Goal: Task Accomplishment & Management: Use online tool/utility

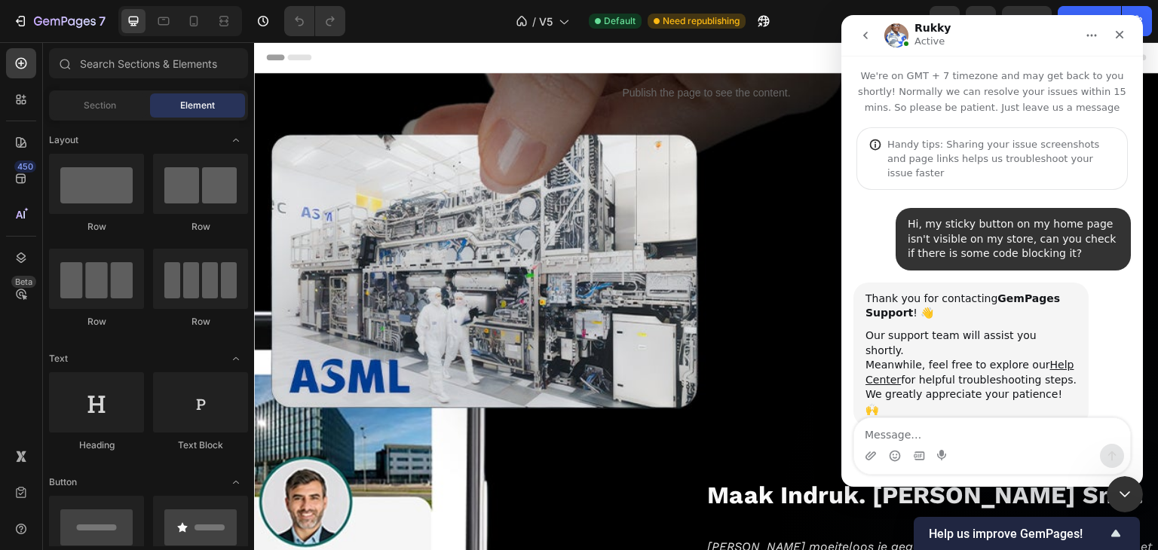
scroll to position [2, 0]
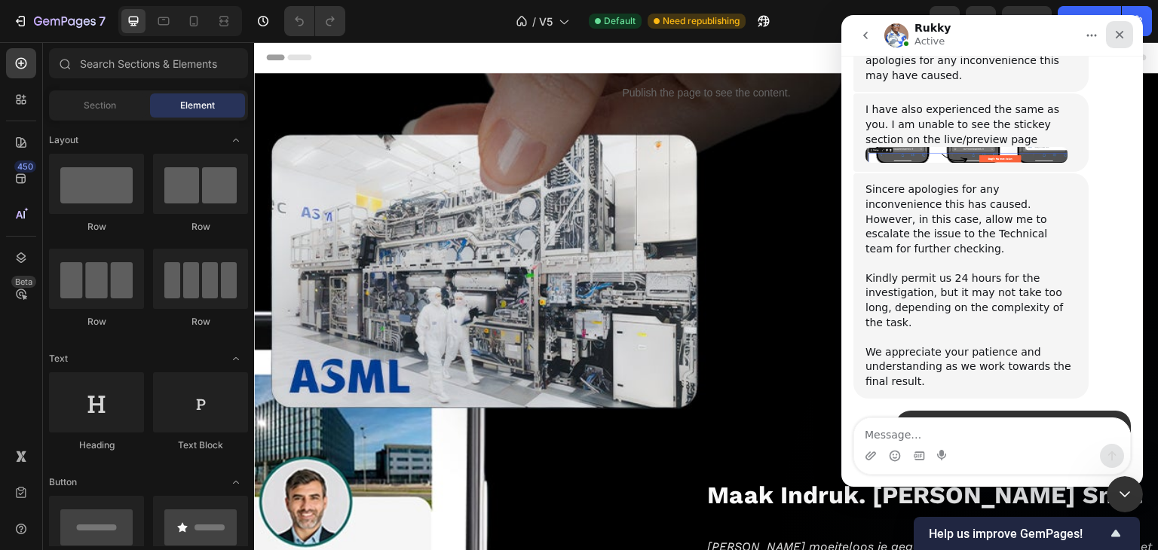
click at [1120, 35] on icon "Close" at bounding box center [1120, 35] width 8 height 8
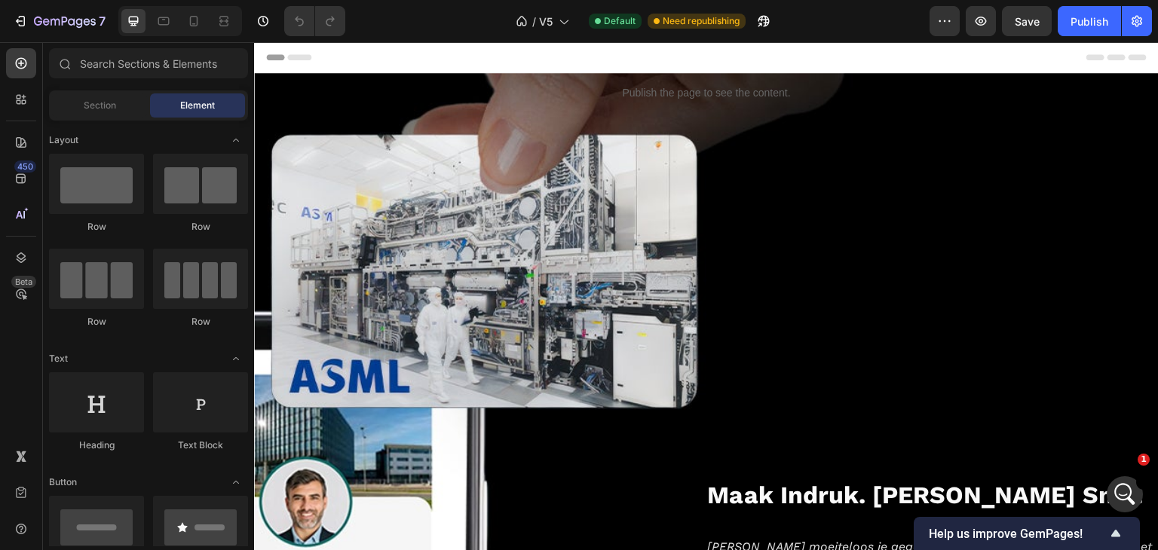
scroll to position [1508, 0]
click at [40, 21] on icon "button" at bounding box center [38, 21] width 8 height 9
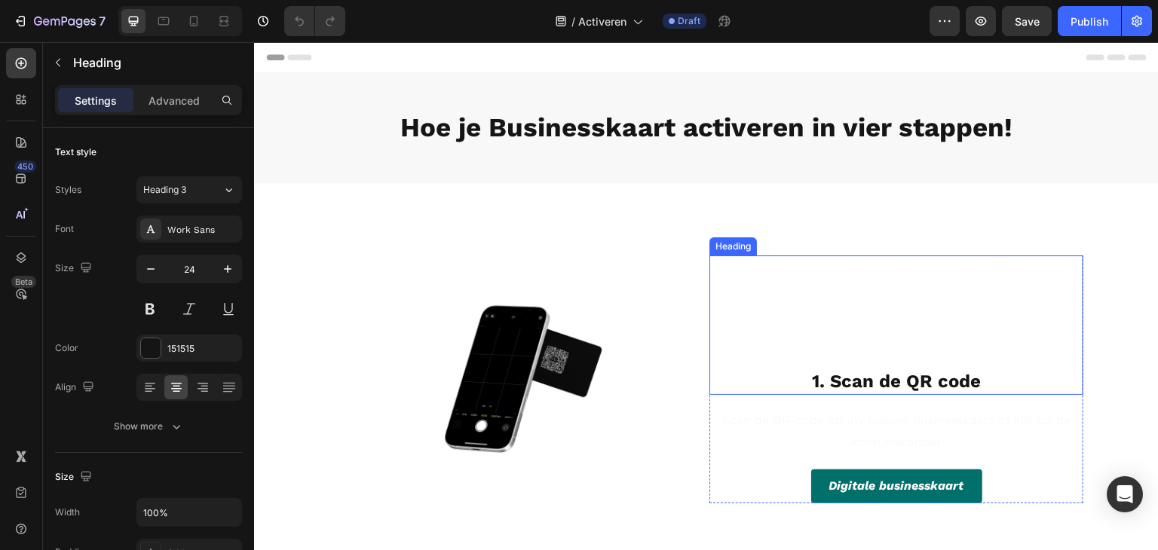
click at [782, 369] on h2 "1. Scan de QR code" at bounding box center [897, 382] width 374 height 26
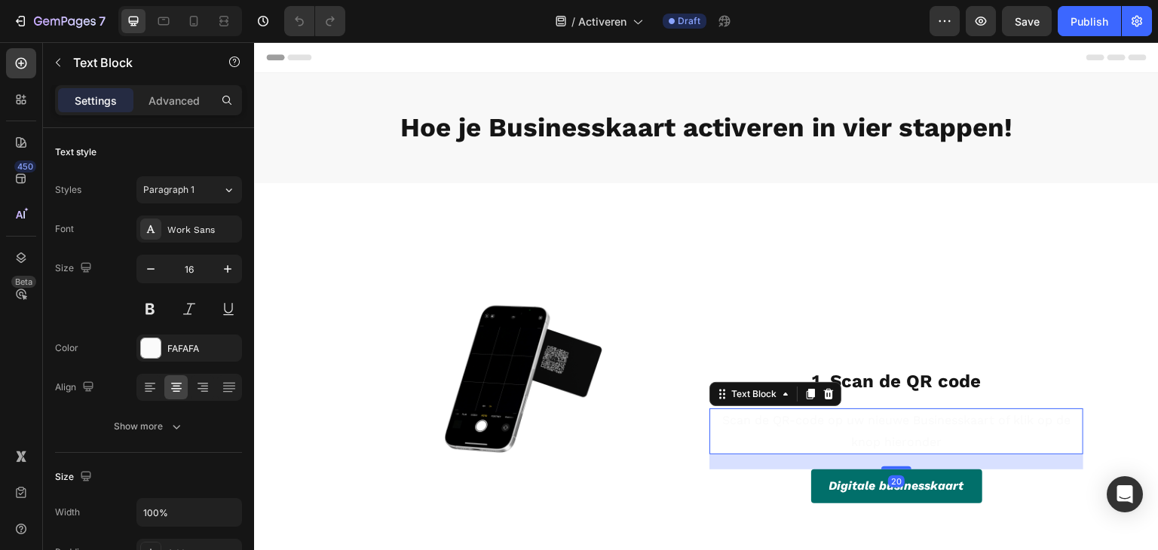
click at [788, 444] on p "Scan de QR-code op uw nieuwe Businesskaart of klik op de knop hieronder" at bounding box center [896, 432] width 371 height 44
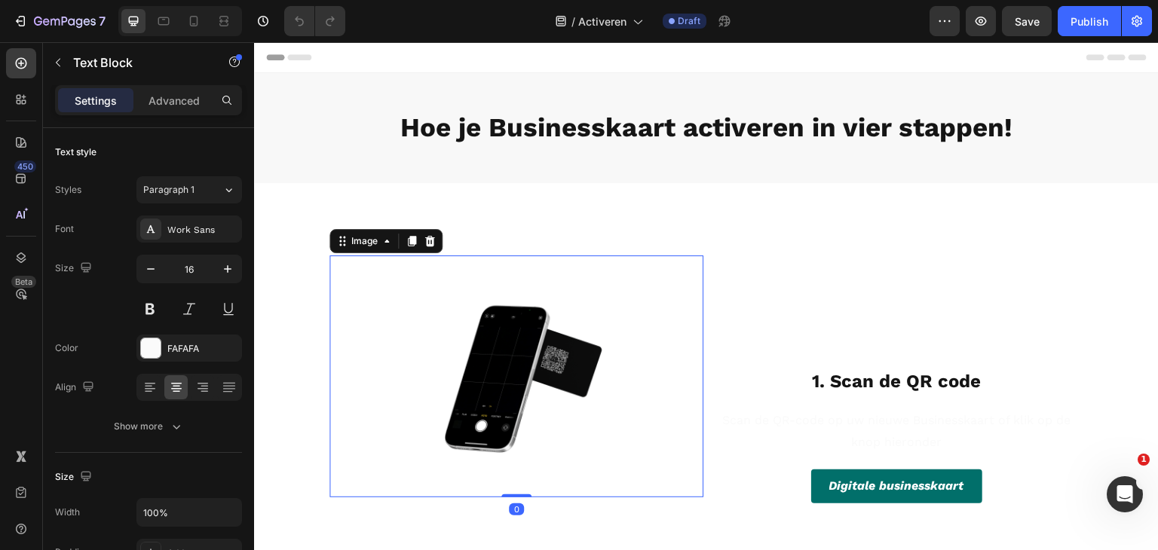
click at [507, 312] on div "Image 0" at bounding box center [517, 377] width 374 height 243
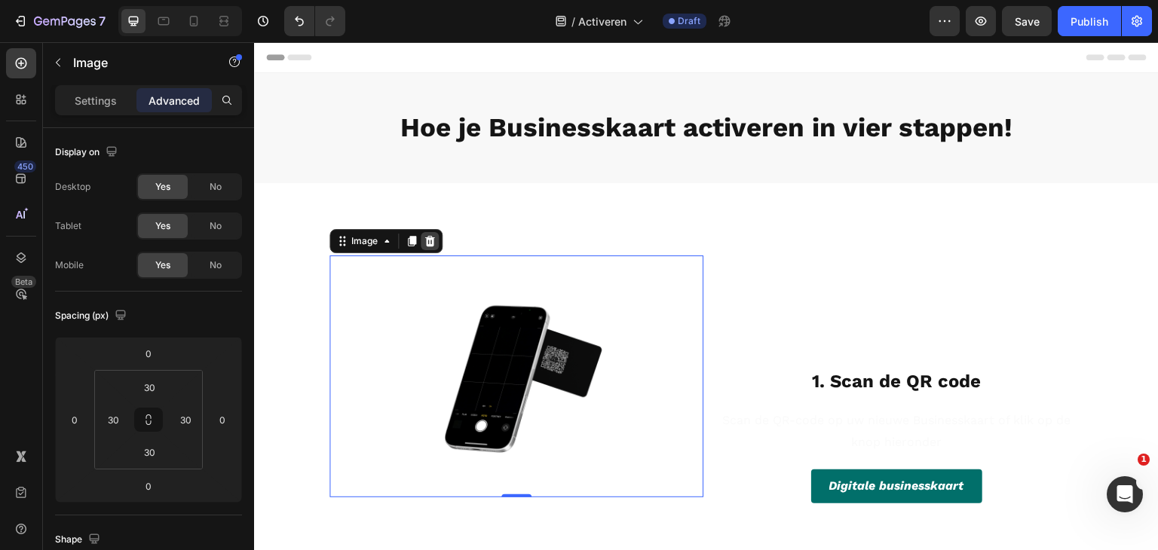
click at [426, 238] on icon at bounding box center [430, 240] width 10 height 11
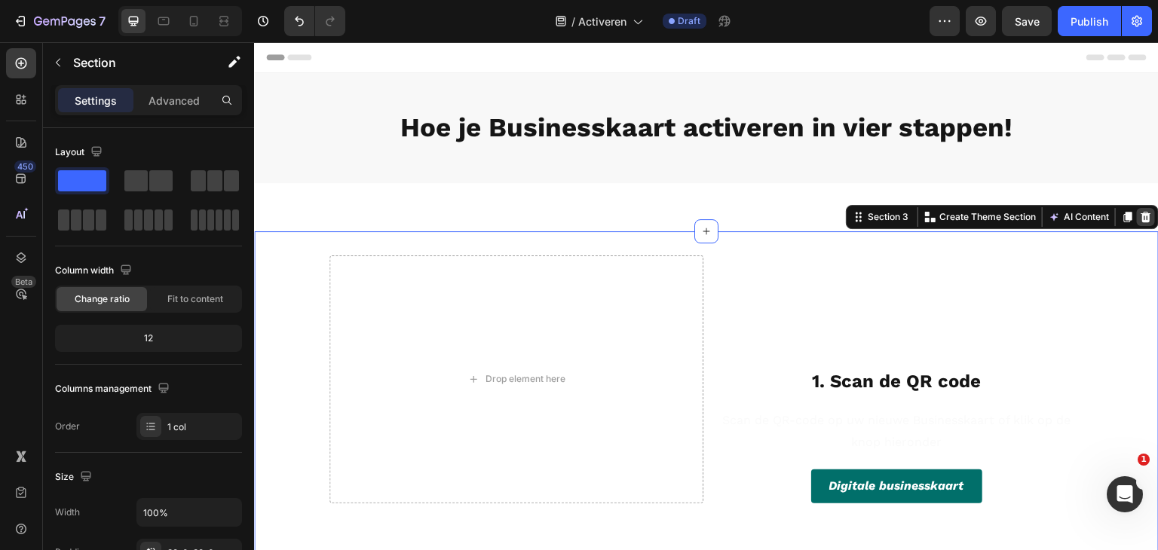
click at [1140, 219] on icon at bounding box center [1146, 217] width 12 height 12
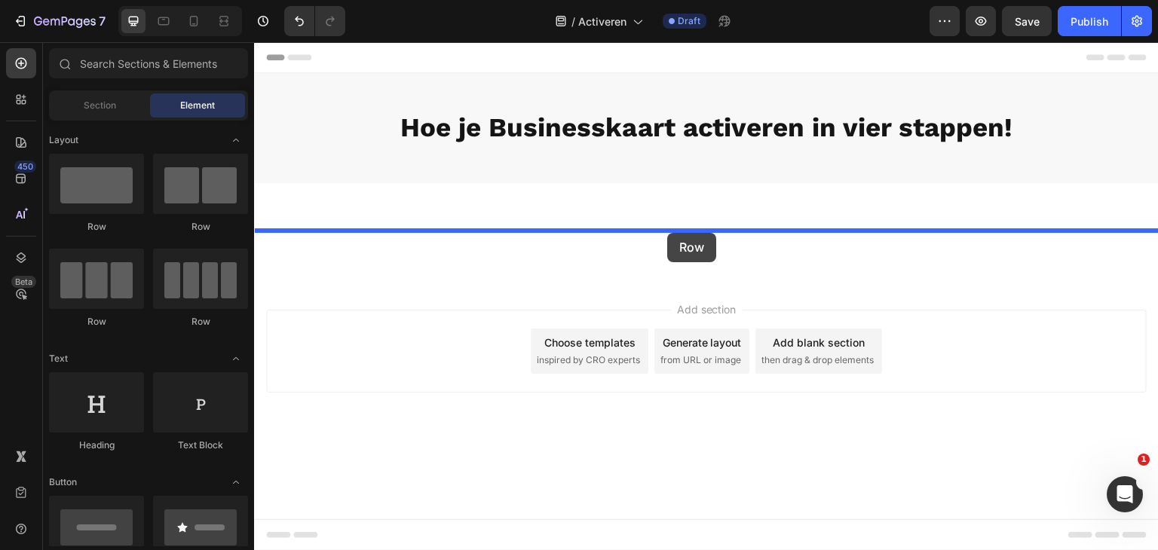
drag, startPoint x: 336, startPoint y: 238, endPoint x: 667, endPoint y: 234, distance: 331.0
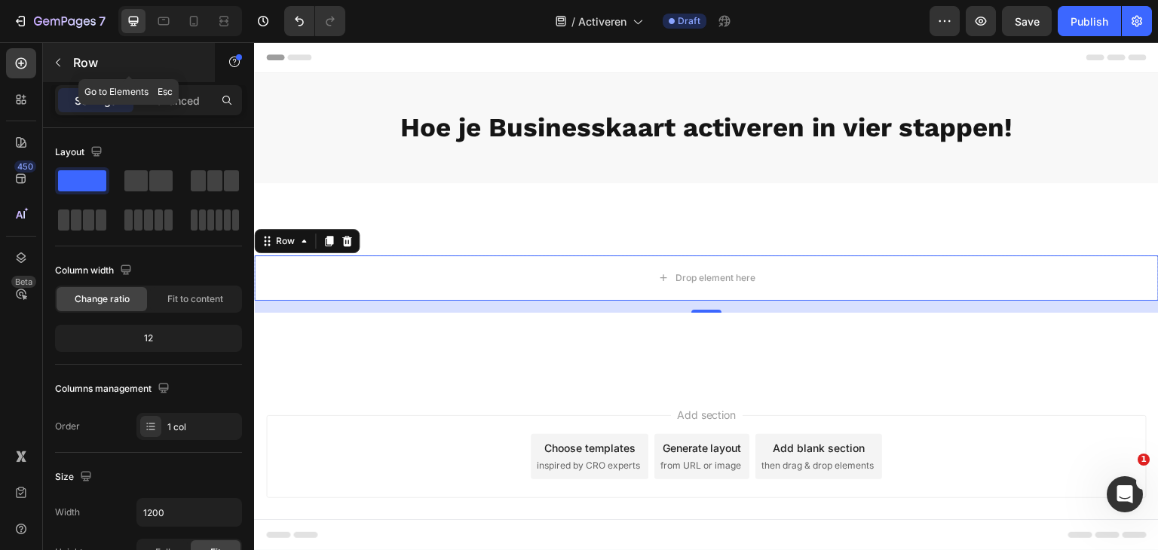
click at [60, 62] on icon "button" at bounding box center [58, 63] width 12 height 12
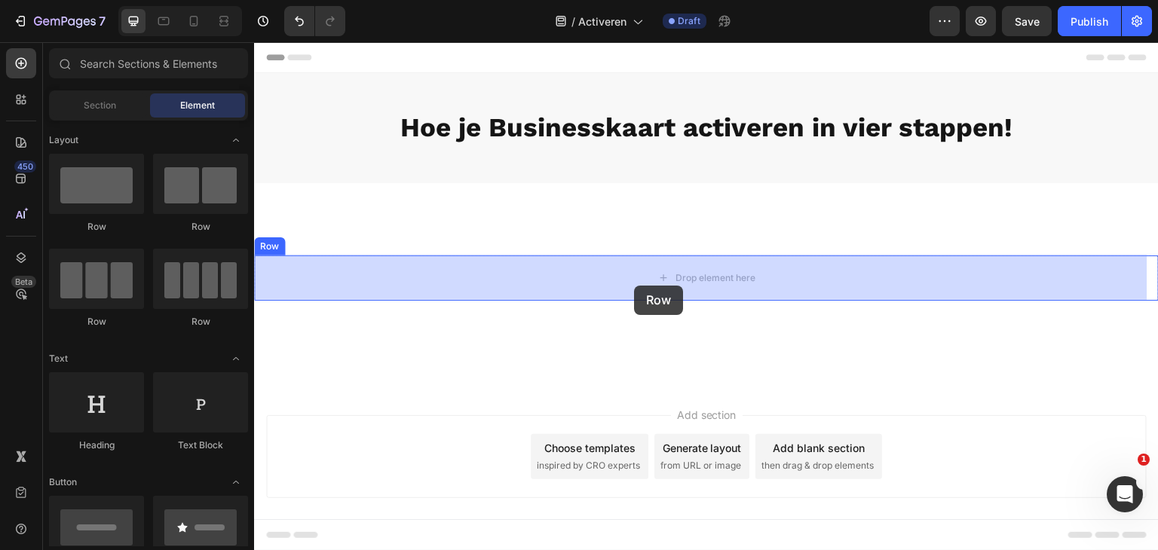
drag, startPoint x: 432, startPoint y: 231, endPoint x: 631, endPoint y: 284, distance: 205.8
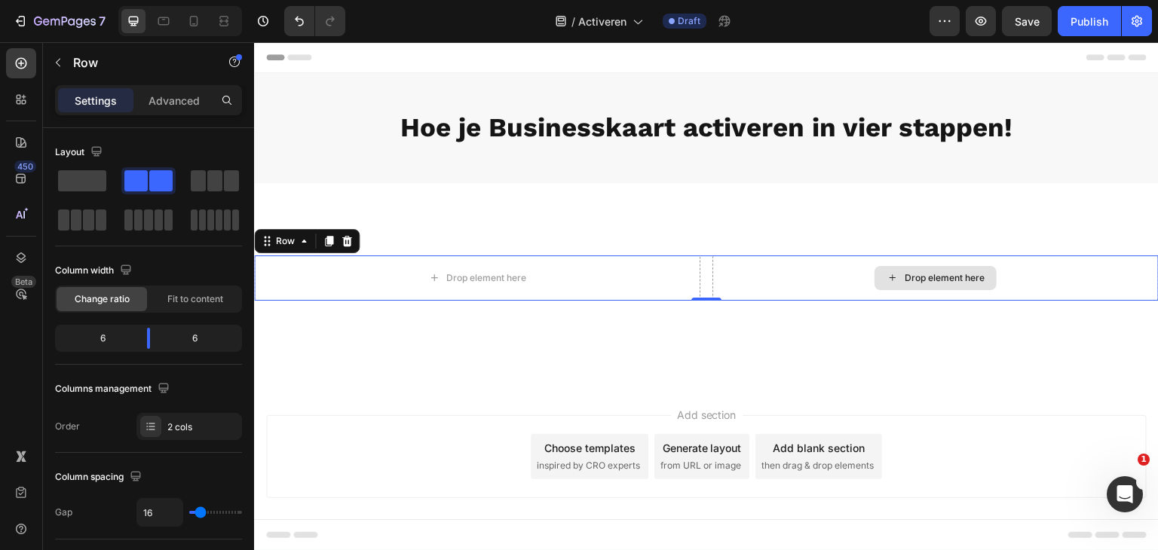
click at [940, 274] on div "Drop element here" at bounding box center [945, 278] width 80 height 12
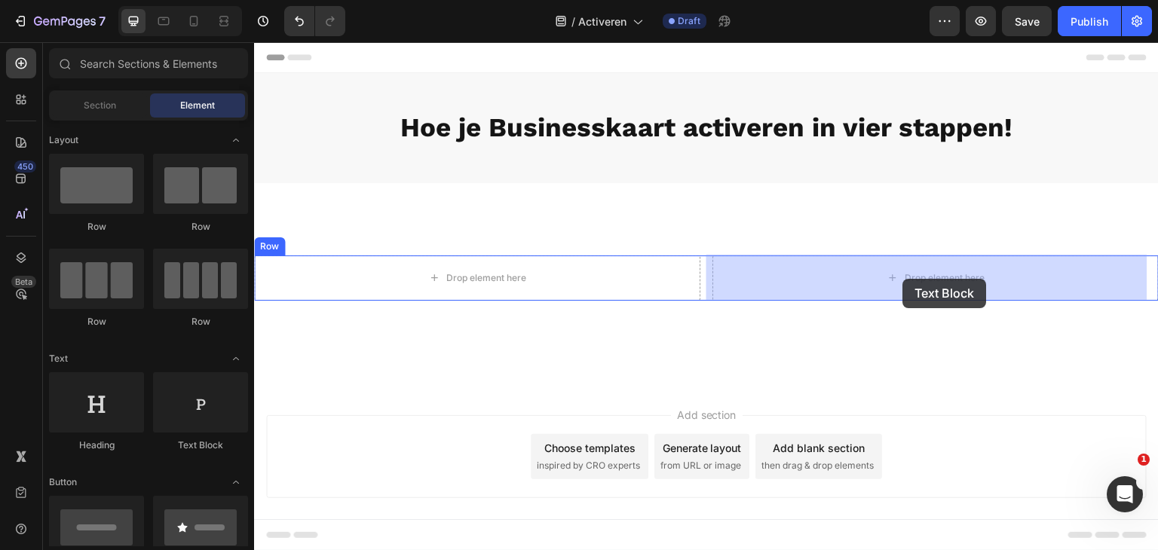
drag, startPoint x: 455, startPoint y: 449, endPoint x: 903, endPoint y: 279, distance: 479.7
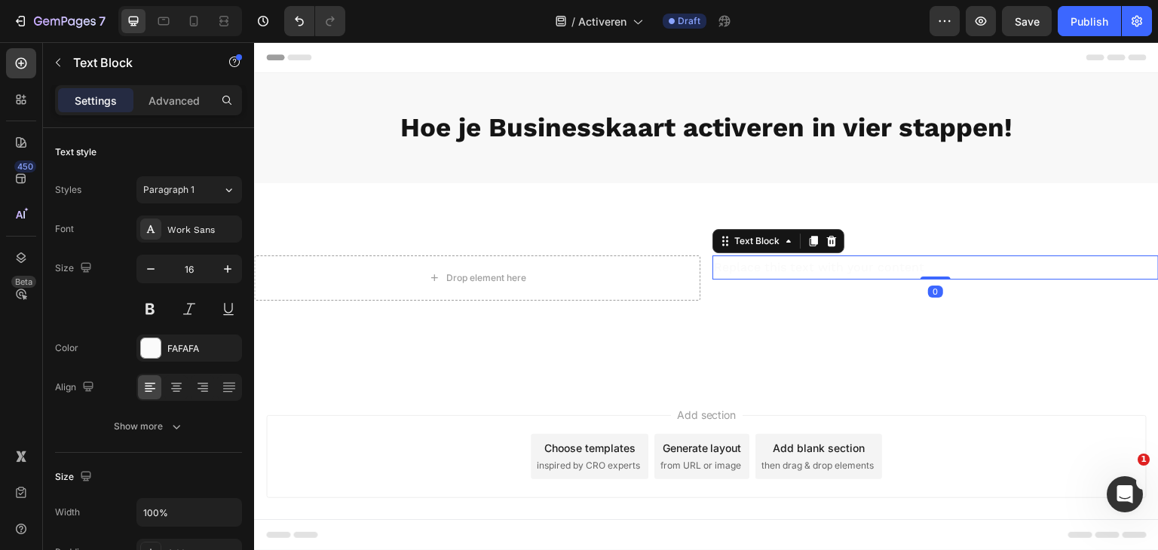
click at [856, 273] on div "Replace this text with your content" at bounding box center [936, 268] width 446 height 25
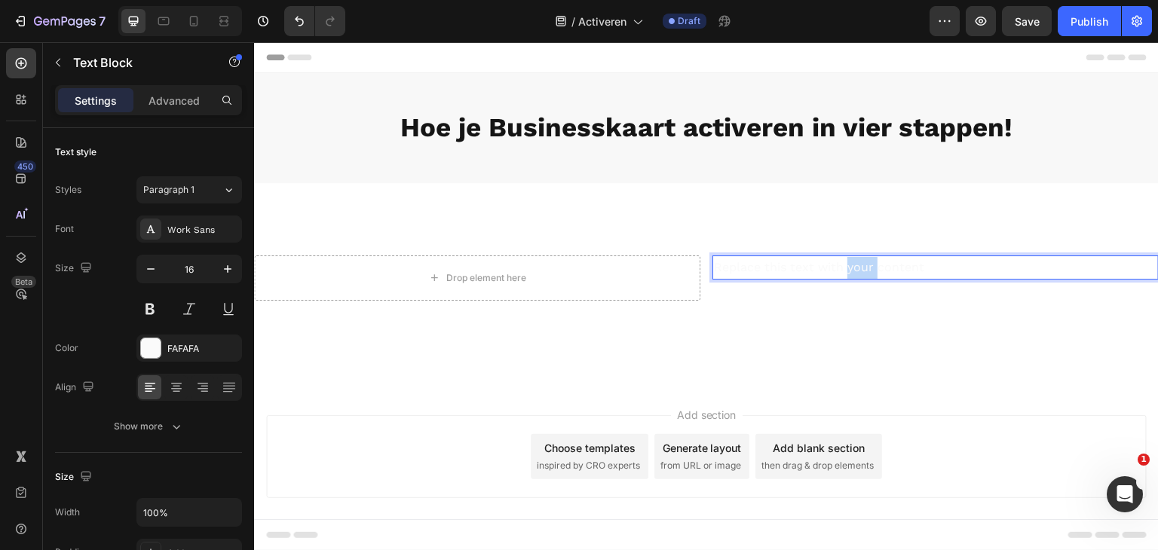
click at [856, 273] on p "Replace this text with your content" at bounding box center [935, 268] width 443 height 22
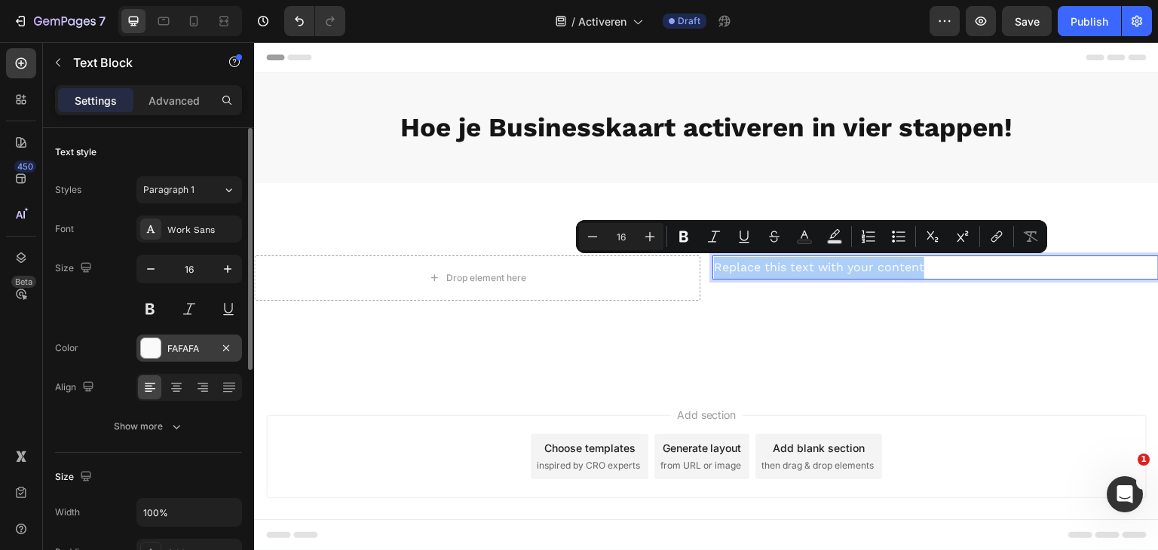
click at [197, 348] on div "FAFAFA" at bounding box center [189, 349] width 44 height 14
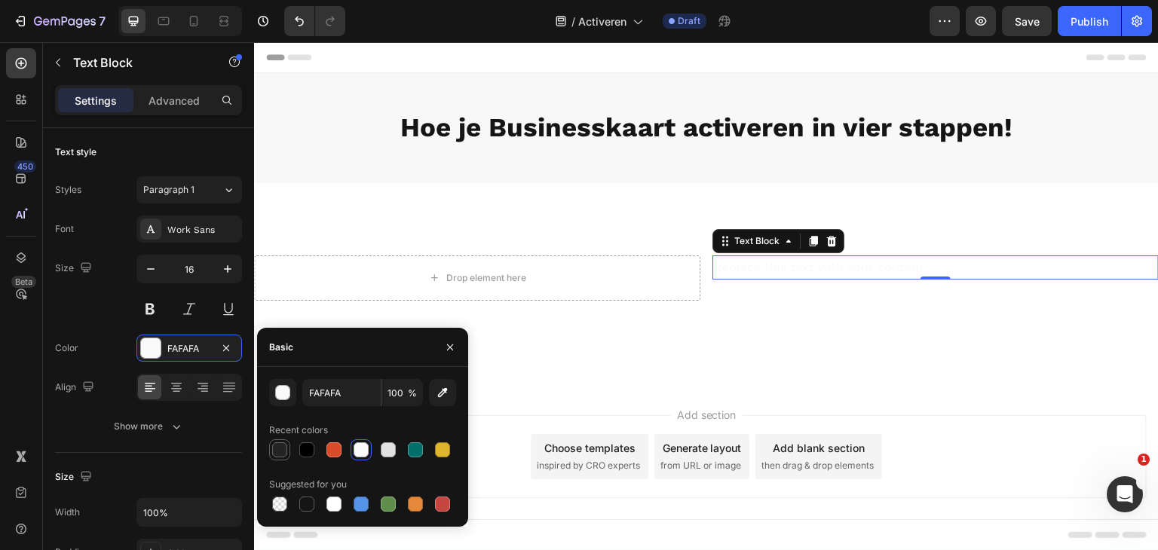
click at [284, 450] on div at bounding box center [279, 450] width 15 height 15
click at [302, 449] on div at bounding box center [306, 450] width 15 height 15
type input "000000"
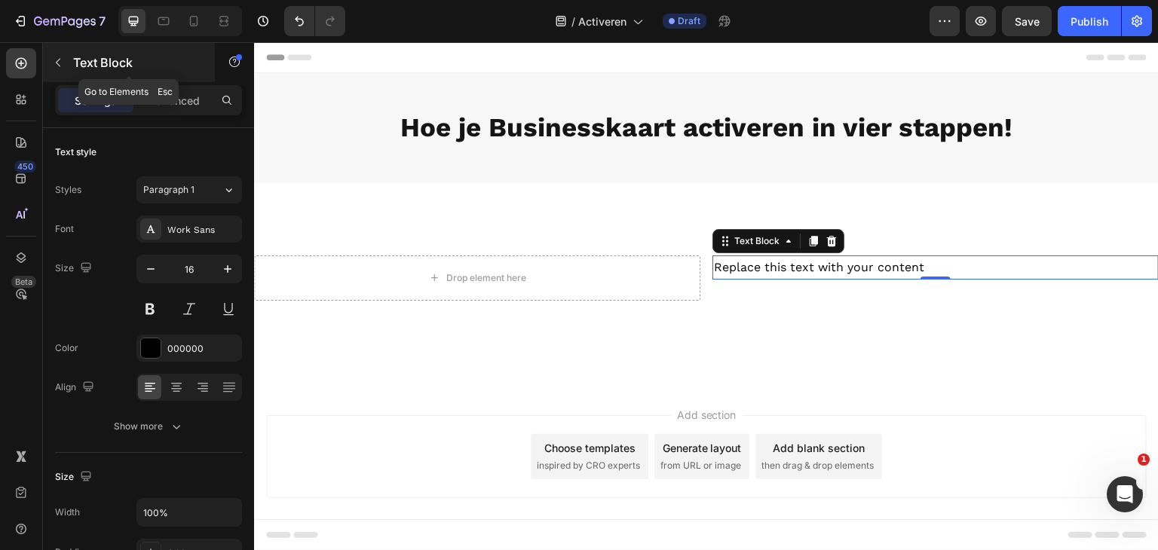
click at [63, 64] on button "button" at bounding box center [58, 63] width 24 height 24
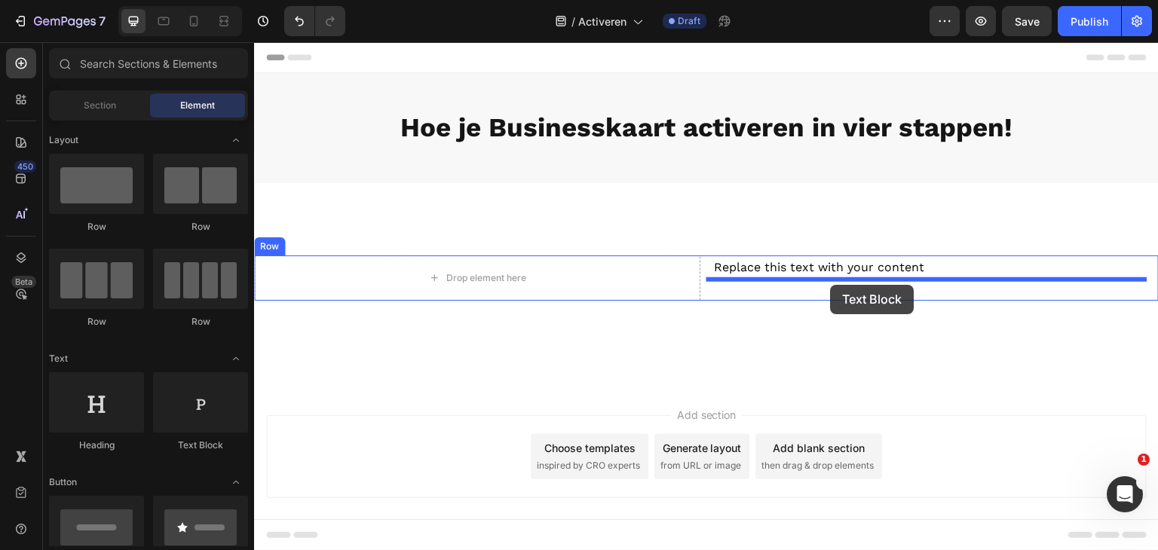
drag, startPoint x: 454, startPoint y: 465, endPoint x: 831, endPoint y: 285, distance: 417.9
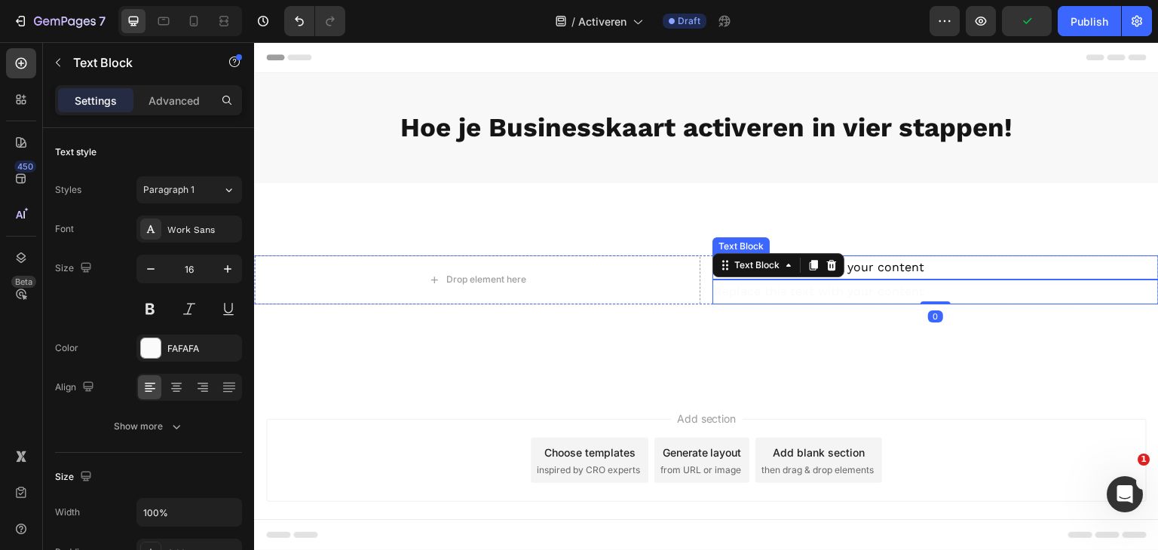
click at [898, 267] on p "Replace this text with your content" at bounding box center [935, 268] width 443 height 22
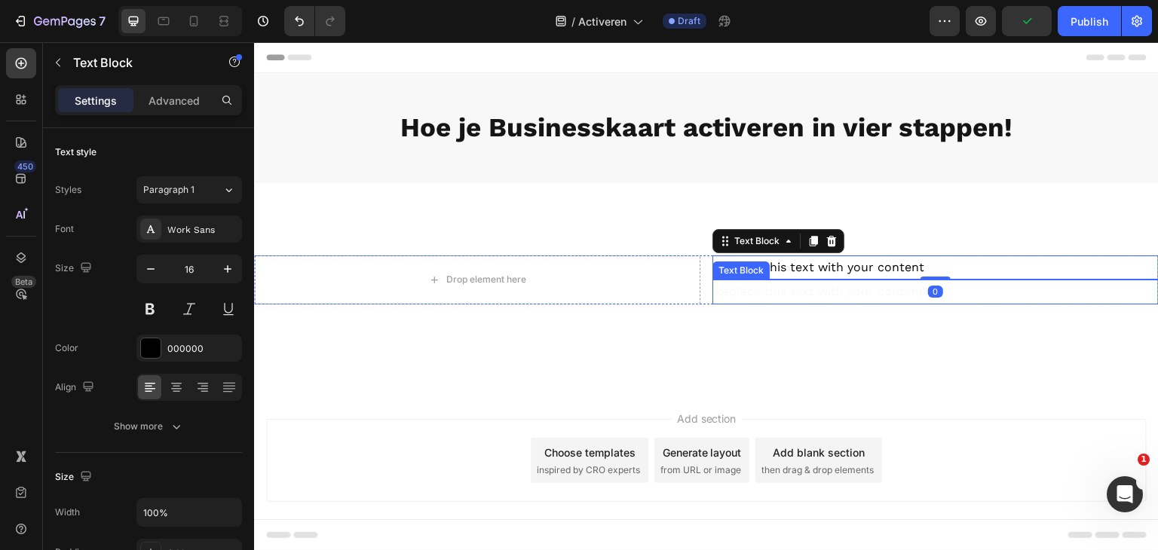
click at [862, 287] on div "Replace this text with your content" at bounding box center [936, 292] width 446 height 25
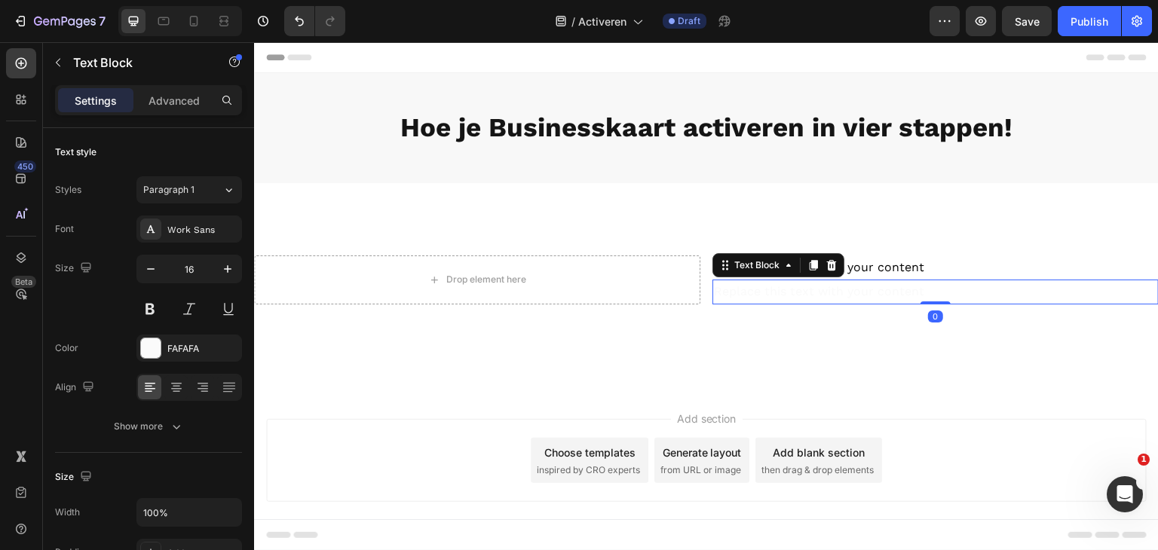
drag, startPoint x: 824, startPoint y: 262, endPoint x: 843, endPoint y: 262, distance: 18.9
click at [827, 262] on icon at bounding box center [832, 265] width 10 height 11
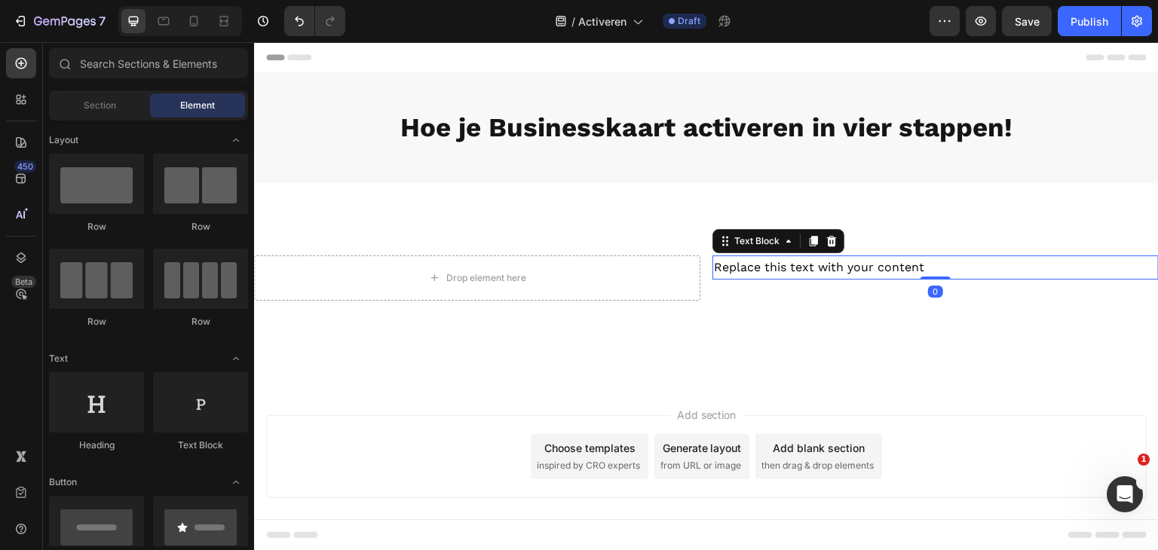
click at [869, 263] on p "Replace this text with your content" at bounding box center [935, 268] width 443 height 22
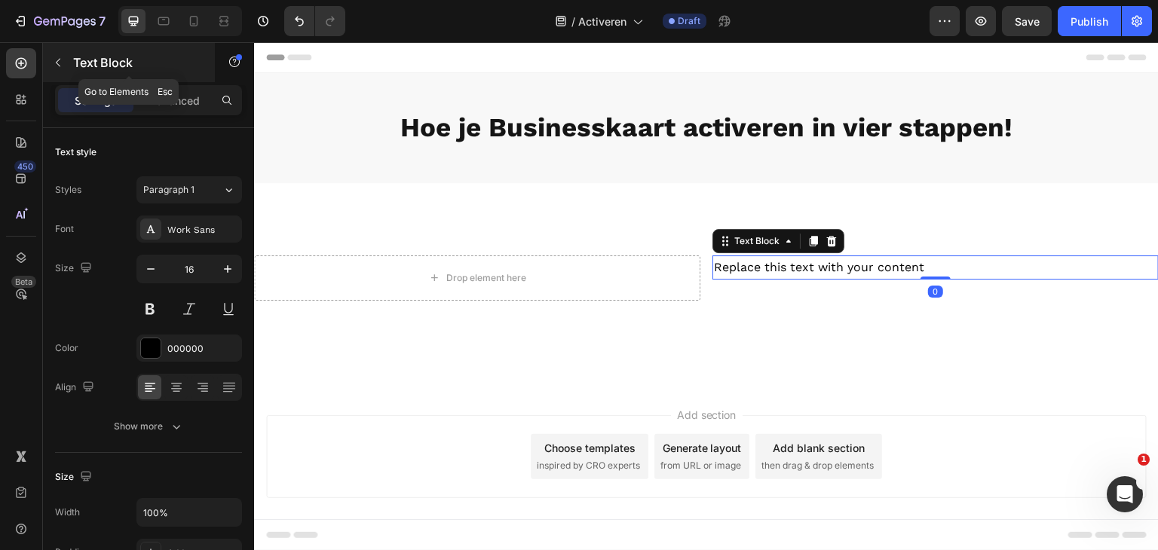
click at [57, 67] on icon "button" at bounding box center [58, 63] width 12 height 12
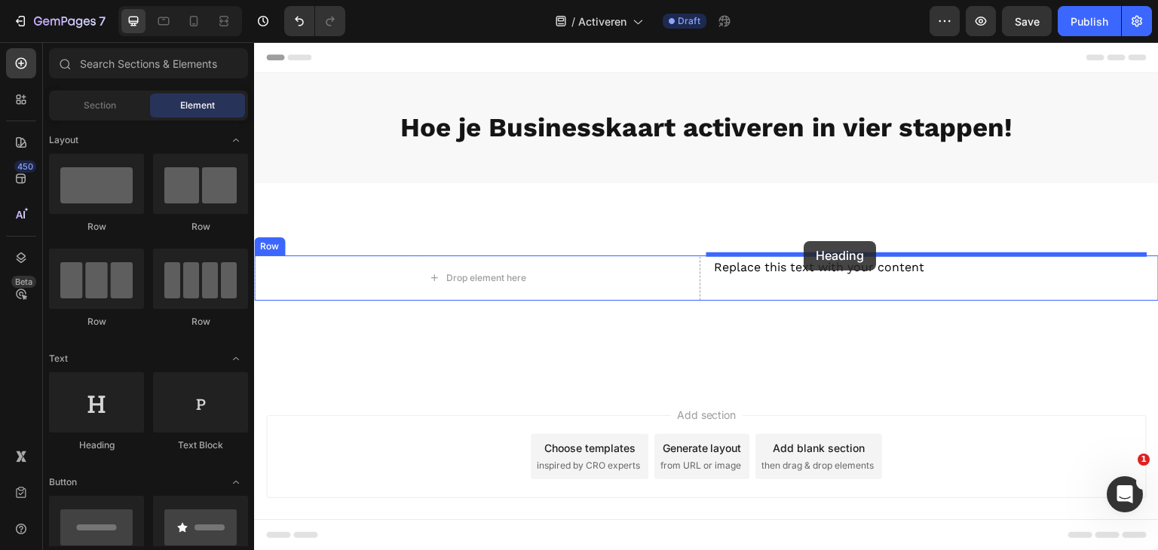
drag, startPoint x: 360, startPoint y: 458, endPoint x: 805, endPoint y: 244, distance: 493.1
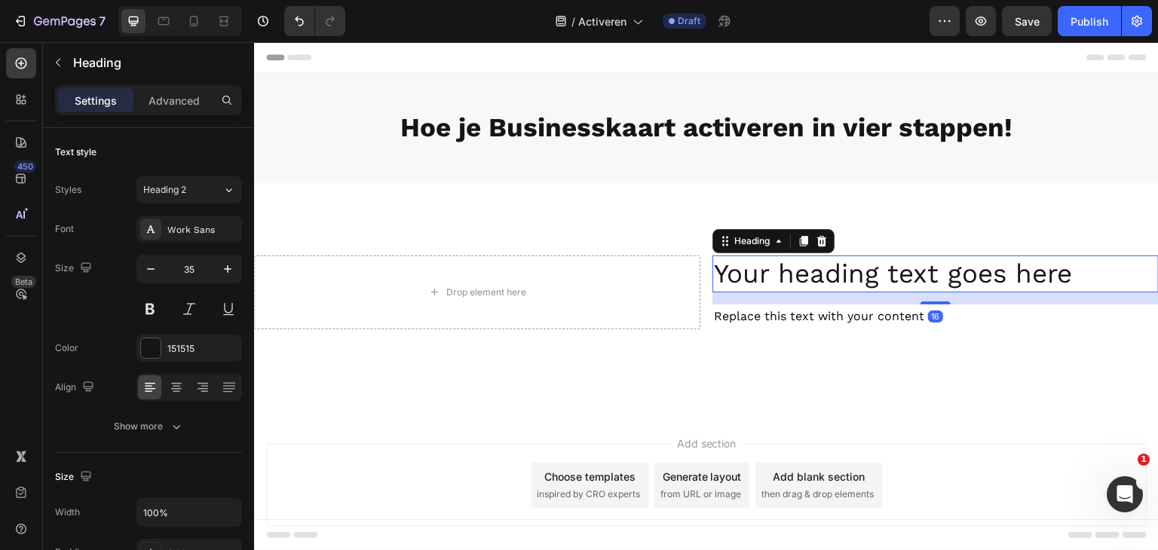
click at [795, 274] on h2 "Your heading text goes here" at bounding box center [936, 275] width 446 height 38
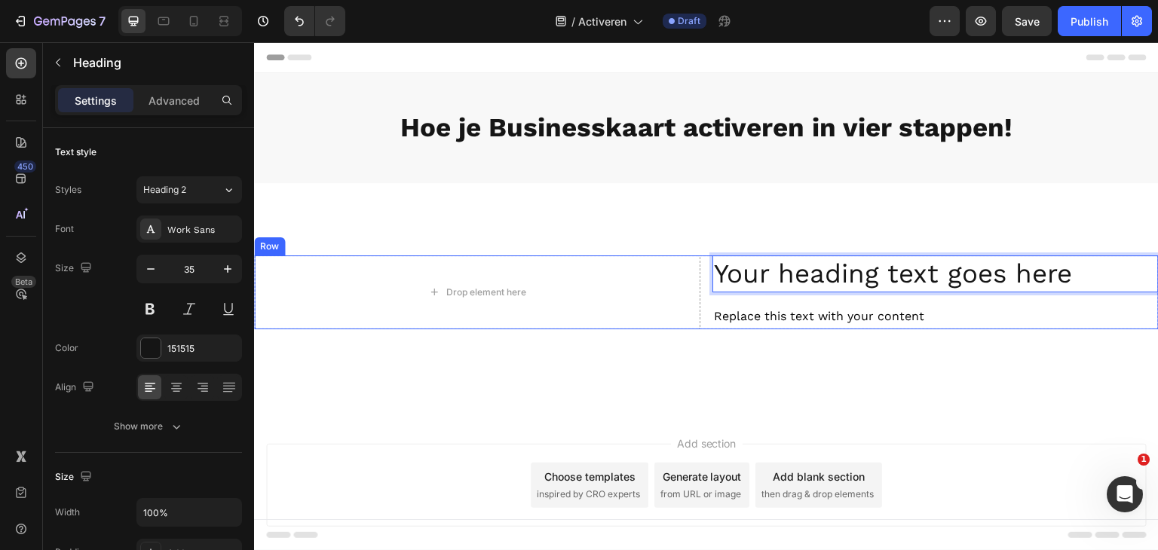
click at [757, 309] on p "Replace this text with your content" at bounding box center [935, 317] width 443 height 22
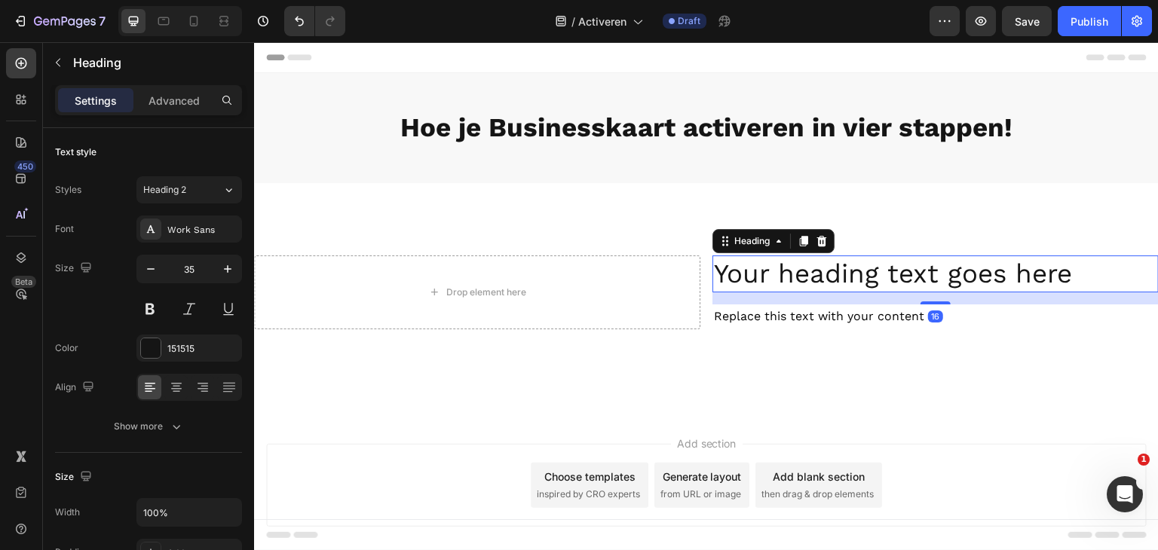
click at [945, 272] on p "Your heading text goes here" at bounding box center [935, 274] width 443 height 35
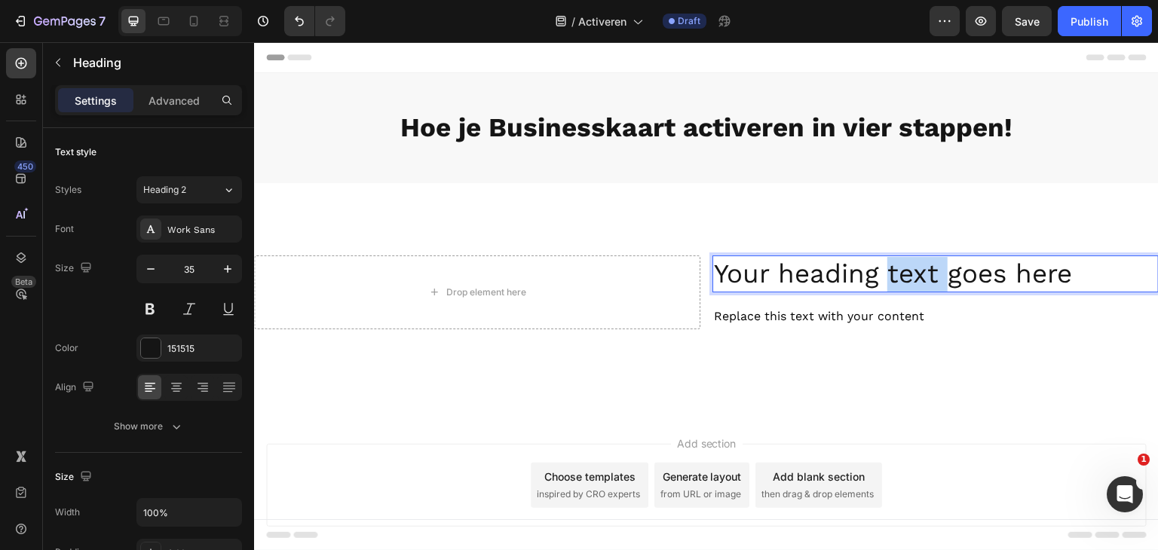
click at [910, 273] on p "Your heading text goes here" at bounding box center [935, 274] width 443 height 35
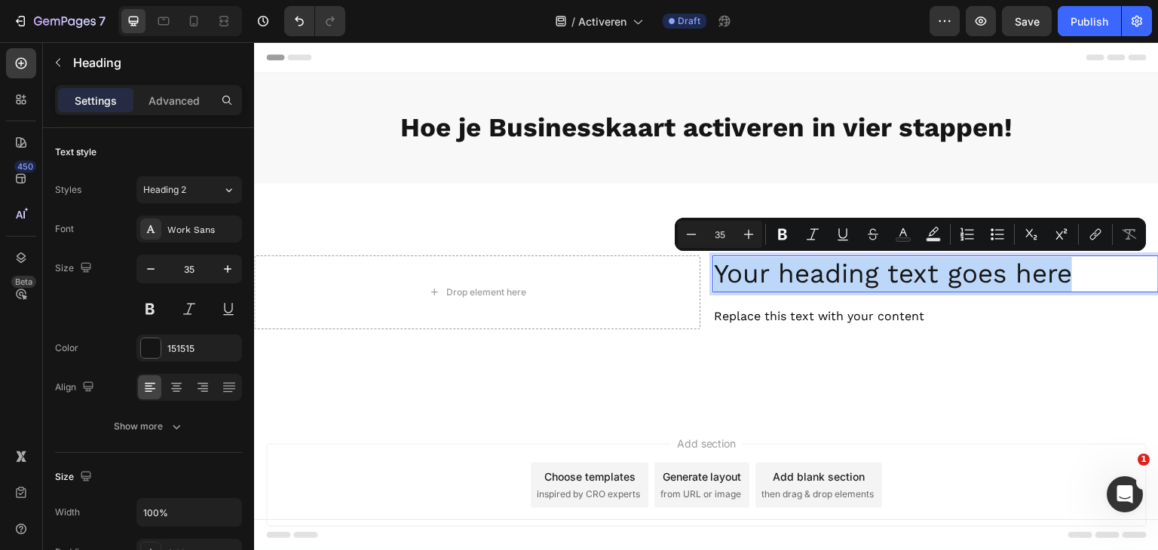
click at [910, 273] on p "Your heading text goes here" at bounding box center [935, 274] width 443 height 35
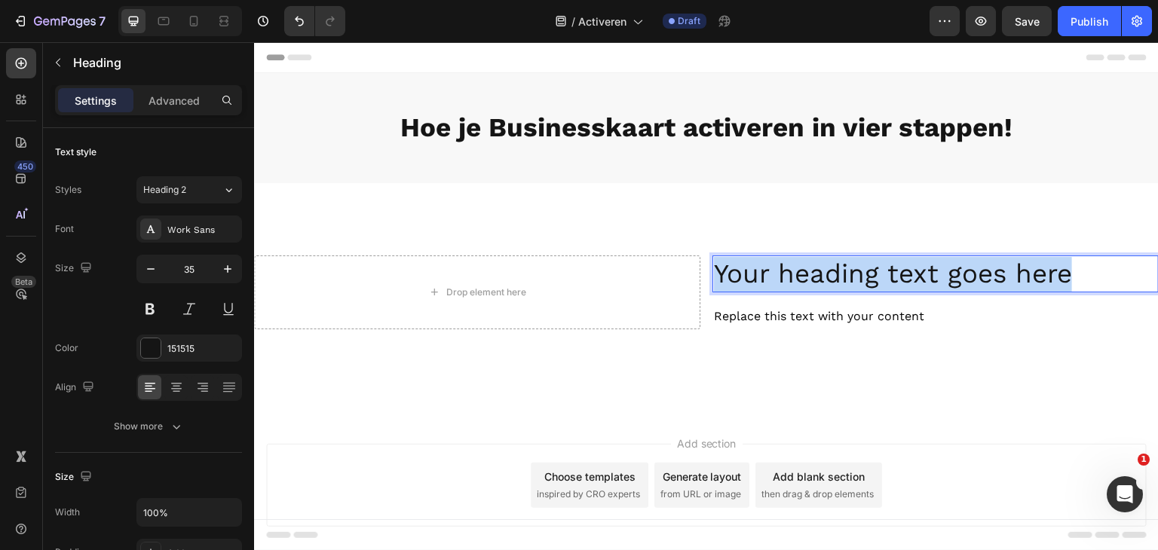
click at [910, 273] on p "Your heading text goes here" at bounding box center [935, 274] width 443 height 35
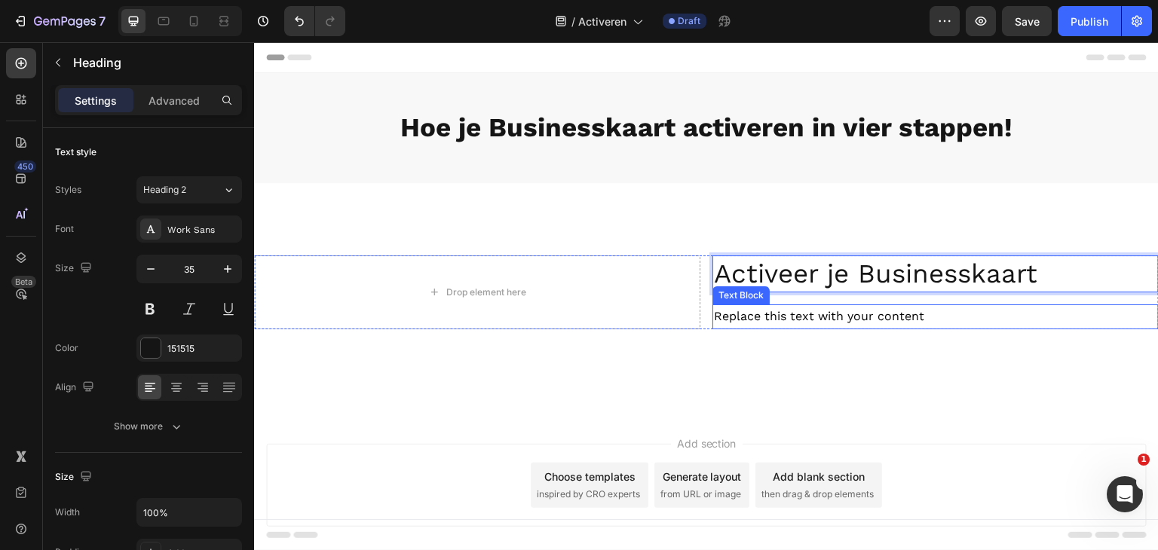
click at [861, 317] on p "Replace this text with your content" at bounding box center [935, 317] width 443 height 22
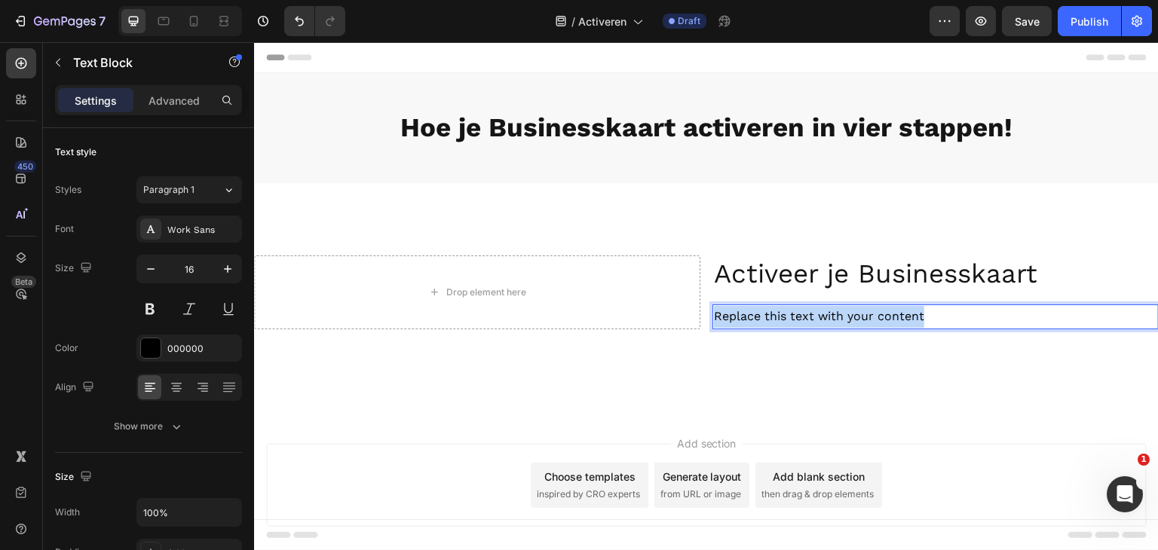
click at [861, 317] on p "Replace this text with your content" at bounding box center [935, 317] width 443 height 22
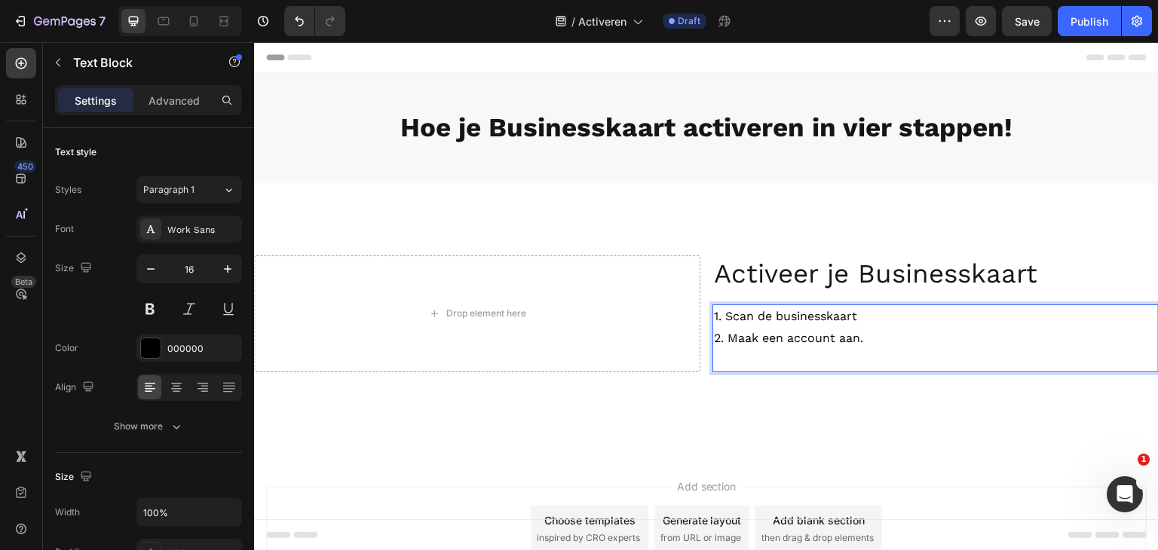
click at [872, 336] on p "2. Maak een account aan." at bounding box center [935, 339] width 443 height 22
click at [815, 318] on p "1. Scan de businesskaart" at bounding box center [935, 317] width 443 height 22
click at [814, 333] on p "2. Maak een account aan" at bounding box center [935, 339] width 443 height 22
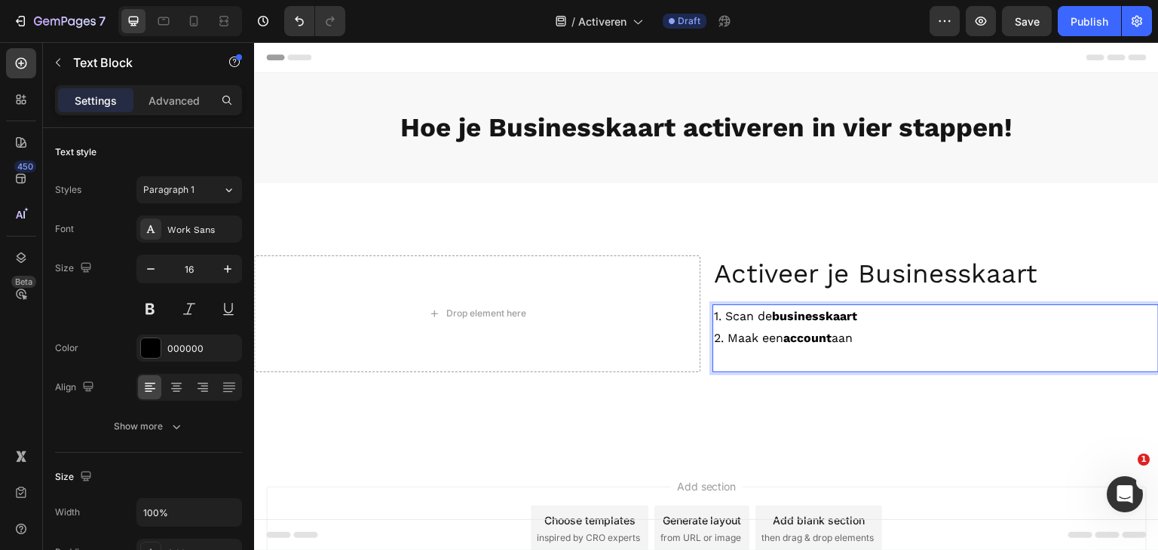
click at [875, 337] on p "2. Maak een account aan" at bounding box center [935, 339] width 443 height 22
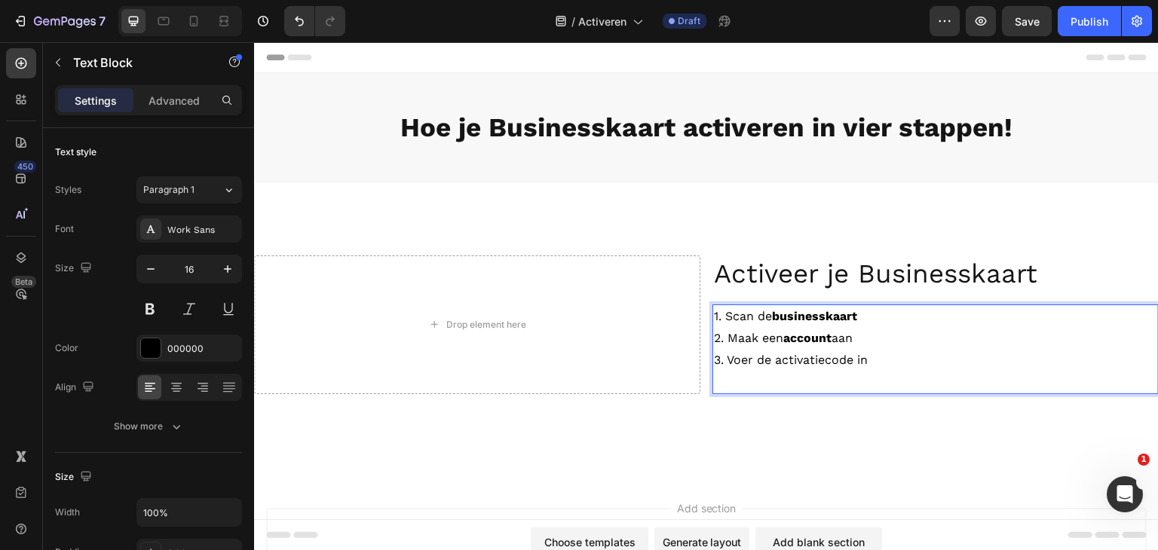
click at [811, 360] on p "3. Voer de activatiecode in" at bounding box center [935, 361] width 443 height 22
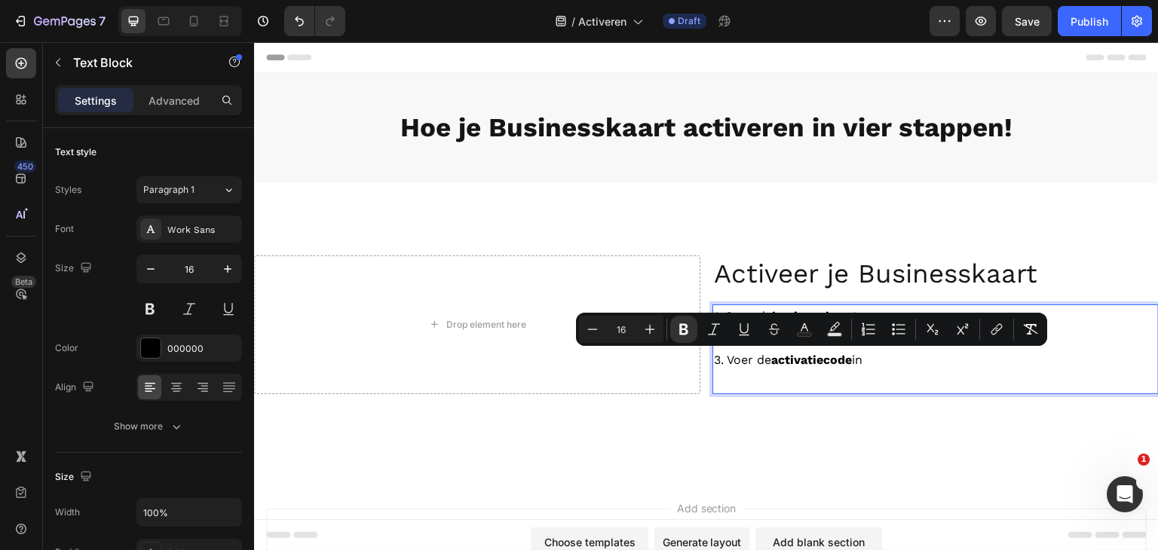
click at [889, 362] on p "3. Voer de activatiecode in" at bounding box center [935, 361] width 443 height 22
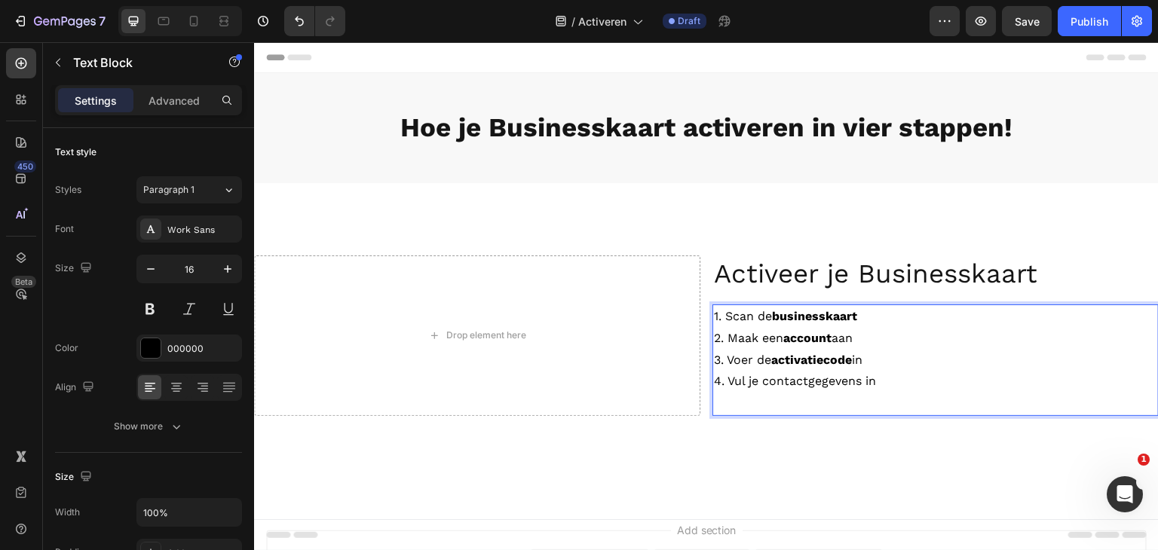
click at [823, 383] on p "4. Vul je contactgegevens in" at bounding box center [935, 382] width 443 height 22
click at [912, 391] on p "4. Vul je contactgegevens in" at bounding box center [935, 382] width 443 height 22
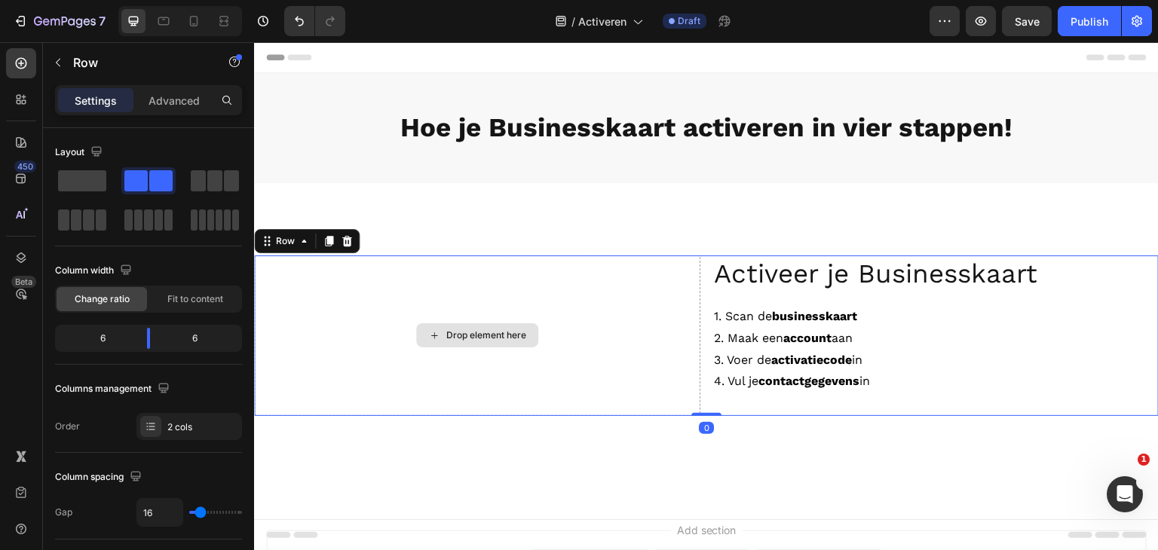
click at [541, 317] on div "Drop element here" at bounding box center [477, 336] width 446 height 161
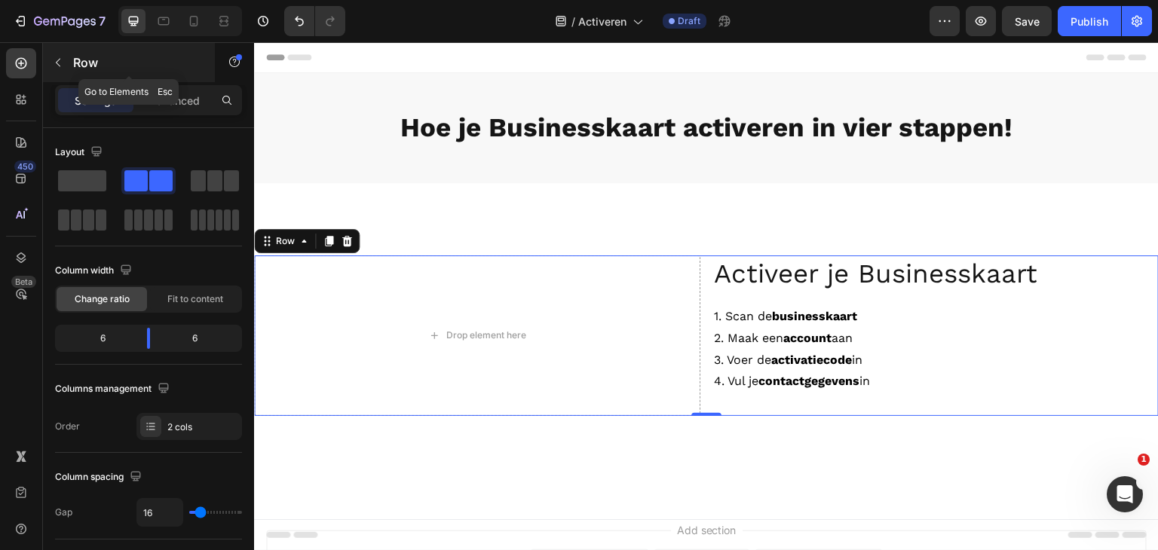
click at [57, 60] on icon "button" at bounding box center [58, 63] width 12 height 12
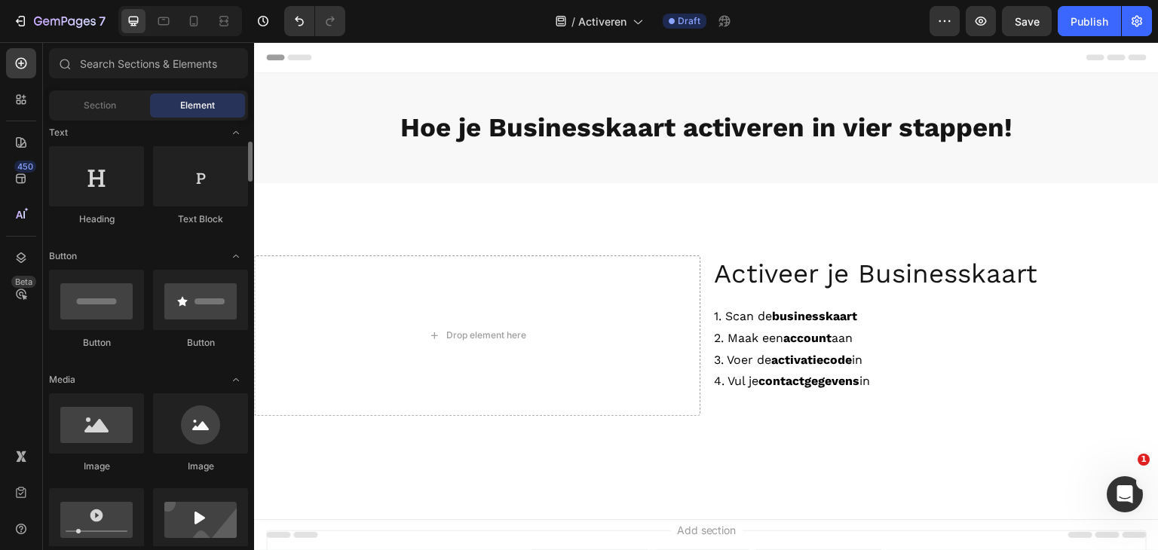
scroll to position [377, 0]
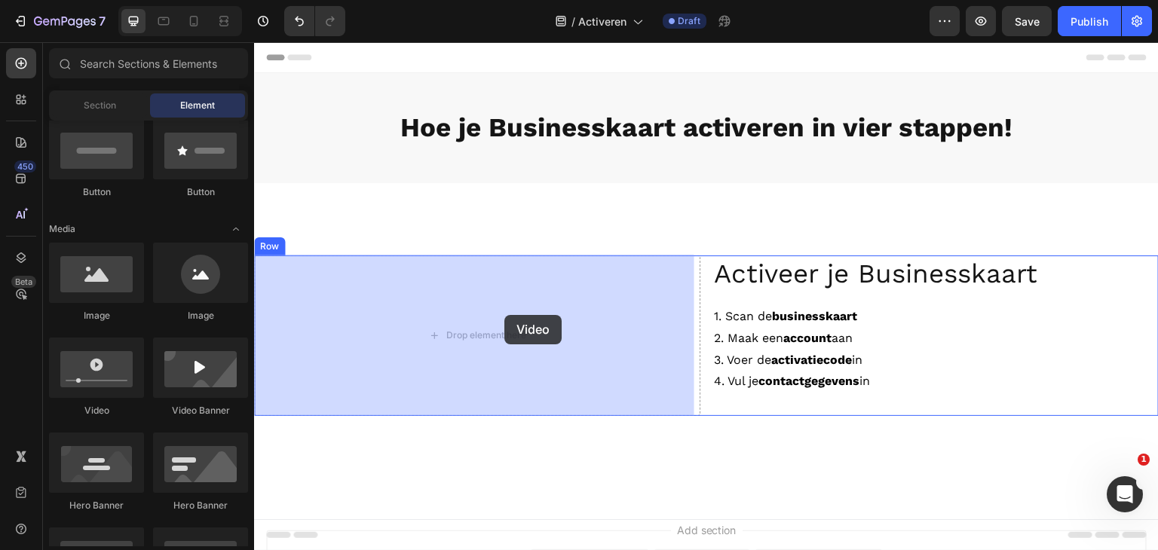
drag, startPoint x: 335, startPoint y: 413, endPoint x: 502, endPoint y: 321, distance: 191.0
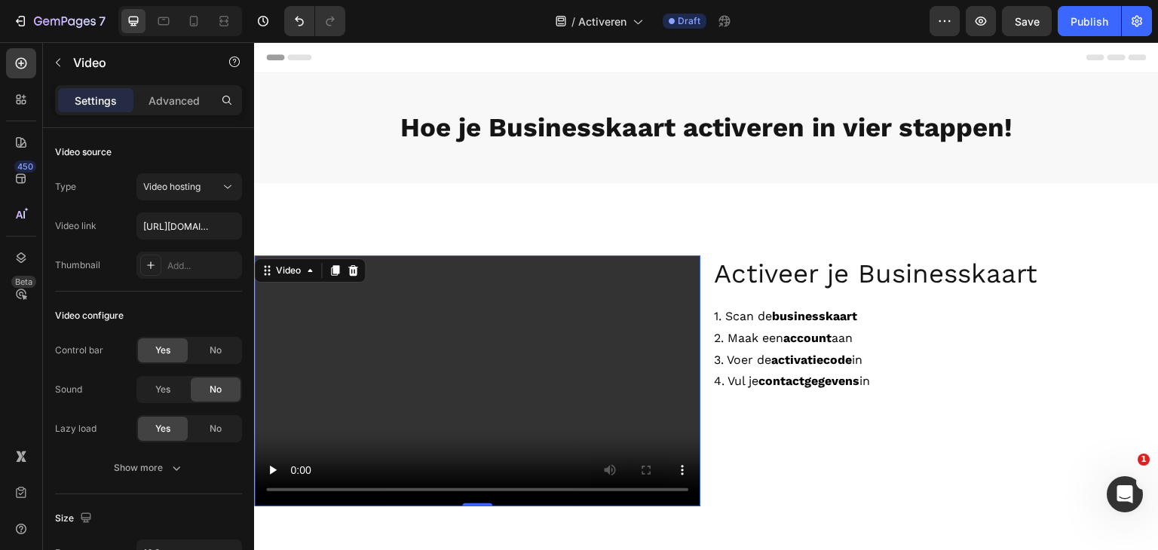
click at [496, 336] on video at bounding box center [477, 381] width 446 height 251
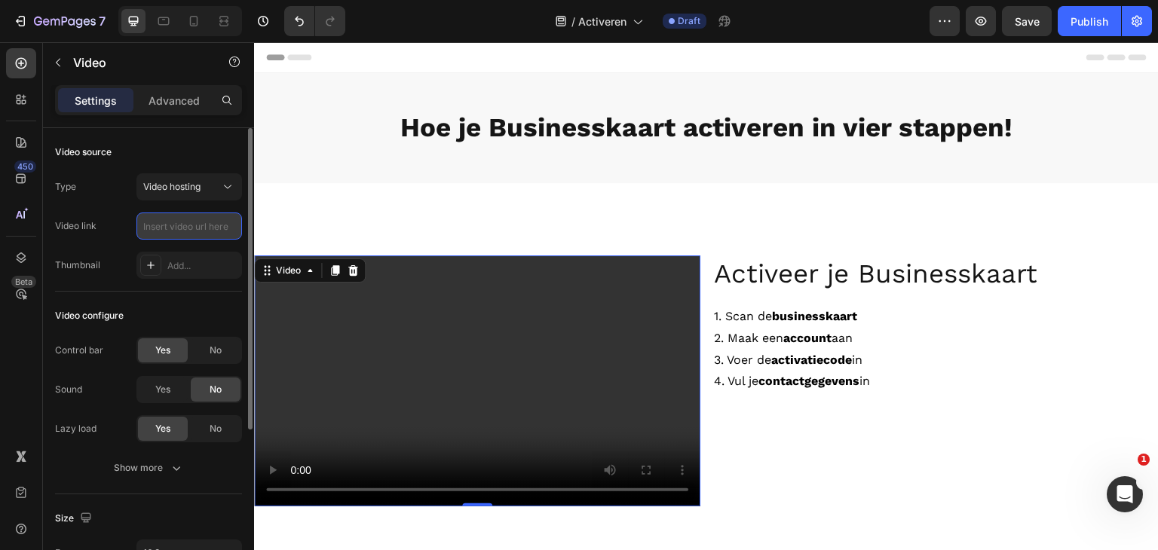
click at [185, 229] on input "text" at bounding box center [189, 226] width 106 height 27
click at [111, 224] on div "Video link" at bounding box center [148, 226] width 187 height 27
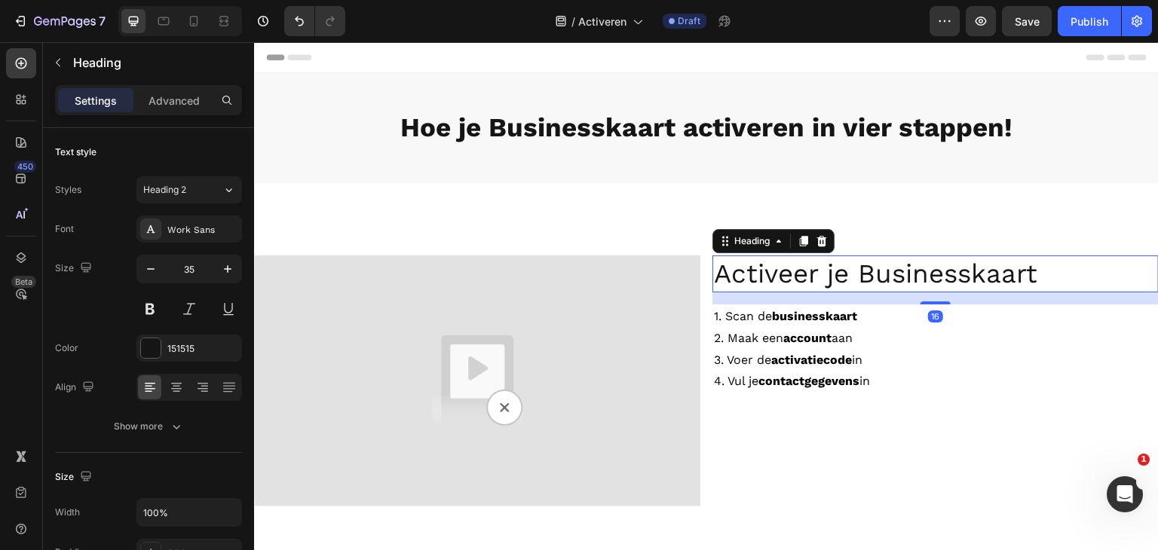
click at [798, 275] on p "Activeer je Businesskaart" at bounding box center [935, 274] width 443 height 35
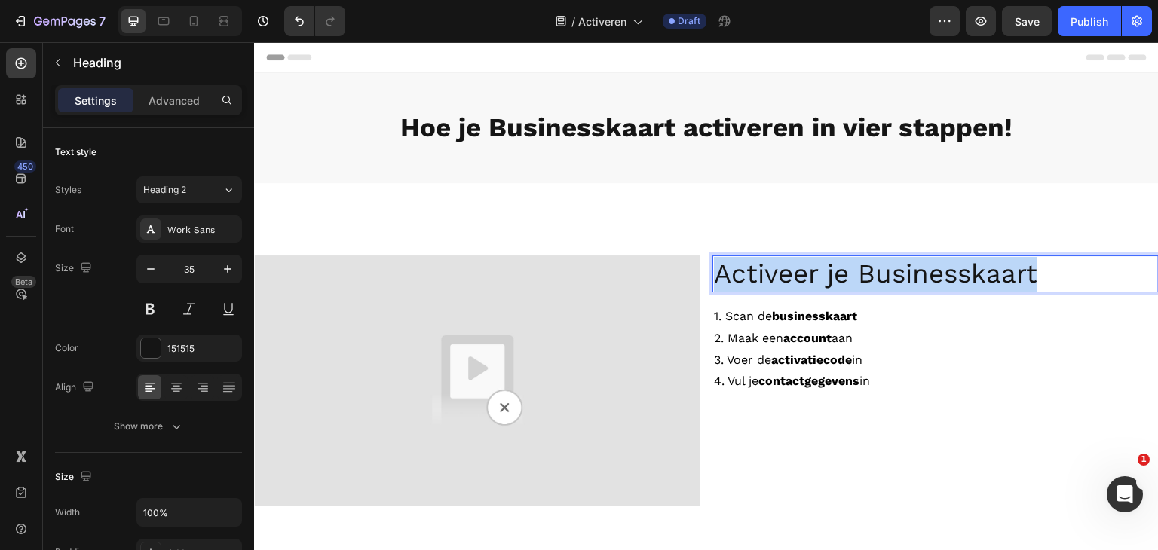
click at [798, 275] on p "Activeer je Businesskaart" at bounding box center [935, 274] width 443 height 35
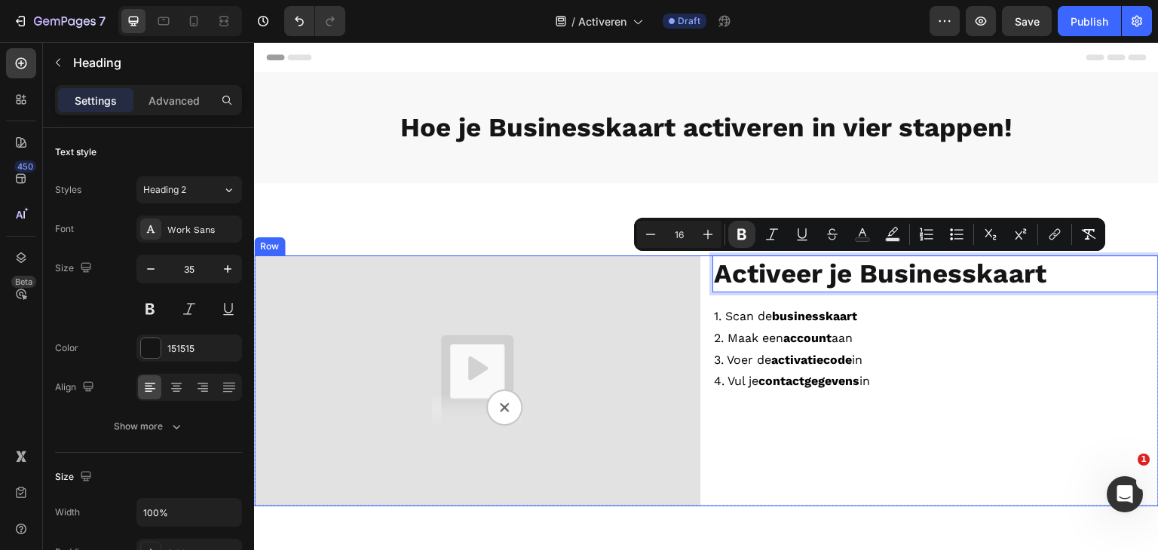
click at [923, 317] on p "1. Scan de businesskaart" at bounding box center [935, 317] width 443 height 22
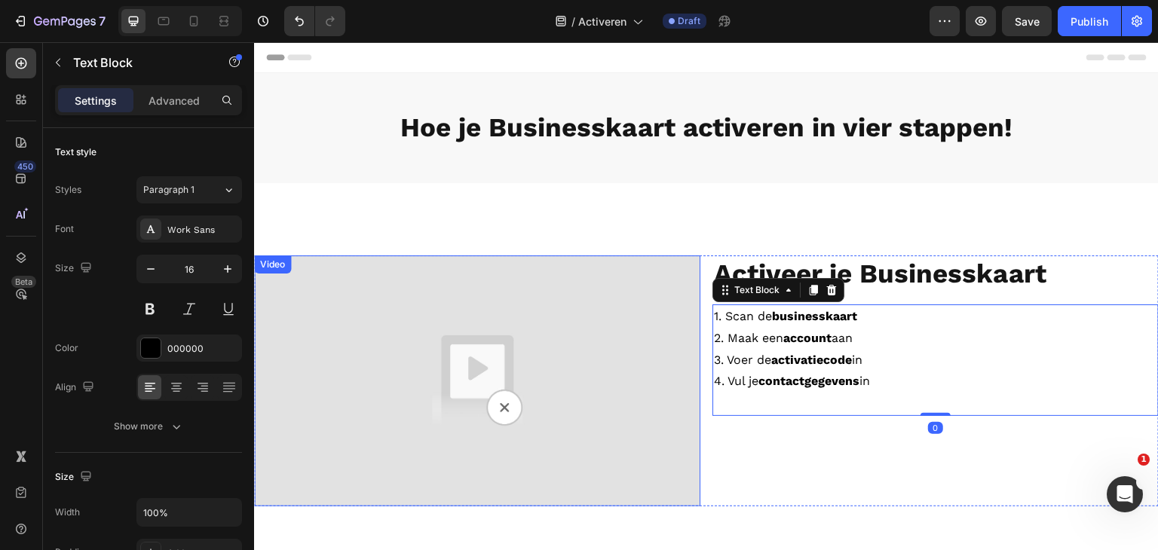
click at [587, 357] on img at bounding box center [477, 381] width 446 height 251
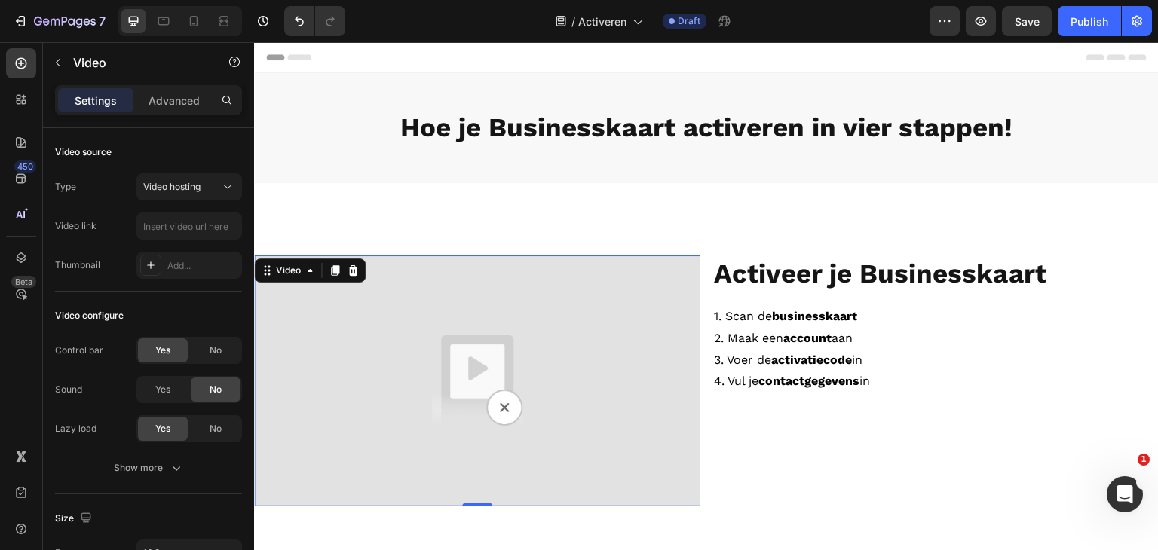
click at [439, 397] on img at bounding box center [477, 381] width 446 height 251
click at [189, 226] on input "text" at bounding box center [189, 226] width 106 height 27
click at [176, 102] on p "Advanced" at bounding box center [174, 101] width 51 height 16
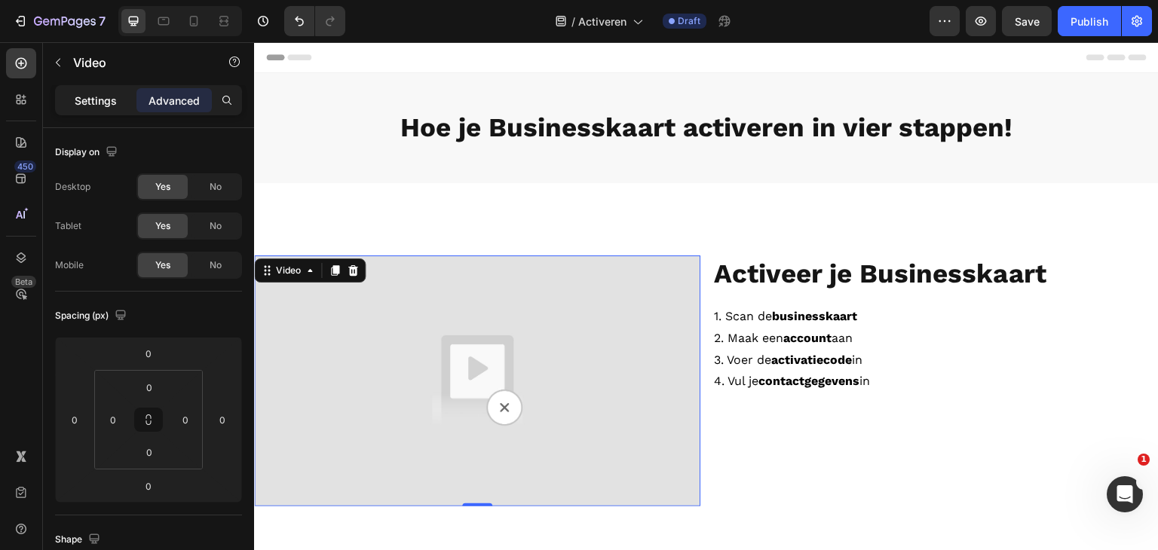
click at [84, 97] on p "Settings" at bounding box center [96, 101] width 42 height 16
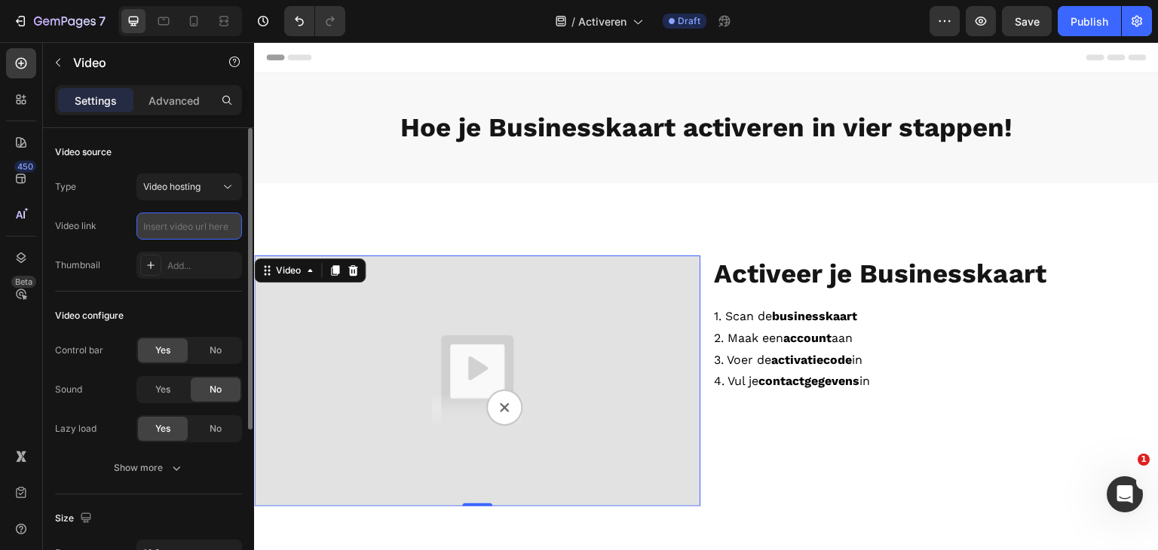
click at [165, 219] on input "text" at bounding box center [189, 226] width 106 height 27
click at [172, 227] on input "text" at bounding box center [189, 226] width 106 height 27
click at [160, 216] on input "text" at bounding box center [189, 226] width 106 height 27
click at [172, 187] on span "Video hosting" at bounding box center [171, 186] width 57 height 11
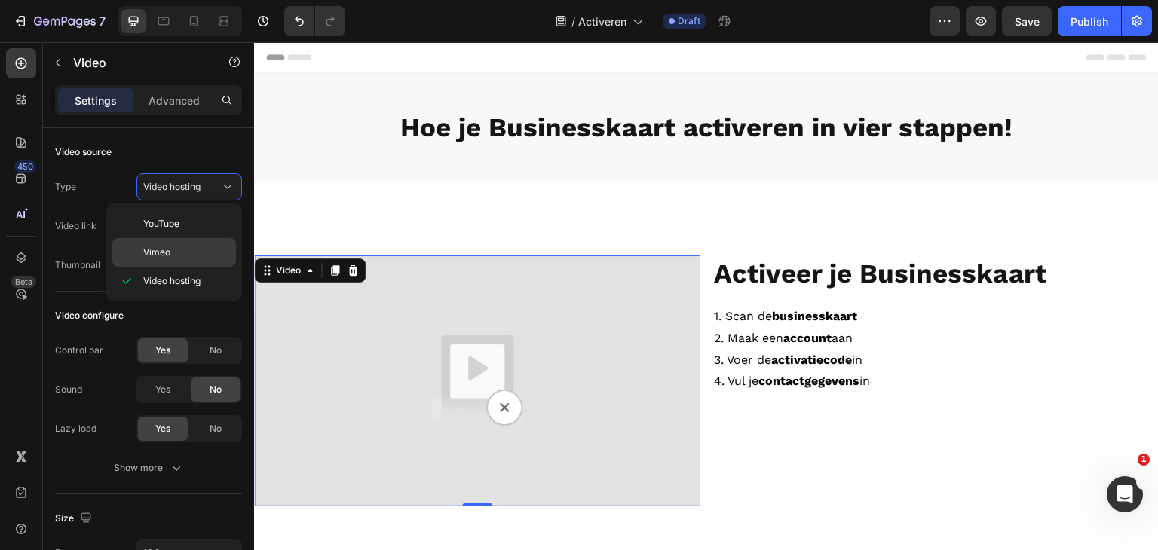
click at [168, 257] on span "Vimeo" at bounding box center [156, 253] width 27 height 14
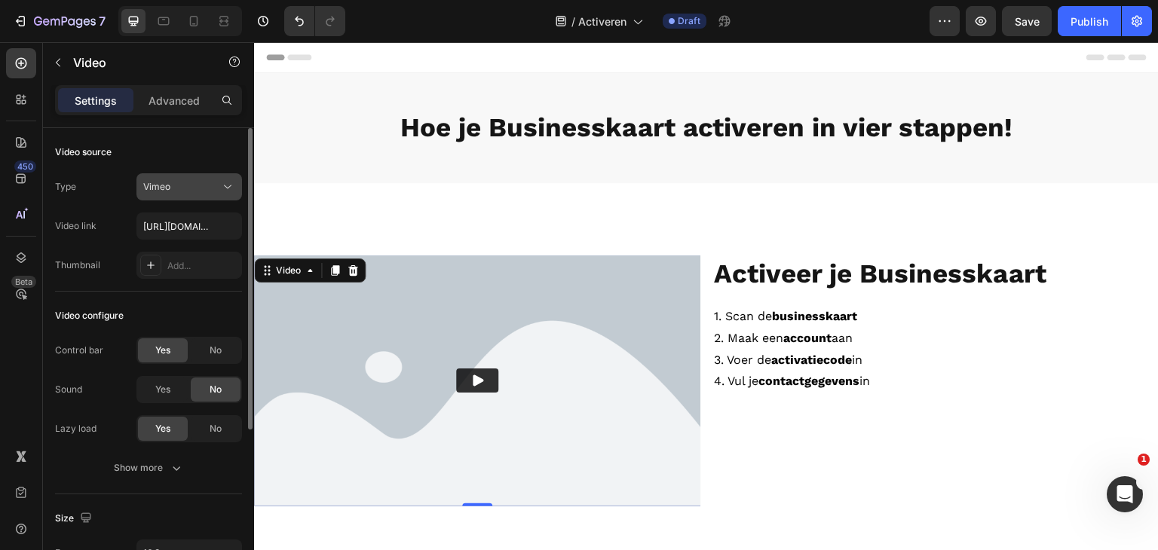
click at [179, 191] on div "Vimeo" at bounding box center [181, 187] width 77 height 14
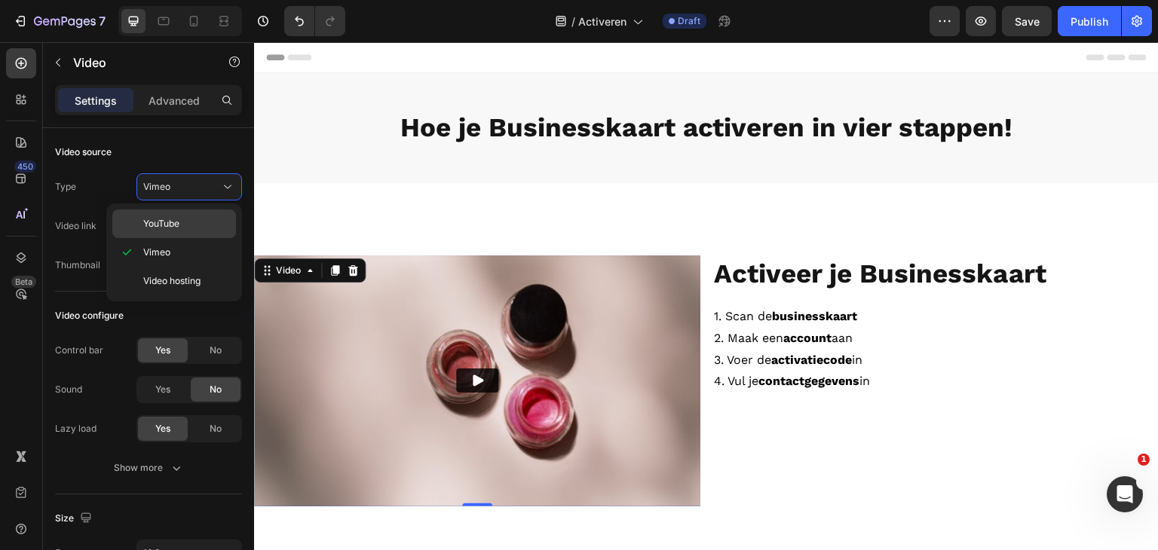
click at [169, 219] on span "YouTube" at bounding box center [161, 224] width 36 height 14
type input "https://www.youtube.com/watch?v=drIt4RH_kyQ"
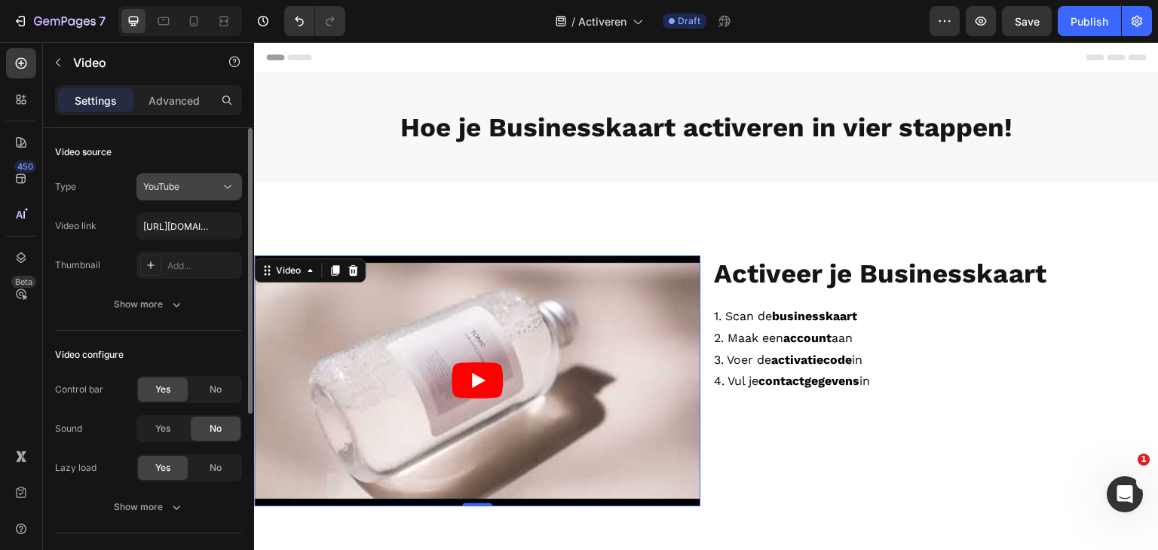
click at [175, 185] on span "YouTube" at bounding box center [161, 186] width 36 height 11
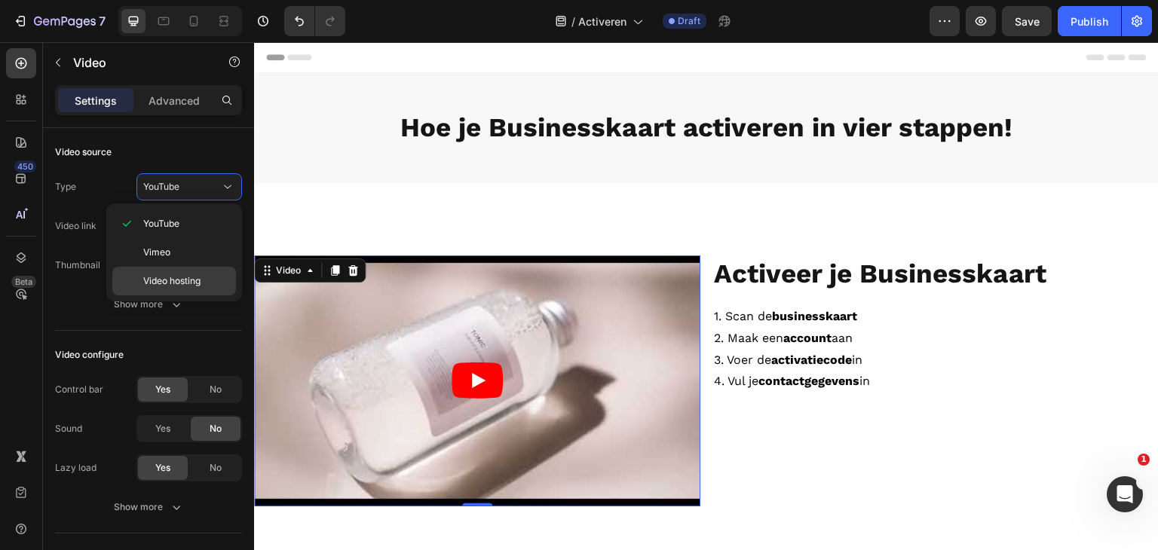
click at [166, 274] on span "Video hosting" at bounding box center [171, 281] width 57 height 14
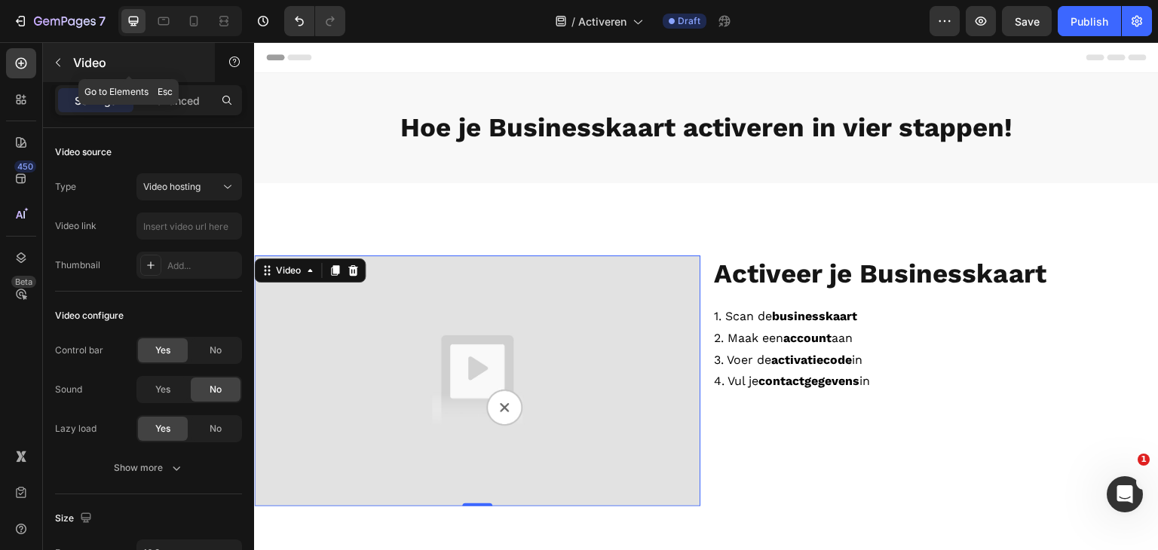
click at [60, 63] on icon "button" at bounding box center [58, 63] width 12 height 12
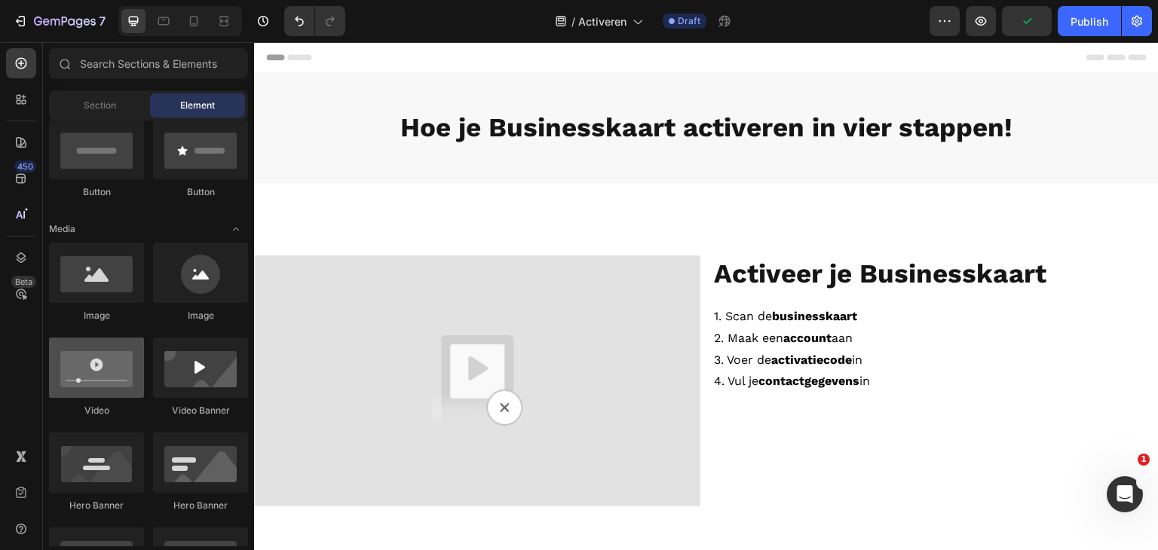
click at [124, 383] on div at bounding box center [96, 368] width 95 height 60
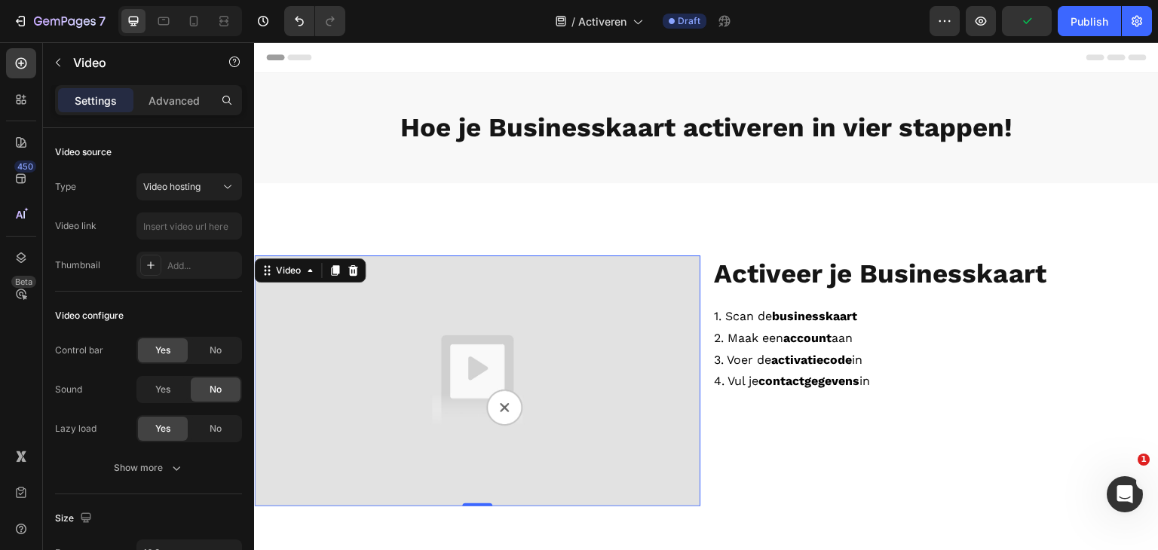
click at [451, 405] on img at bounding box center [477, 381] width 446 height 251
click at [513, 406] on img at bounding box center [477, 381] width 446 height 251
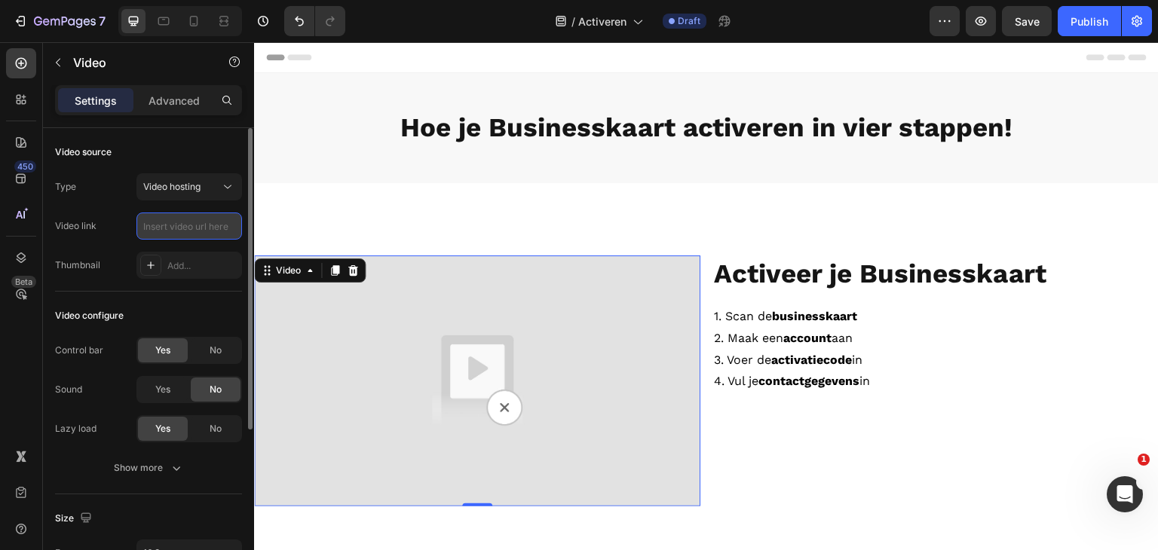
click at [170, 222] on input "text" at bounding box center [189, 226] width 106 height 27
paste input "https://cdn.shopify.com/videos/c/o/v/9422417128d848ea8639f897fa580486.mp4"
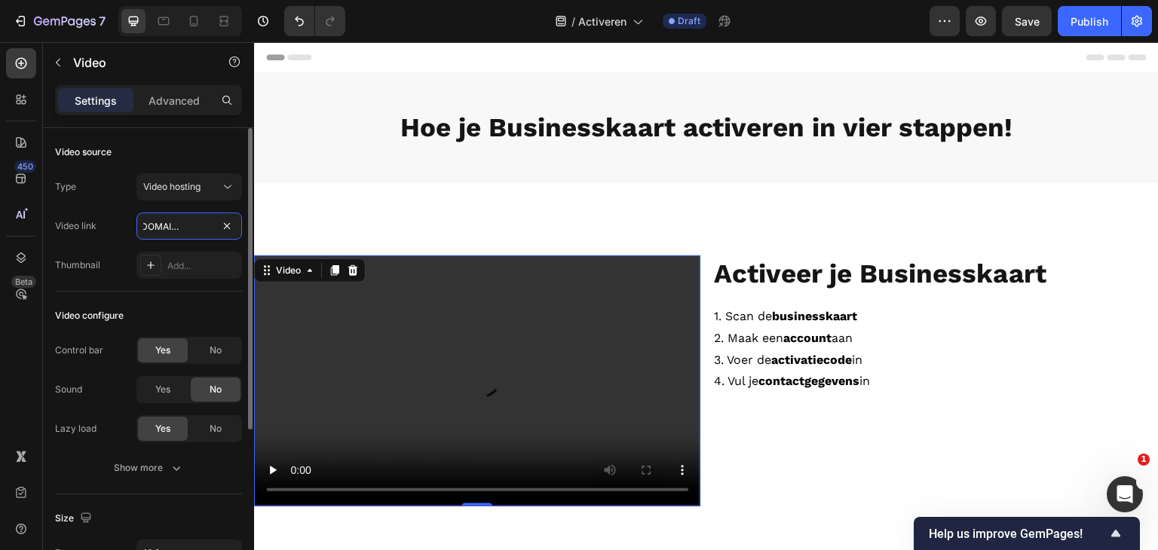
type input "https://cdn.shopify.com/videos/c/o/v/9422417128d848ea8639f897fa580486.mp4"
click at [198, 149] on div "Video source" at bounding box center [148, 152] width 187 height 24
click at [574, 351] on video at bounding box center [477, 381] width 446 height 251
click at [203, 353] on div "No" at bounding box center [216, 351] width 50 height 24
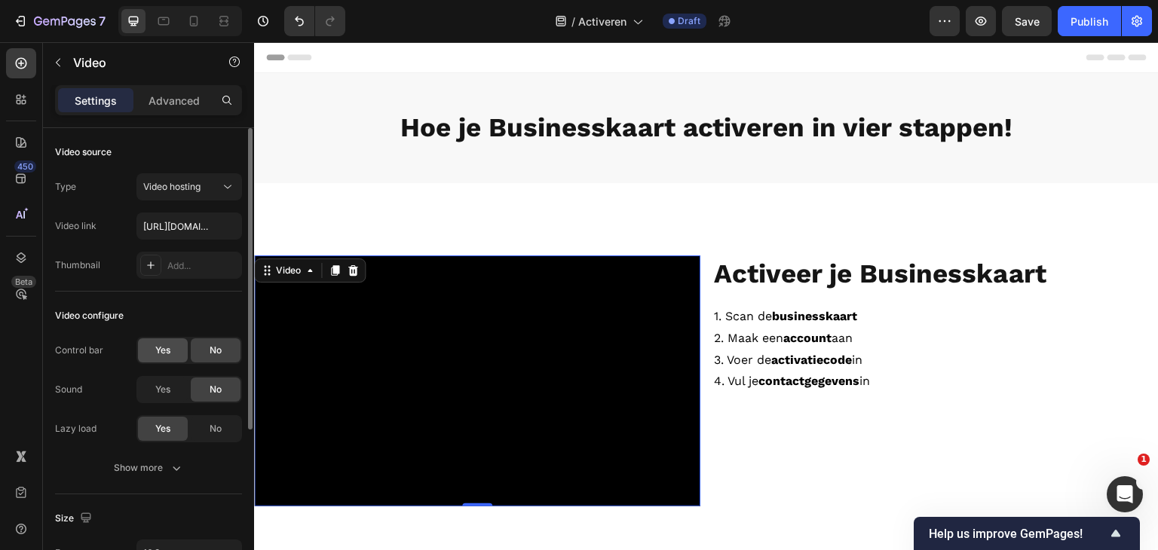
click at [170, 348] on span "Yes" at bounding box center [162, 351] width 15 height 14
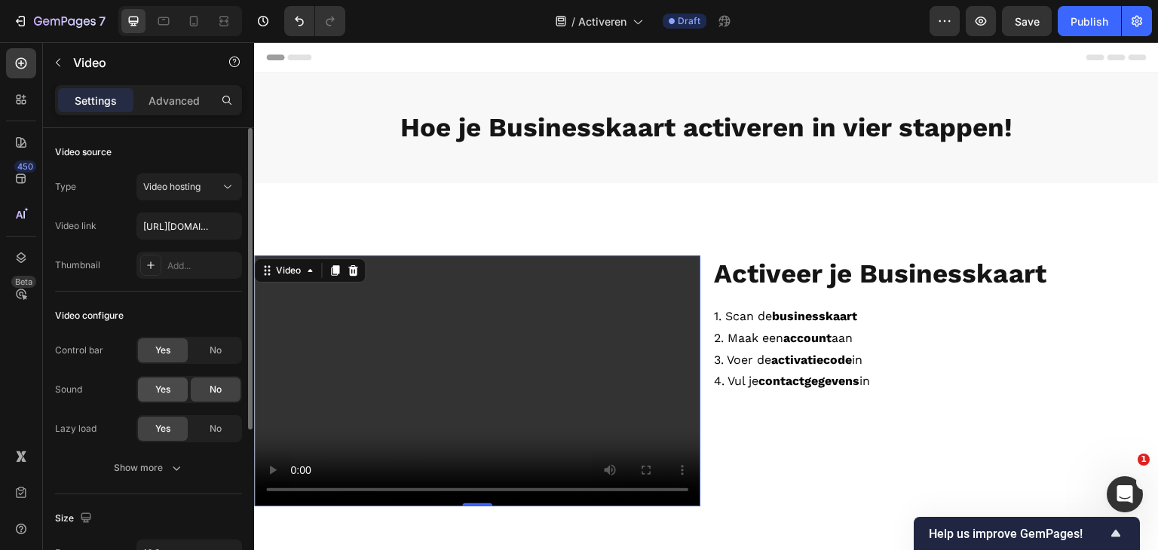
click at [169, 396] on div "Yes" at bounding box center [163, 390] width 50 height 24
click at [214, 394] on span "No" at bounding box center [216, 390] width 12 height 14
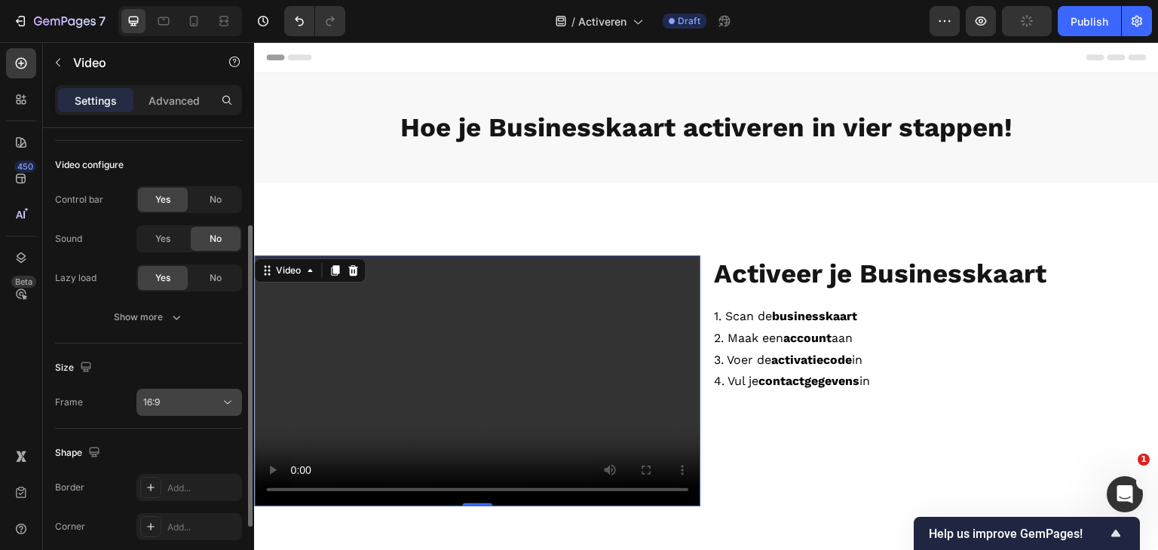
click at [189, 403] on div "16:9" at bounding box center [181, 403] width 77 height 14
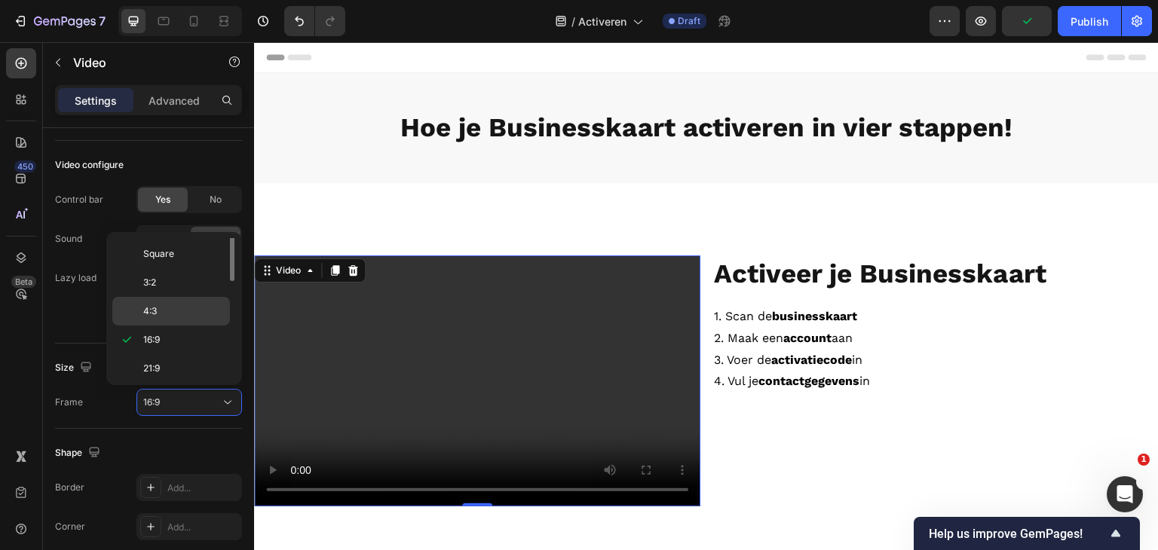
scroll to position [0, 0]
click at [182, 252] on p "Original" at bounding box center [183, 253] width 80 height 14
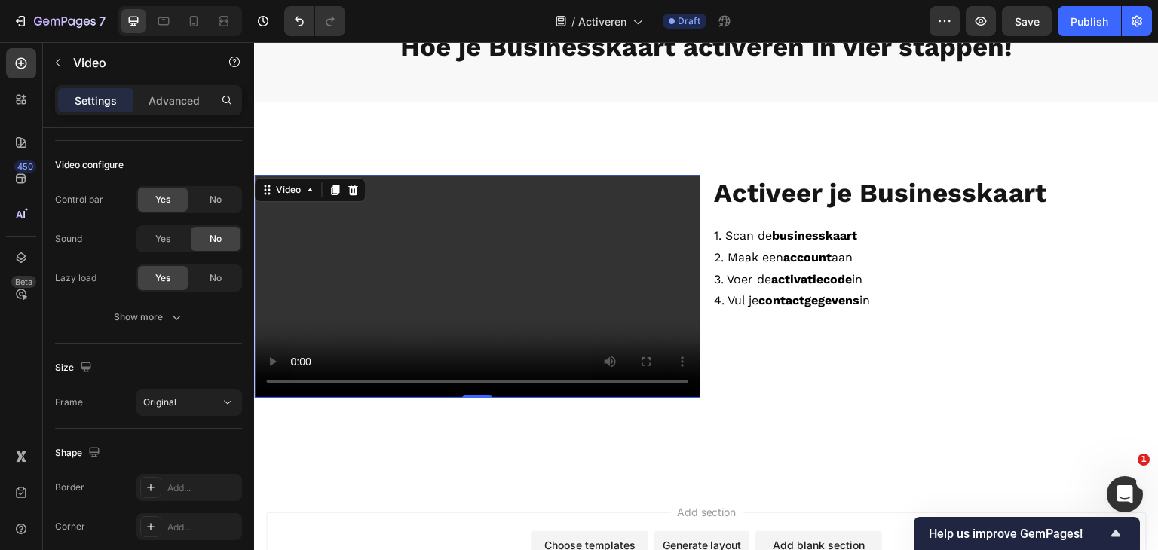
scroll to position [75, 0]
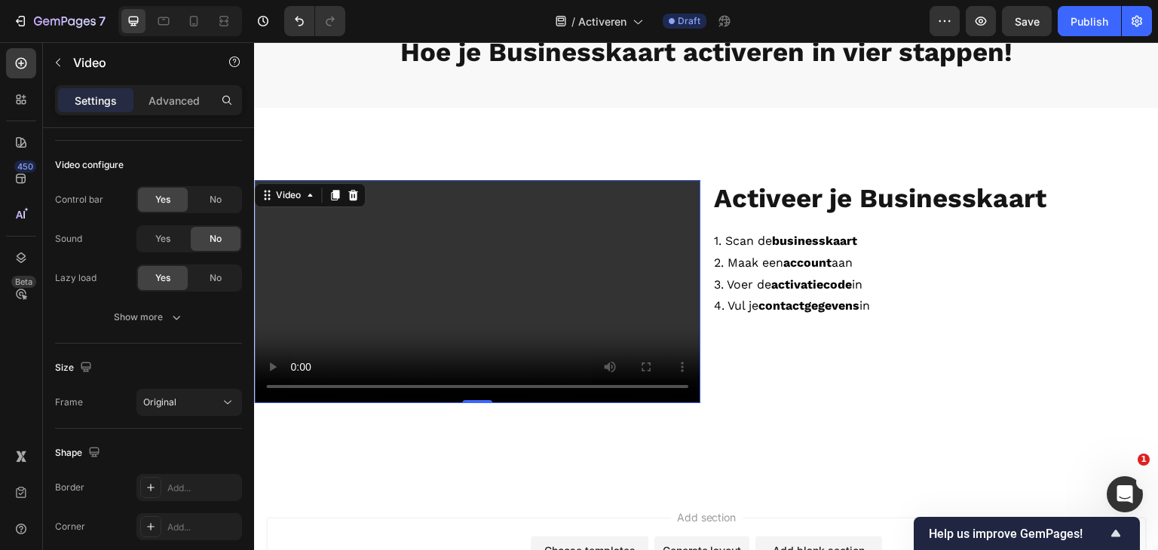
click at [471, 313] on video at bounding box center [477, 291] width 446 height 223
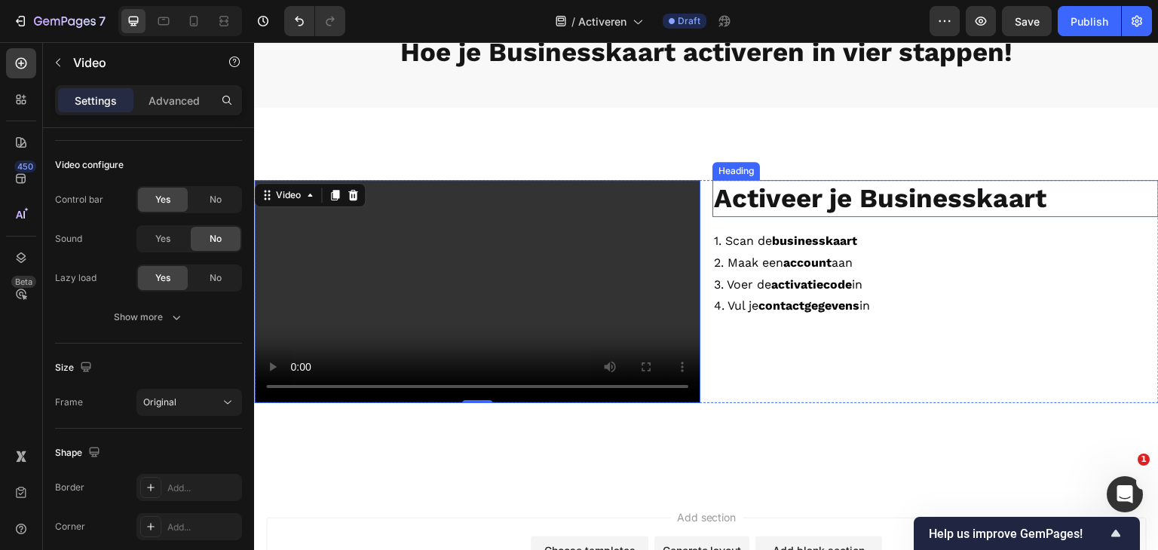
click at [785, 200] on strong "Activeer je Businesskaart" at bounding box center [880, 198] width 333 height 32
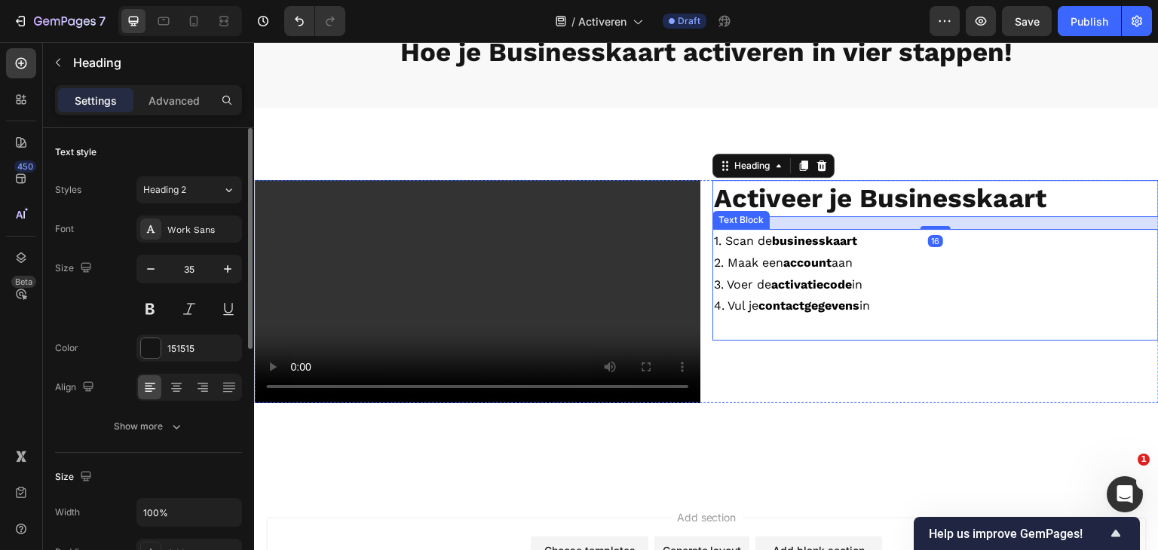
click at [789, 265] on strong "account" at bounding box center [807, 263] width 48 height 14
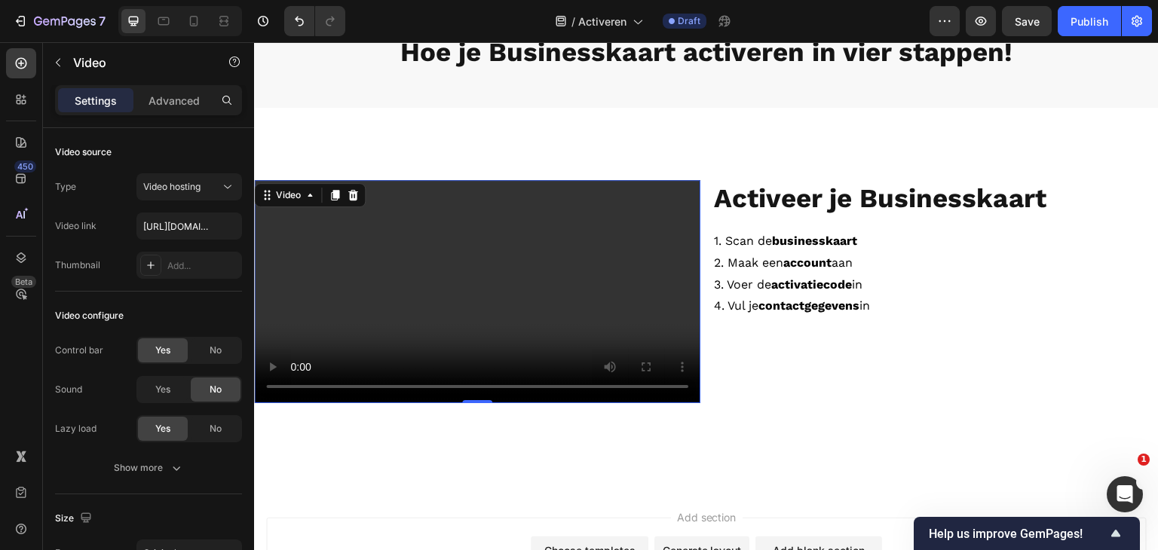
click at [444, 284] on video at bounding box center [477, 291] width 446 height 223
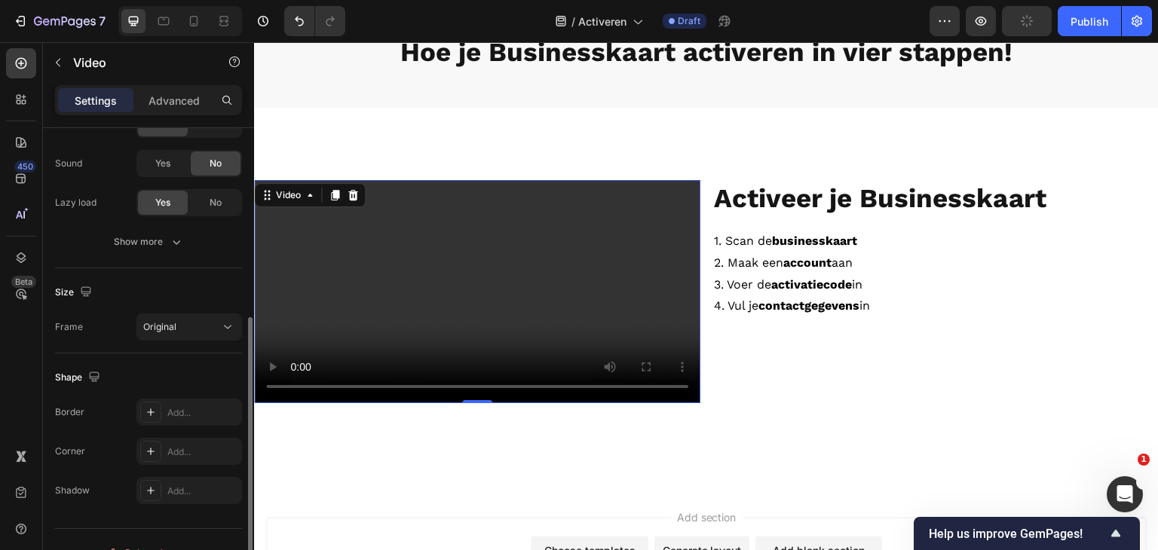
scroll to position [252, 0]
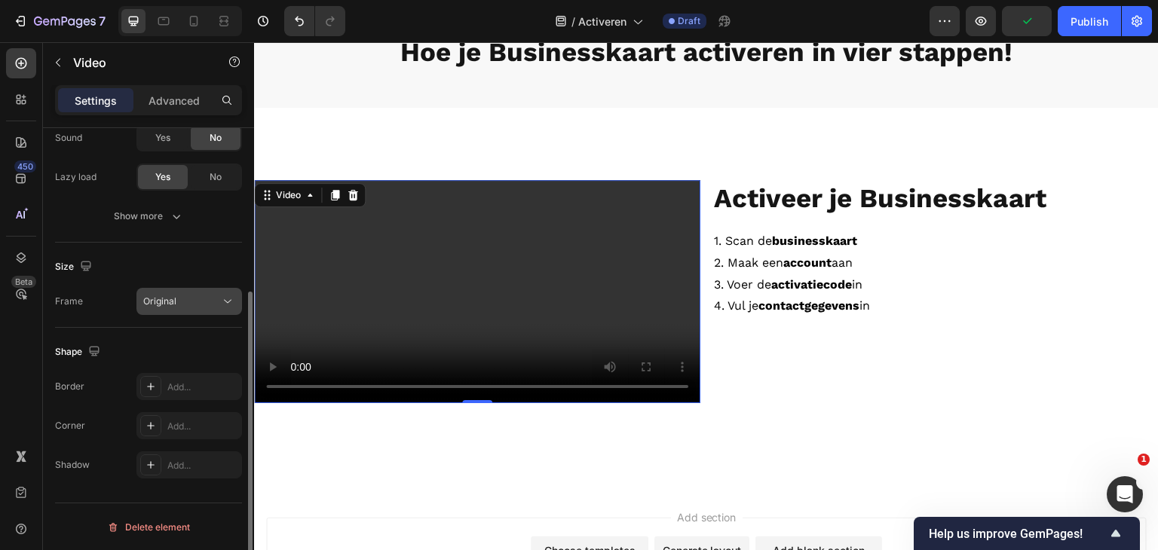
click at [179, 299] on div "Original" at bounding box center [181, 302] width 77 height 14
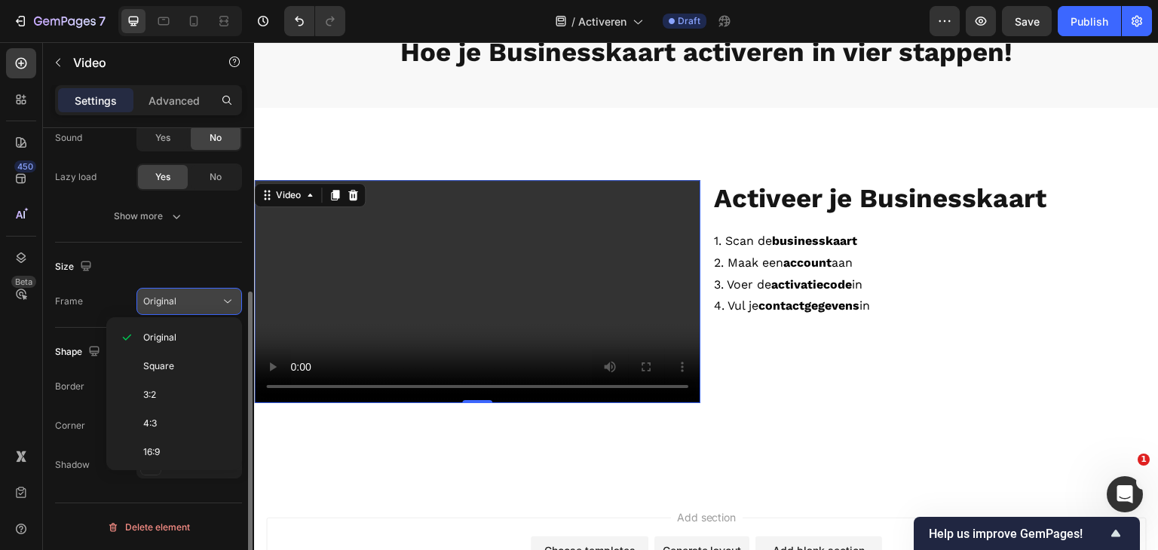
click at [179, 299] on div "Original" at bounding box center [181, 302] width 77 height 14
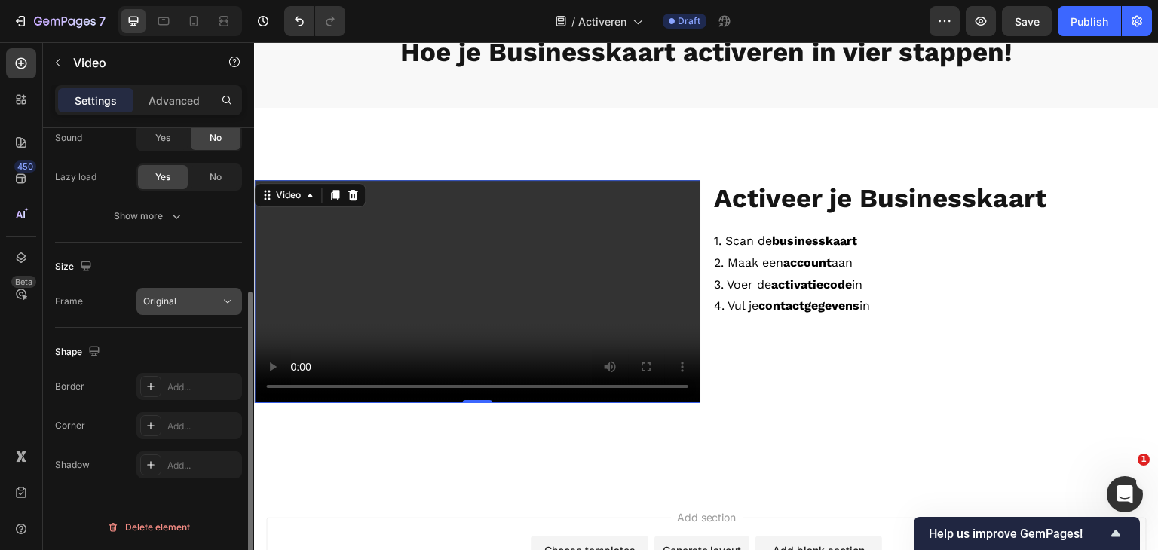
click at [179, 298] on div "Original" at bounding box center [181, 302] width 77 height 14
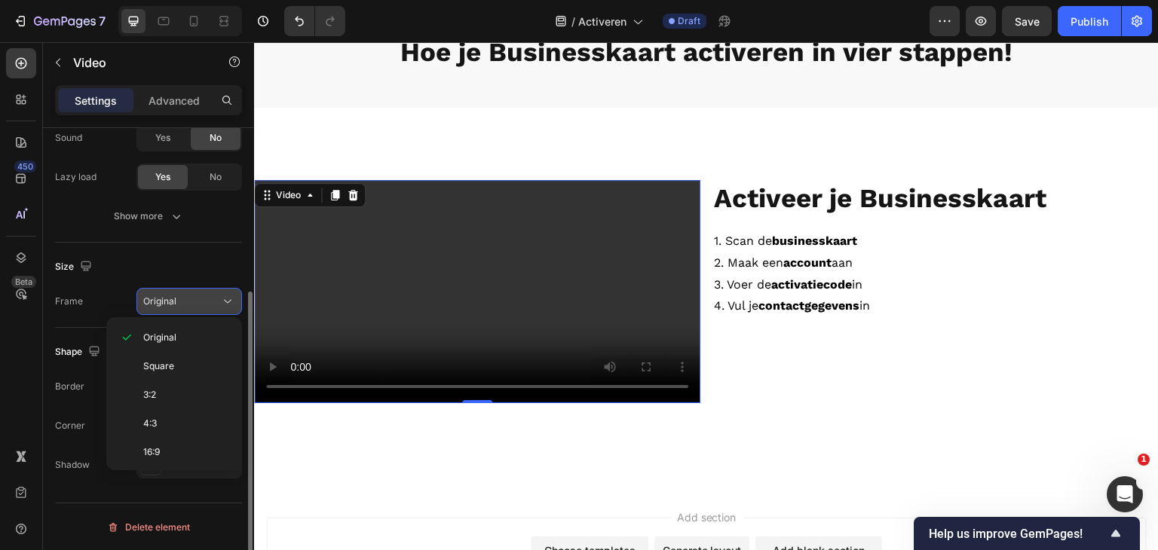
click at [179, 297] on div "Original" at bounding box center [181, 302] width 77 height 14
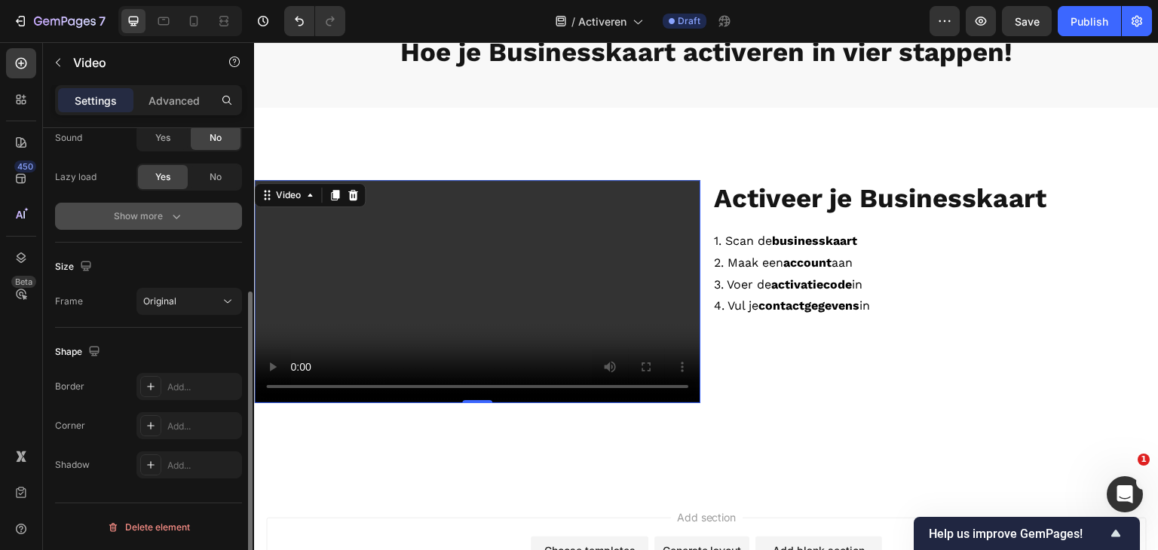
click at [163, 219] on div "Show more" at bounding box center [149, 216] width 70 height 15
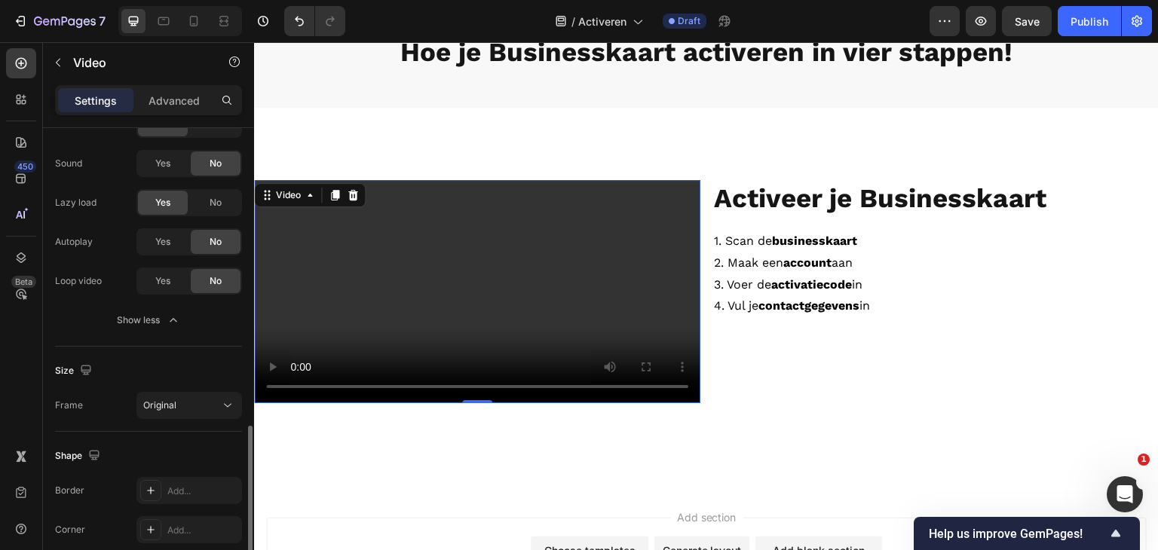
scroll to position [330, 0]
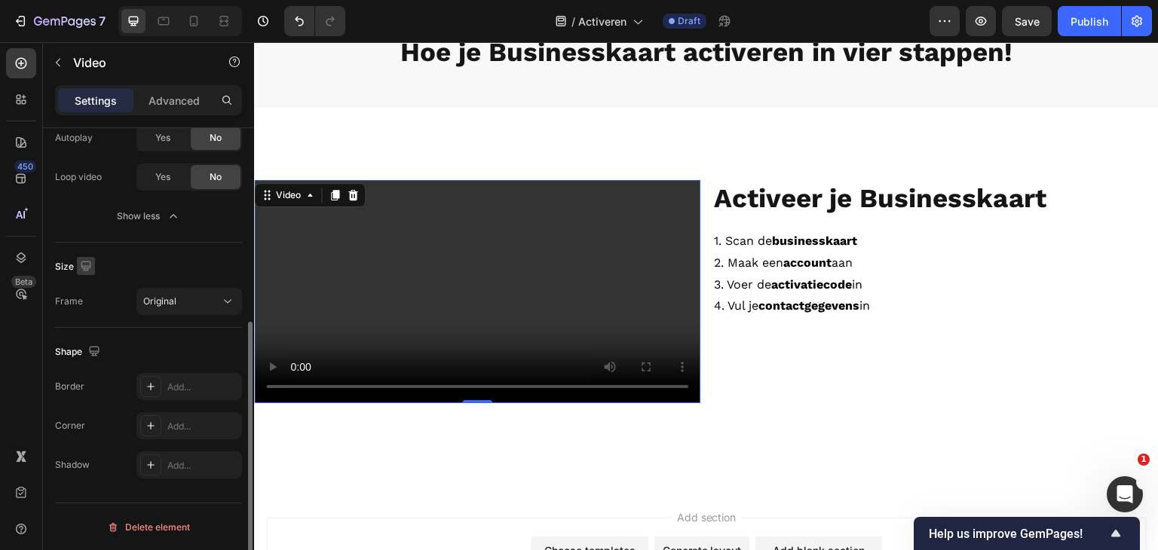
click at [85, 262] on icon "button" at bounding box center [85, 266] width 15 height 15
click at [157, 90] on div "Advanced" at bounding box center [173, 100] width 75 height 24
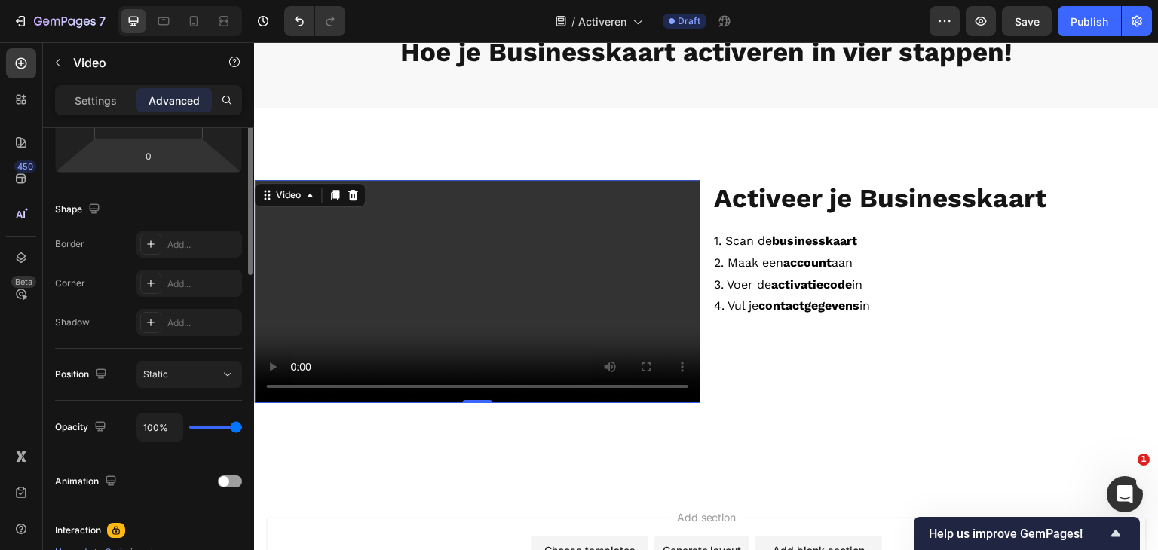
scroll to position [29, 0]
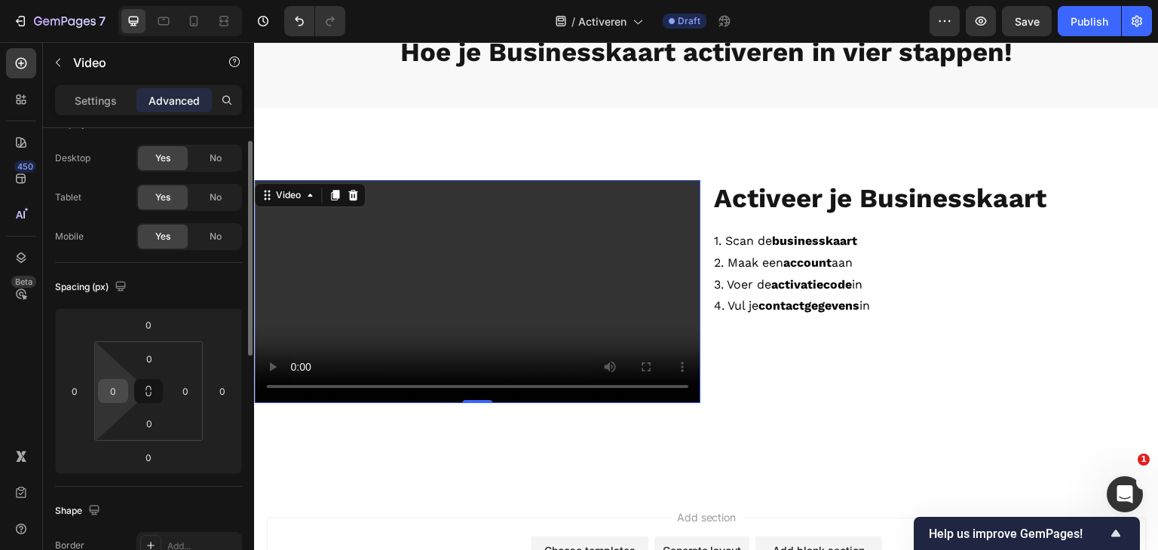
click at [118, 388] on input "0" at bounding box center [113, 391] width 23 height 23
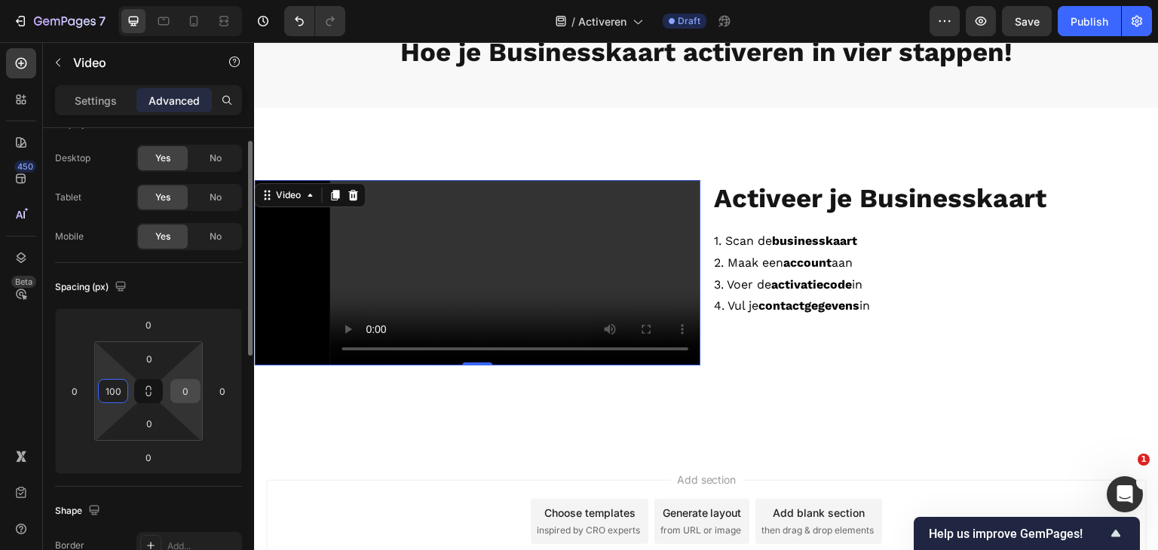
type input "100"
click at [173, 392] on div "0" at bounding box center [185, 391] width 30 height 24
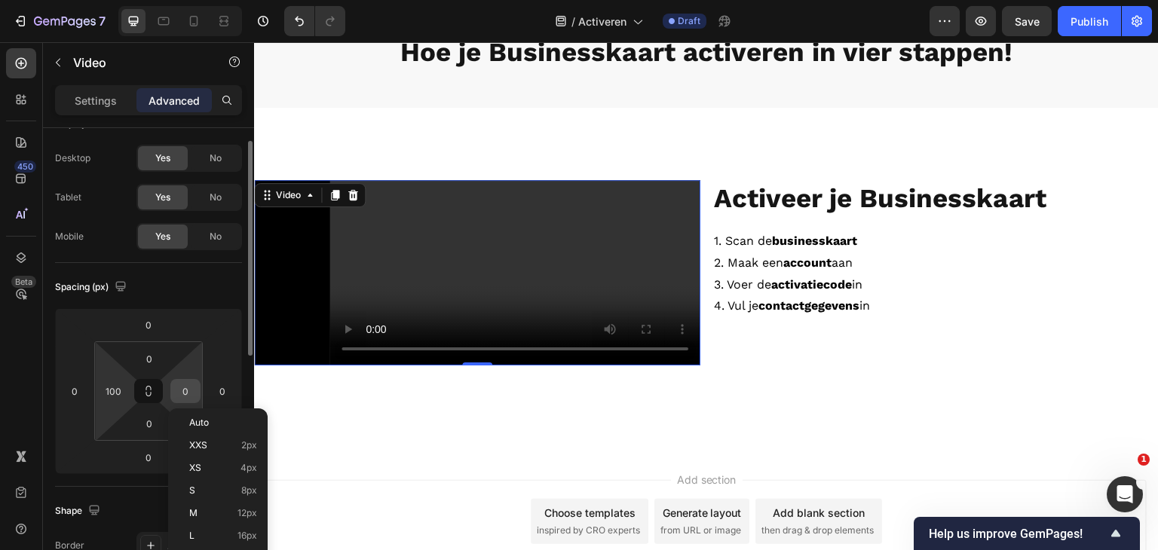
click at [184, 392] on input "0" at bounding box center [185, 391] width 23 height 23
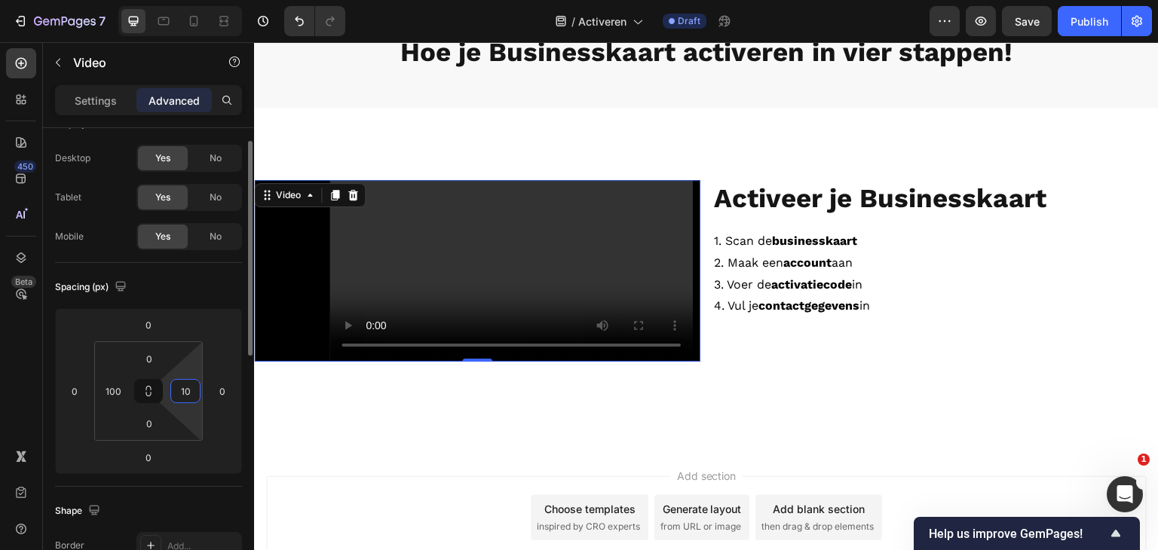
type input "1"
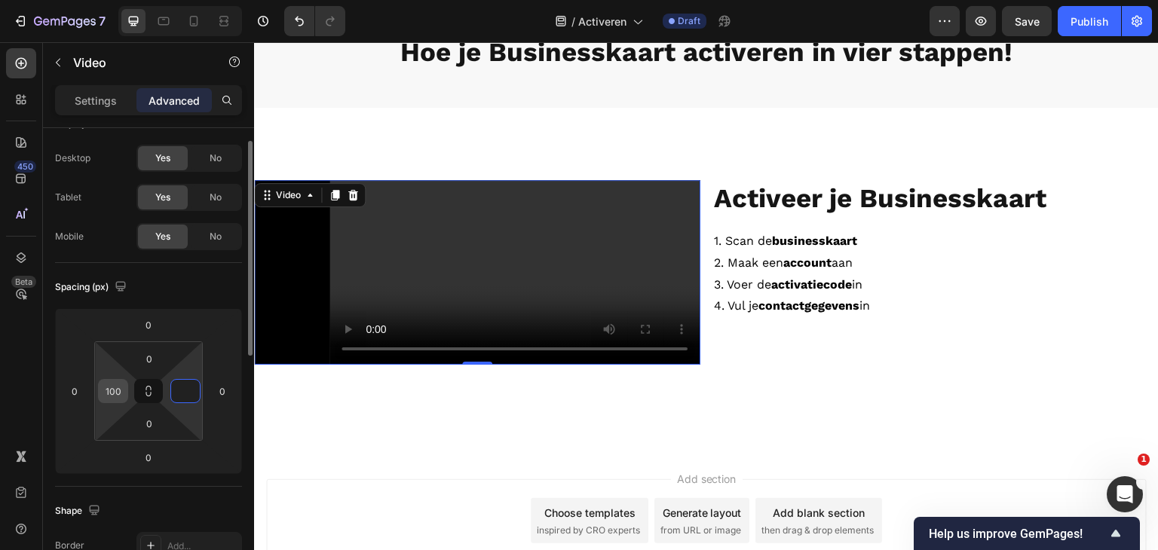
type input "0"
click at [118, 388] on input "100" at bounding box center [113, 391] width 23 height 23
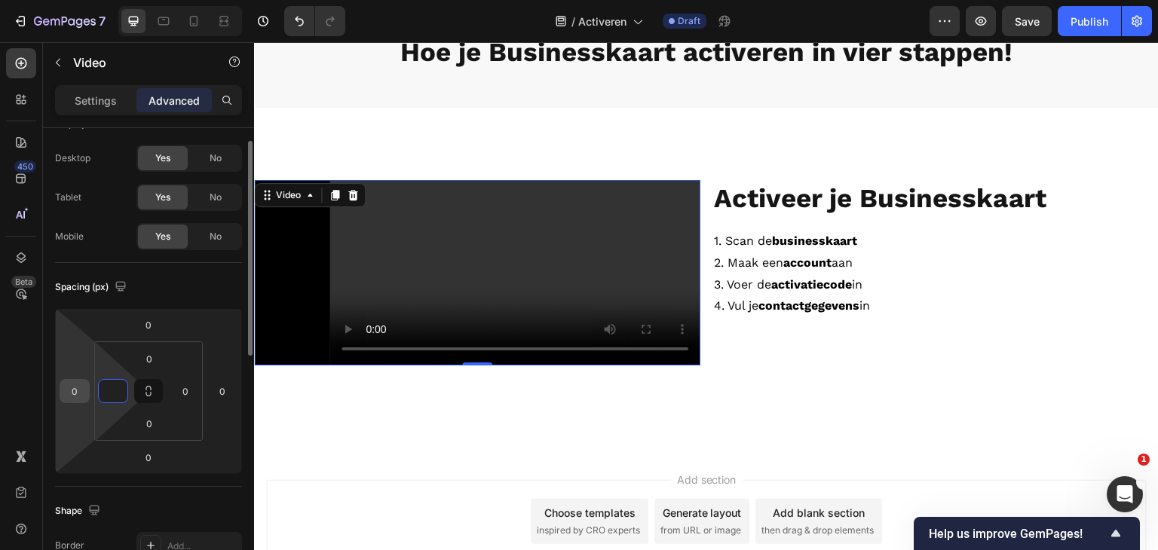
type input "0"
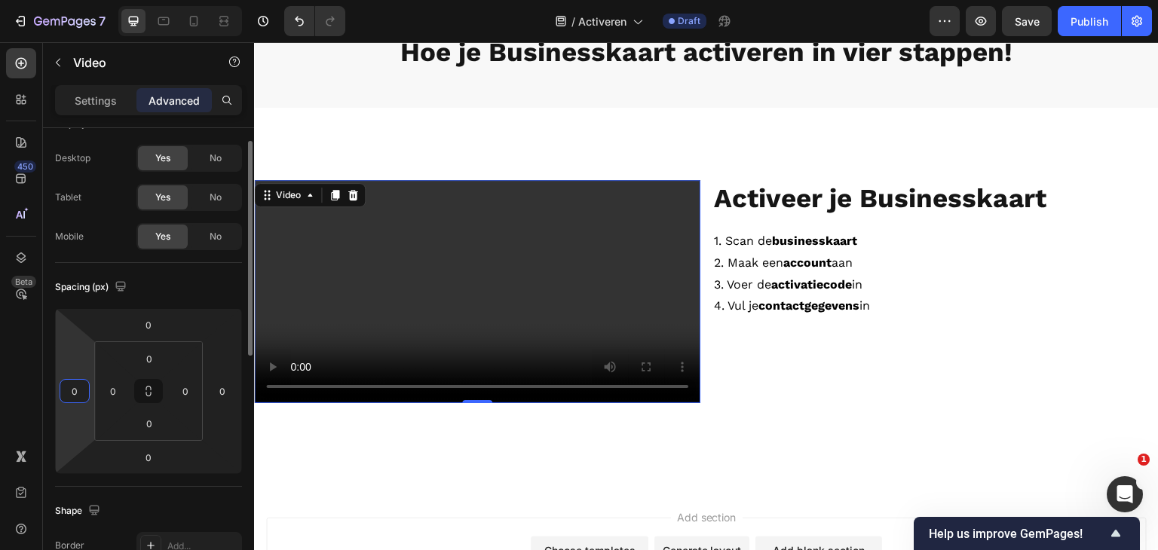
click at [75, 390] on input "0" at bounding box center [74, 391] width 23 height 23
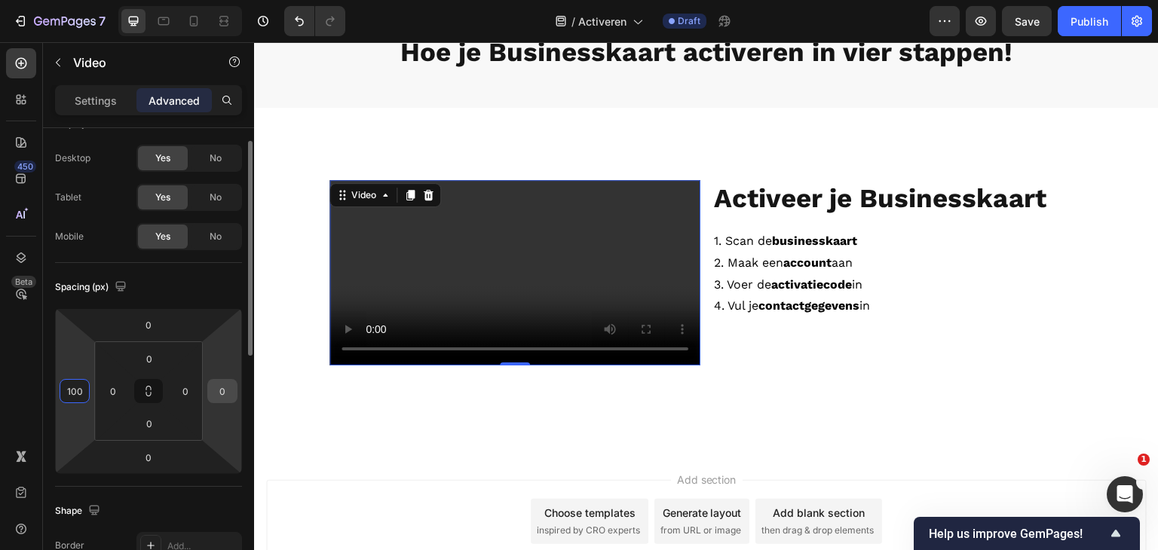
type input "100"
click at [221, 391] on input "0" at bounding box center [222, 391] width 23 height 23
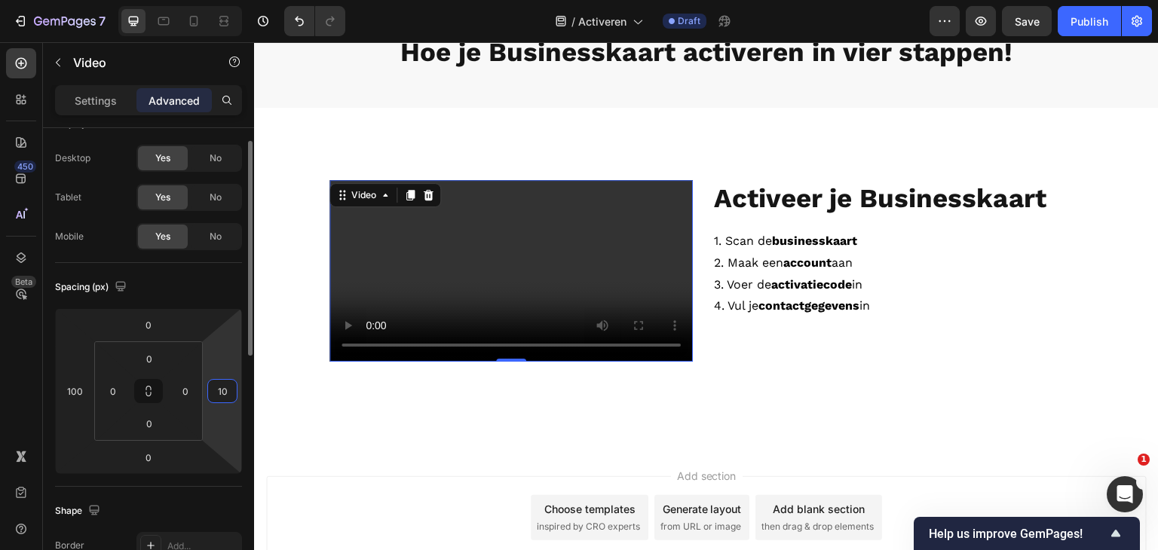
type input "100"
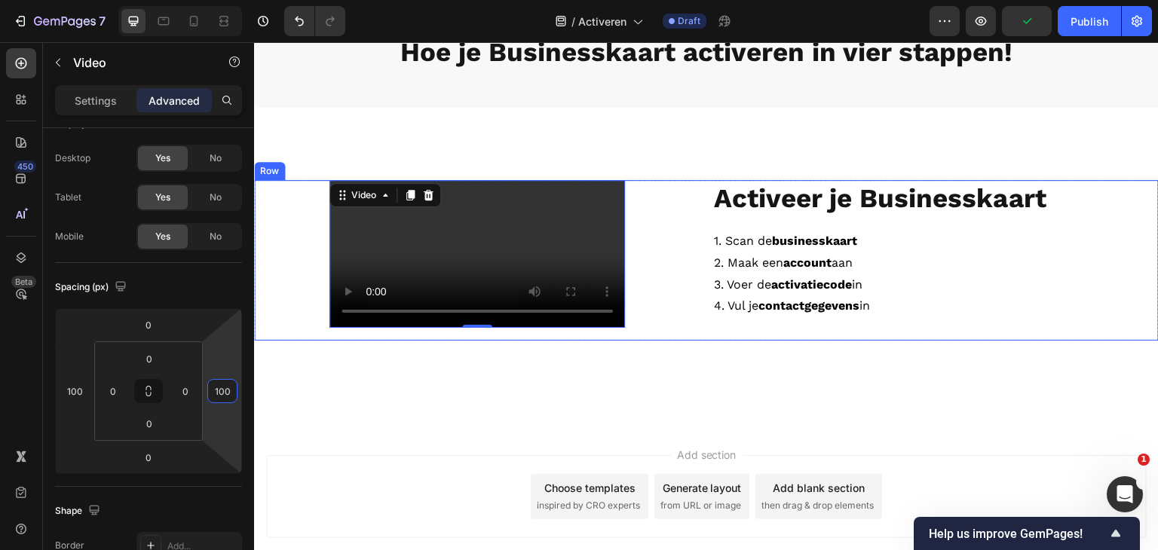
click at [762, 341] on div "⁠⁠⁠⁠⁠⁠⁠ Activeer je Businesskaart Heading 1. Scan de businesskaart 2. Maak een …" at bounding box center [936, 260] width 446 height 161
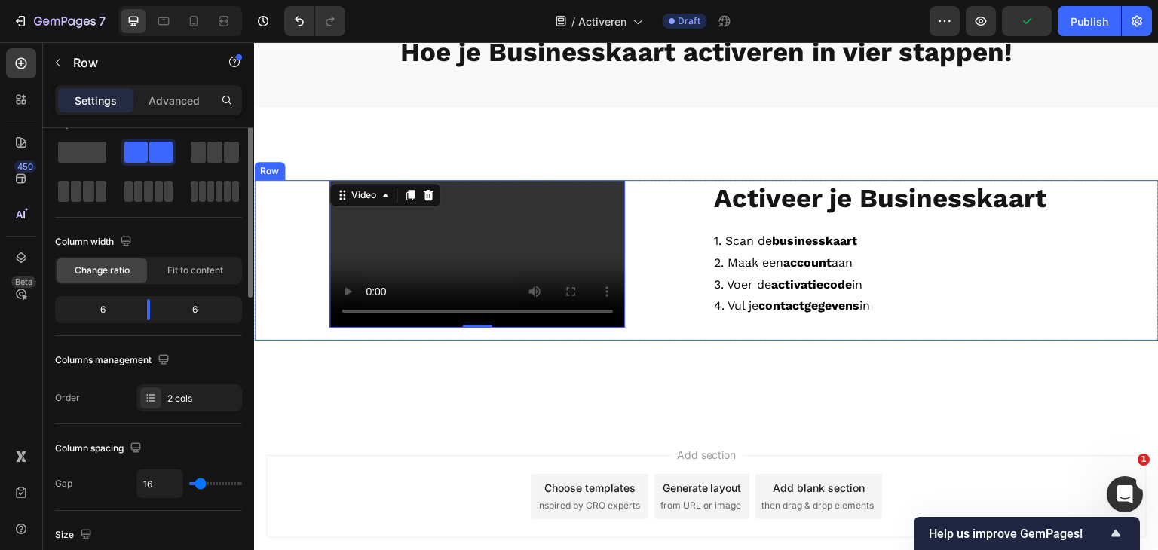
scroll to position [0, 0]
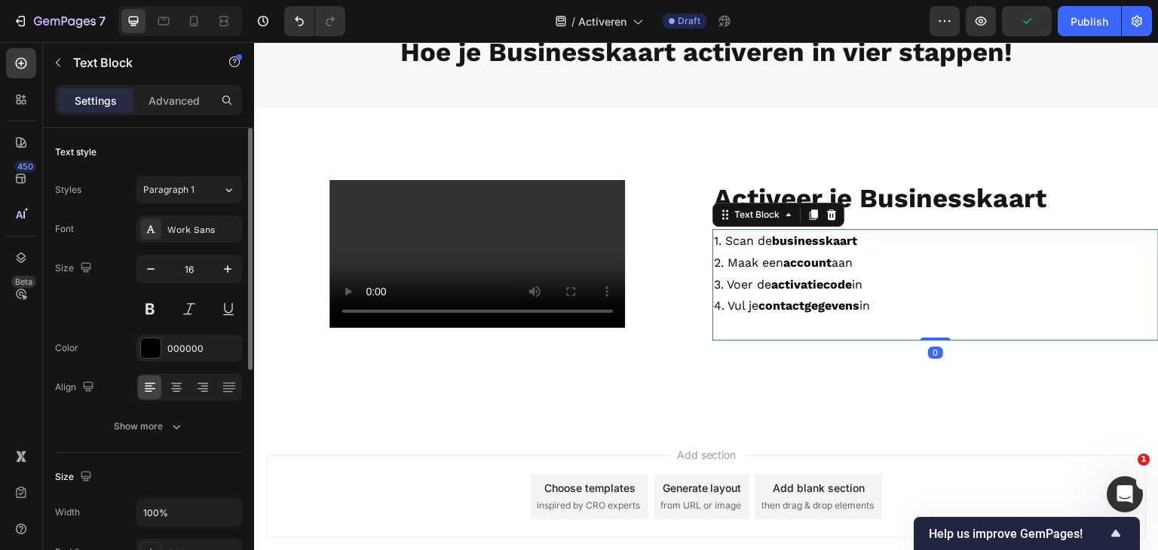
click at [794, 270] on p "2. Maak een account aan" at bounding box center [935, 264] width 443 height 22
click at [178, 386] on icon at bounding box center [177, 387] width 8 height 2
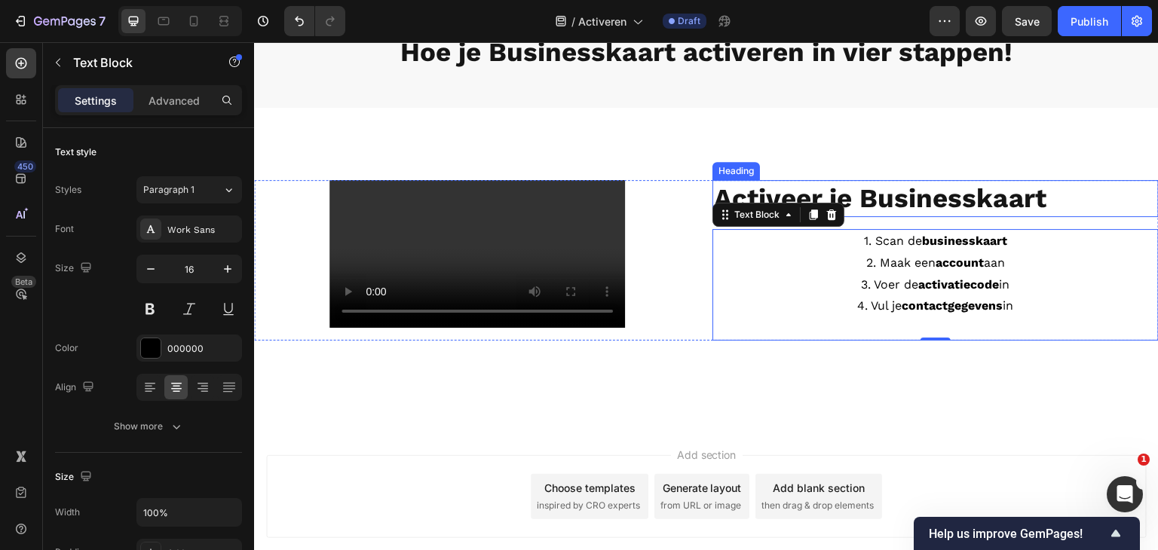
click at [848, 192] on strong "Activeer je Businesskaart" at bounding box center [880, 198] width 333 height 32
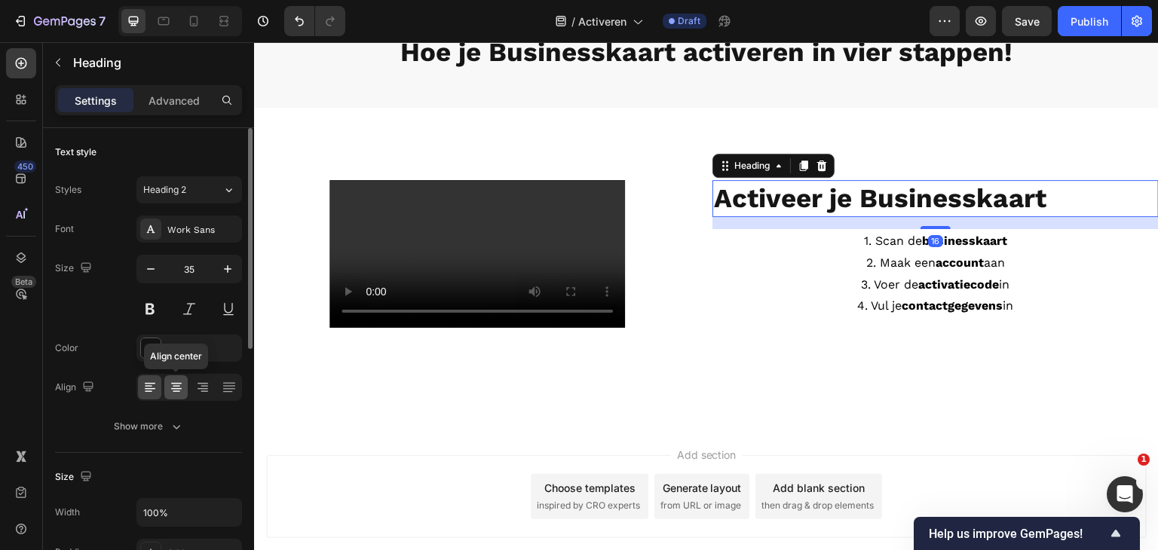
click at [177, 385] on icon at bounding box center [176, 387] width 15 height 15
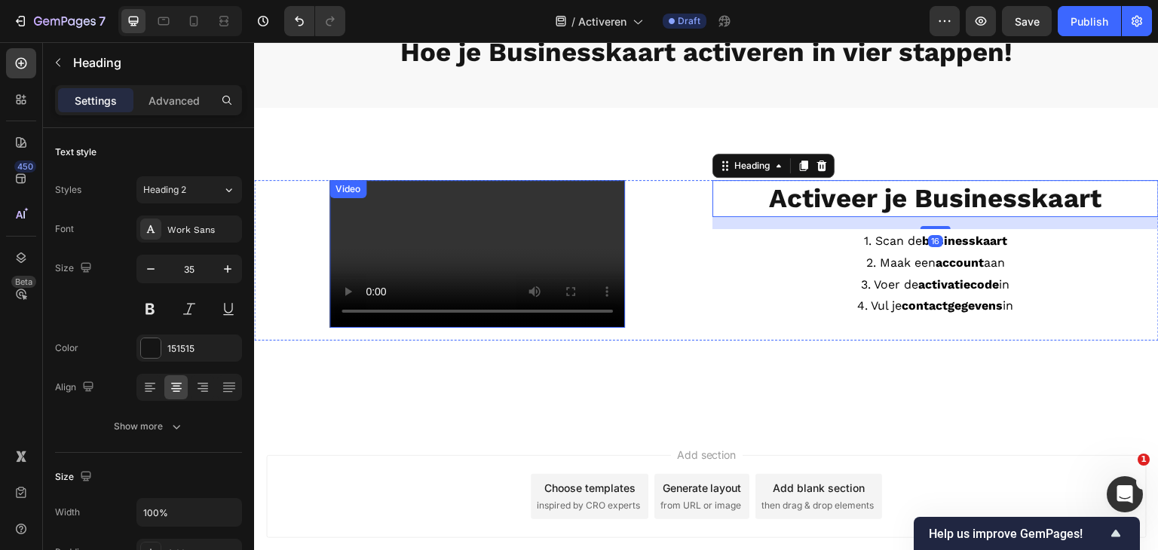
click at [541, 253] on video at bounding box center [478, 254] width 296 height 148
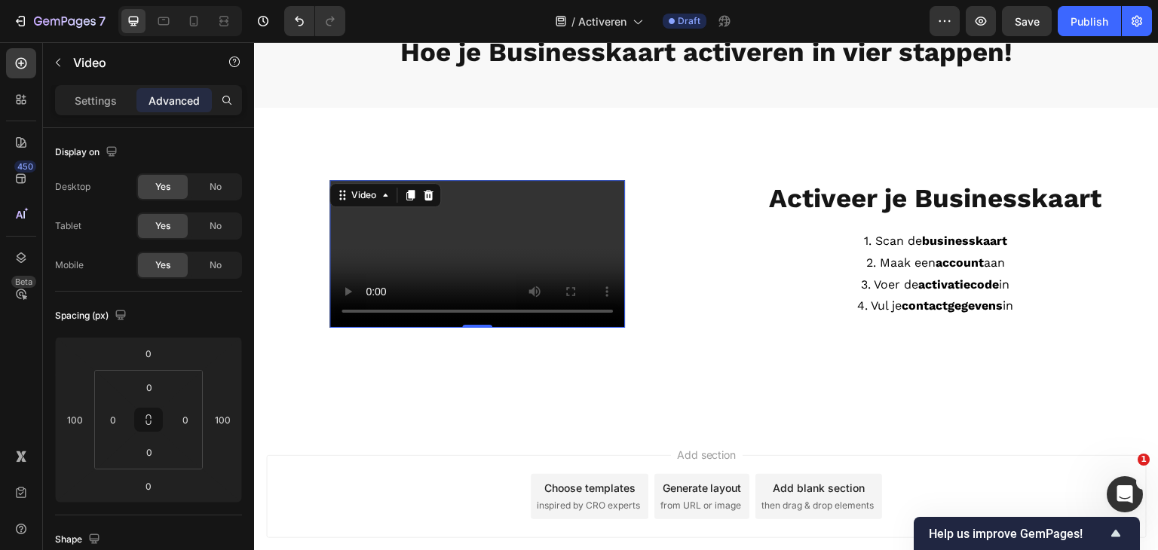
click at [775, 301] on p "4. Vul je contactgegevens in" at bounding box center [935, 307] width 443 height 22
click at [555, 310] on video at bounding box center [478, 254] width 296 height 148
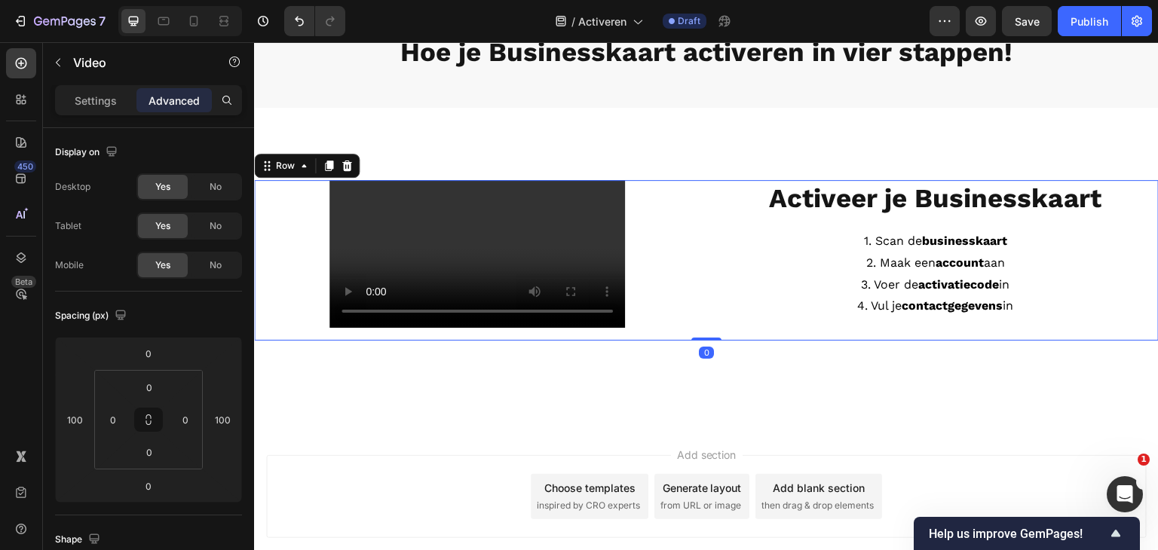
click at [686, 341] on div "Video" at bounding box center [477, 260] width 446 height 161
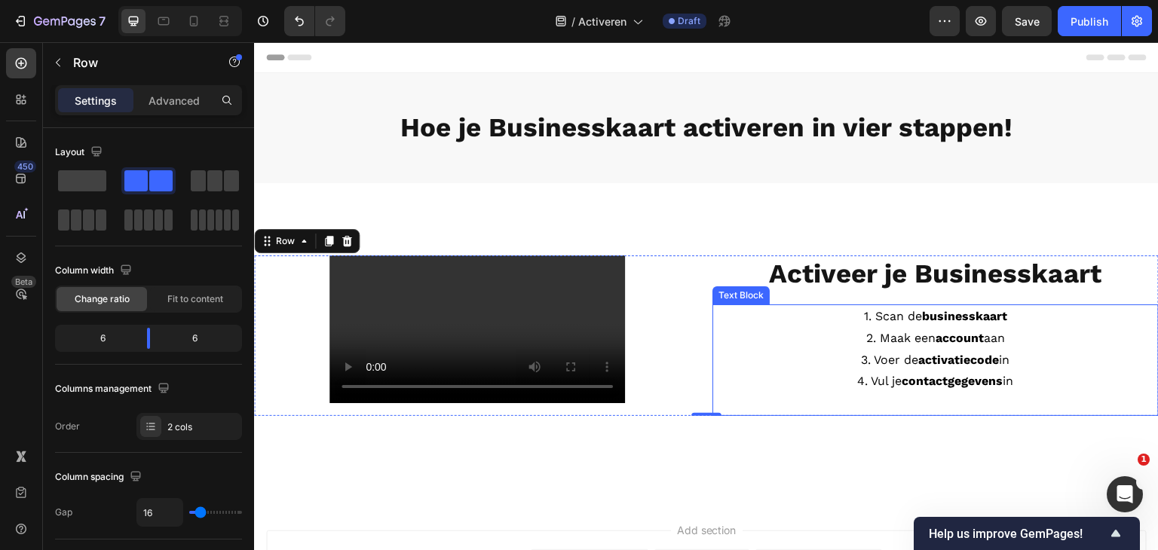
click at [869, 411] on p "Rich Text Editor. Editing area: main" at bounding box center [935, 404] width 443 height 22
click at [841, 416] on div "⁠⁠⁠⁠⁠⁠⁠ Activeer je Businesskaart Heading 1. Scan de businesskaart 2. Maak een …" at bounding box center [936, 336] width 446 height 161
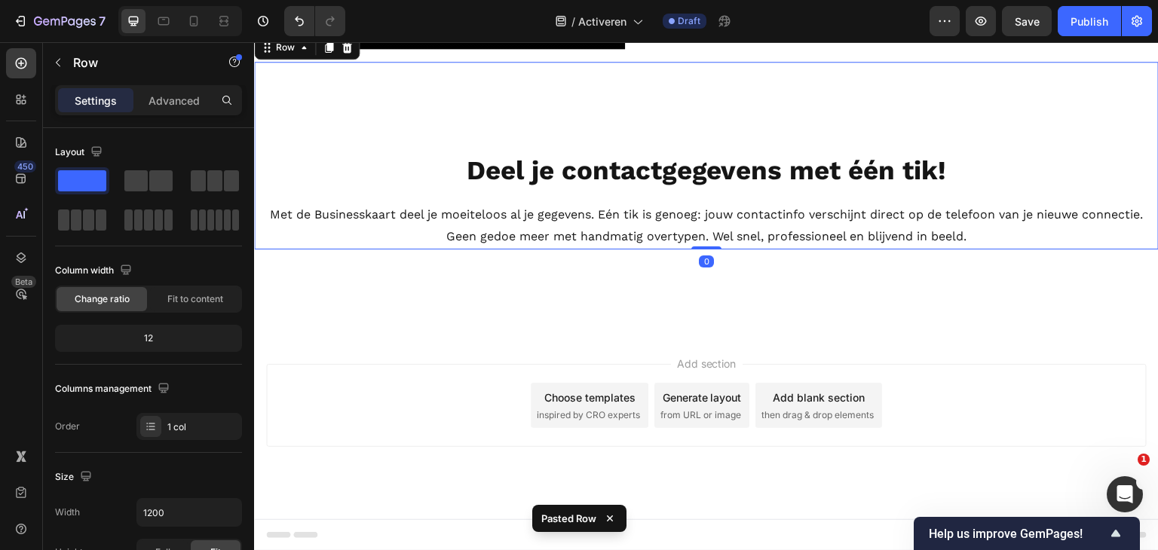
scroll to position [449, 0]
click at [529, 287] on div "Video ⁠⁠⁠⁠⁠⁠⁠ Activeer je Businesskaart Heading 1. Scan de businesskaart 2. Maa…" at bounding box center [706, 81] width 905 height 409
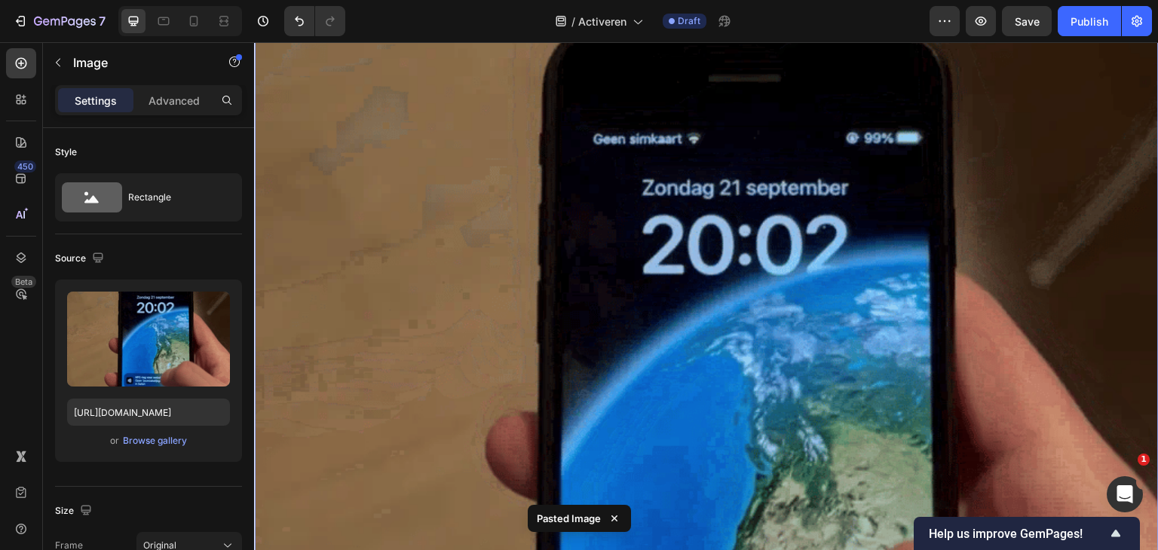
click at [640, 317] on img at bounding box center [706, 419] width 905 height 905
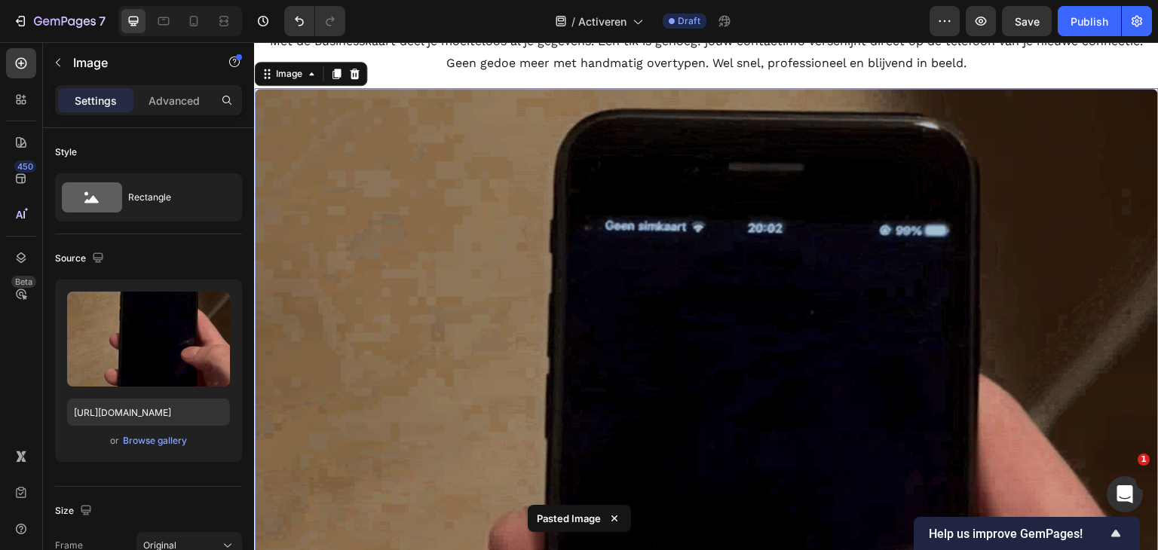
scroll to position [498, 0]
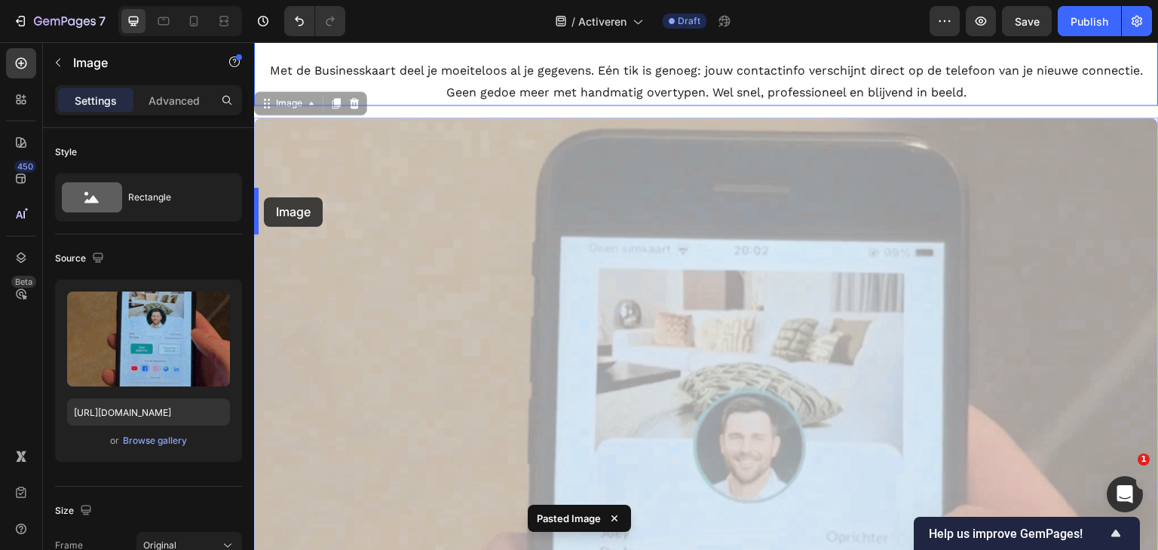
drag, startPoint x: 559, startPoint y: 317, endPoint x: 264, endPoint y: 198, distance: 318.3
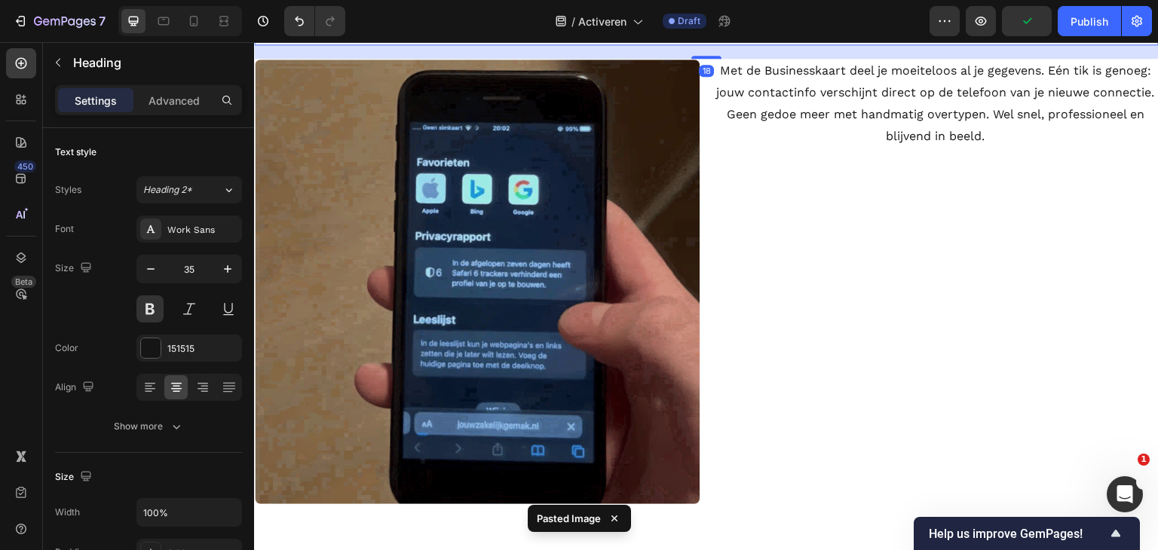
click at [723, 42] on strong "Deel je contactgegevens met één tik!" at bounding box center [707, 27] width 480 height 32
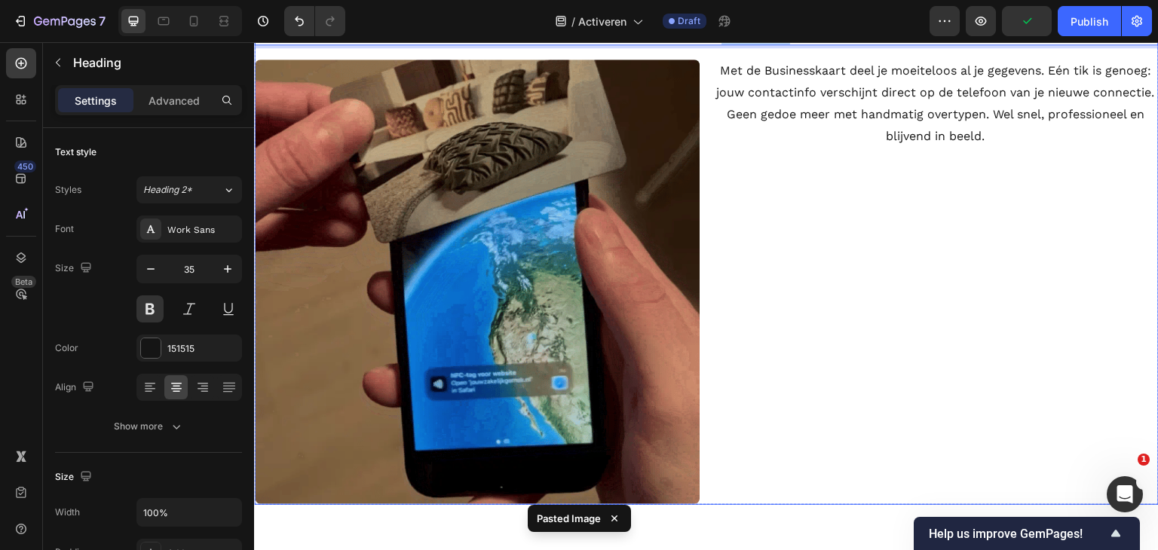
drag, startPoint x: 716, startPoint y: 152, endPoint x: 789, endPoint y: 170, distance: 74.6
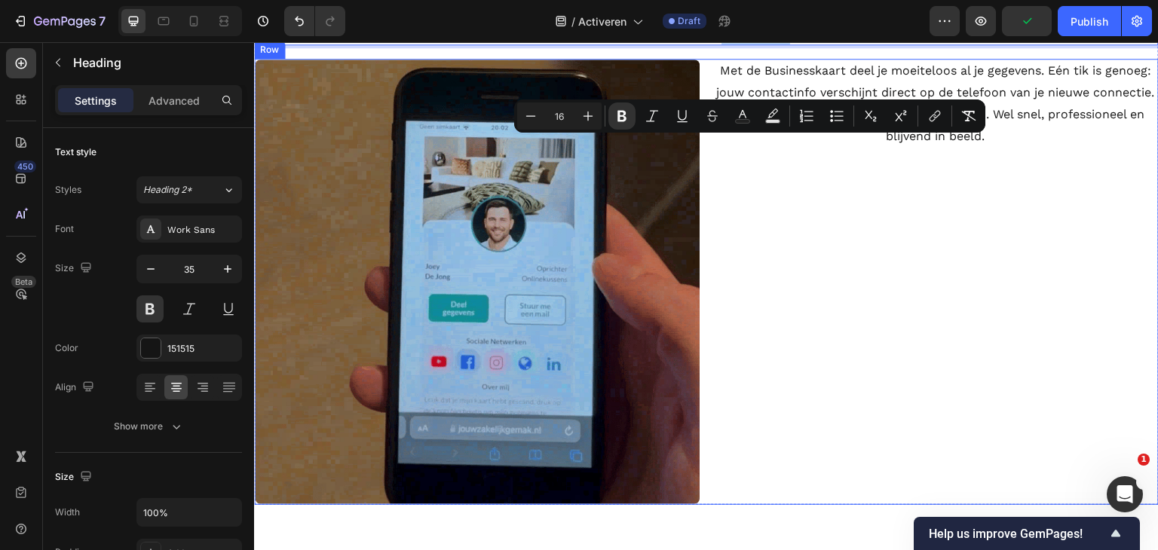
click at [783, 306] on div "Met de Businesskaart deel je moeiteloos al je gegevens. Eén tik is genoeg: jouw…" at bounding box center [936, 282] width 446 height 446
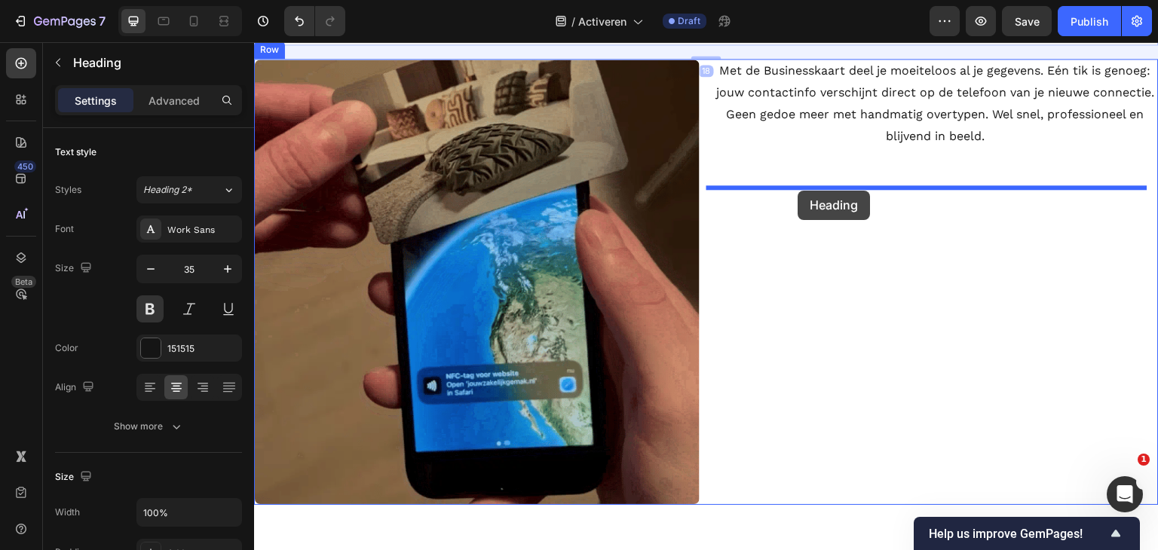
drag, startPoint x: 700, startPoint y: 149, endPoint x: 799, endPoint y: 191, distance: 106.4
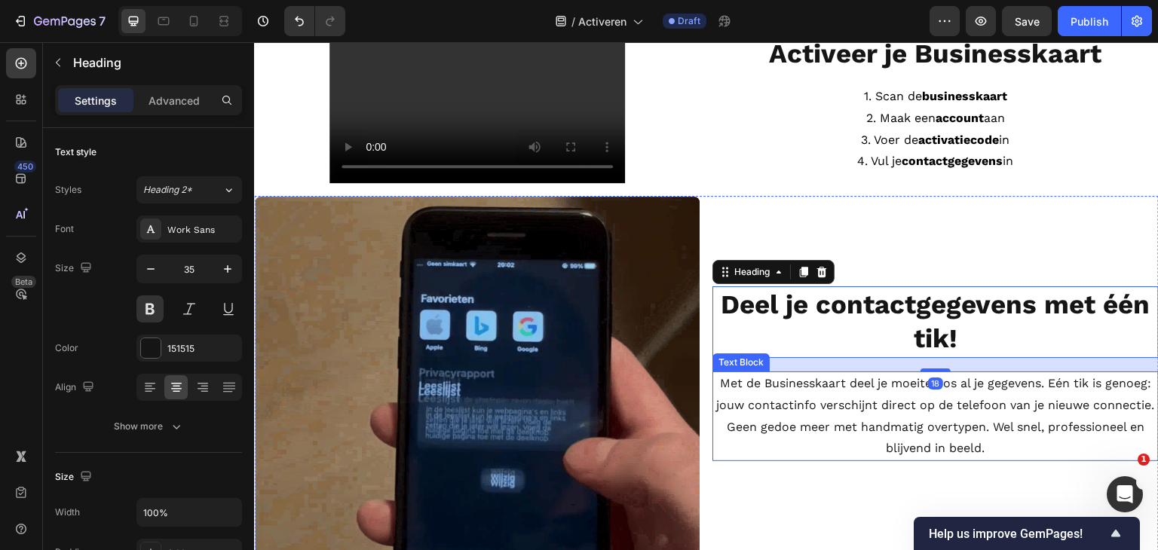
scroll to position [197, 0]
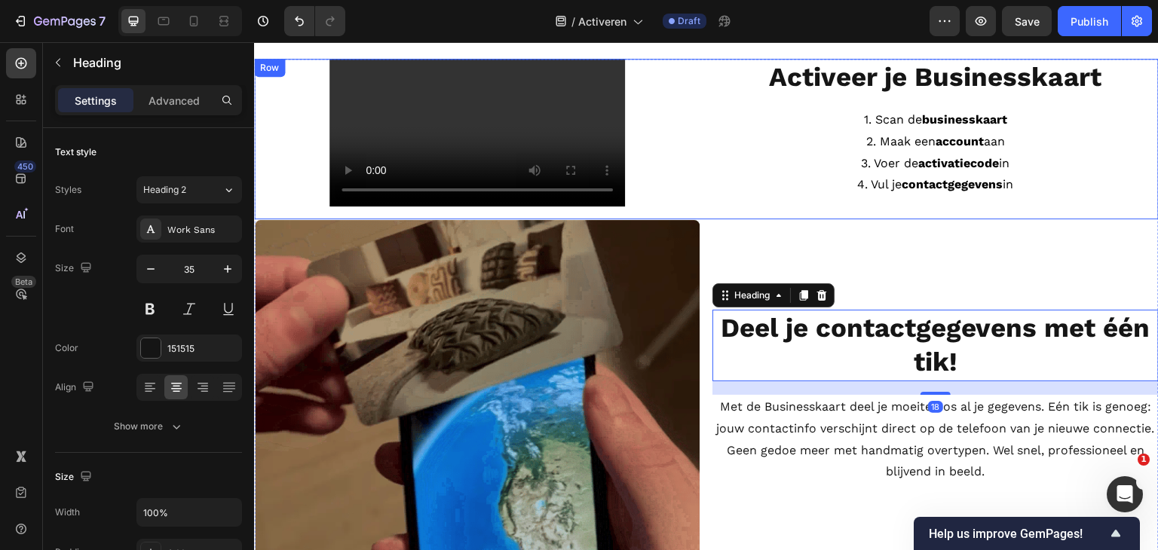
click at [872, 90] on strong "Activeer je Businesskaart" at bounding box center [936, 77] width 333 height 32
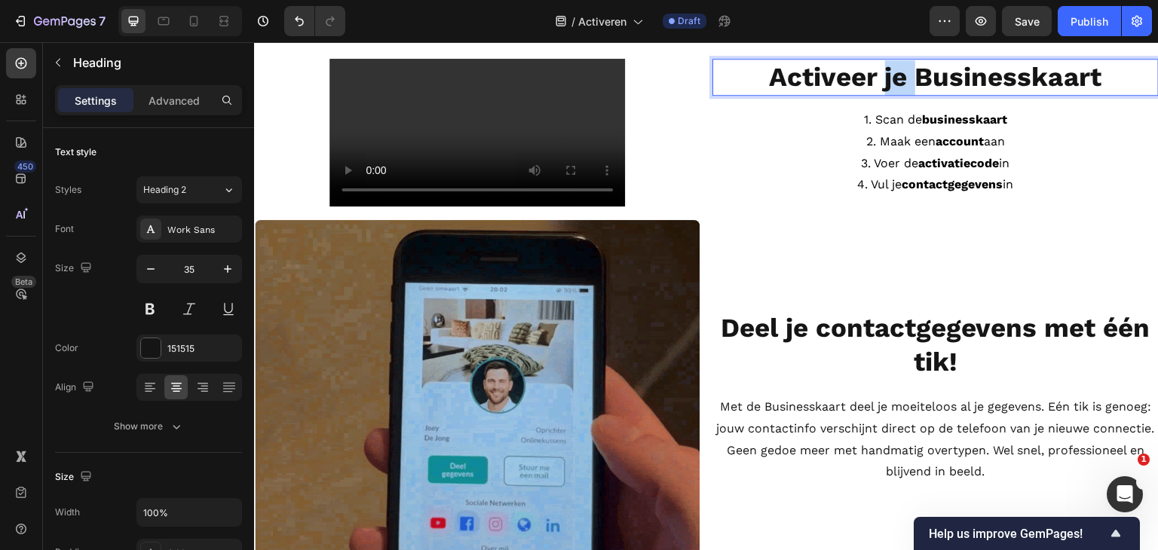
click at [877, 82] on strong "Activeer je Businesskaart" at bounding box center [936, 77] width 333 height 32
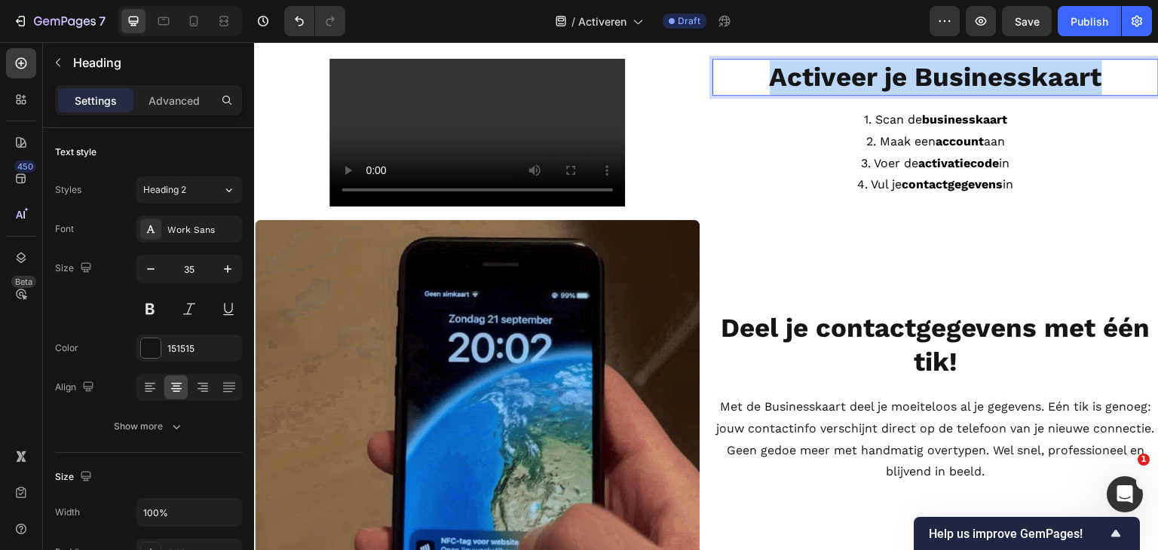
click at [877, 82] on strong "Activeer je Businesskaart" at bounding box center [936, 77] width 333 height 32
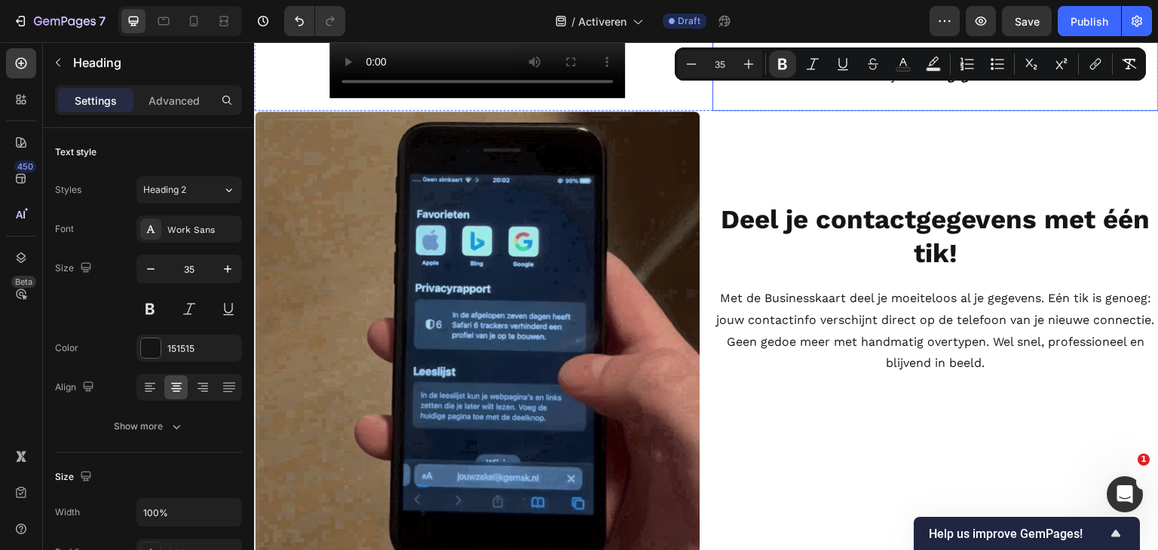
scroll to position [348, 0]
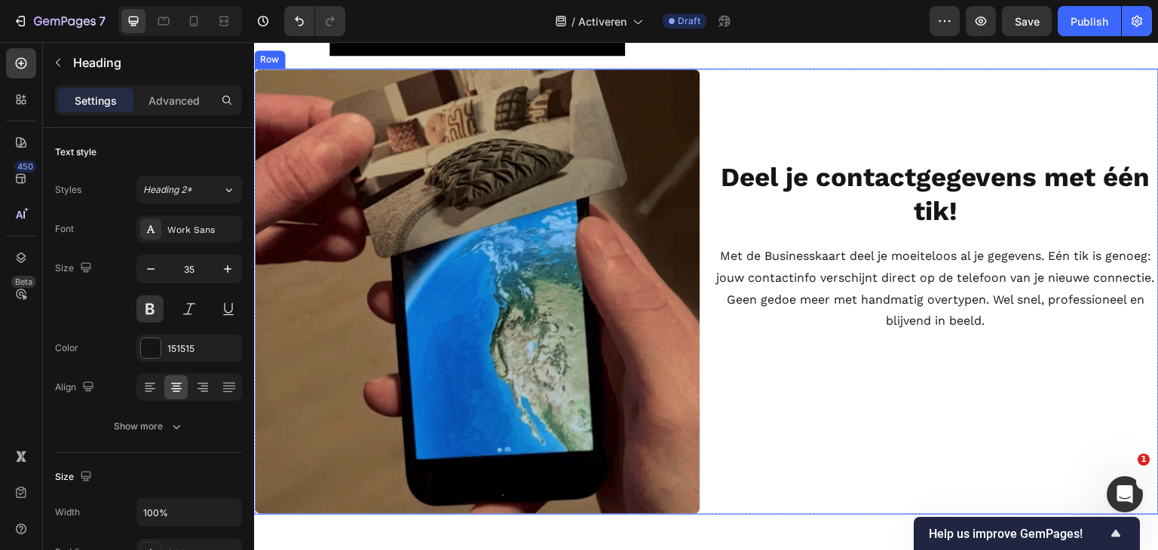
click at [922, 228] on strong "Deel je contactgegevens met één tik!" at bounding box center [936, 194] width 429 height 66
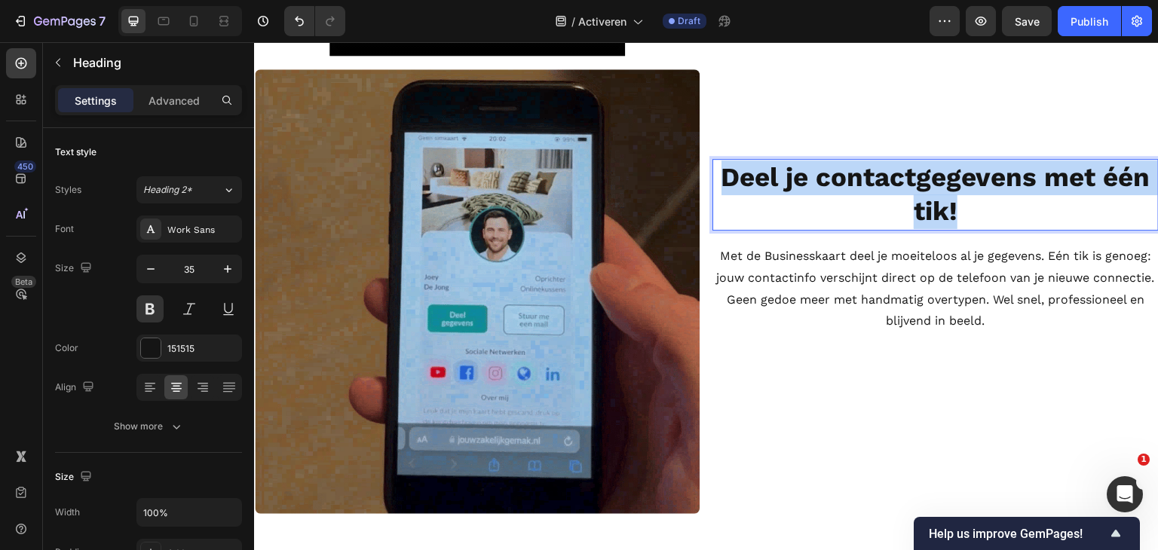
click at [922, 228] on strong "Deel je contactgegevens met één tik!" at bounding box center [936, 194] width 429 height 66
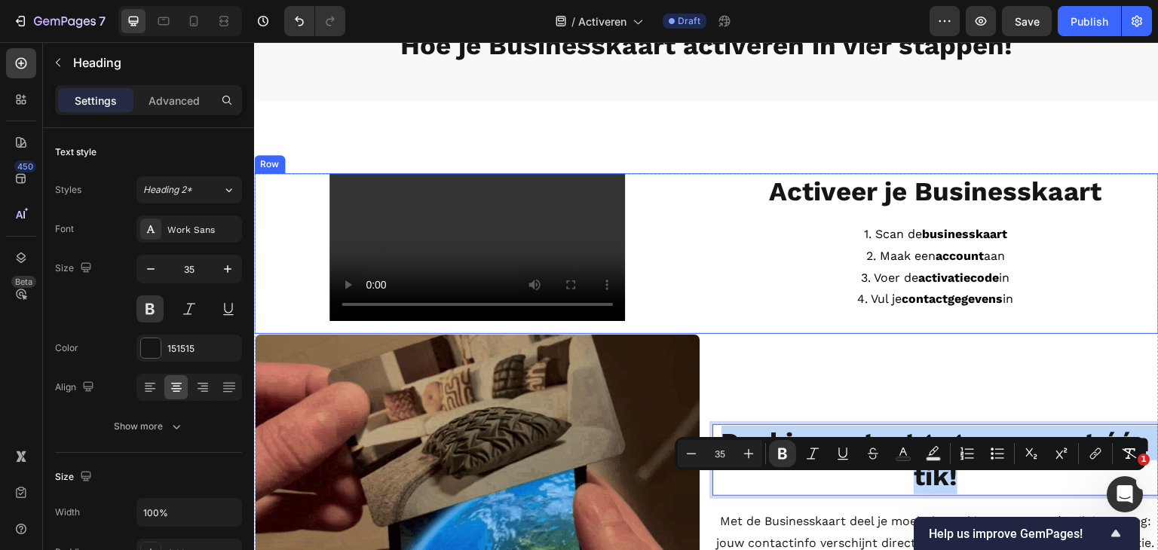
scroll to position [46, 0]
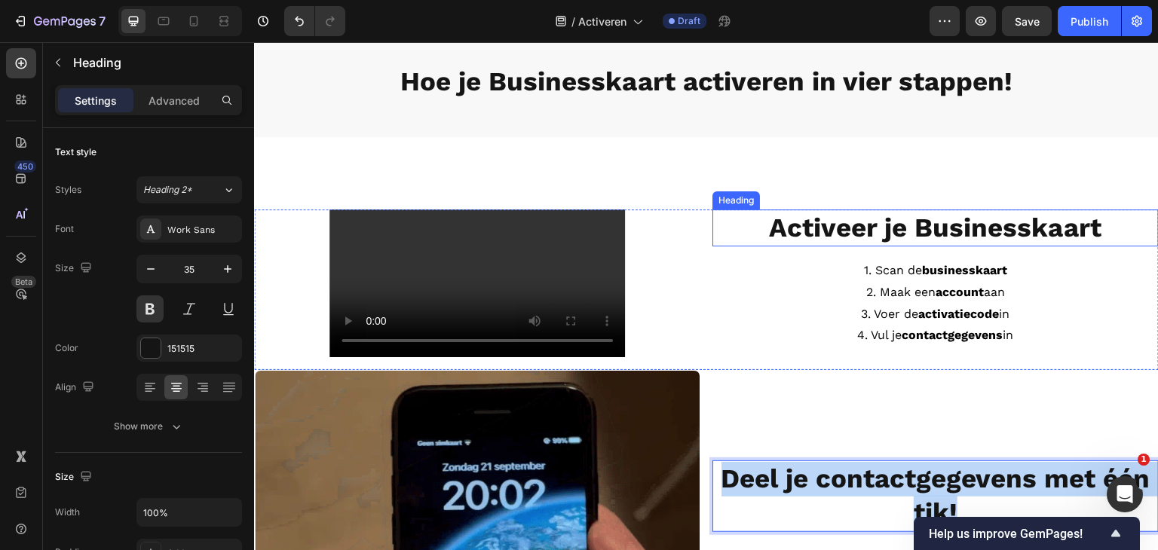
click at [913, 229] on strong "Activeer je Businesskaart" at bounding box center [936, 228] width 333 height 32
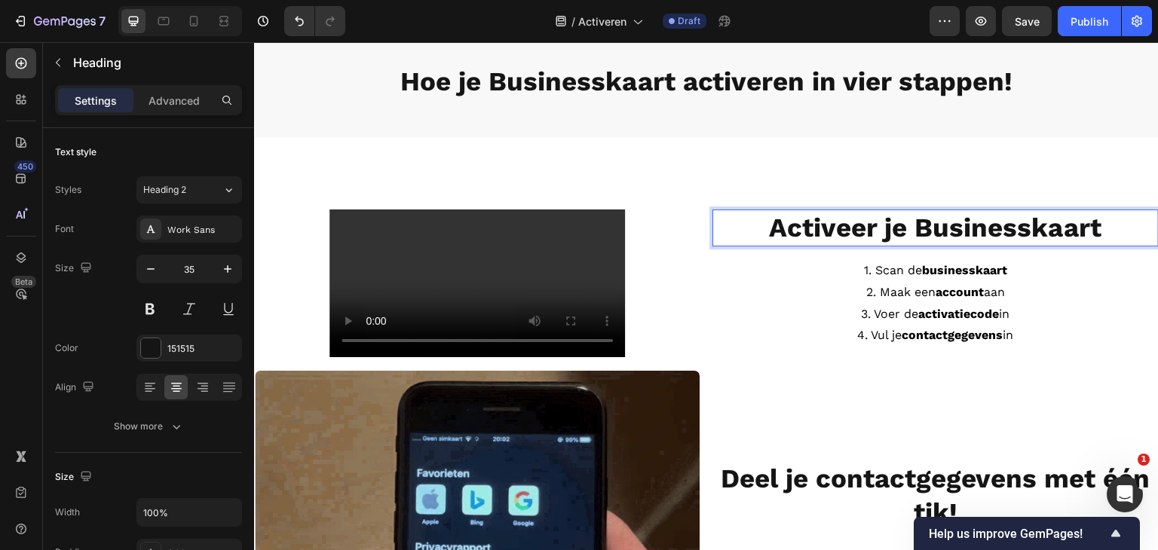
click at [913, 229] on strong "Activeer je Businesskaart" at bounding box center [936, 228] width 333 height 32
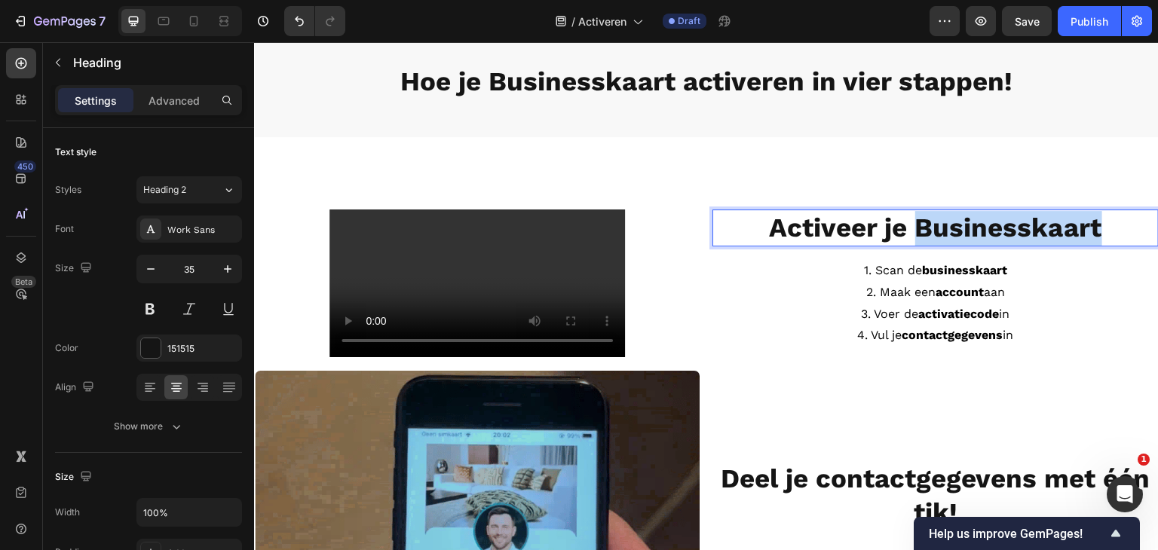
click at [913, 229] on strong "Activeer je Businesskaart" at bounding box center [936, 228] width 333 height 32
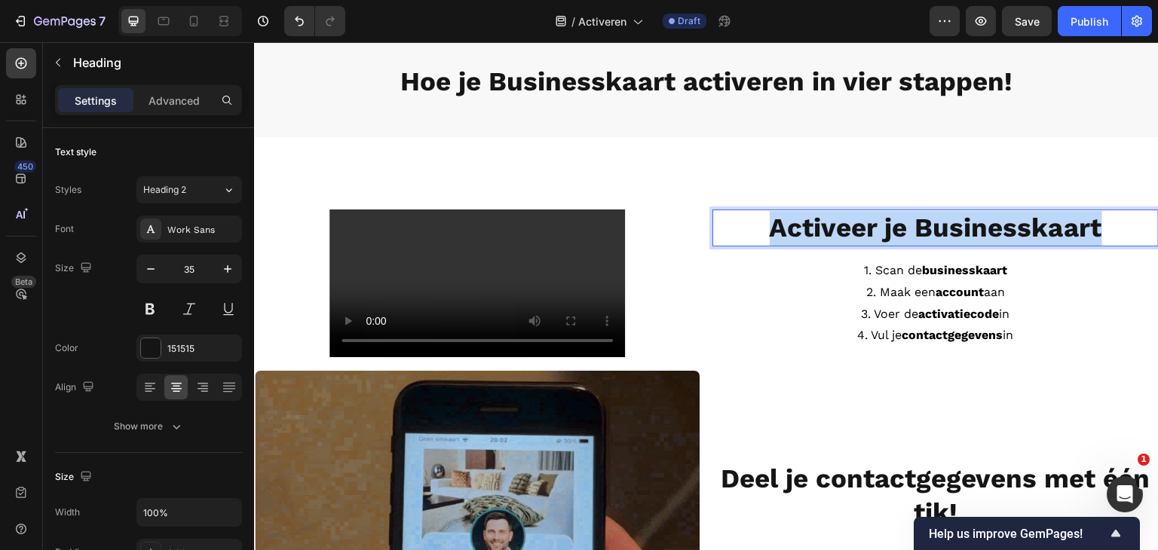
click at [913, 229] on strong "Activeer je Businesskaart" at bounding box center [936, 228] width 333 height 32
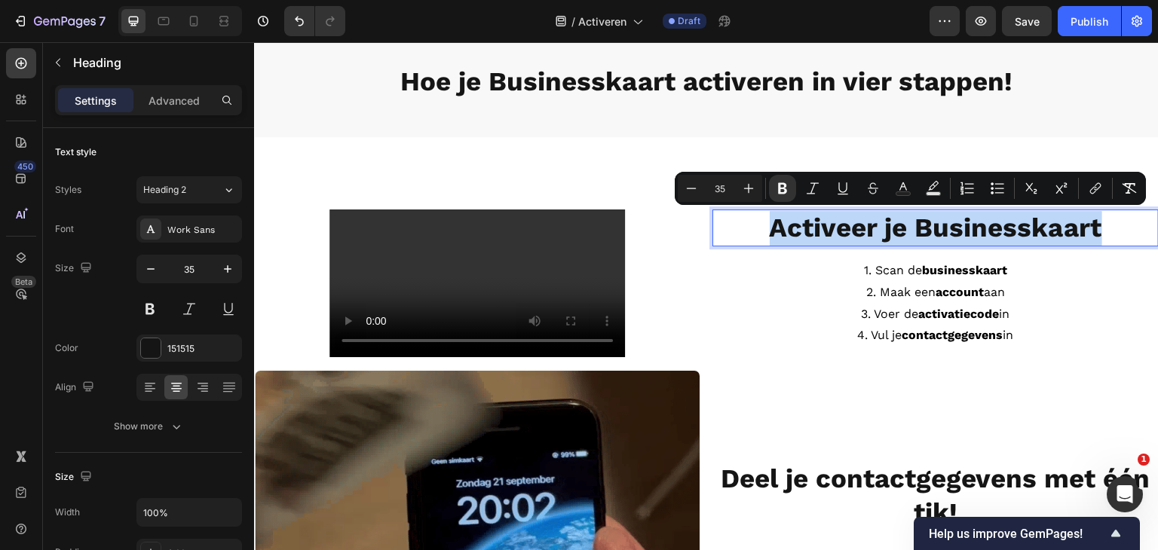
copy strong "Activeer je Businesskaart"
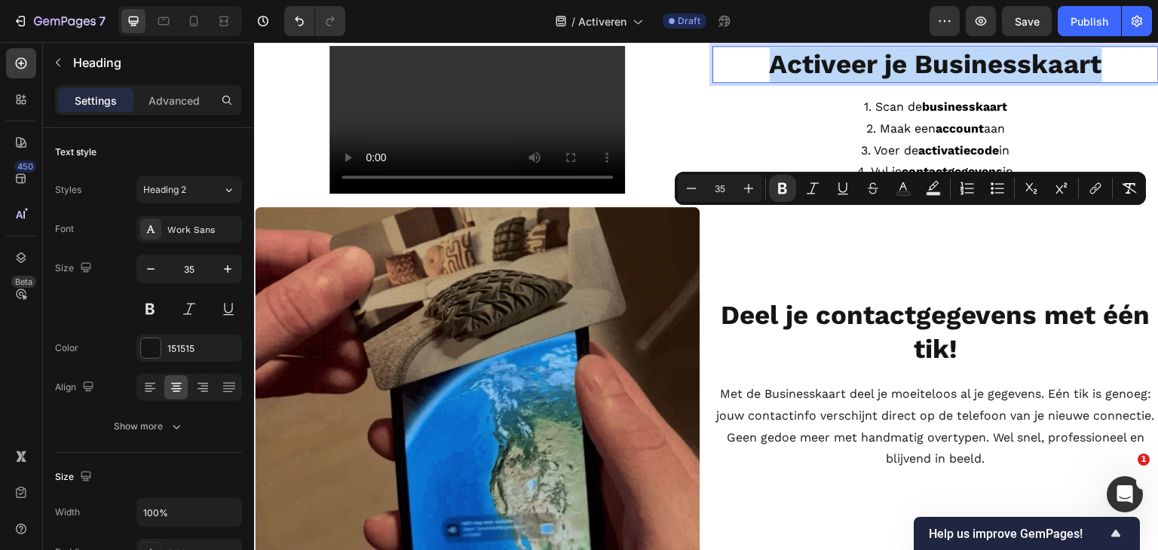
scroll to position [272, 0]
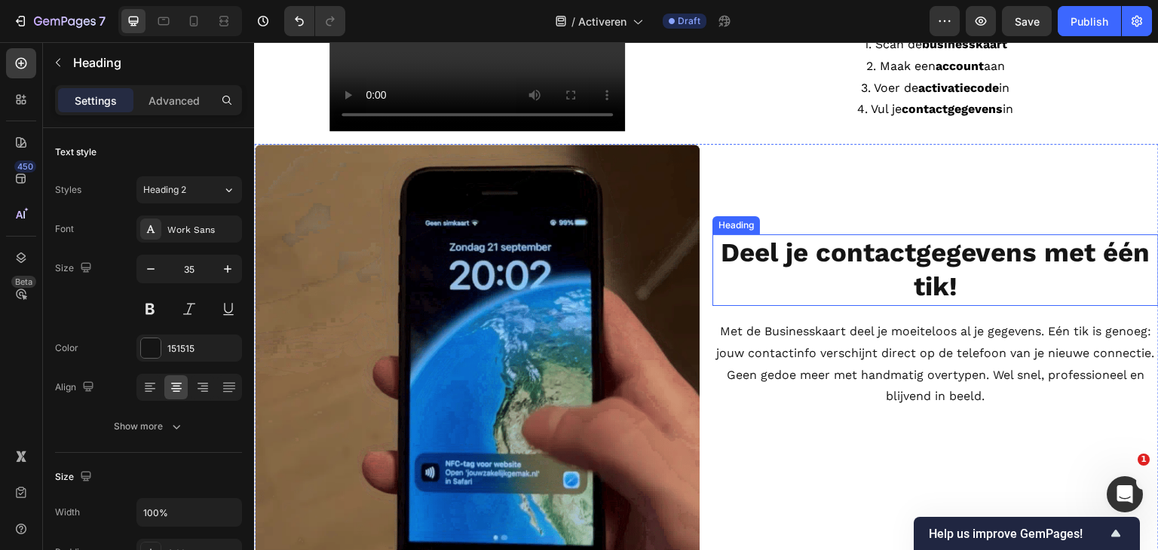
click at [912, 303] on strong "Deel je contactgegevens met één tik!" at bounding box center [936, 270] width 429 height 66
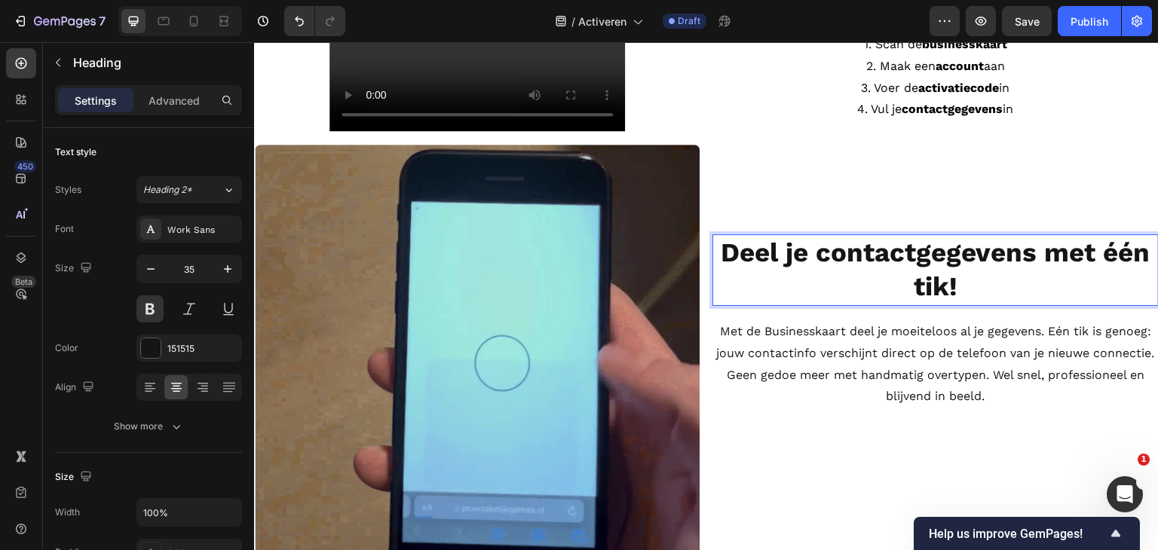
click at [912, 303] on strong "Deel je contactgegevens met één tik!" at bounding box center [936, 270] width 429 height 66
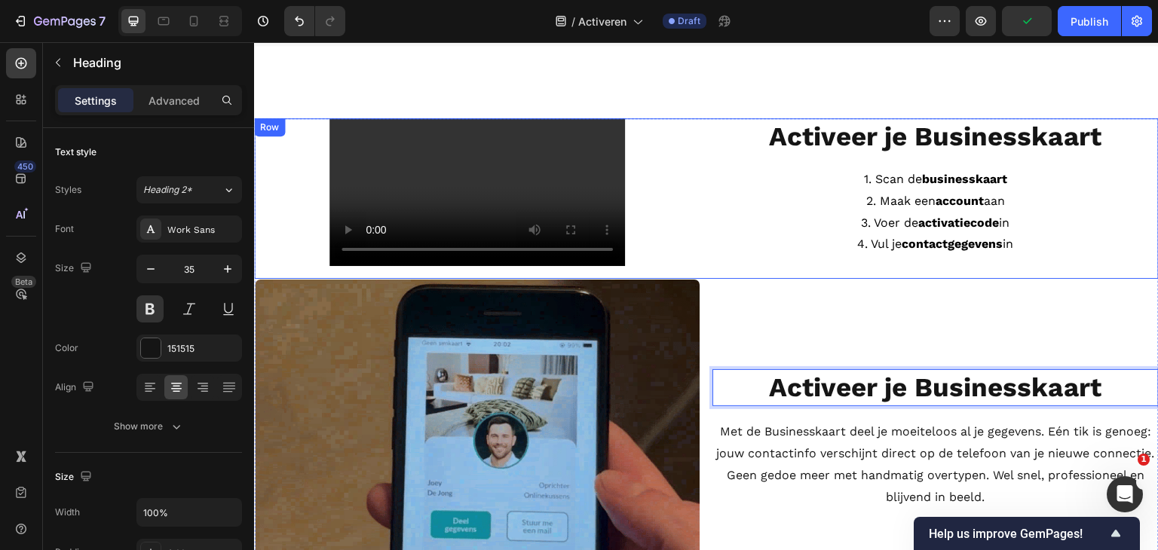
scroll to position [121, 0]
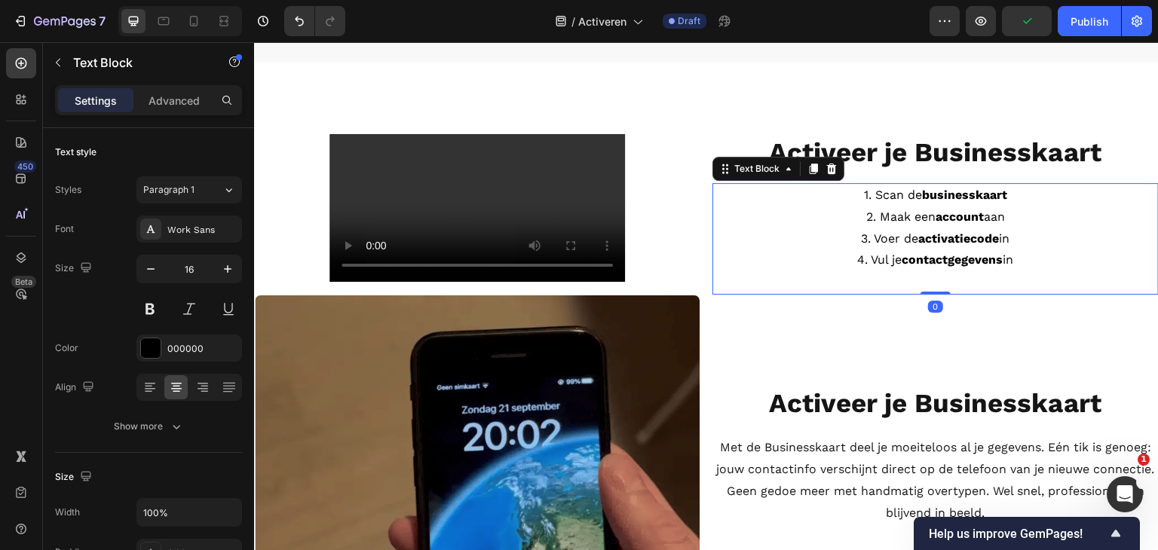
click at [921, 234] on strong "activatiecode" at bounding box center [959, 238] width 81 height 14
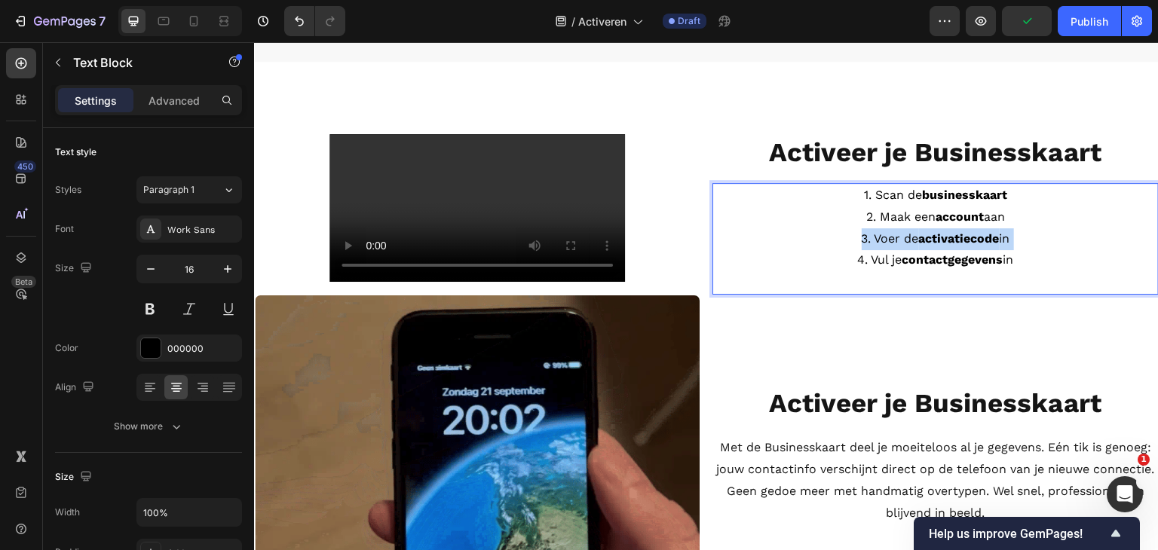
click at [921, 234] on strong "activatiecode" at bounding box center [959, 238] width 81 height 14
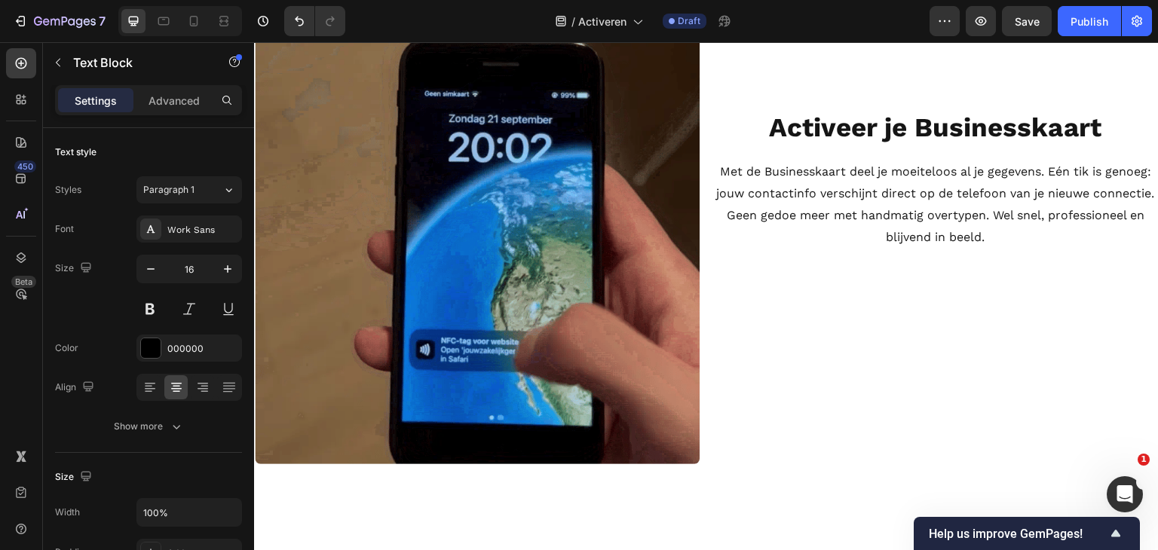
scroll to position [423, 0]
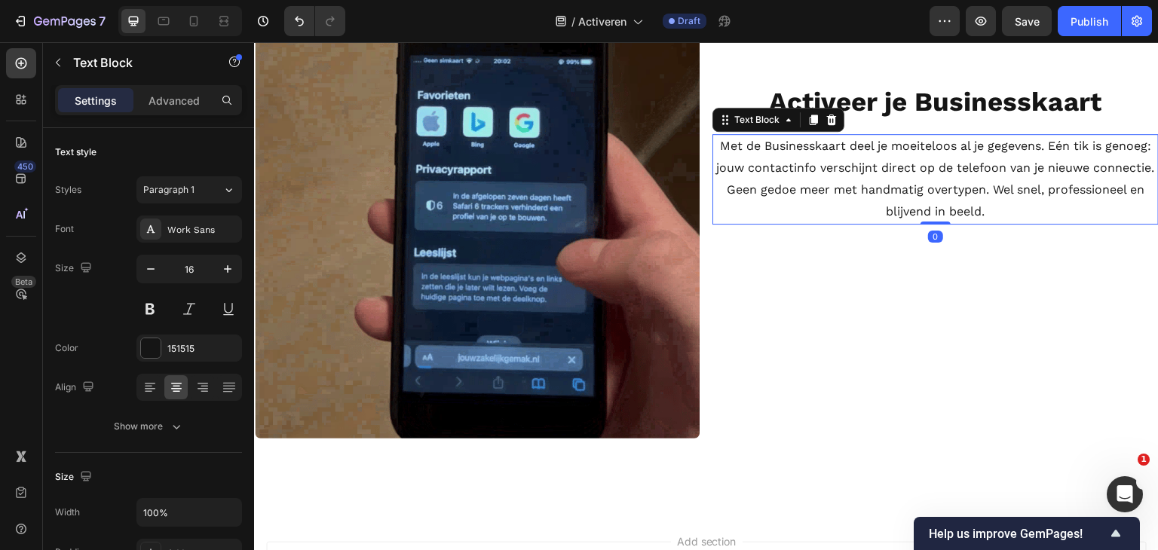
click at [925, 222] on p "Met de Businesskaart deel je moeiteloos al je gegevens. Eén tik is genoeg: jouw…" at bounding box center [935, 179] width 443 height 87
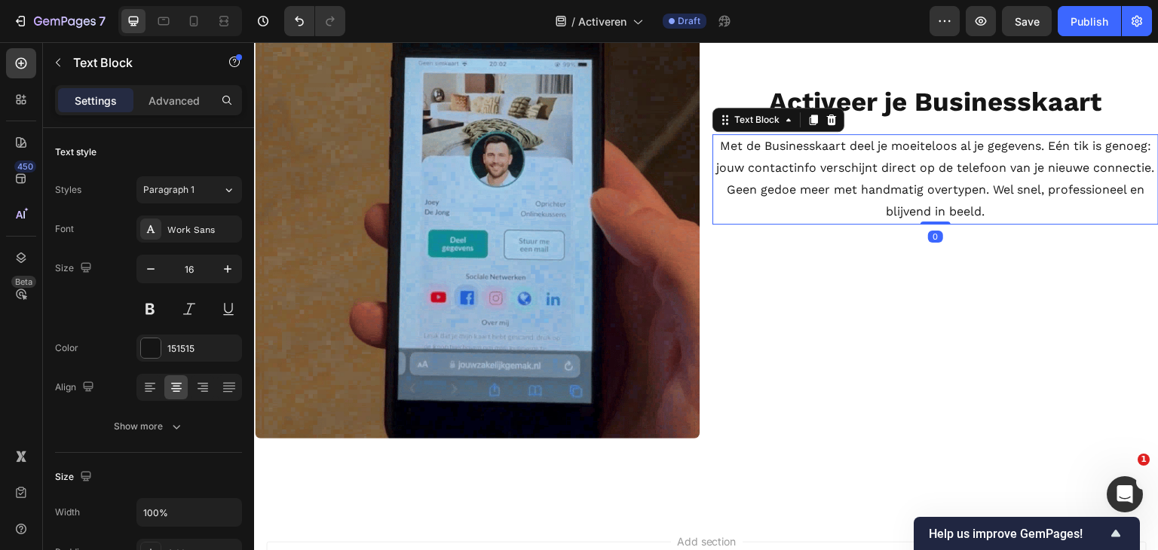
click at [925, 222] on p "Met de Businesskaart deel je moeiteloos al je gegevens. Eén tik is genoeg: jouw…" at bounding box center [935, 179] width 443 height 87
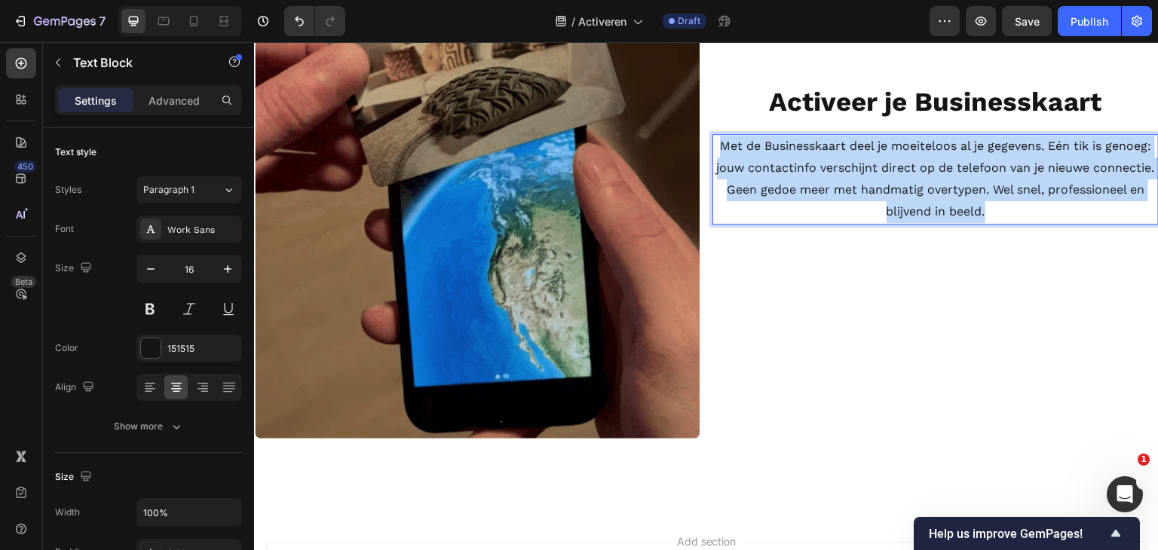
click at [925, 222] on p "Met de Businesskaart deel je moeiteloos al je gegevens. Eén tik is genoeg: jouw…" at bounding box center [935, 179] width 443 height 87
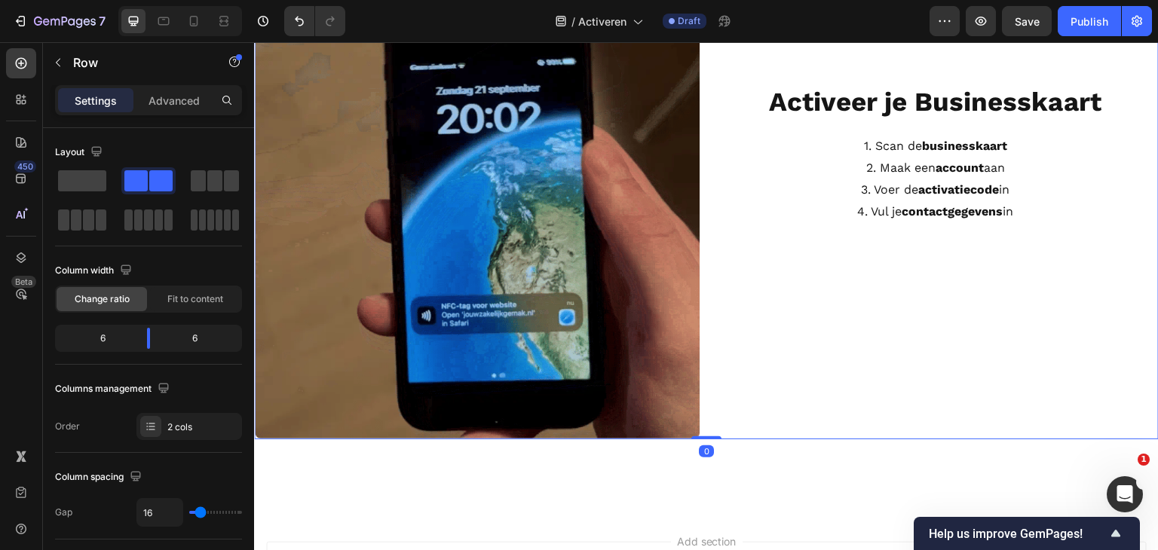
click at [904, 409] on div "⁠⁠⁠⁠⁠⁠⁠ Activeer je Businesskaart Heading 1. Scan de businesskaart 2. Maak een …" at bounding box center [936, 216] width 446 height 446
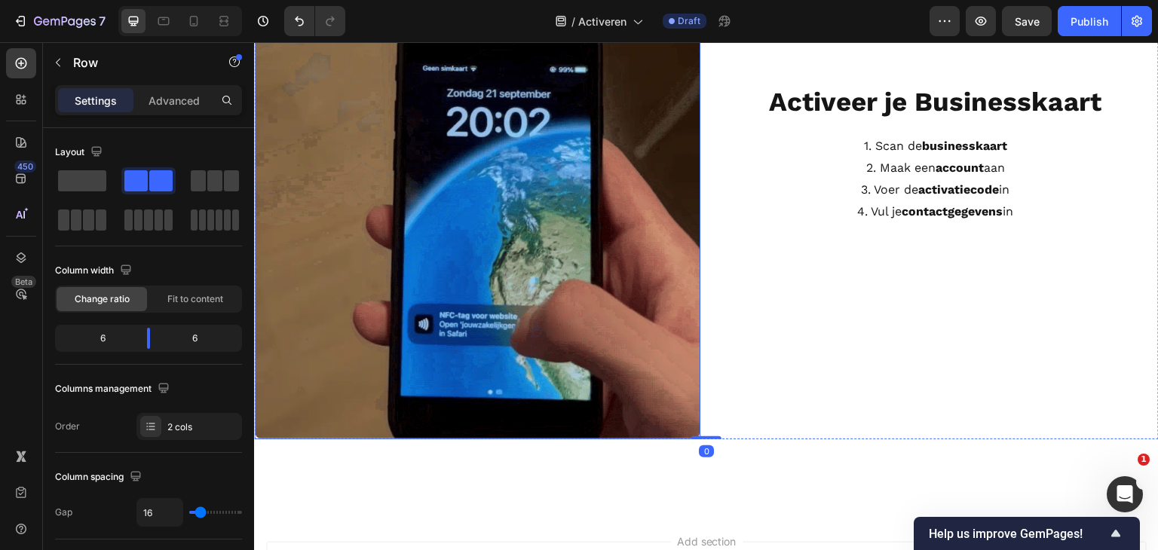
click at [599, 321] on img at bounding box center [477, 216] width 446 height 446
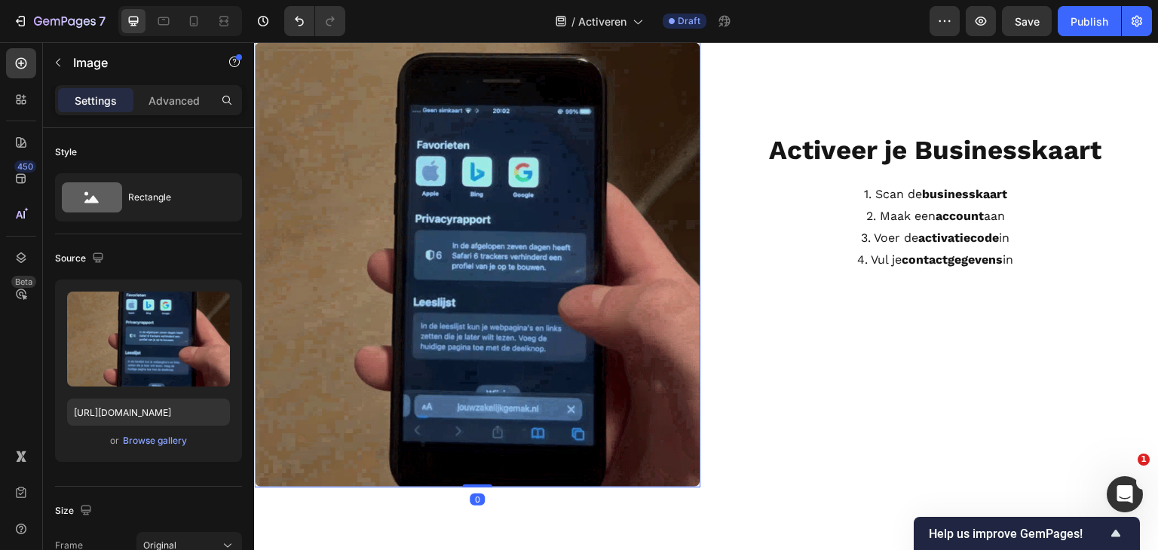
scroll to position [121, 0]
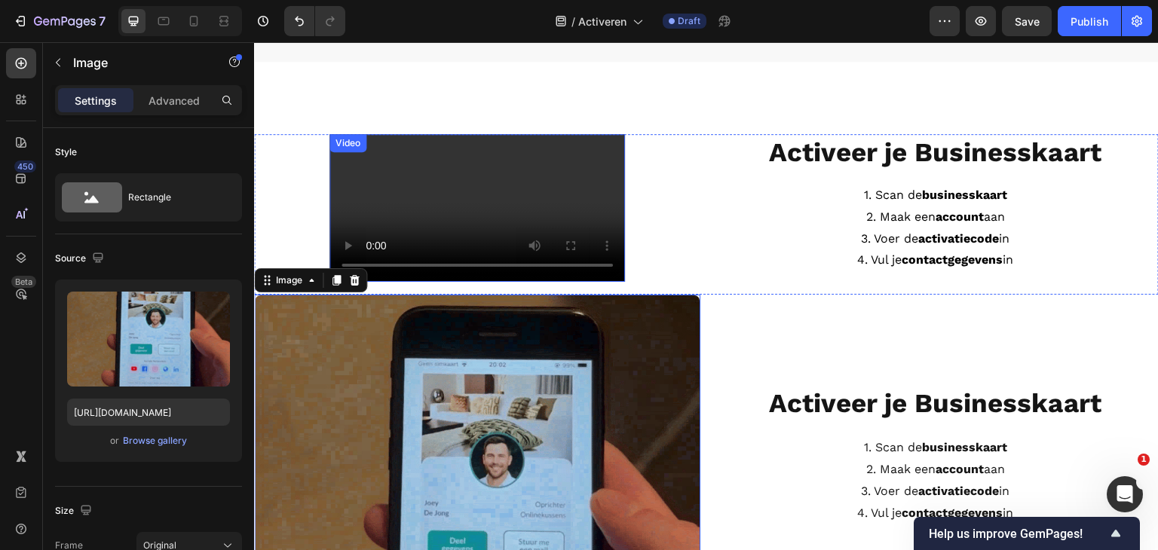
click at [569, 228] on video at bounding box center [478, 208] width 296 height 148
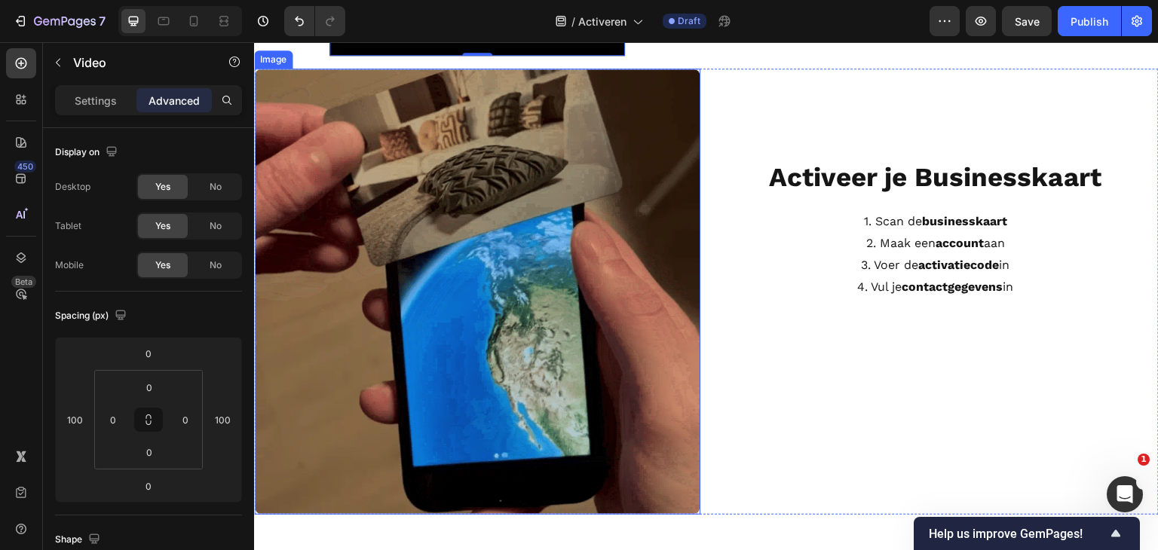
click at [525, 368] on img at bounding box center [477, 292] width 446 height 446
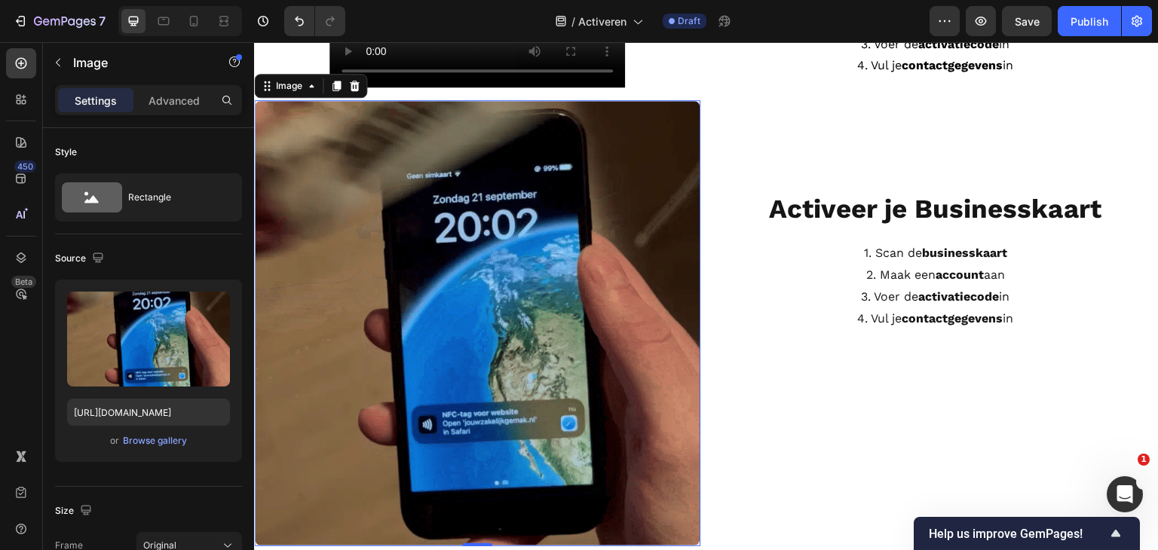
scroll to position [197, 0]
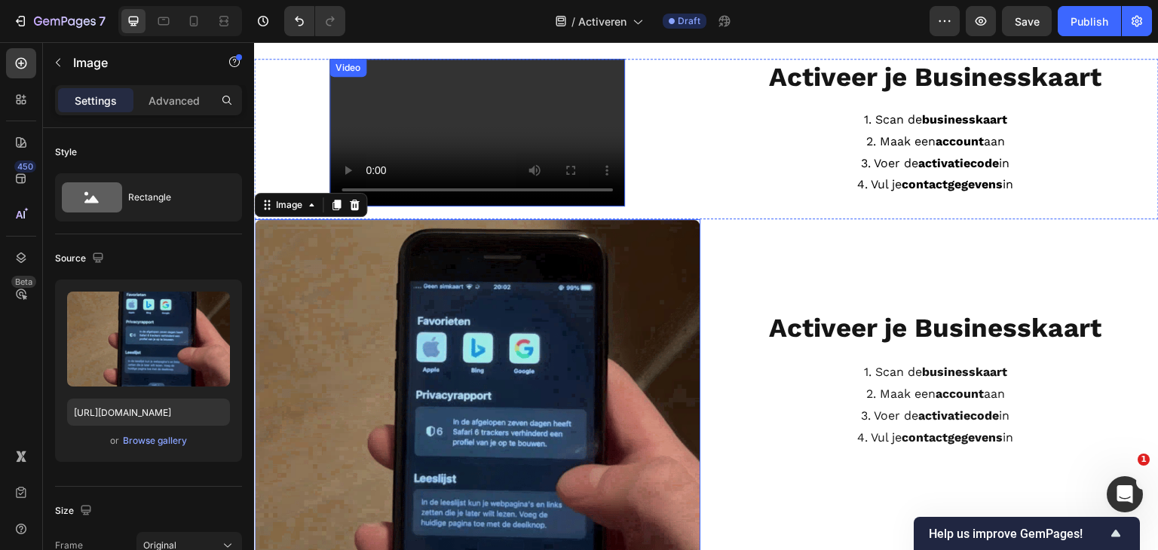
click at [503, 207] on video at bounding box center [478, 133] width 296 height 148
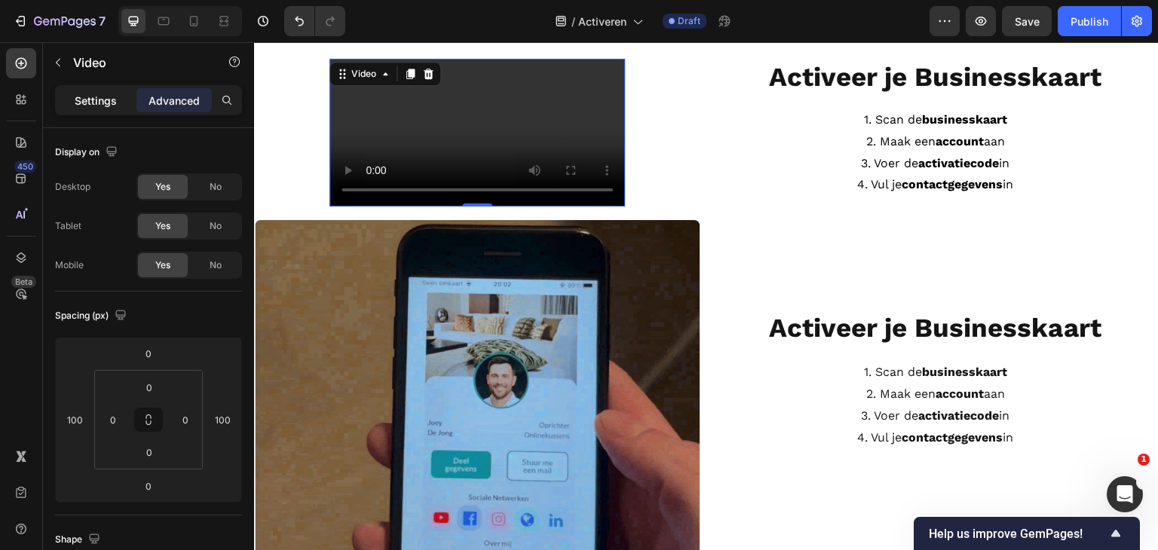
click at [74, 97] on div "Settings" at bounding box center [95, 100] width 75 height 24
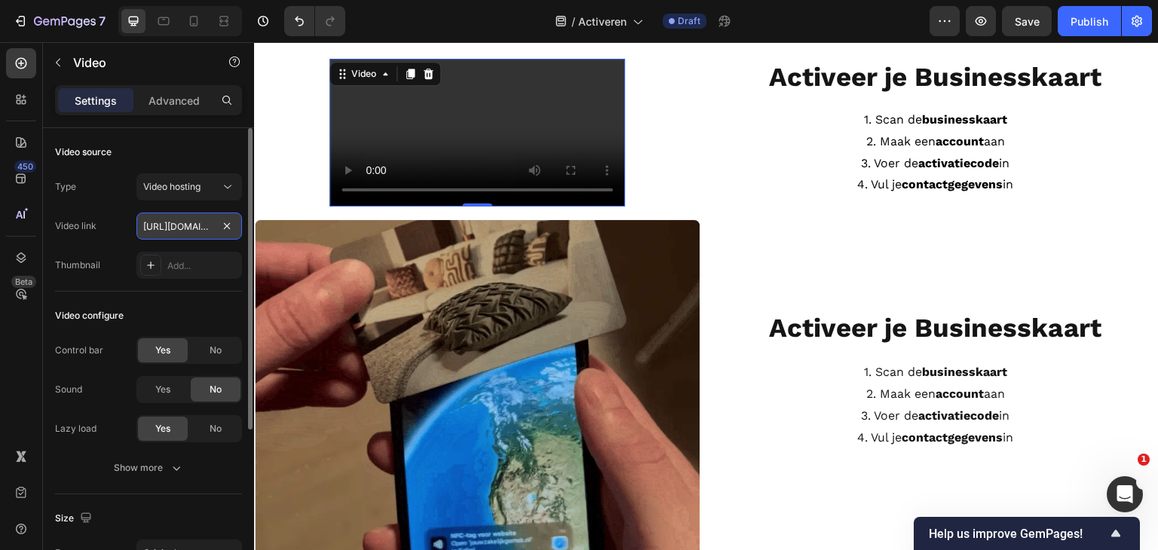
click at [192, 224] on input "https://cdn.shopify.com/videos/c/o/v/9422417128d848ea8639f897fa580486.mp4" at bounding box center [189, 226] width 106 height 27
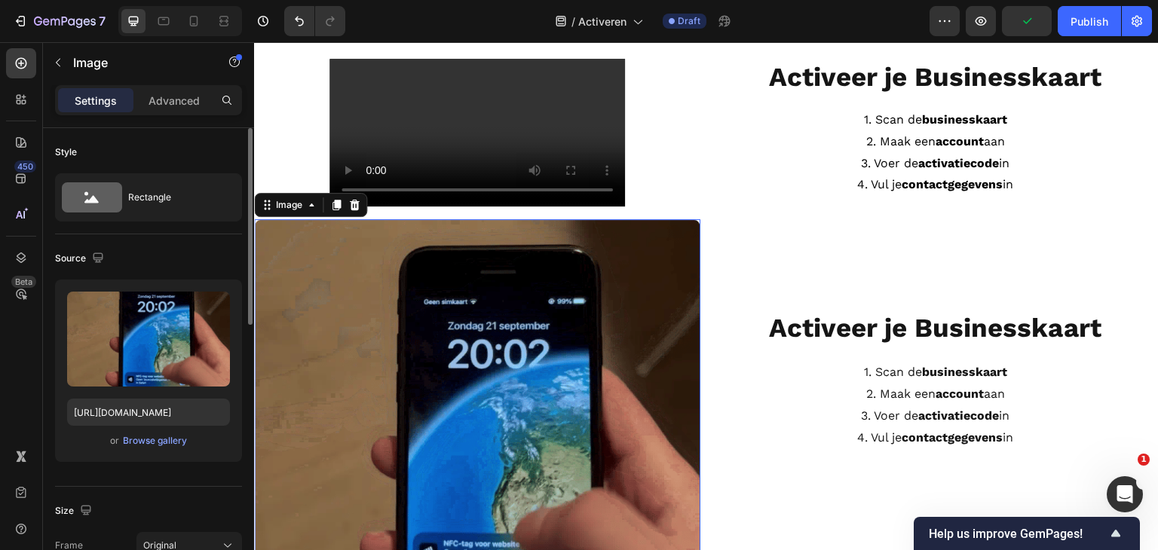
click at [504, 450] on img at bounding box center [477, 442] width 446 height 446
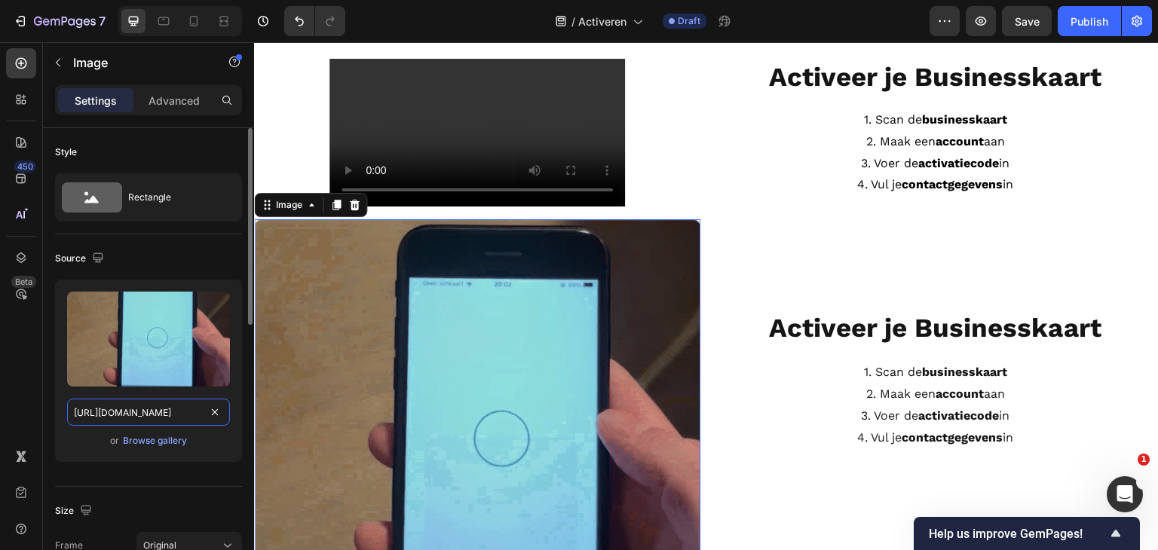
click at [167, 412] on input "[URL][DOMAIN_NAME]" at bounding box center [148, 412] width 163 height 27
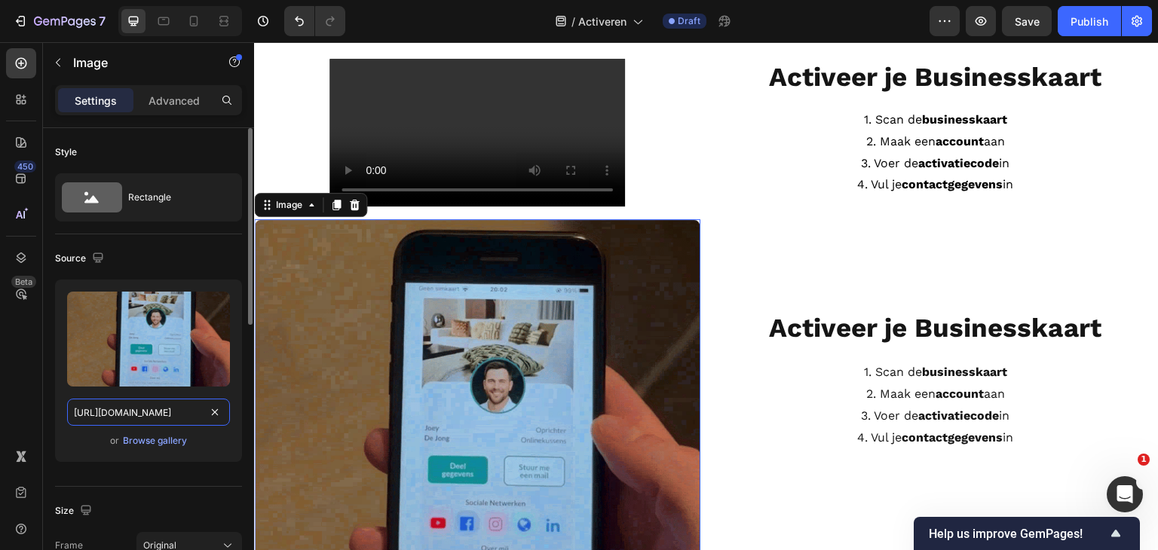
paste input "videos/c/o/v/9422417128d848ea8639f897fa580486.mp4"
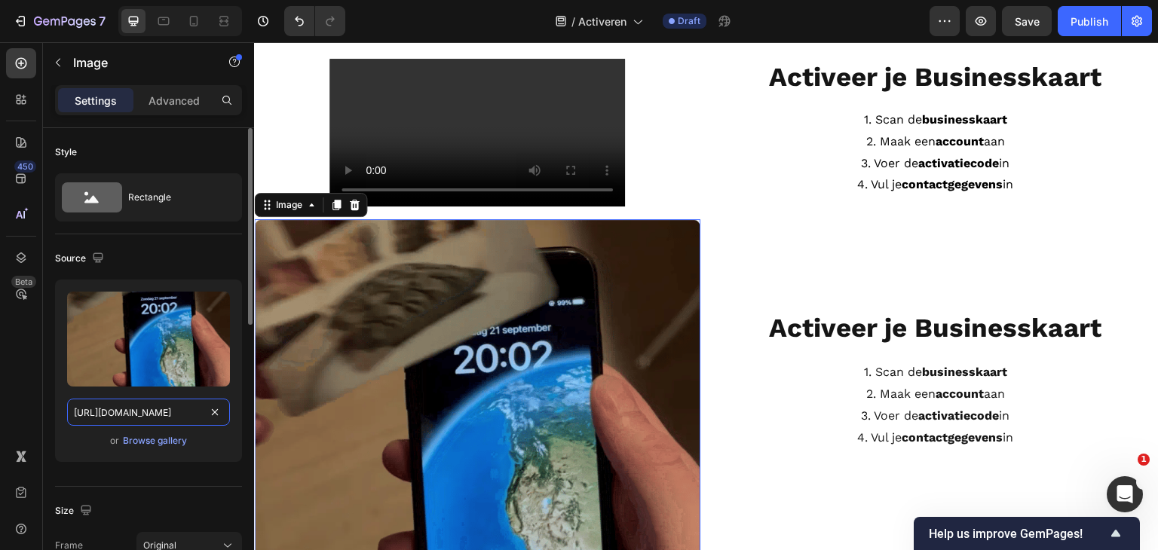
scroll to position [0, 226]
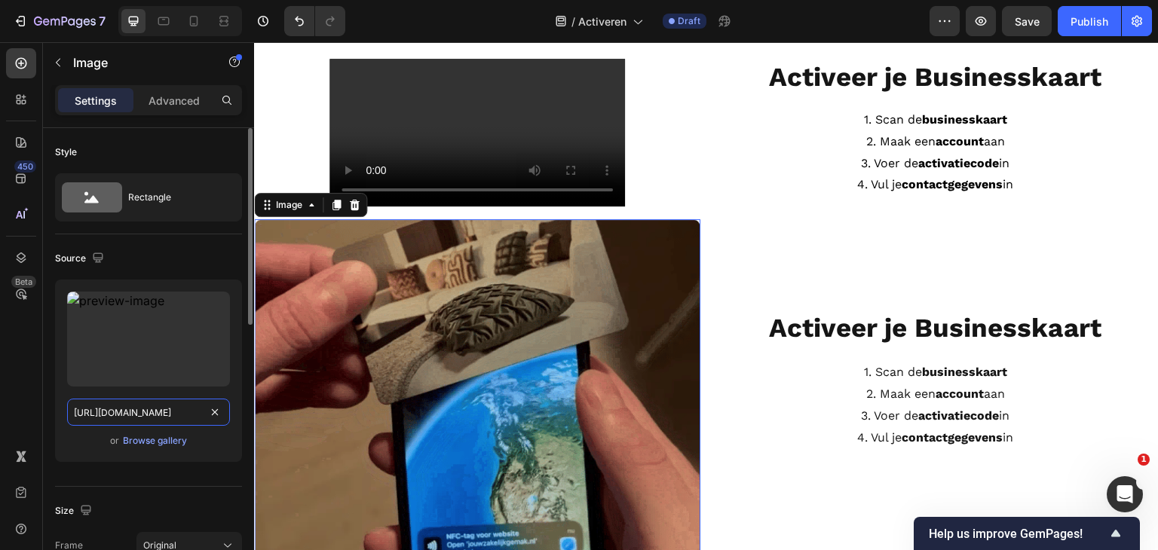
type input "https://cdn.shopify.com/videos/c/o/v/9422417128d848ea8639f897fa580486.mp4"
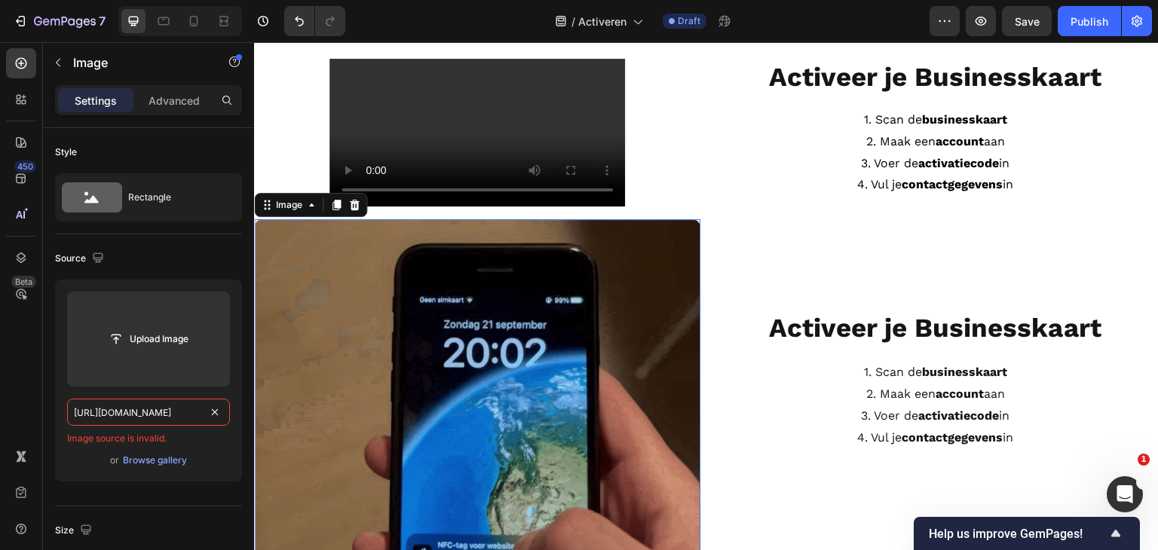
click at [477, 429] on img at bounding box center [477, 442] width 446 height 446
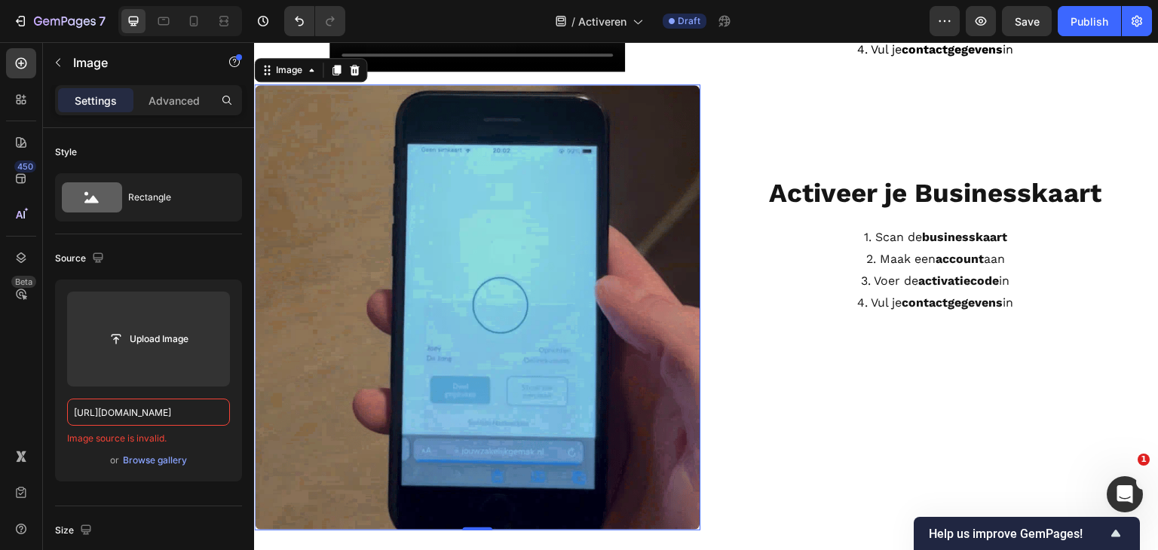
scroll to position [348, 0]
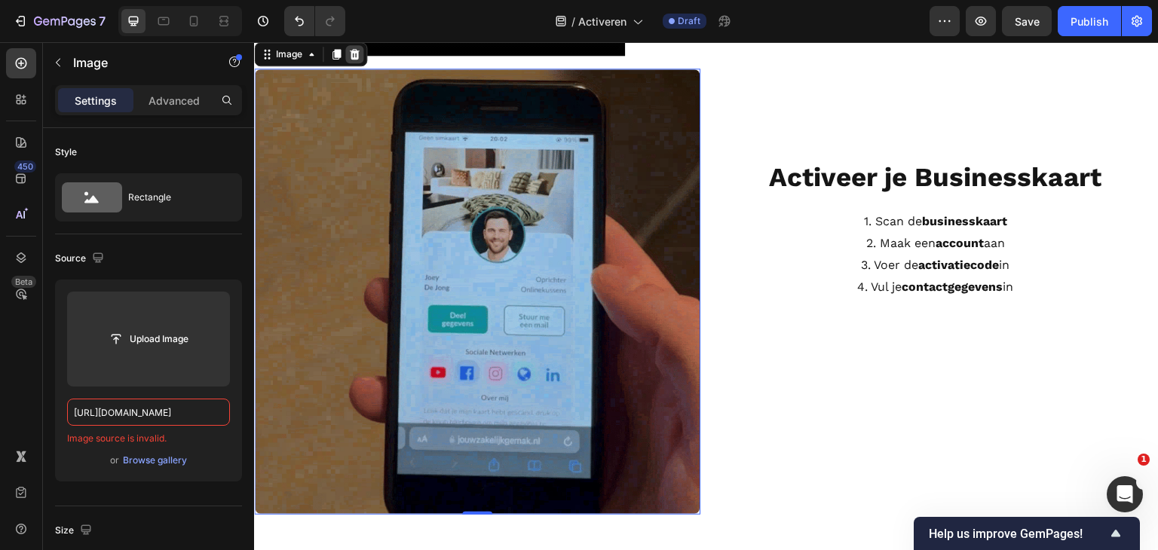
click at [358, 60] on icon at bounding box center [354, 54] width 12 height 12
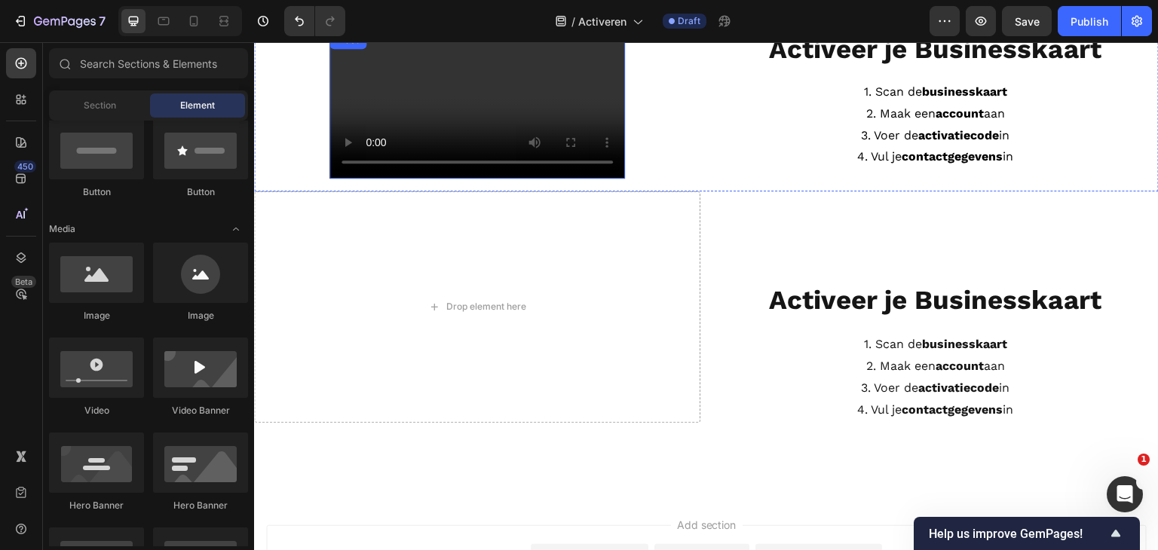
scroll to position [272, 0]
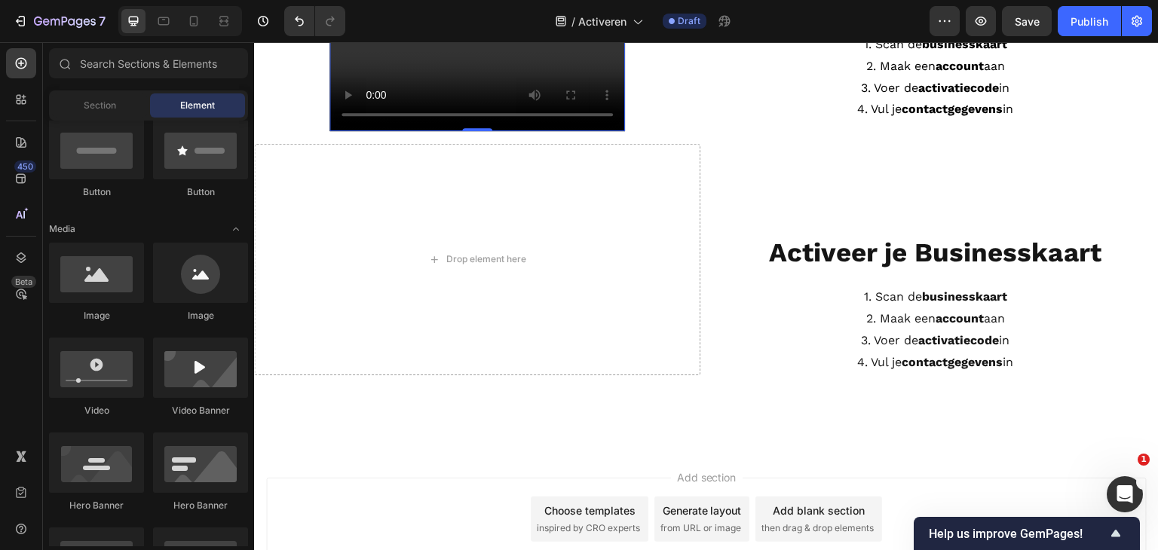
click at [517, 131] on video at bounding box center [478, 57] width 296 height 148
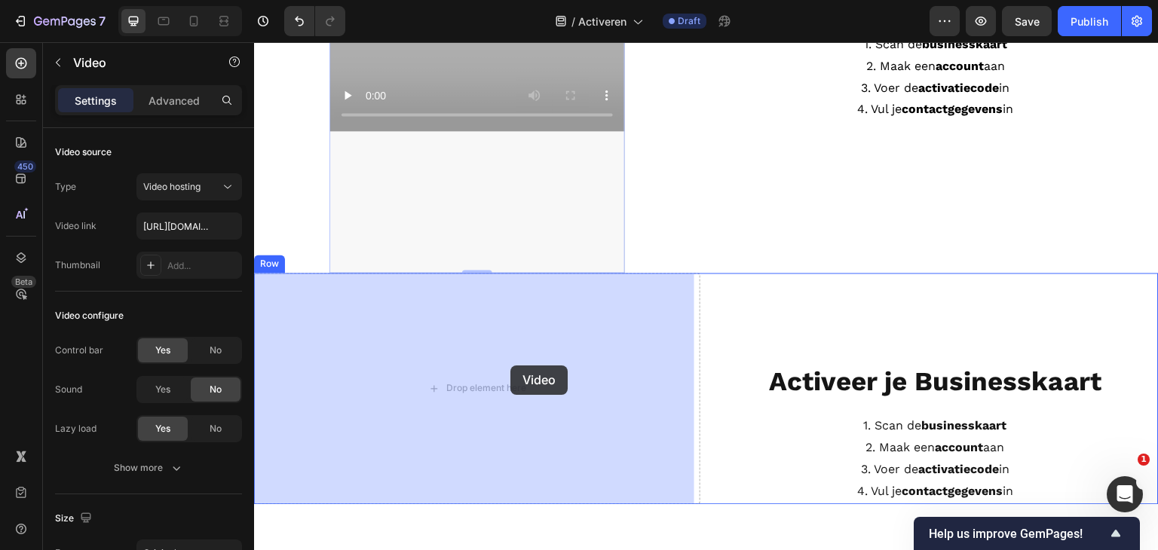
drag, startPoint x: 513, startPoint y: 143, endPoint x: 513, endPoint y: 359, distance: 216.4
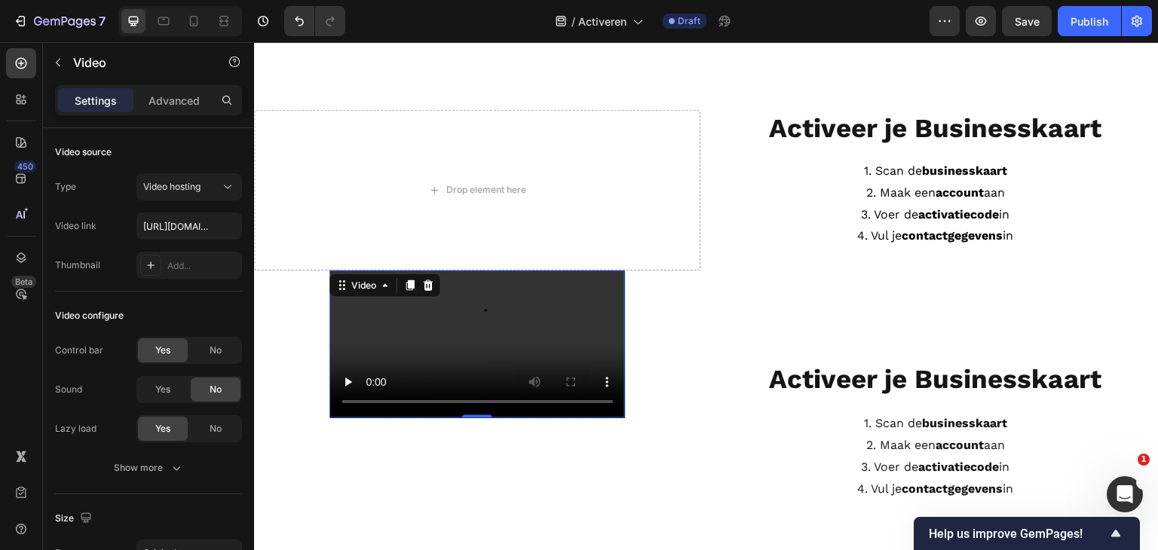
scroll to position [121, 0]
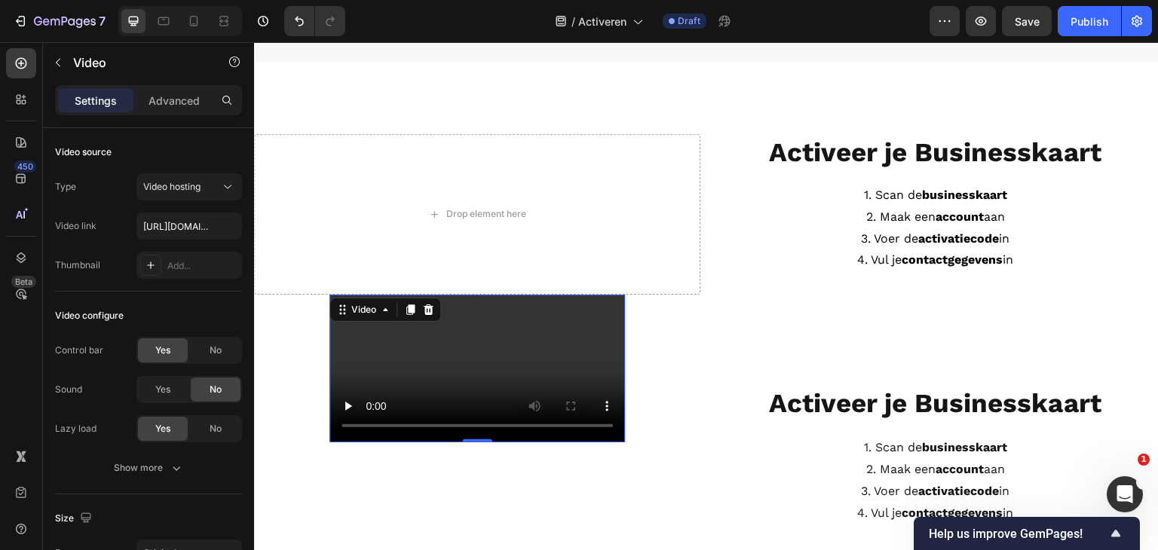
click at [551, 382] on video at bounding box center [478, 369] width 296 height 148
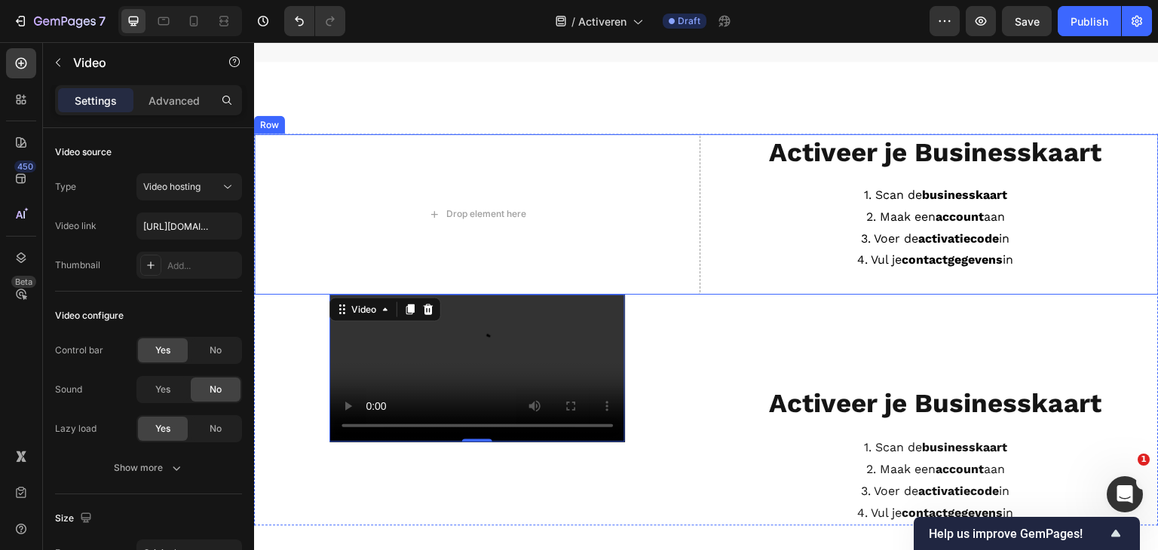
click at [706, 154] on div "Drop element here ⁠⁠⁠⁠⁠⁠⁠ Activeer je Businesskaart Heading 1. Scan de business…" at bounding box center [706, 214] width 905 height 161
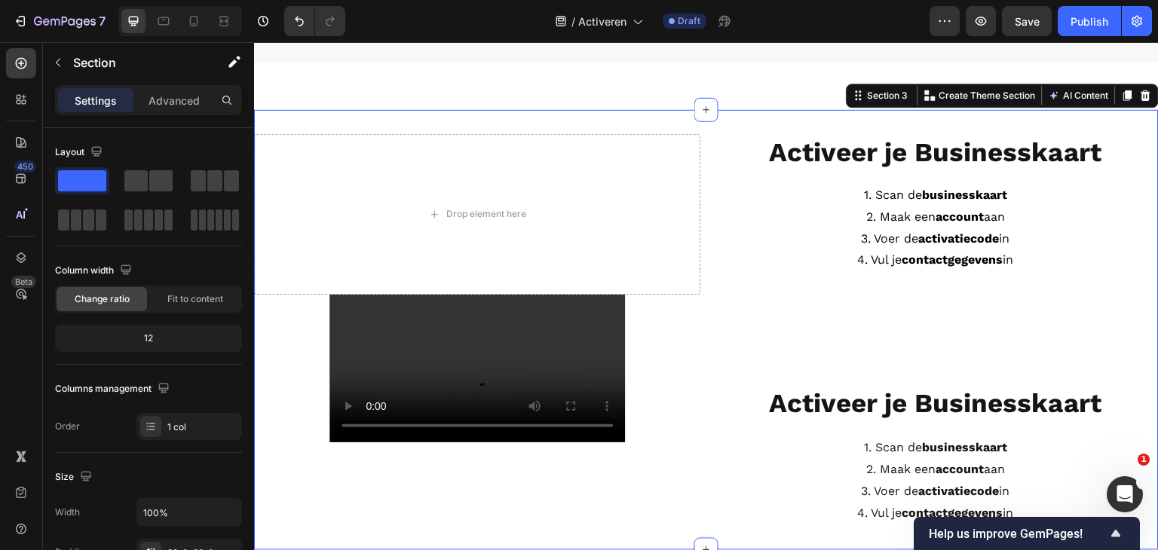
click at [359, 115] on div "Drop element here ⁠⁠⁠⁠⁠⁠⁠ Activeer je Businesskaart Heading 1. Scan de business…" at bounding box center [706, 330] width 905 height 440
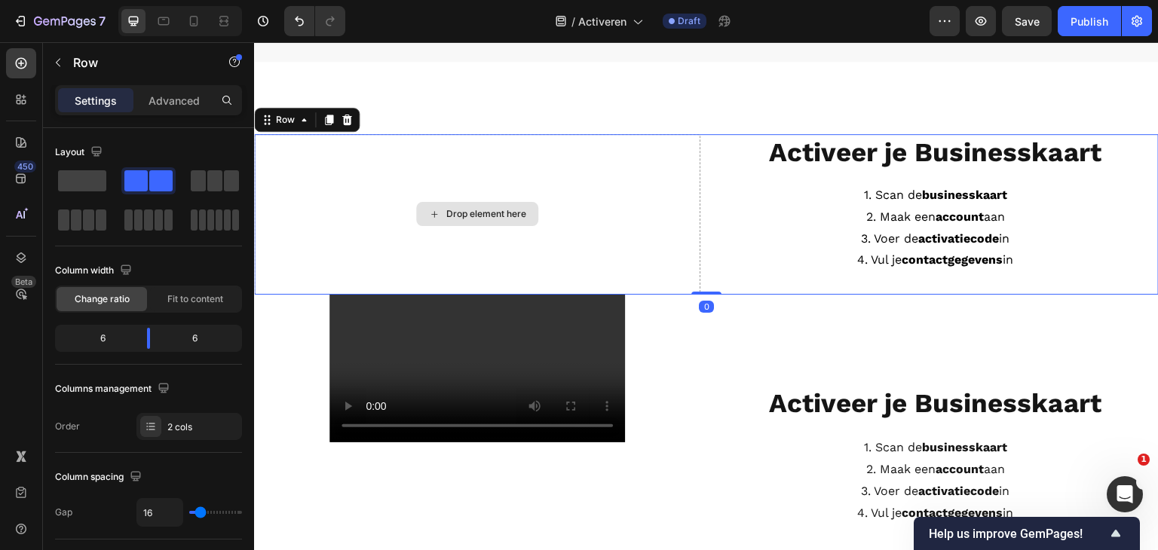
click at [457, 152] on div "Drop element here" at bounding box center [477, 214] width 446 height 161
click at [347, 124] on icon at bounding box center [347, 120] width 12 height 12
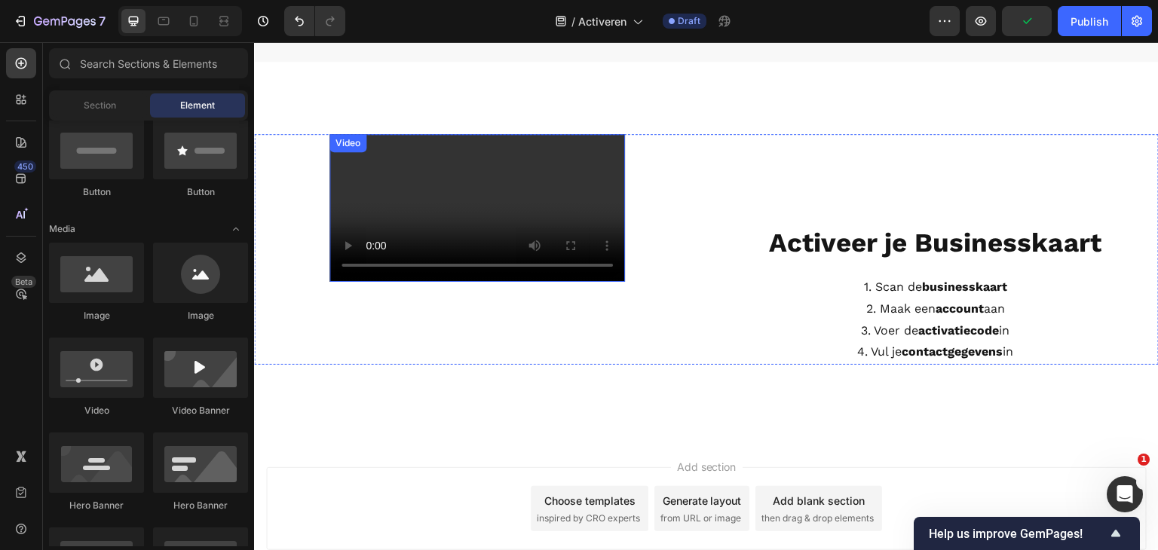
click at [513, 252] on video at bounding box center [478, 208] width 296 height 148
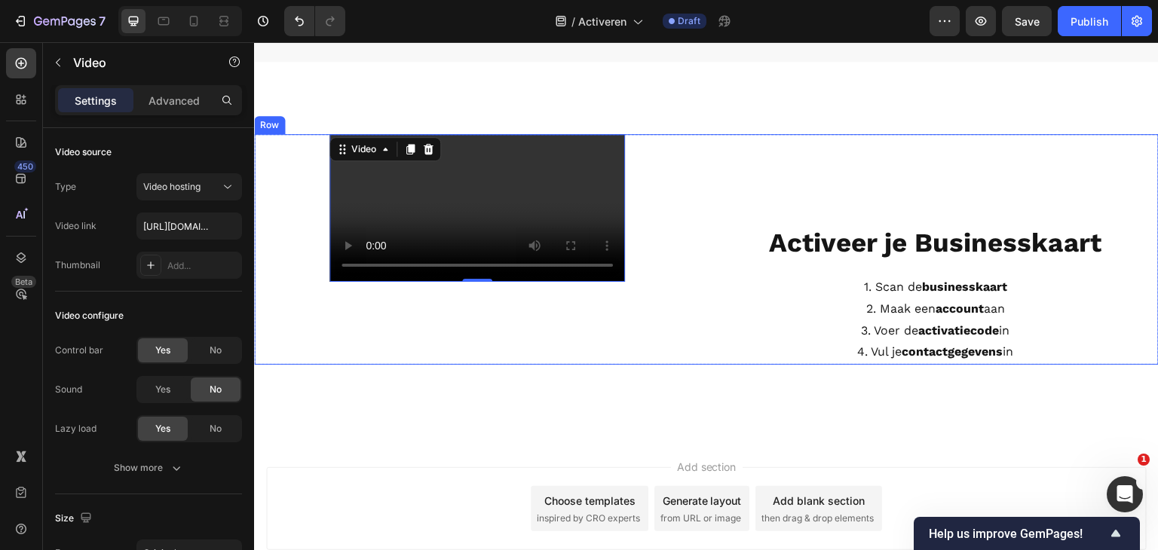
click at [907, 242] on strong "Activeer je Businesskaart" at bounding box center [936, 243] width 333 height 32
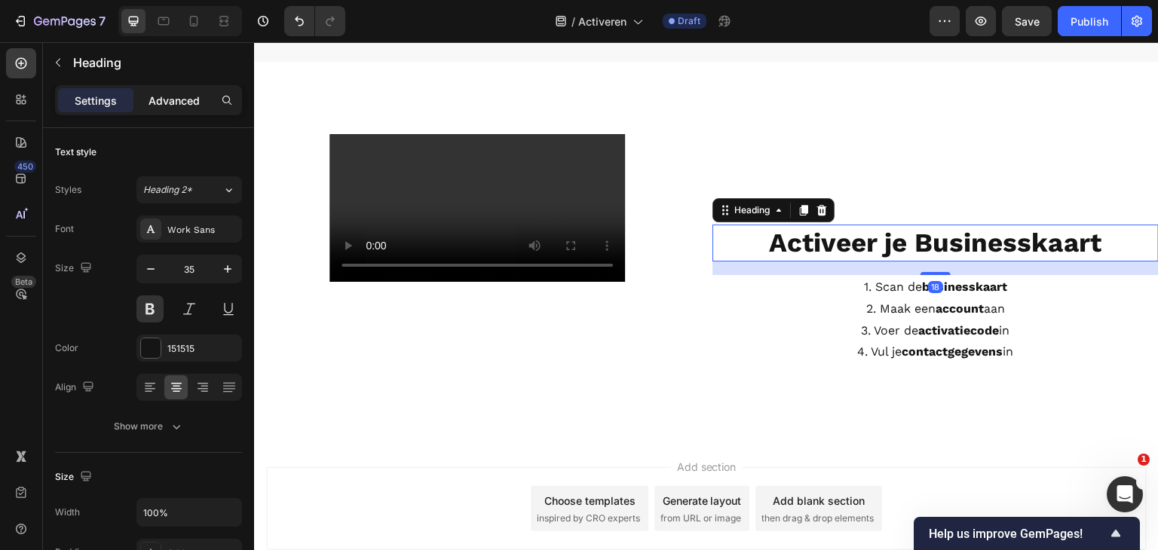
click at [173, 93] on p "Advanced" at bounding box center [174, 101] width 51 height 16
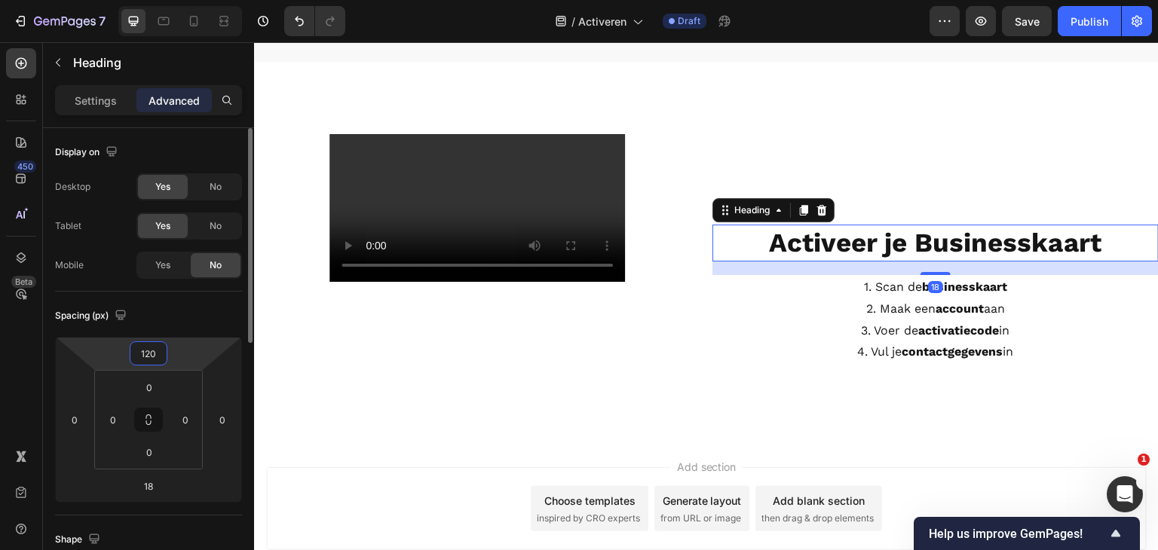
click at [157, 351] on input "120" at bounding box center [148, 353] width 30 height 23
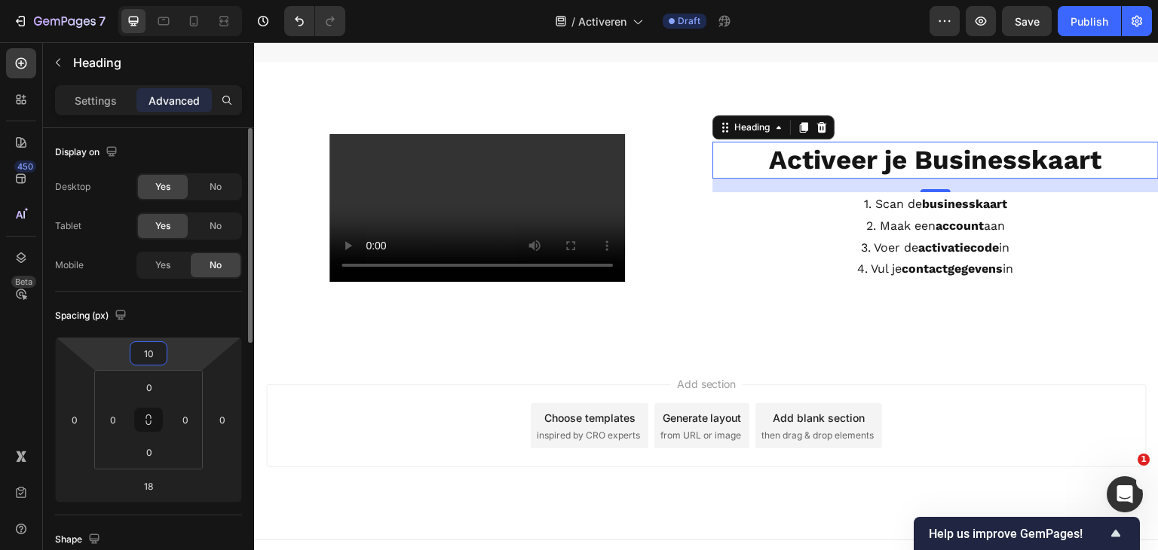
type input "100"
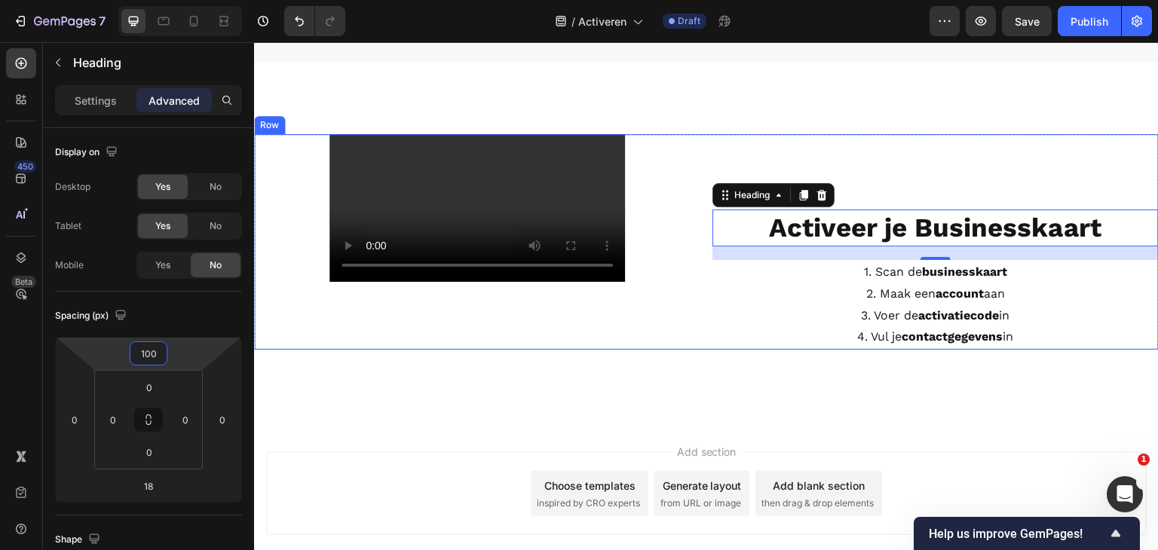
click at [657, 336] on div "Video" at bounding box center [477, 242] width 446 height 216
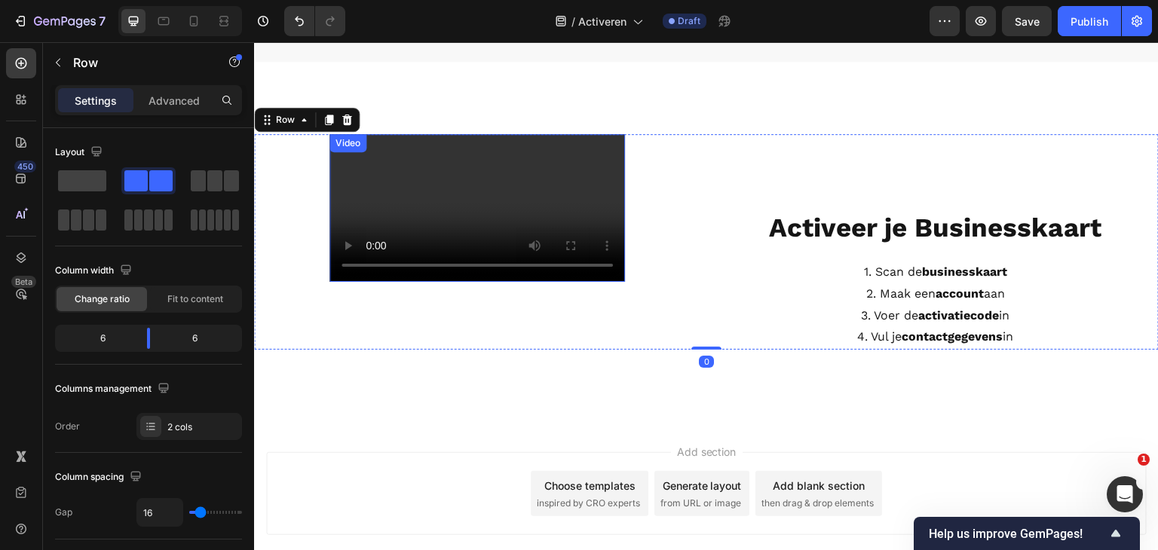
click at [487, 261] on video at bounding box center [478, 208] width 296 height 148
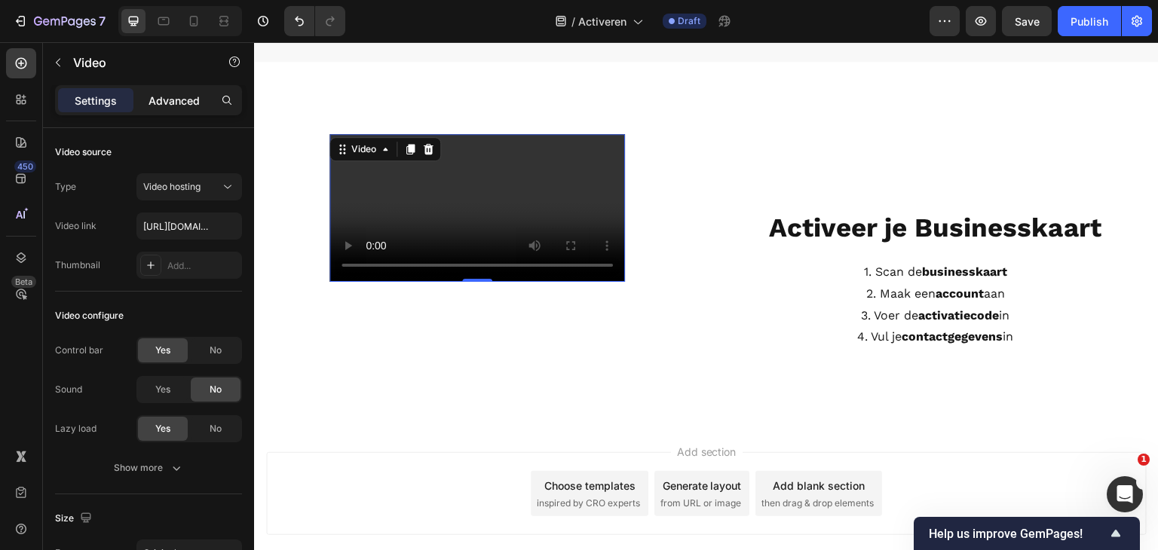
click at [175, 100] on p "Advanced" at bounding box center [174, 101] width 51 height 16
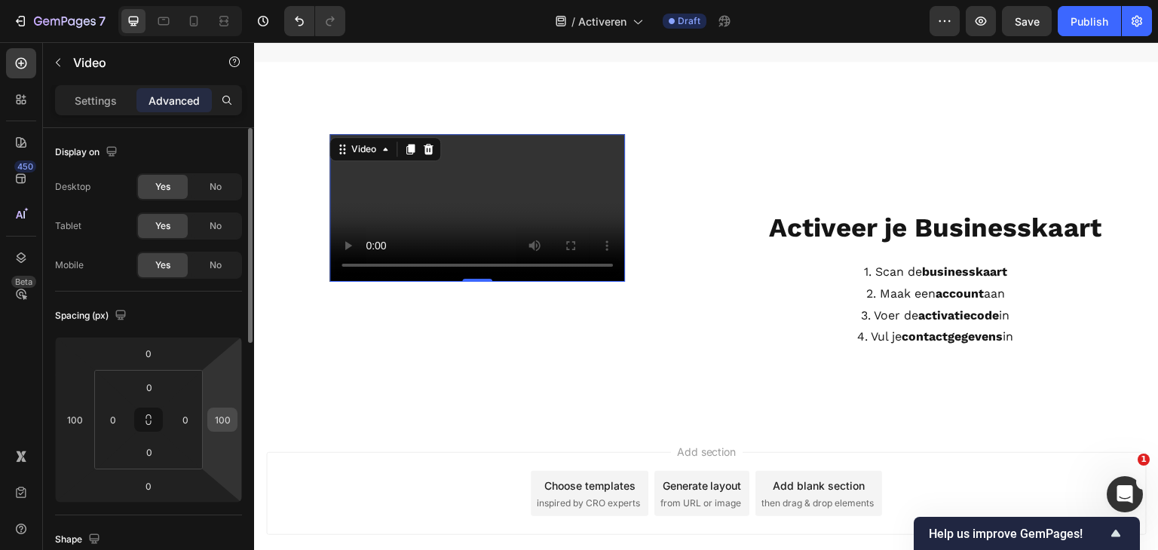
click at [236, 420] on div "100" at bounding box center [222, 420] width 30 height 24
click at [225, 418] on input "100" at bounding box center [222, 420] width 23 height 23
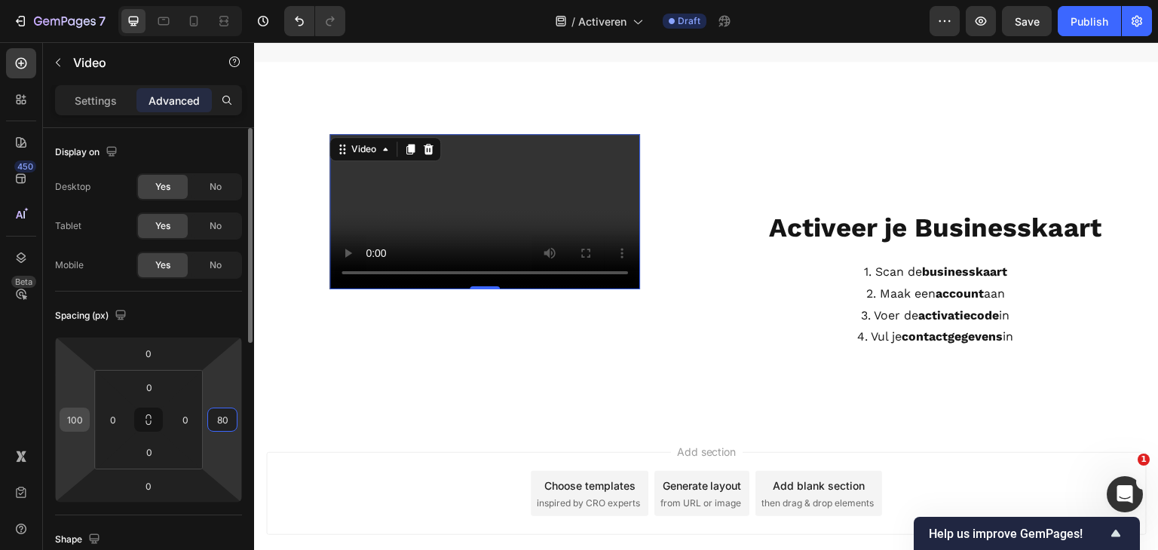
type input "80"
click at [72, 419] on input "100" at bounding box center [74, 420] width 23 height 23
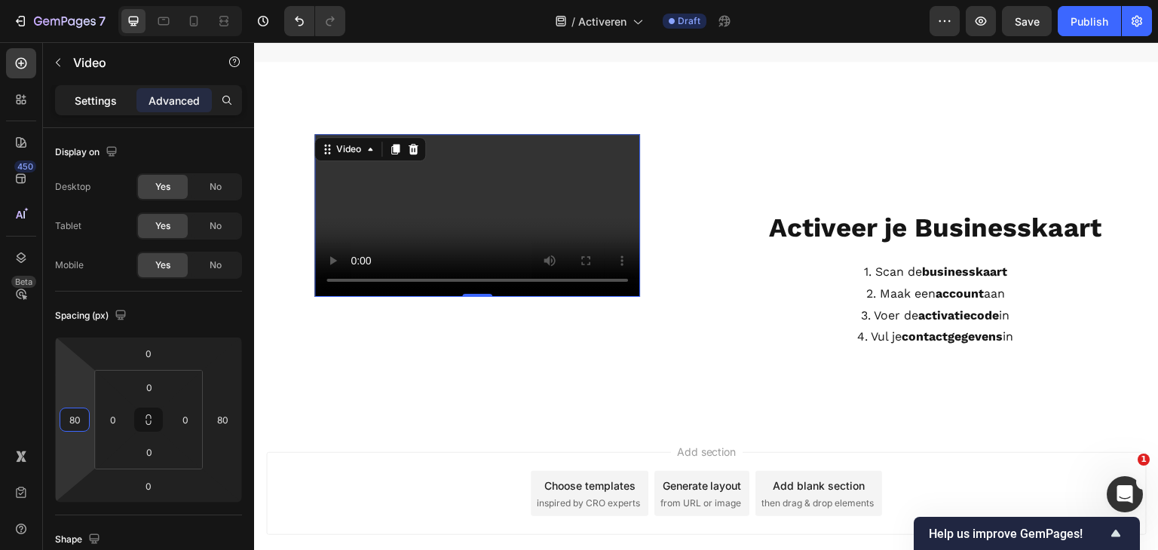
type input "80"
click at [86, 103] on p "Settings" at bounding box center [96, 101] width 42 height 16
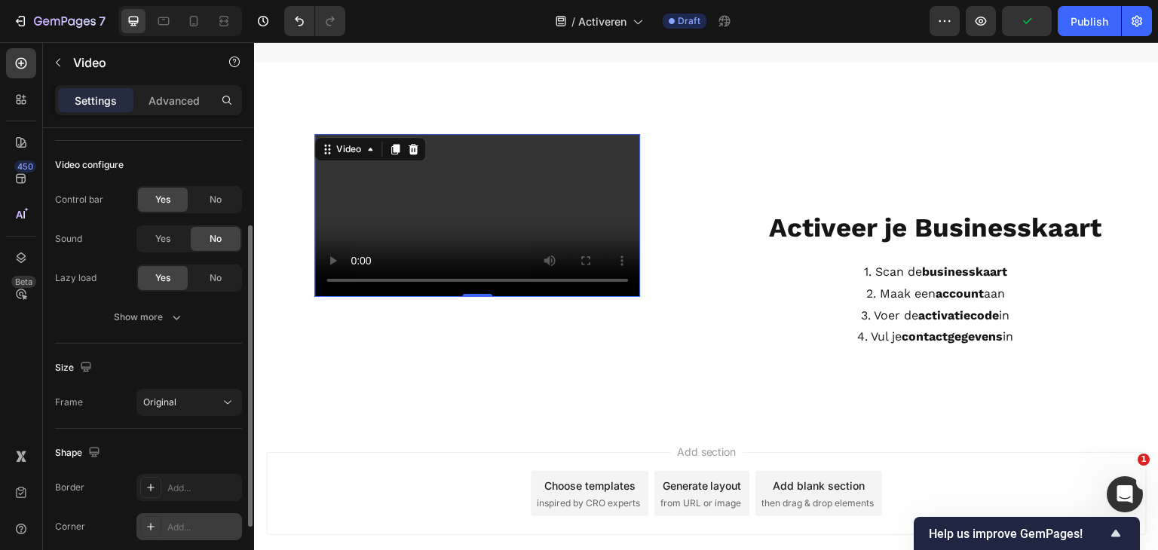
scroll to position [226, 0]
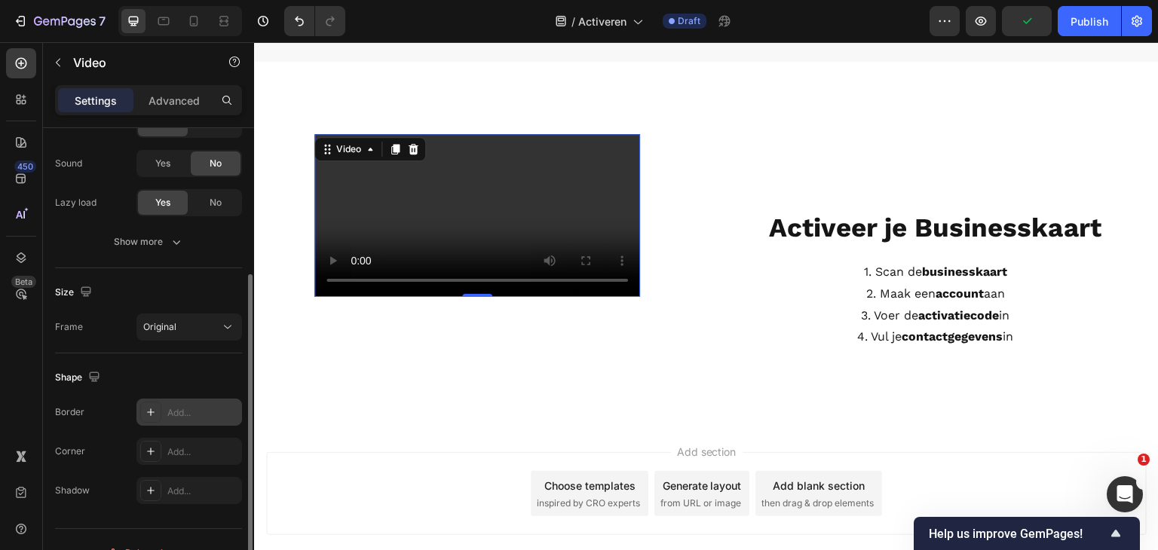
click at [157, 411] on div at bounding box center [150, 412] width 21 height 21
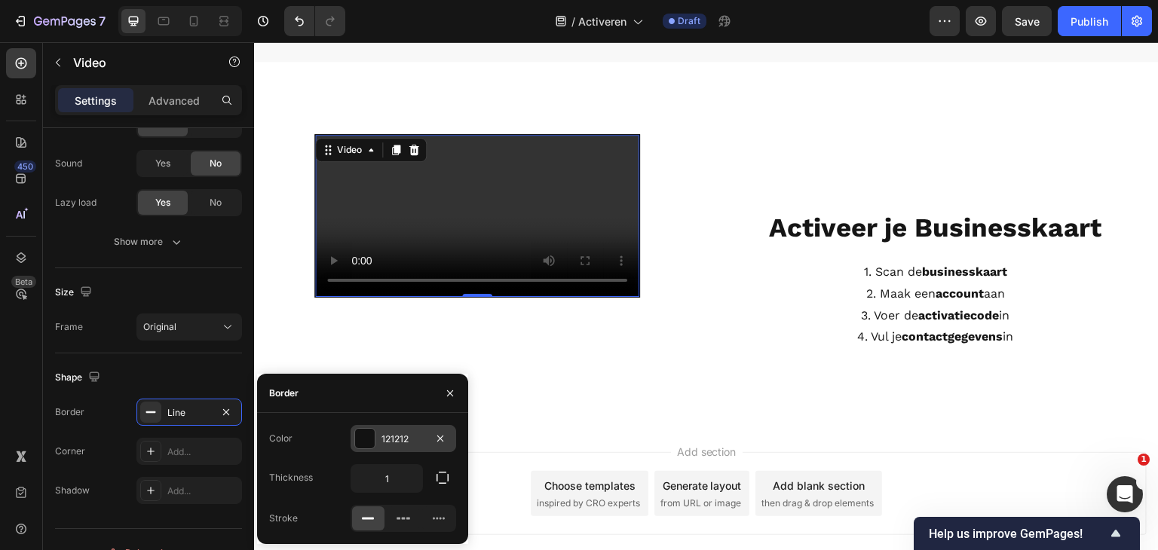
click at [372, 441] on div at bounding box center [365, 439] width 20 height 20
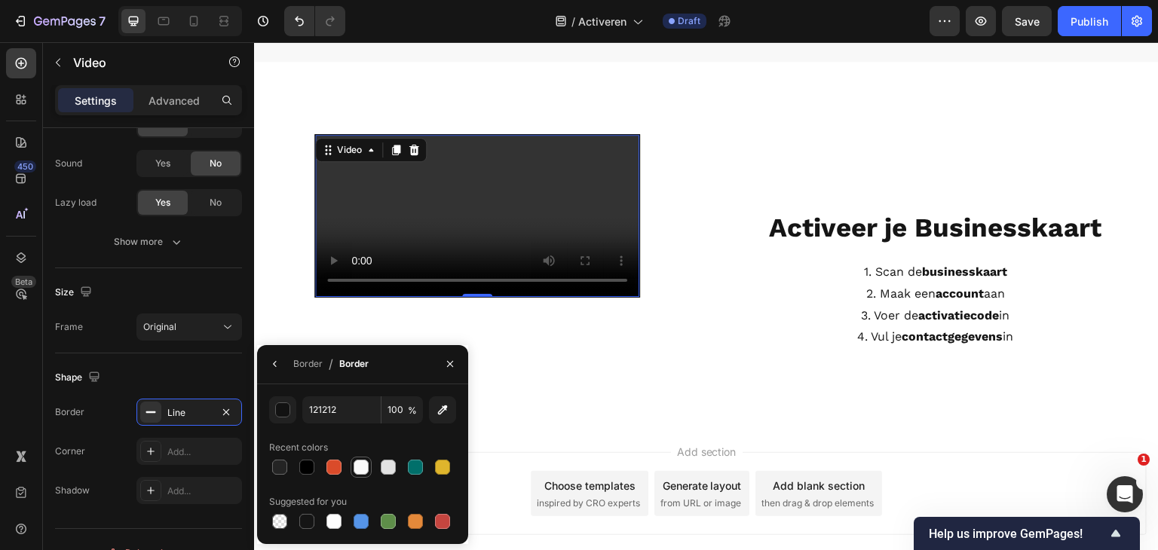
click at [359, 461] on div at bounding box center [361, 467] width 15 height 15
type input "FAFAFA"
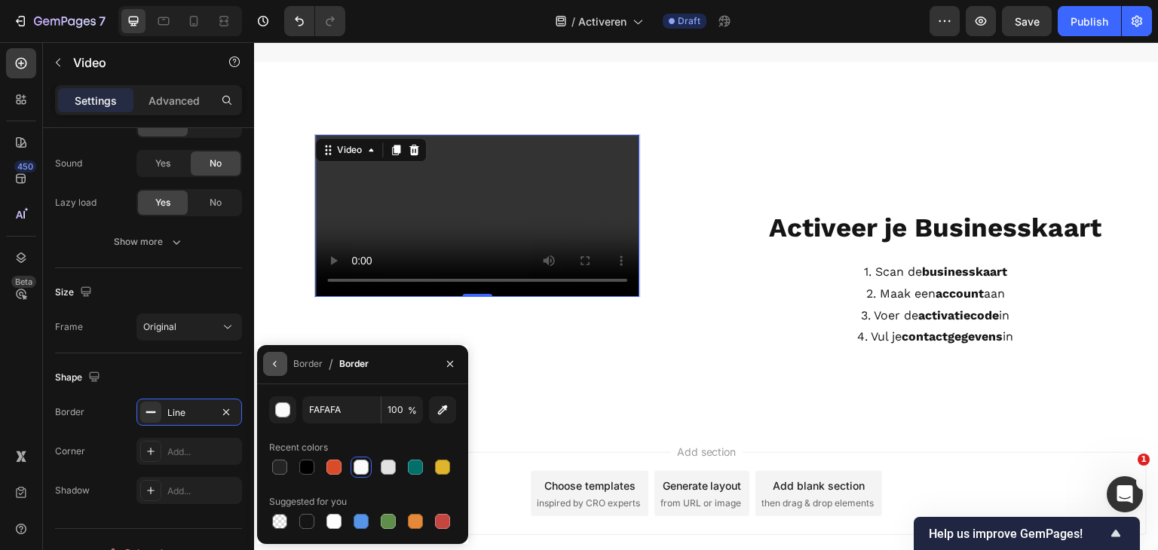
click at [277, 369] on icon "button" at bounding box center [275, 364] width 12 height 12
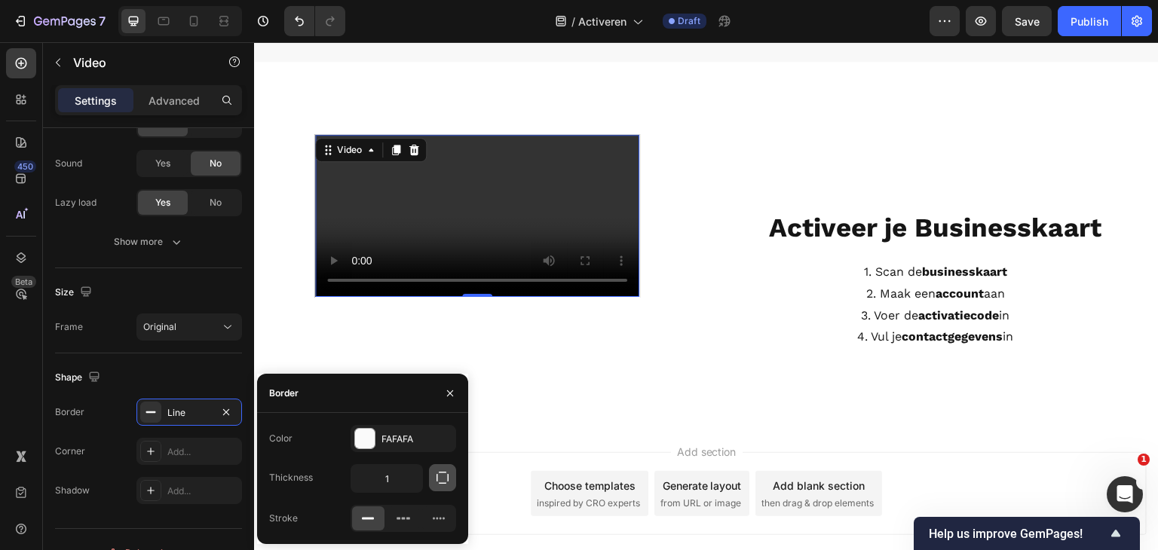
click at [437, 480] on icon "button" at bounding box center [443, 478] width 12 height 12
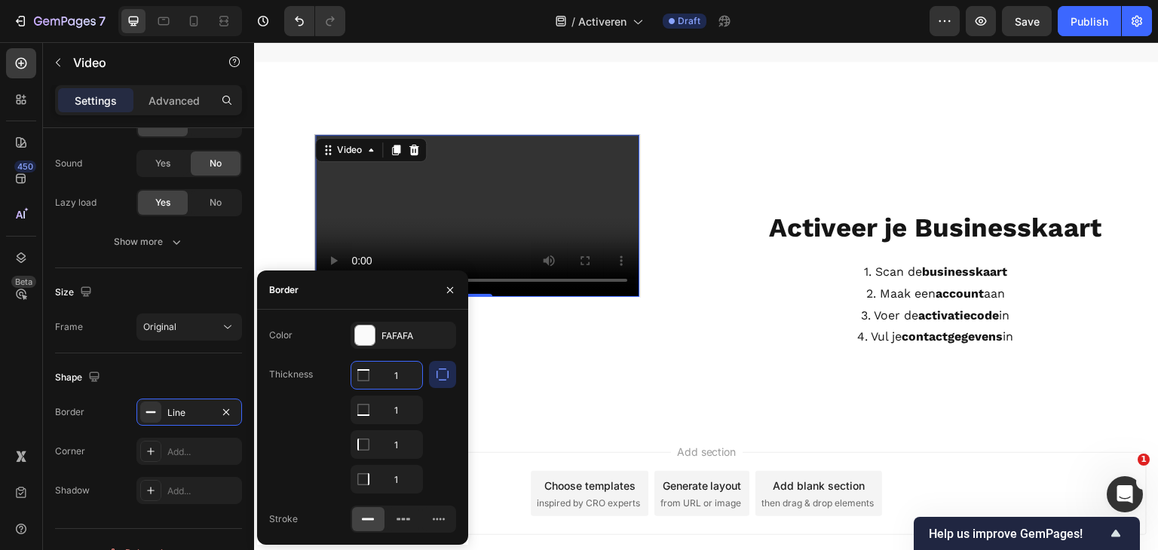
click at [394, 382] on input "1" at bounding box center [386, 375] width 71 height 27
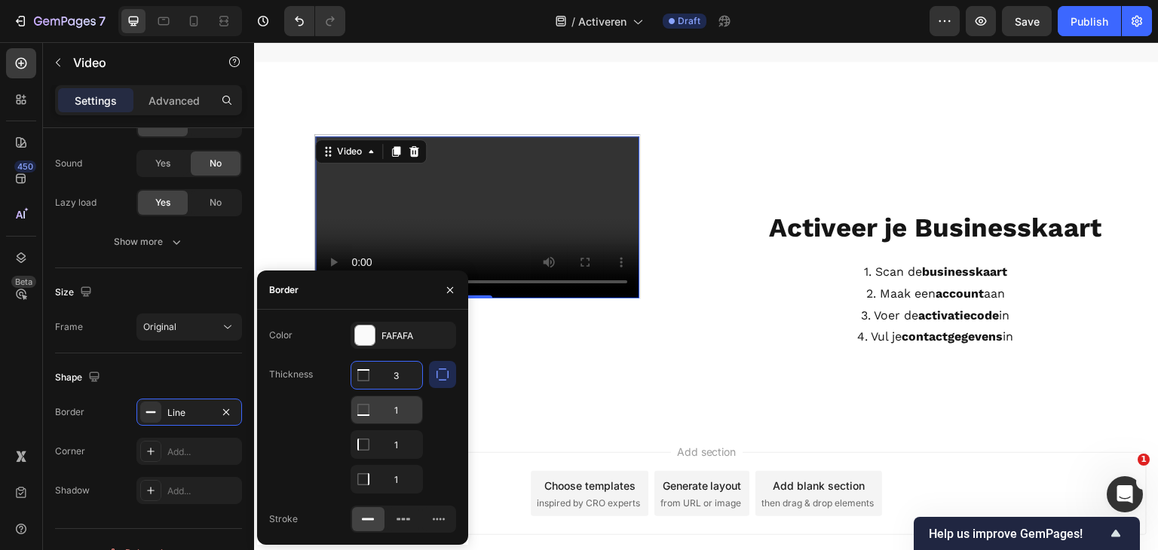
type input "3"
click at [395, 406] on input "1" at bounding box center [386, 410] width 71 height 27
type input "3"
click at [398, 432] on input "1" at bounding box center [386, 444] width 71 height 27
click at [398, 456] on input "3" at bounding box center [386, 444] width 71 height 27
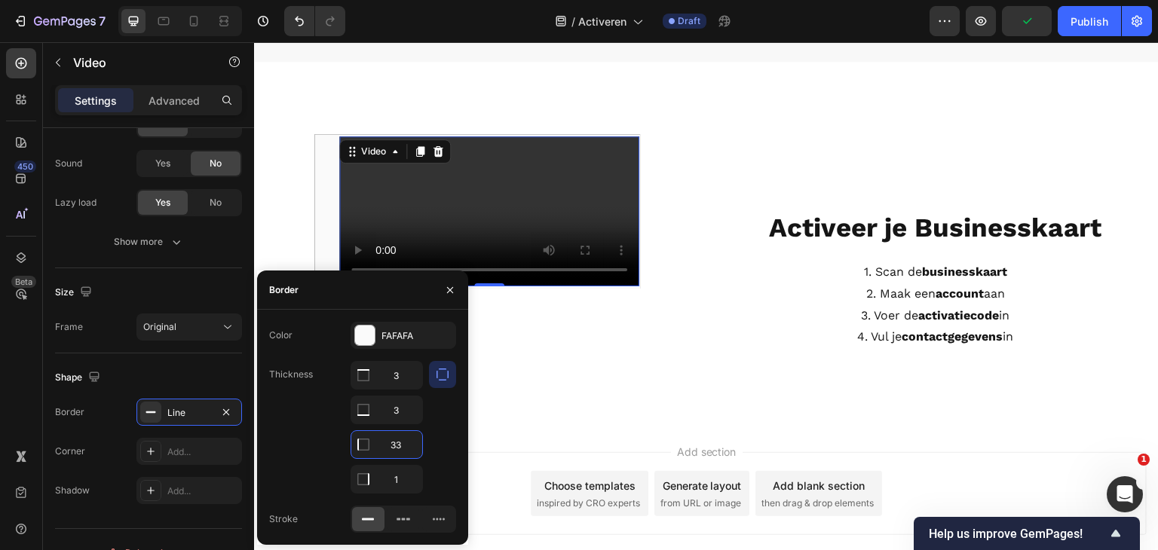
type input "3"
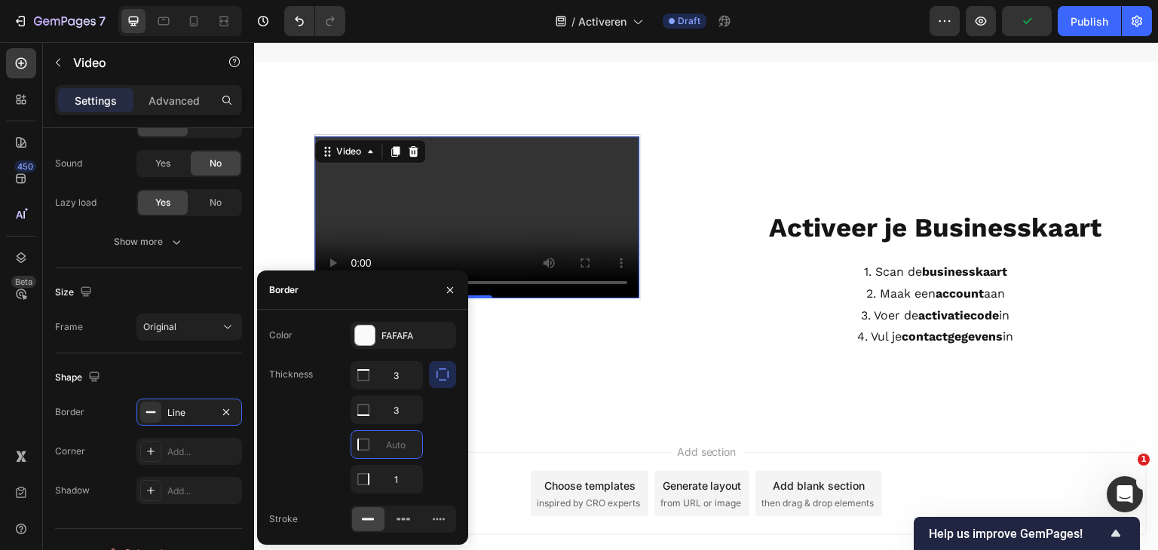
type input "0"
click at [317, 357] on div "Color FAFAFA Thickness 3 3 0 1 Stroke" at bounding box center [362, 427] width 211 height 211
click at [213, 377] on div "Shape" at bounding box center [148, 378] width 187 height 24
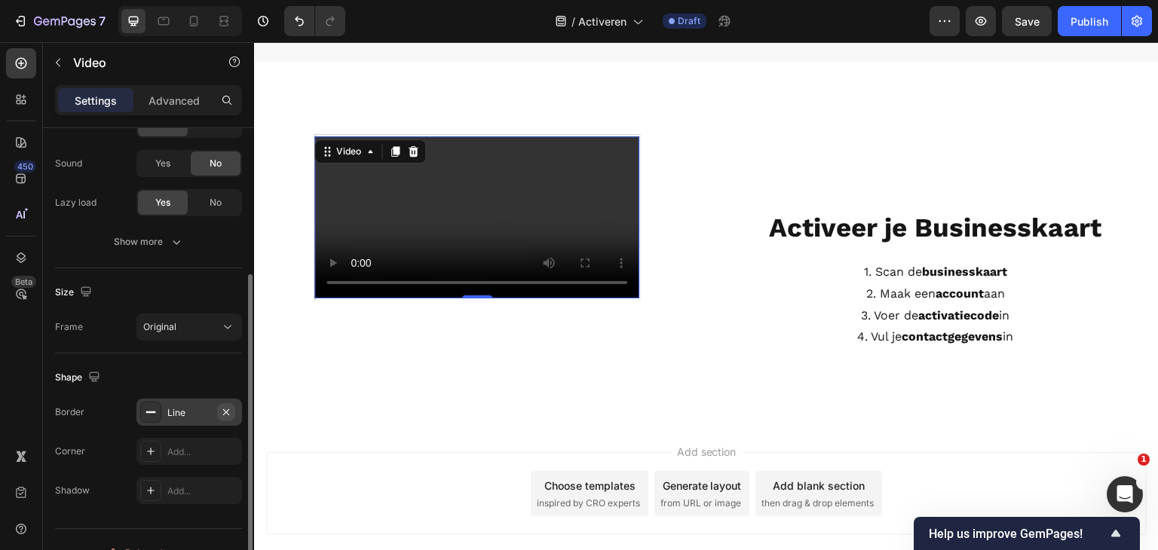
click at [228, 409] on icon "button" at bounding box center [226, 412] width 6 height 6
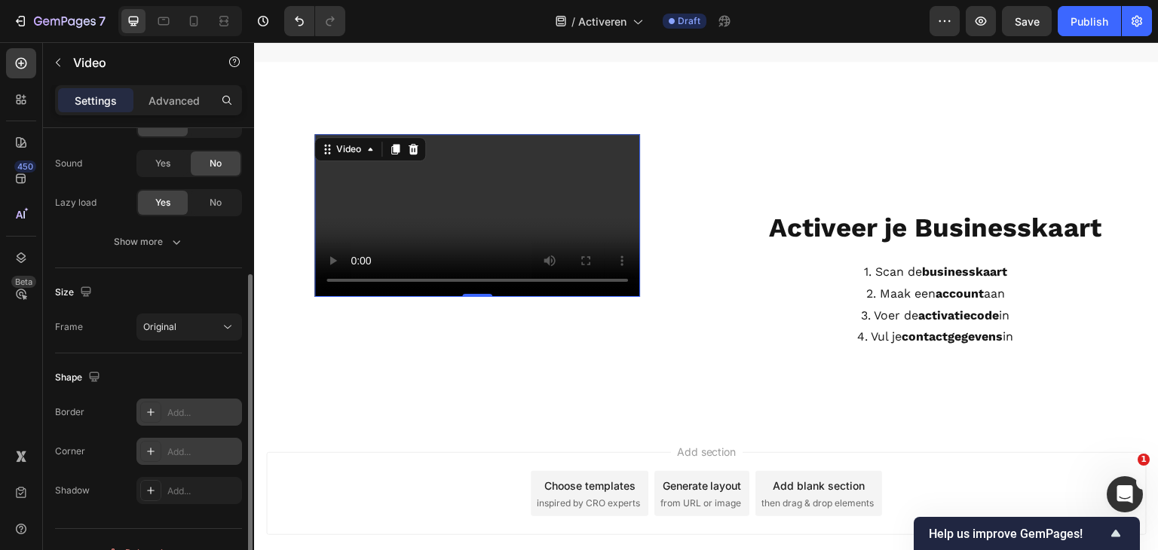
click at [164, 449] on div "Add..." at bounding box center [189, 451] width 106 height 27
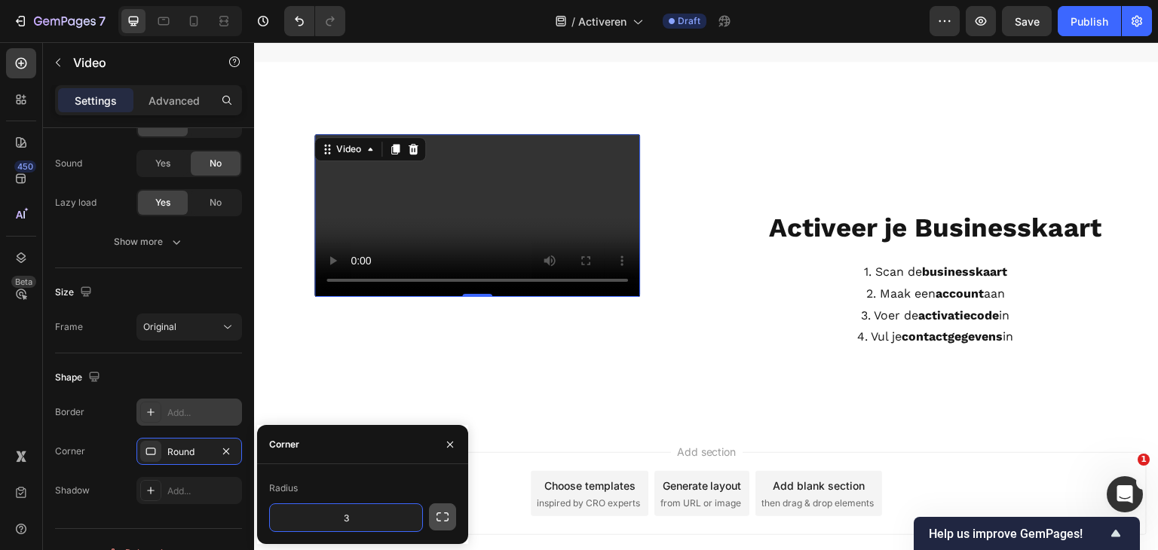
type input "3"
click at [437, 517] on icon "button" at bounding box center [442, 517] width 15 height 15
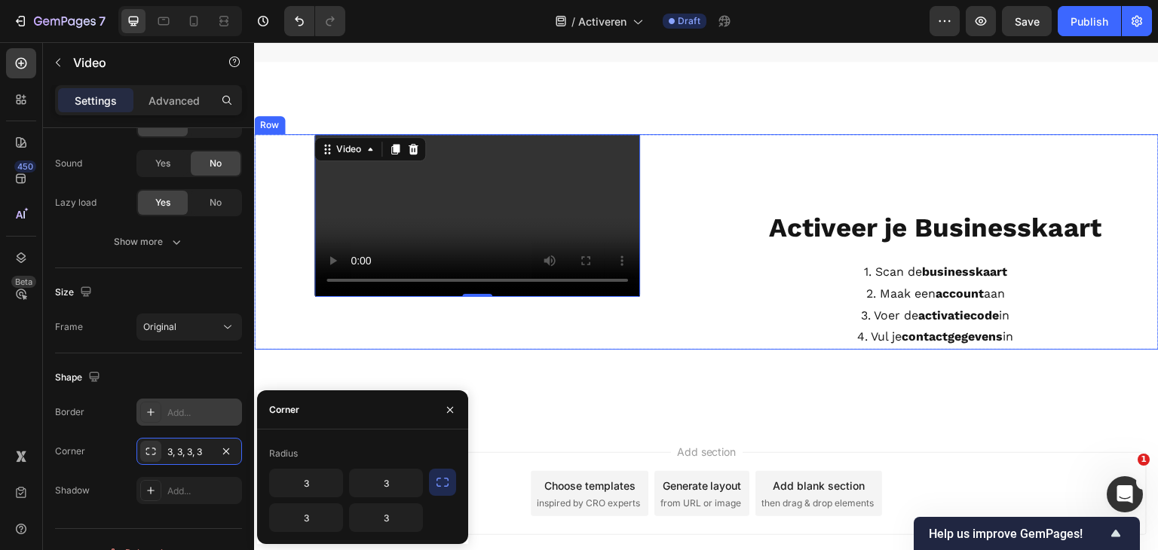
click at [714, 231] on p "⁠⁠⁠⁠⁠⁠⁠ Activeer je Businesskaart" at bounding box center [935, 228] width 443 height 35
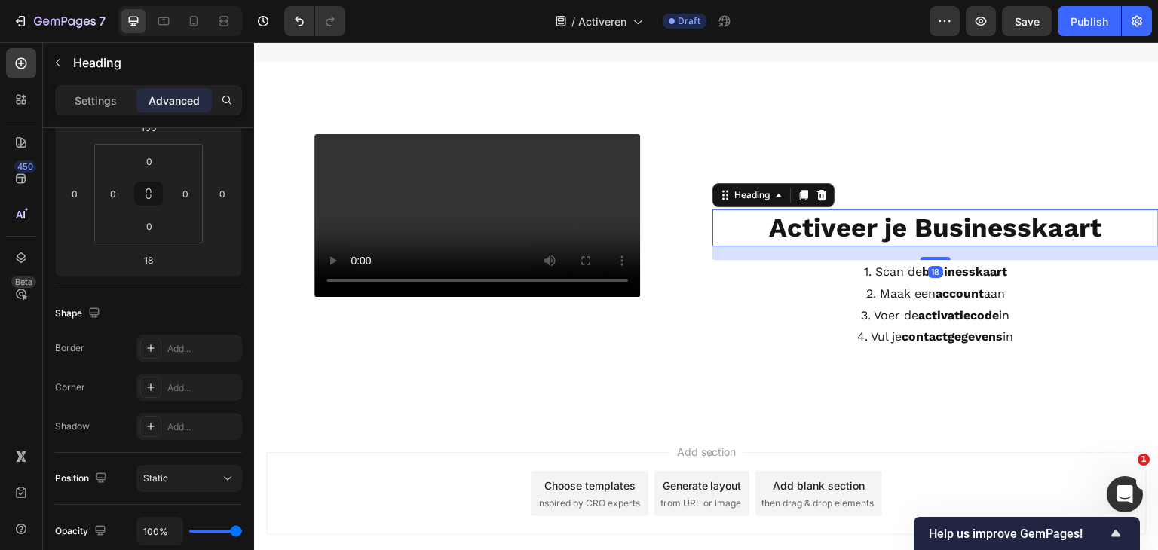
scroll to position [0, 0]
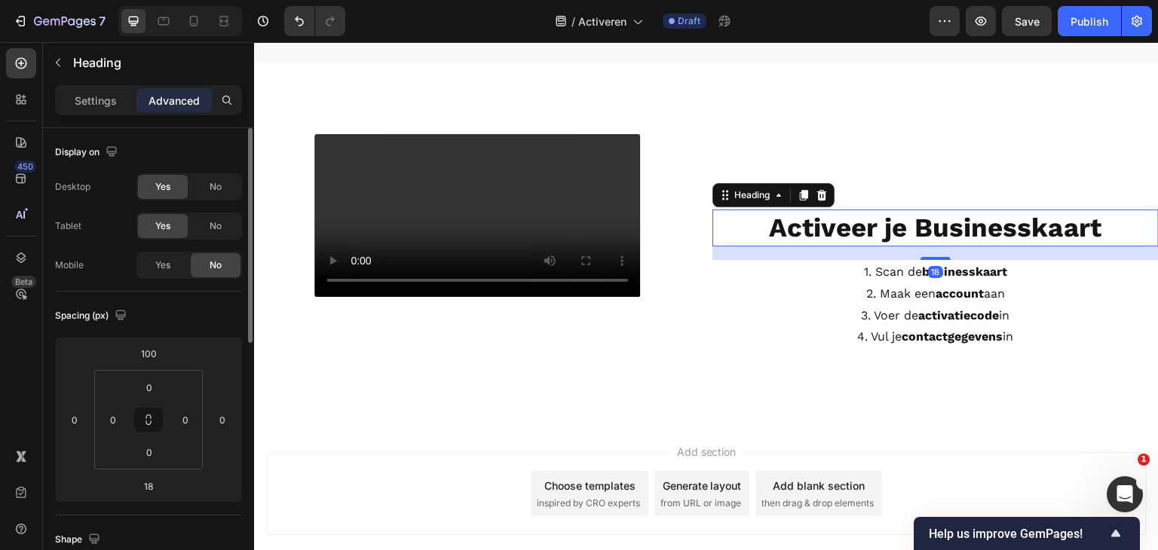
click at [697, 351] on div "Video ⁠⁠⁠⁠⁠⁠⁠ Activeer je Businesskaart Heading 18 1. Scan de businesskaart 2. …" at bounding box center [706, 242] width 905 height 216
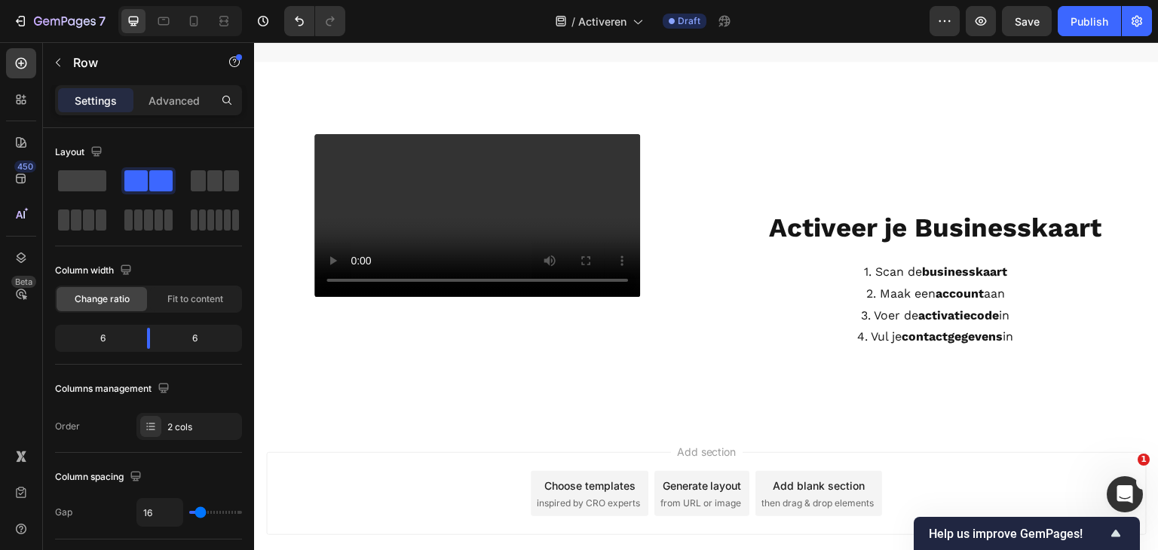
click at [835, 422] on div at bounding box center [706, 398] width 905 height 48
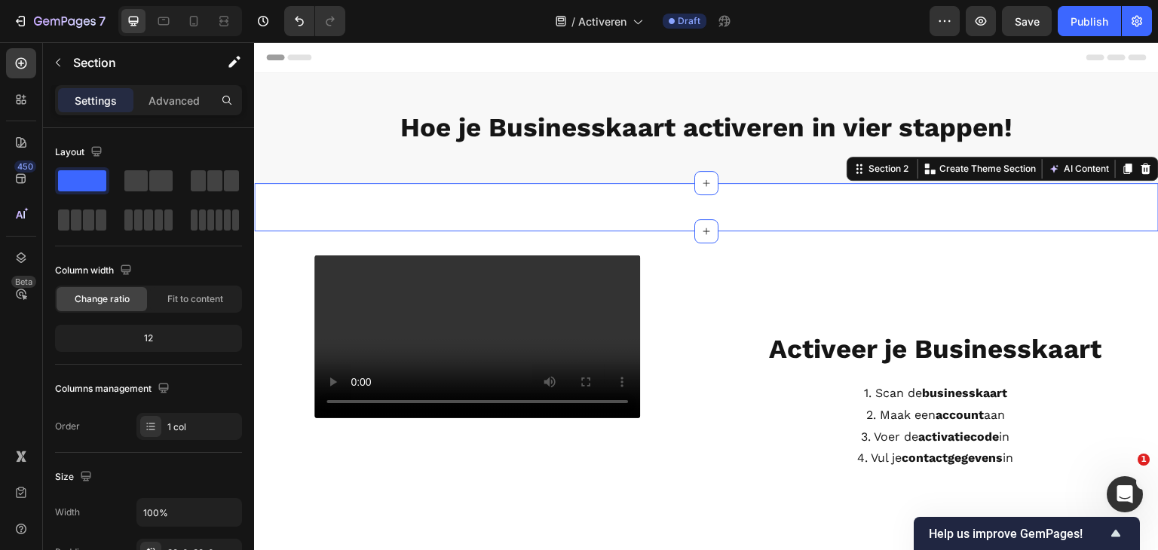
click at [581, 215] on div "Hoe je Businesskaart activeren in vier stappen! Heading Section 2 You can creat…" at bounding box center [706, 207] width 905 height 48
click at [1140, 170] on icon at bounding box center [1146, 169] width 12 height 12
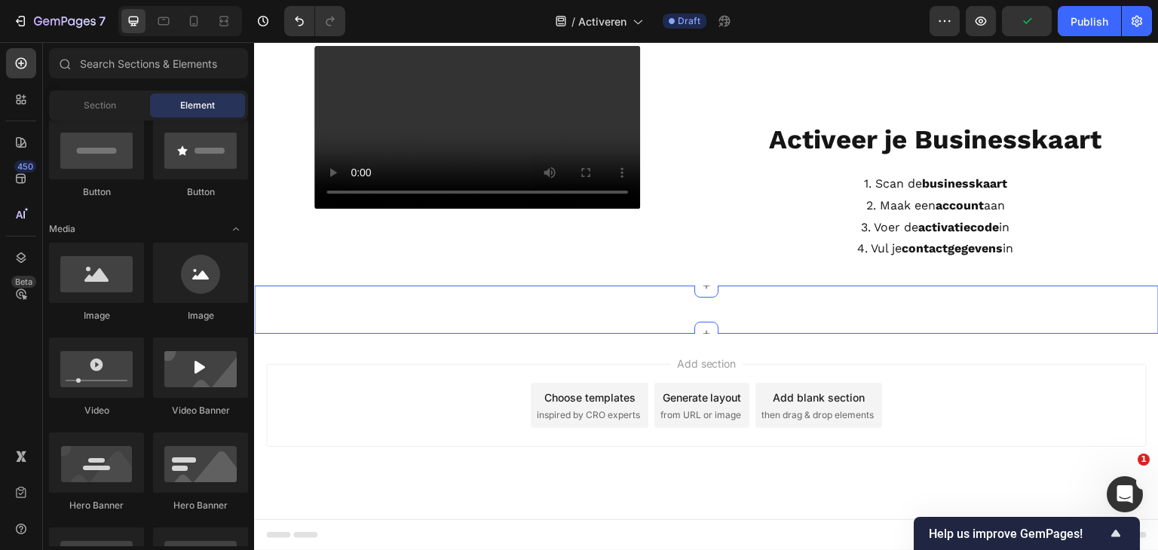
scroll to position [265, 0]
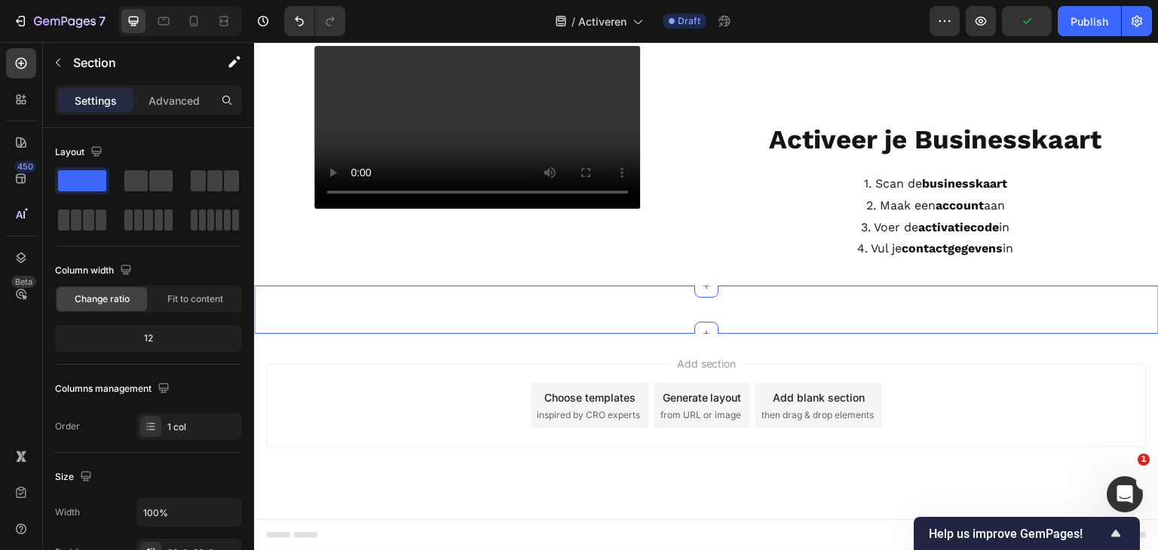
click at [544, 306] on div "Nu is je Businesskaart volledig geactiveerd! Heading Section 3 You can create r…" at bounding box center [706, 310] width 905 height 48
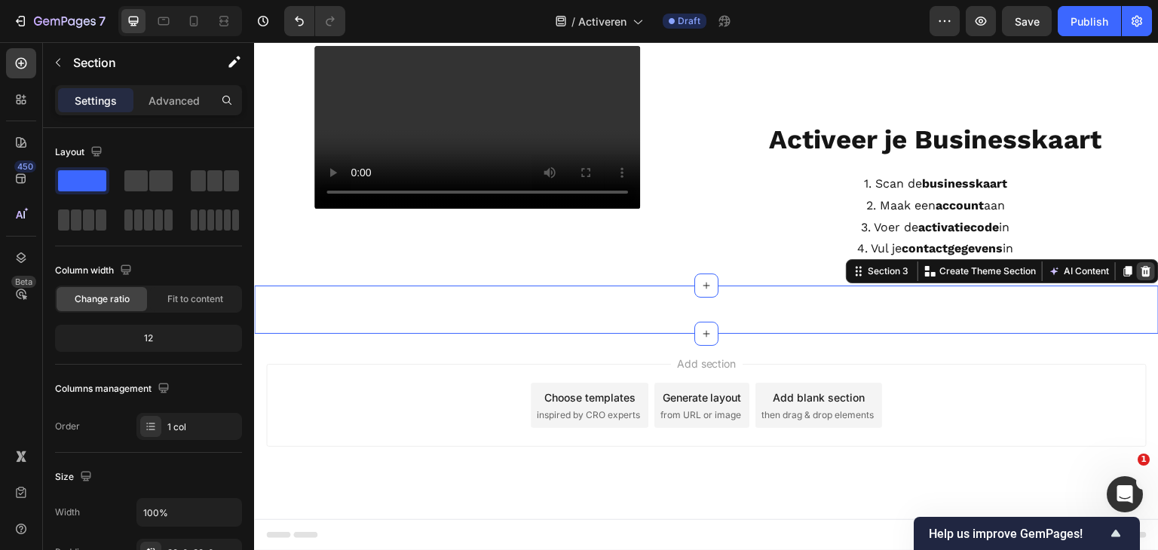
click at [1142, 273] on icon at bounding box center [1147, 271] width 10 height 11
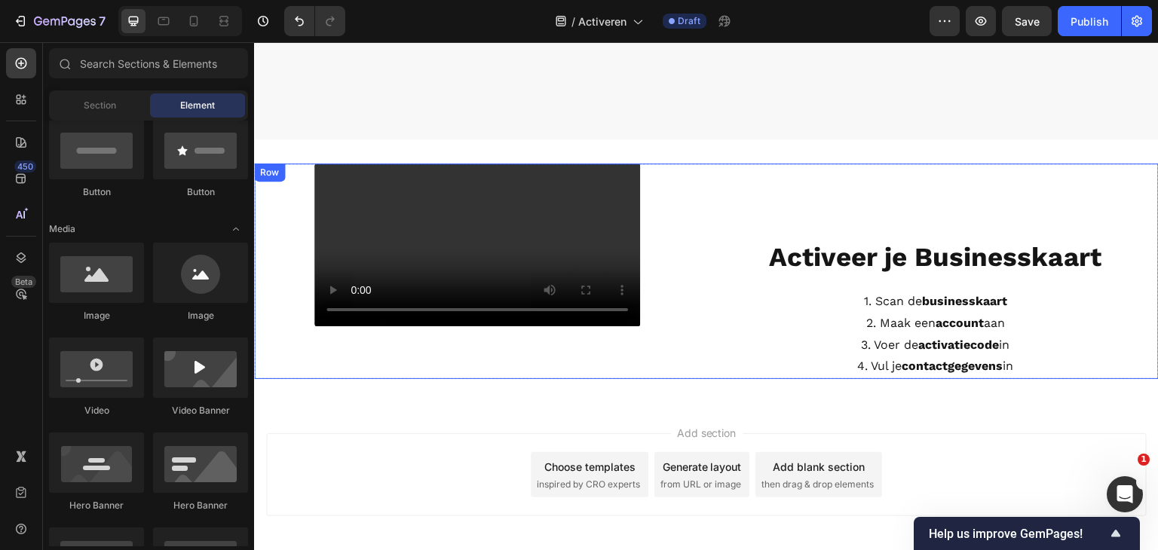
scroll to position [0, 0]
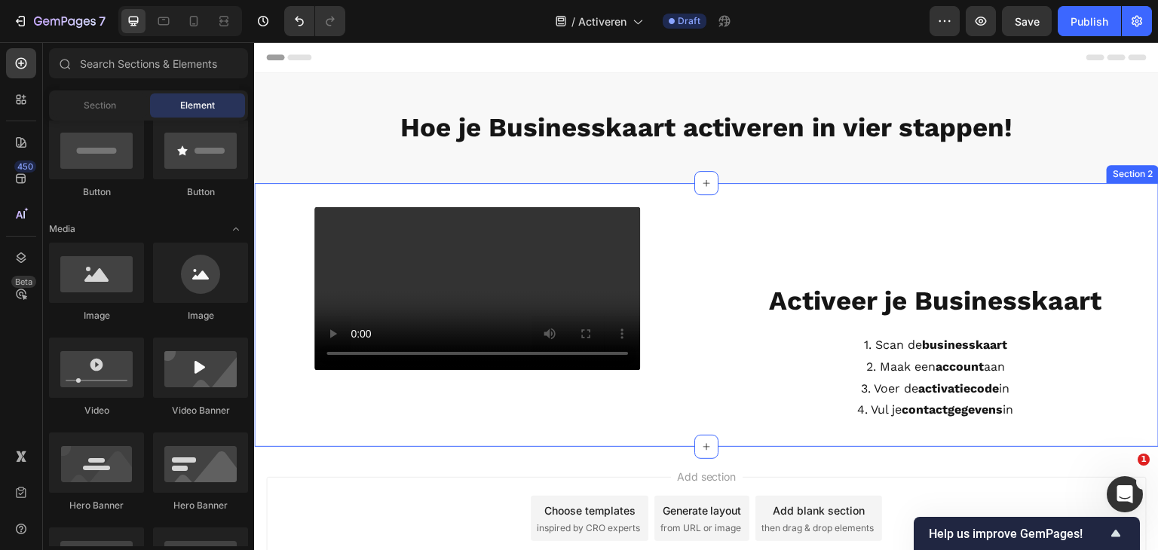
click at [596, 188] on div "Video ⁠⁠⁠⁠⁠⁠⁠ Activeer je Businesskaart Heading 1. Scan de businesskaart 2. Maa…" at bounding box center [706, 315] width 905 height 265
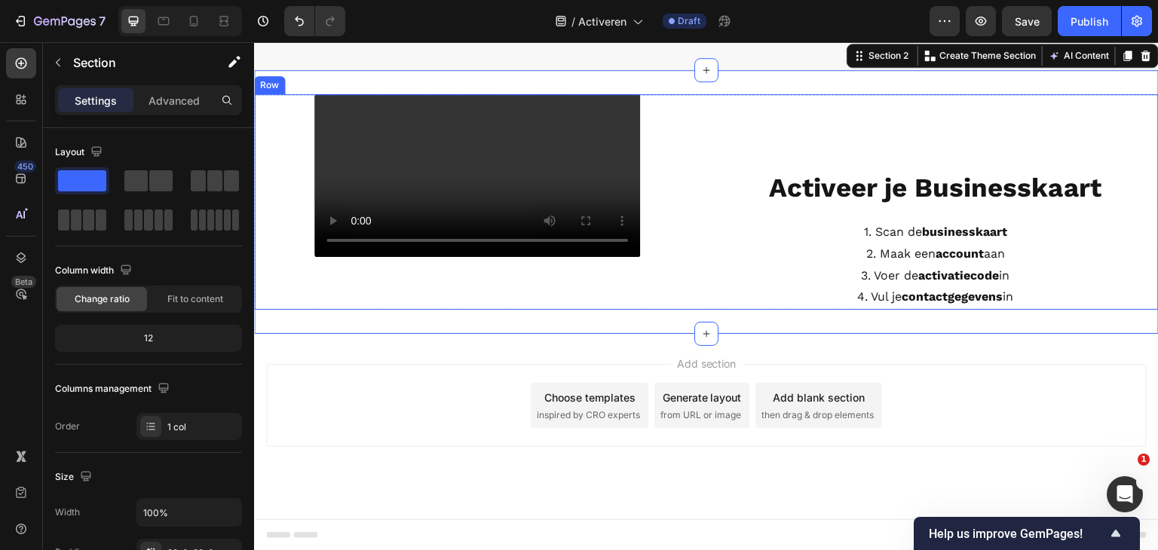
scroll to position [216, 0]
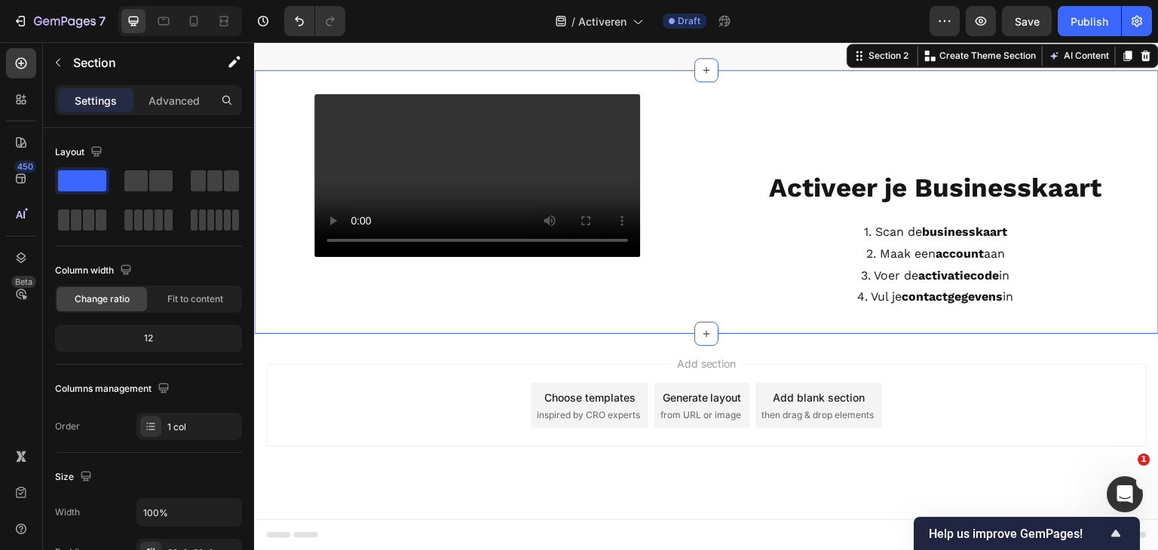
click at [531, 325] on div "Video ⁠⁠⁠⁠⁠⁠⁠ Activeer je Businesskaart Heading 1. Scan de businesskaart 2. Maa…" at bounding box center [706, 202] width 905 height 265
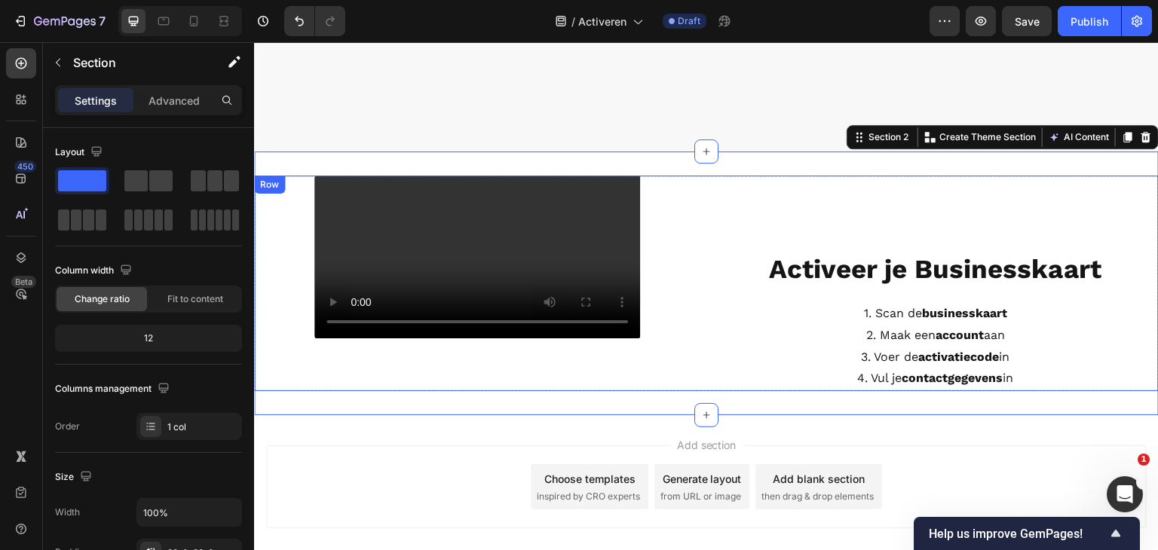
scroll to position [0, 0]
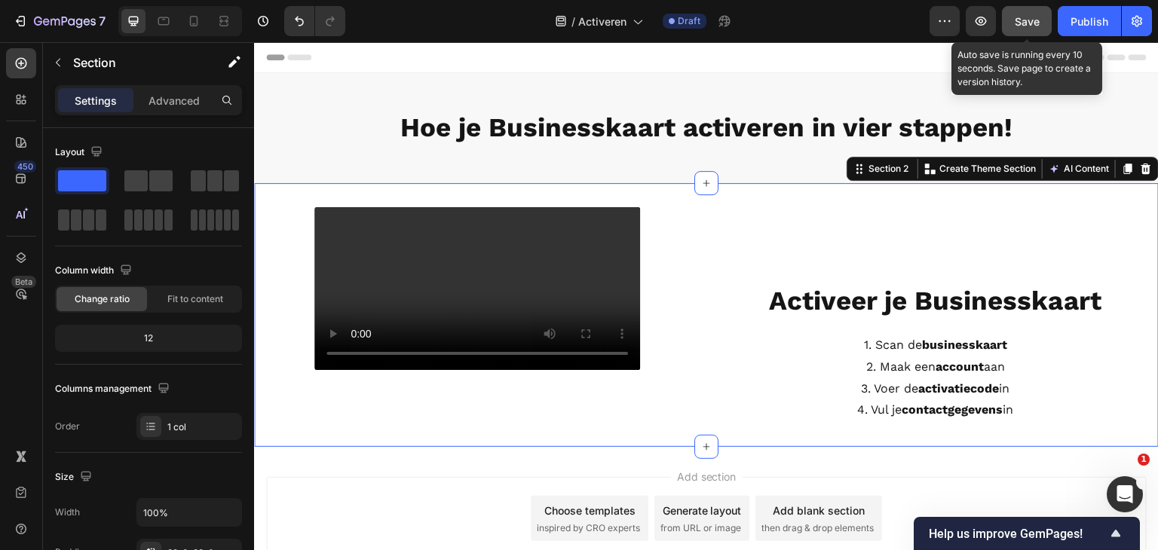
click at [1024, 22] on span "Save" at bounding box center [1027, 21] width 25 height 13
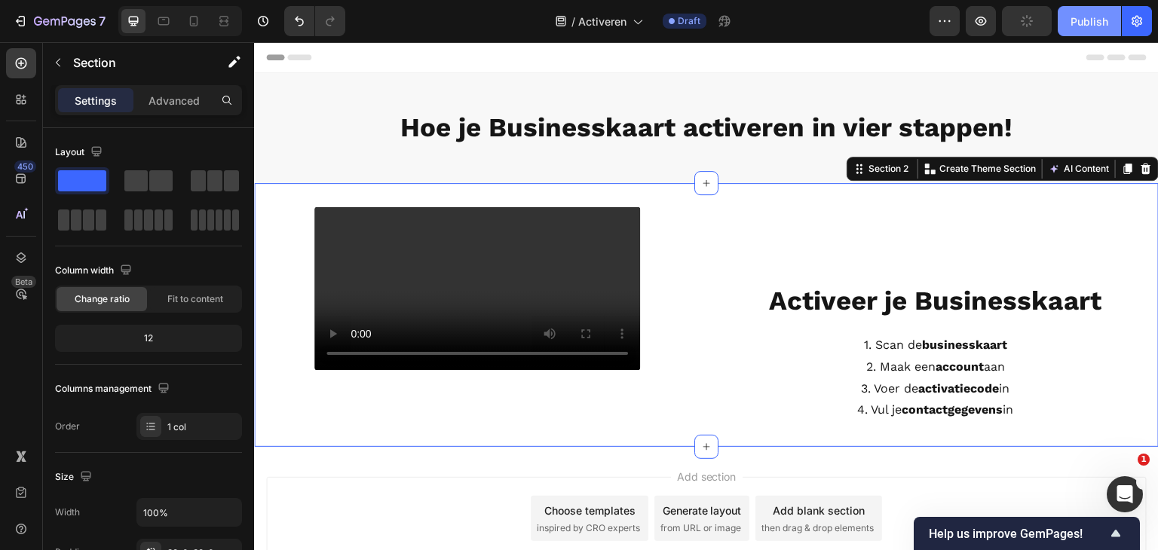
click at [1072, 22] on div "Publish" at bounding box center [1090, 22] width 38 height 16
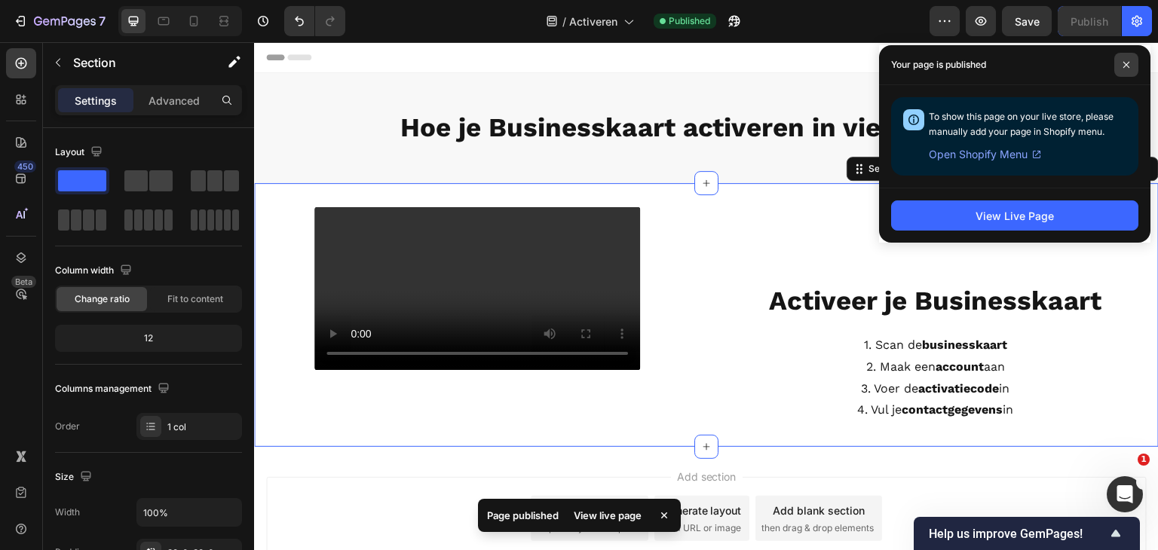
click at [1119, 66] on span at bounding box center [1126, 65] width 24 height 24
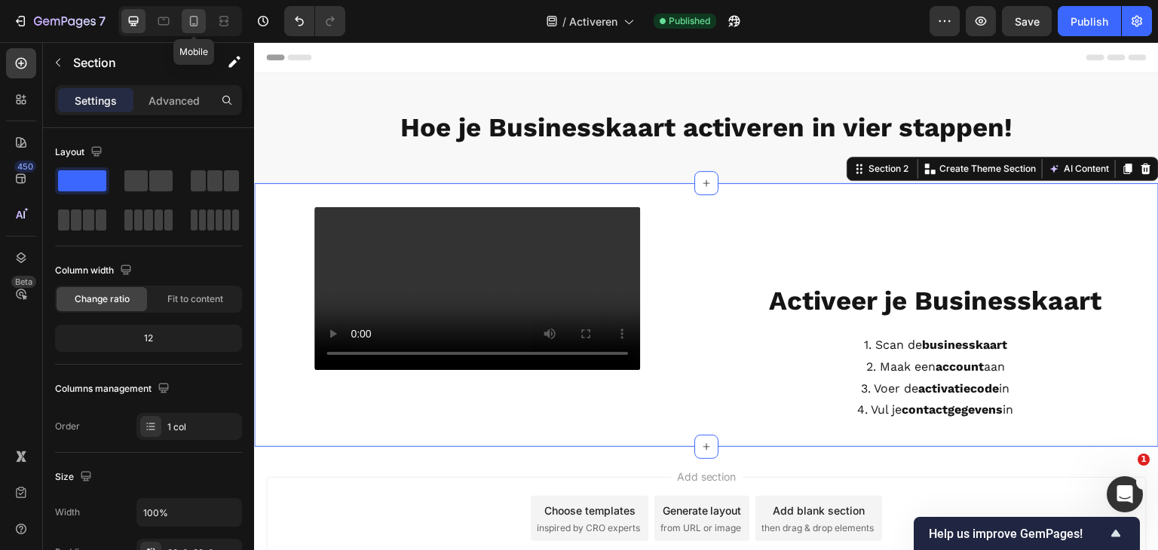
click at [194, 20] on icon at bounding box center [193, 21] width 15 height 15
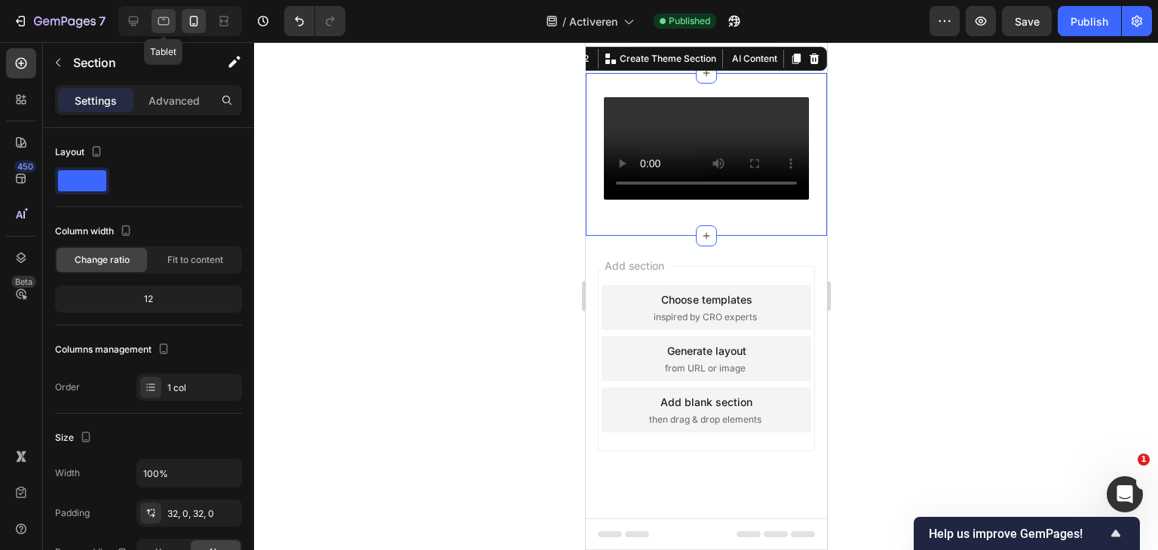
click at [160, 22] on icon at bounding box center [163, 21] width 15 height 15
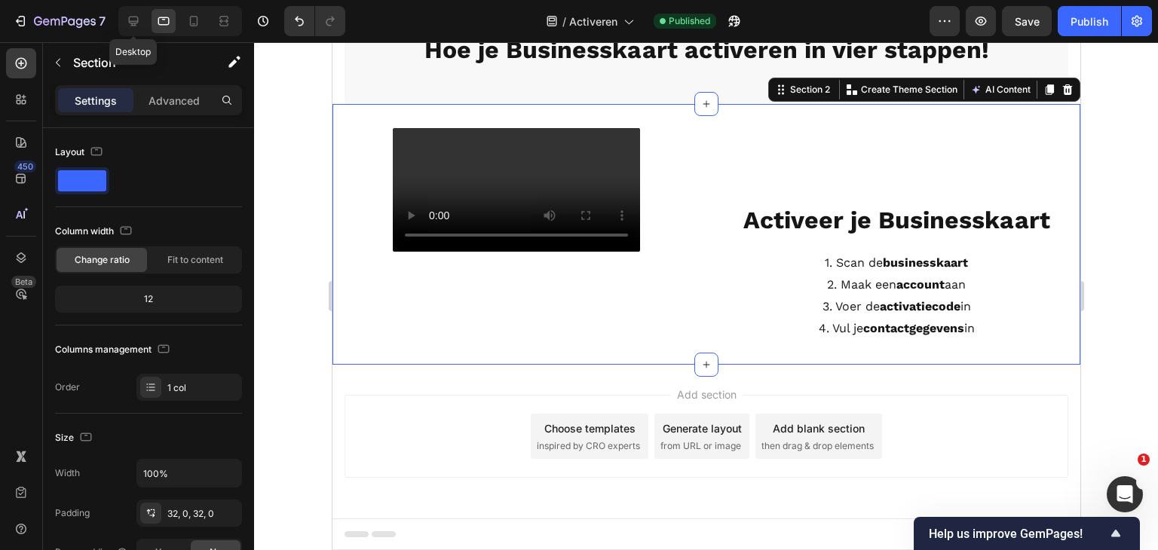
scroll to position [84, 0]
click at [794, 215] on strong "Activeer je Businesskaart" at bounding box center [896, 220] width 307 height 29
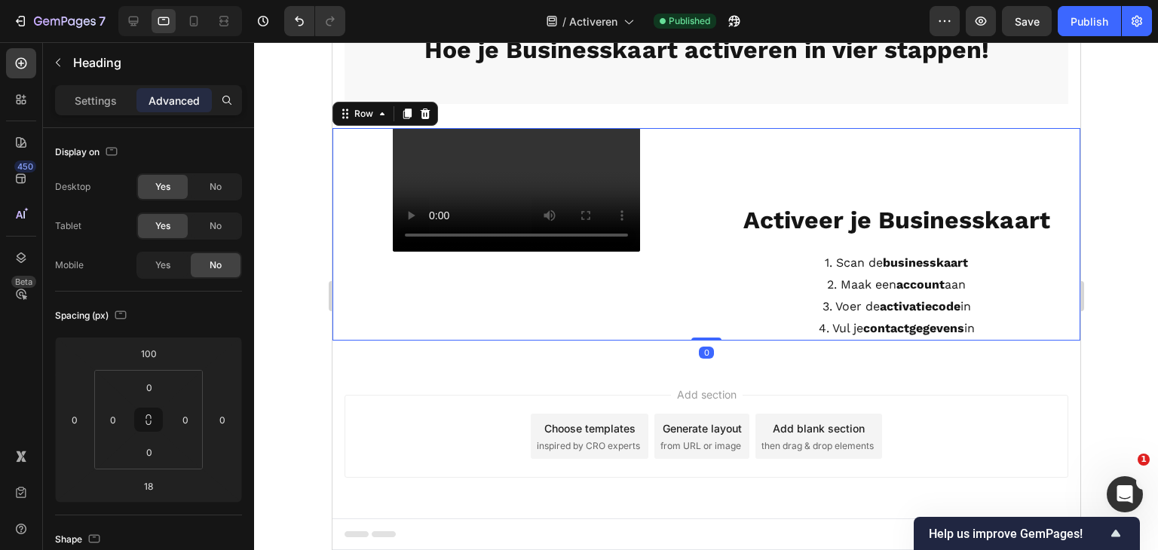
click at [684, 297] on div "Video" at bounding box center [516, 234] width 368 height 213
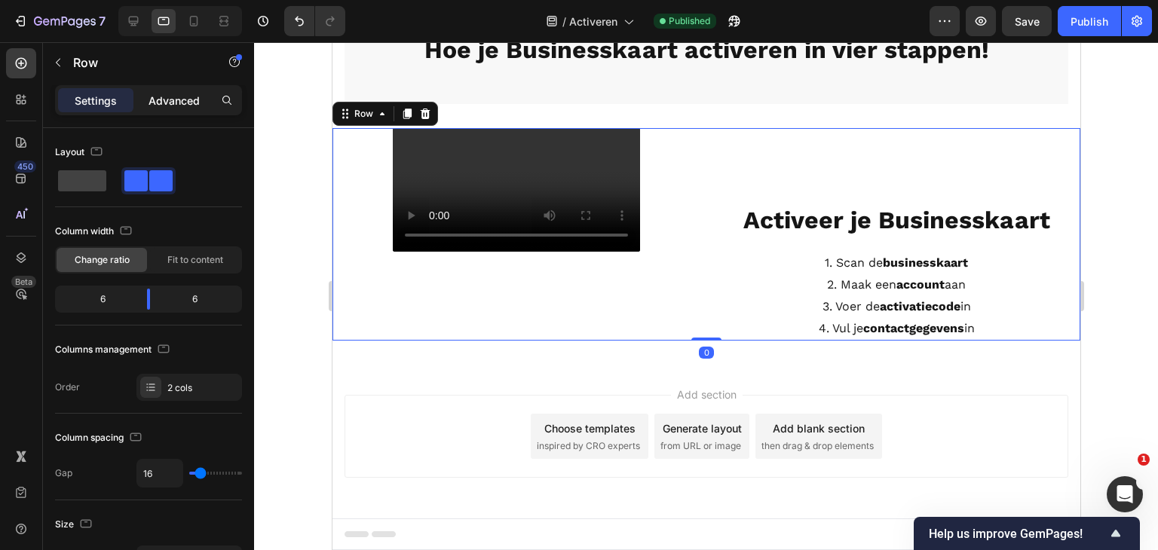
click at [168, 109] on div "Advanced" at bounding box center [173, 100] width 75 height 24
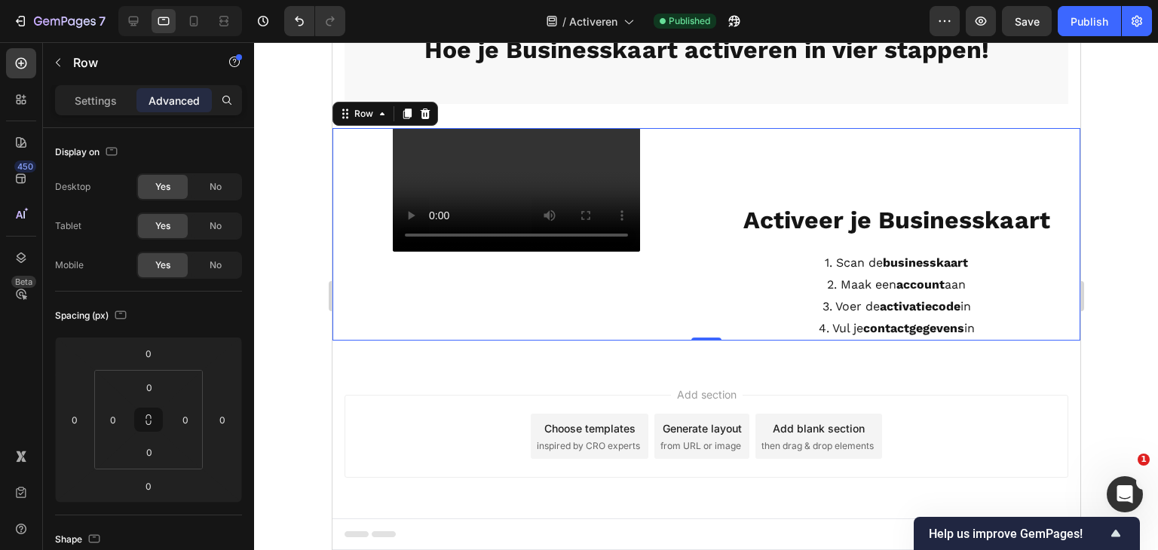
click at [811, 169] on div "⁠⁠⁠⁠⁠⁠⁠ Activeer je Businesskaart Heading 1. Scan de businesskaart 2. Maak een …" at bounding box center [896, 234] width 368 height 213
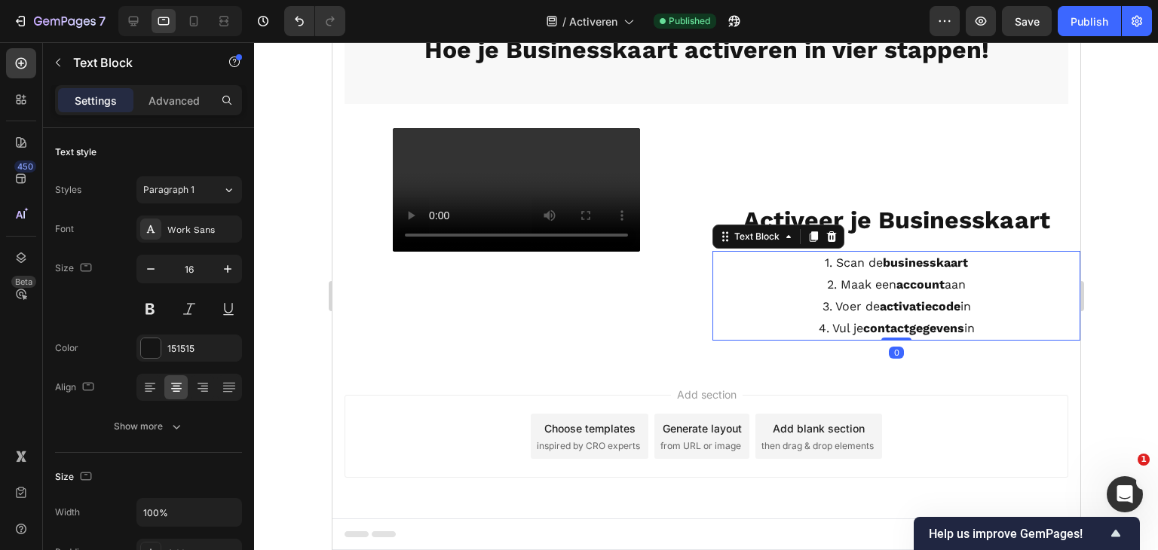
click at [860, 274] on p "2. Maak een account aan" at bounding box center [895, 285] width 365 height 22
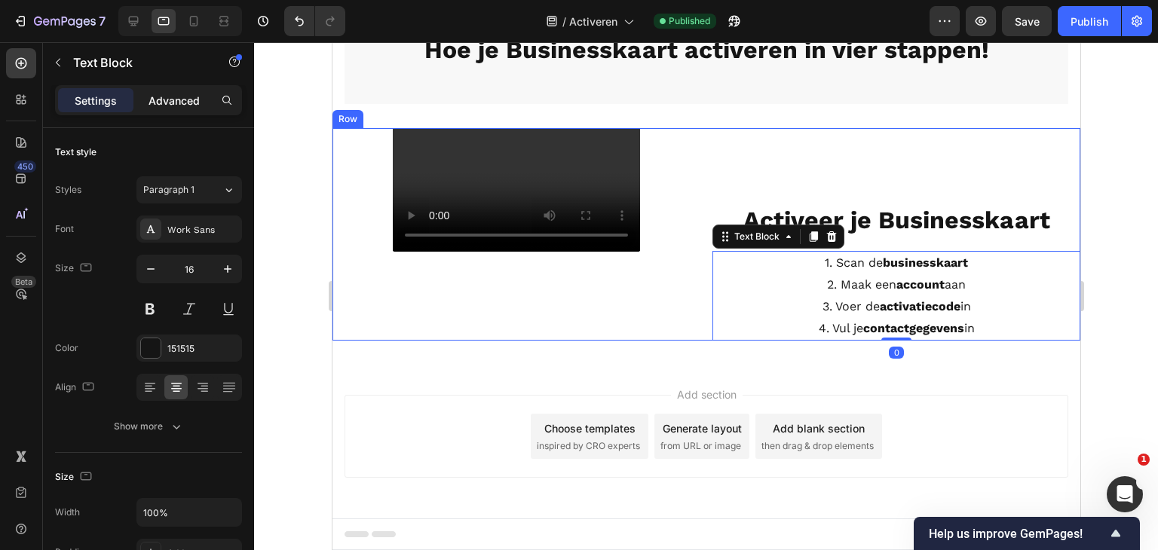
click at [193, 109] on div "Advanced" at bounding box center [173, 100] width 75 height 24
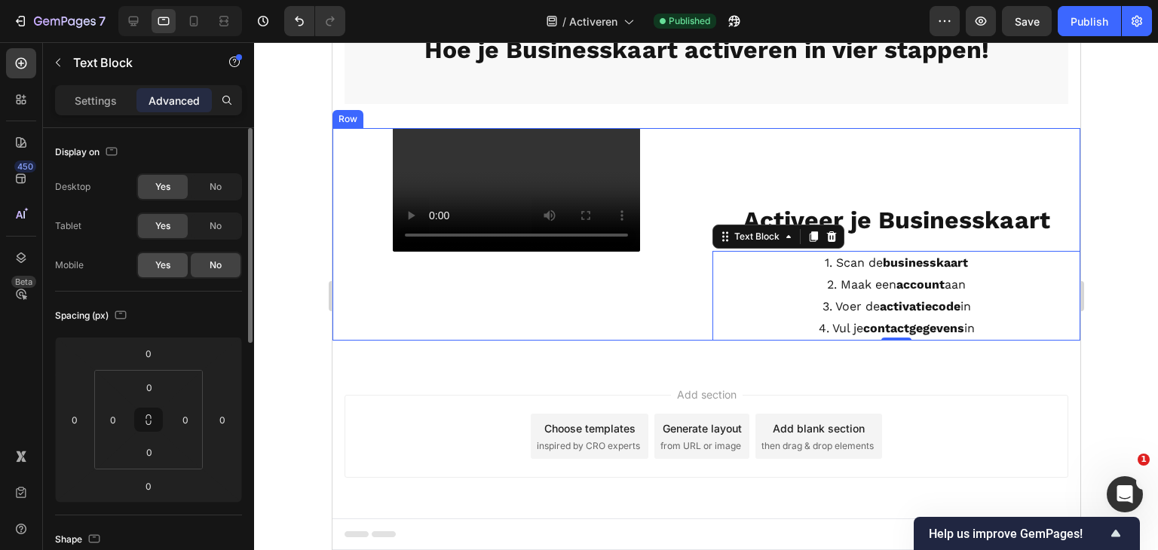
click at [175, 266] on div "Yes" at bounding box center [163, 265] width 50 height 24
click at [205, 22] on div at bounding box center [194, 21] width 24 height 24
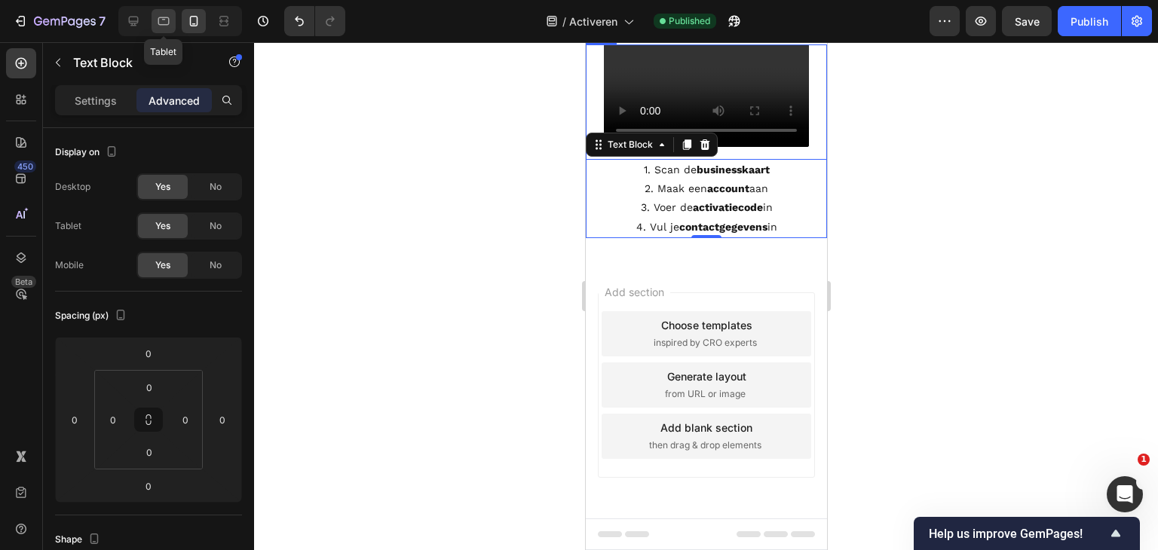
click at [167, 24] on icon at bounding box center [163, 21] width 11 height 8
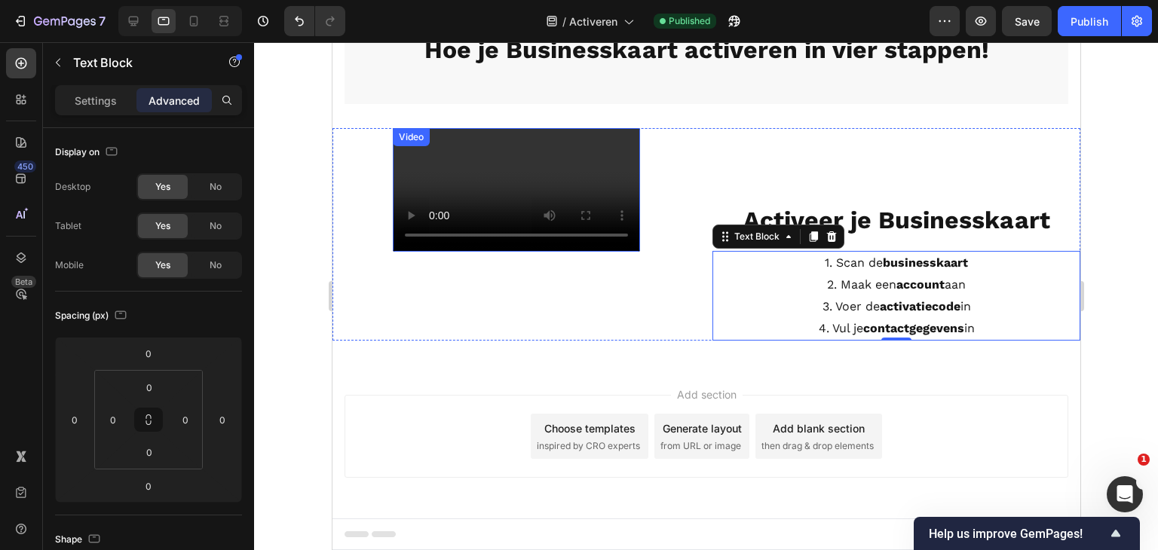
scroll to position [105, 0]
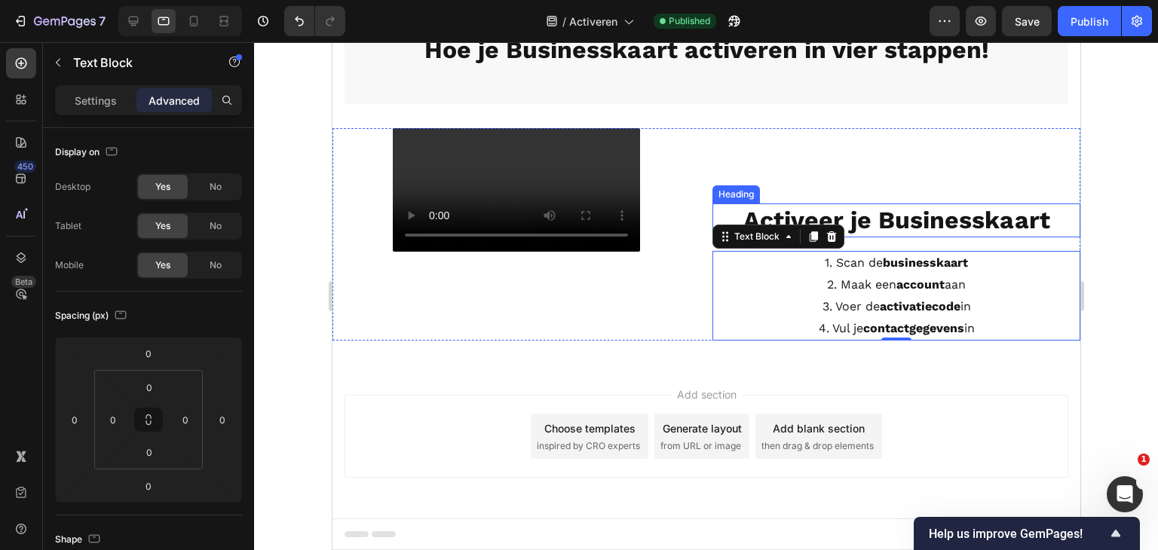
click at [789, 206] on strong "Activeer je Businesskaart" at bounding box center [896, 220] width 307 height 29
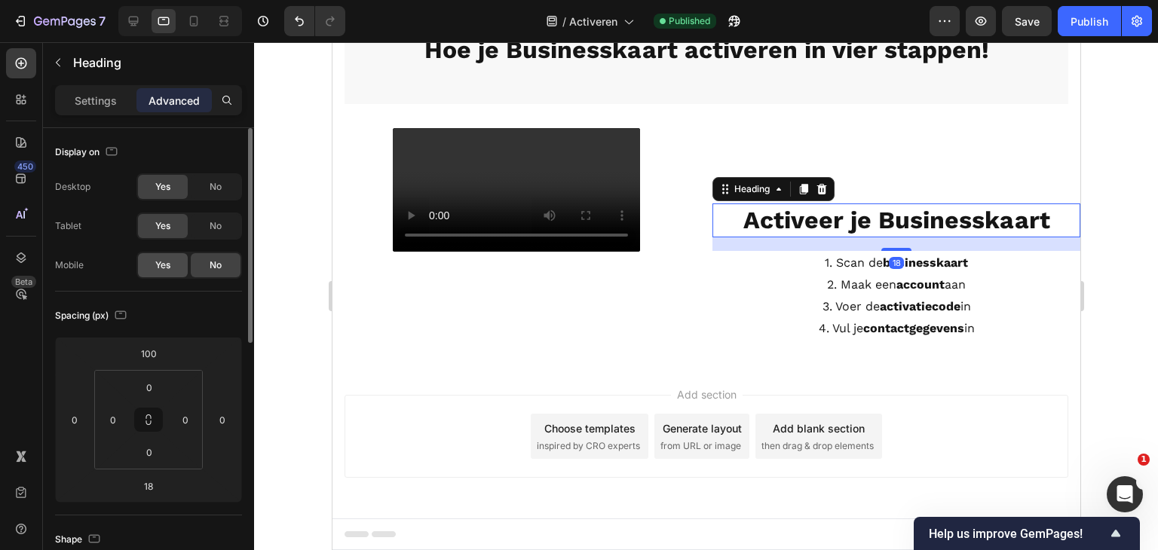
click at [173, 271] on div "Yes" at bounding box center [163, 265] width 50 height 24
click at [192, 21] on icon at bounding box center [193, 21] width 15 height 15
type input "0"
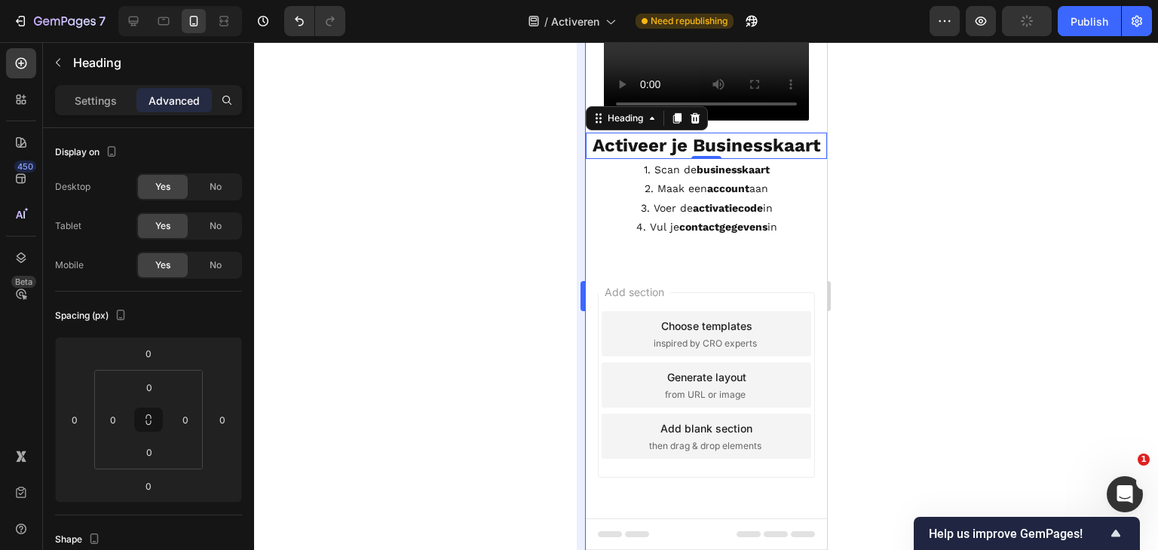
scroll to position [193, 0]
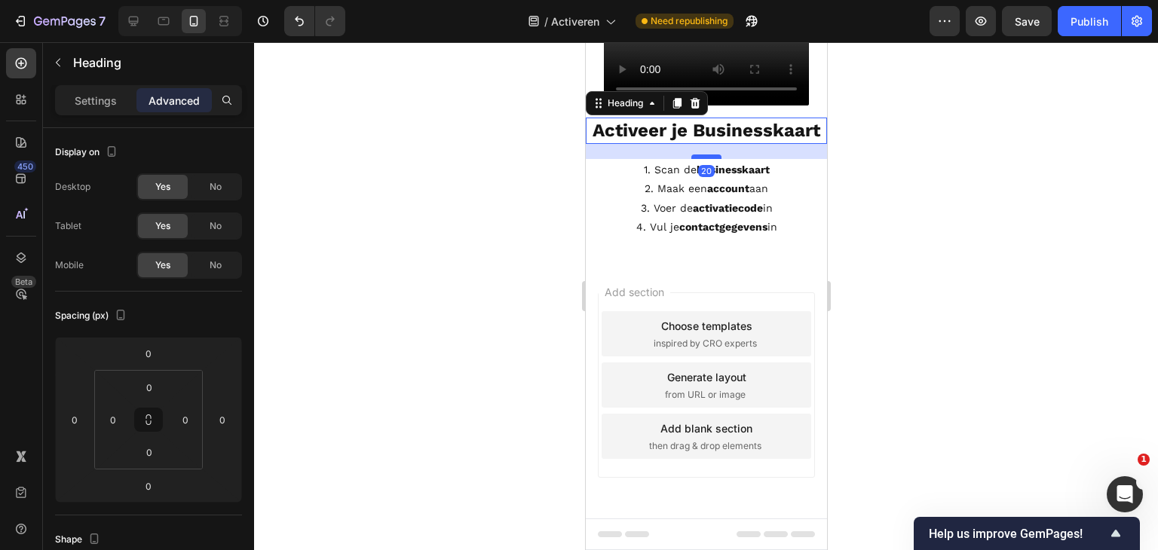
drag, startPoint x: 710, startPoint y: 158, endPoint x: 710, endPoint y: 173, distance: 15.1
click at [710, 159] on div at bounding box center [706, 157] width 30 height 5
type input "20"
click at [165, 20] on icon at bounding box center [163, 21] width 15 height 15
type input "100"
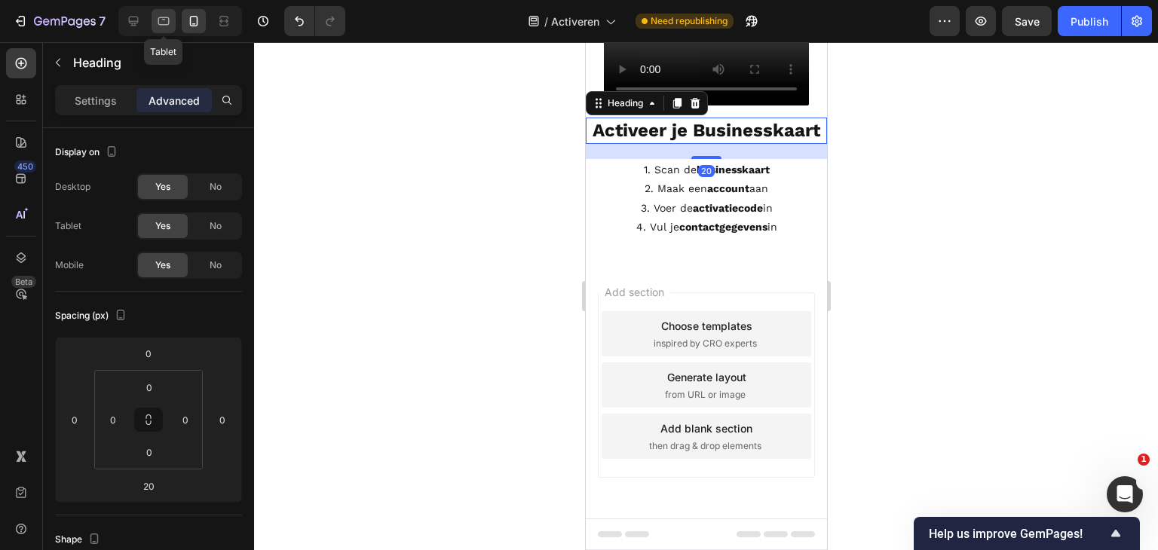
type input "18"
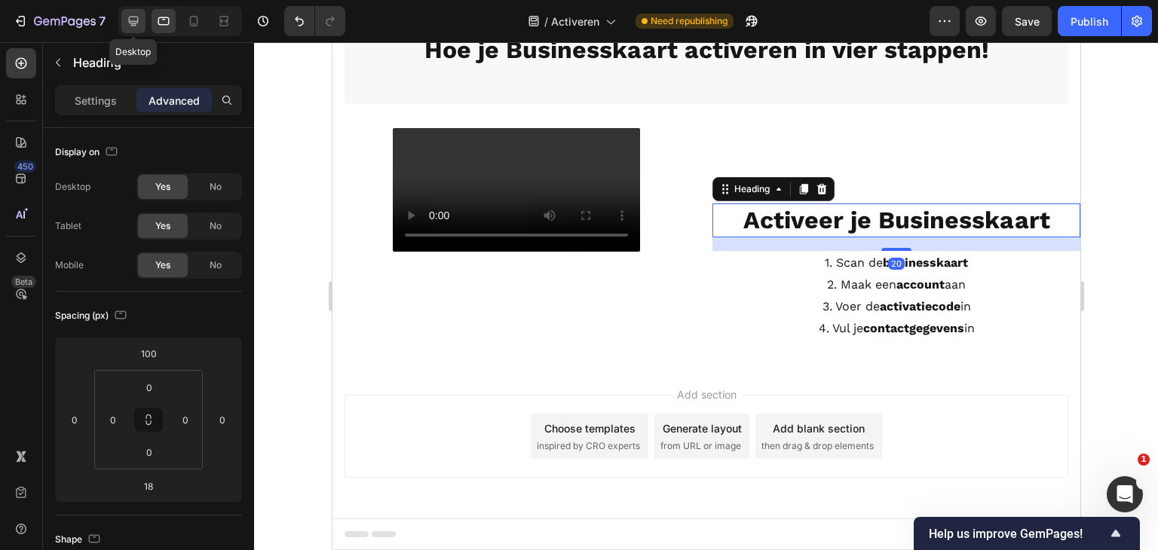
click at [136, 25] on icon at bounding box center [134, 22] width 10 height 10
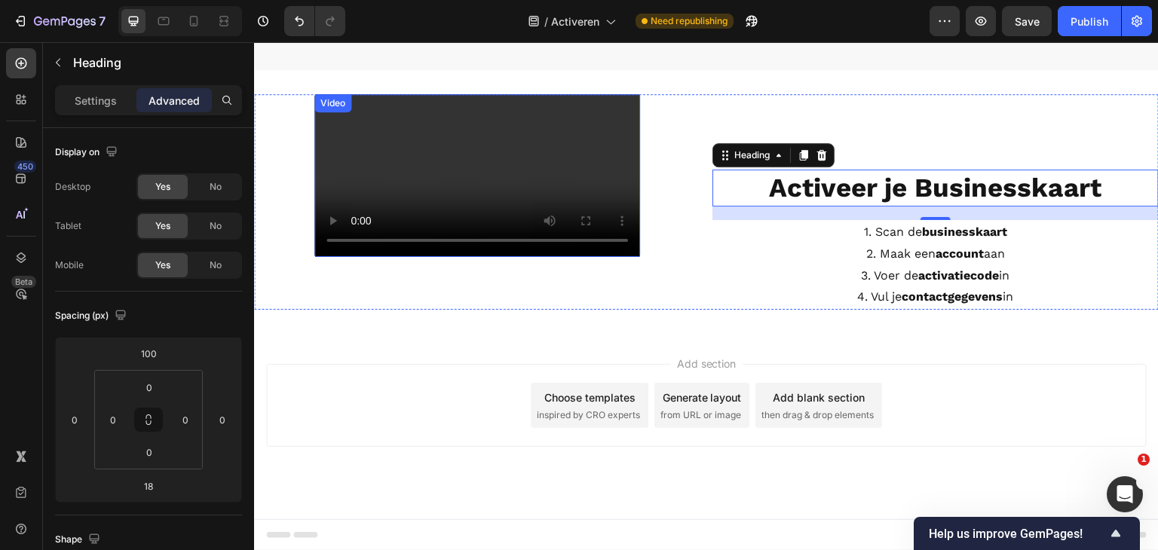
scroll to position [187, 0]
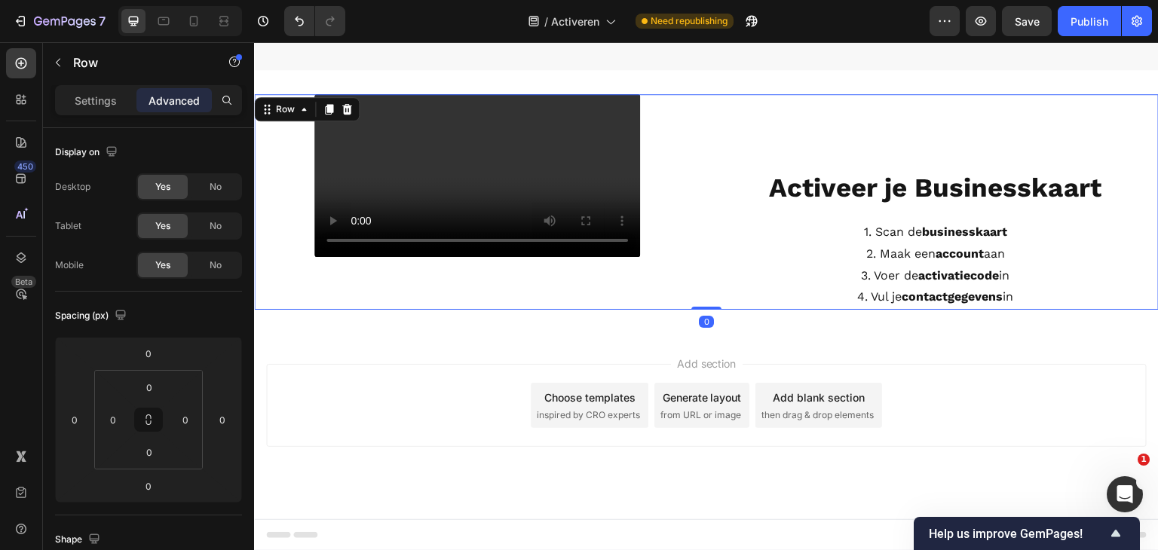
click at [939, 295] on div "⁠⁠⁠⁠⁠⁠⁠ Activeer je Businesskaart Heading 1. Scan de businesskaart 2. Maak een …" at bounding box center [936, 202] width 446 height 216
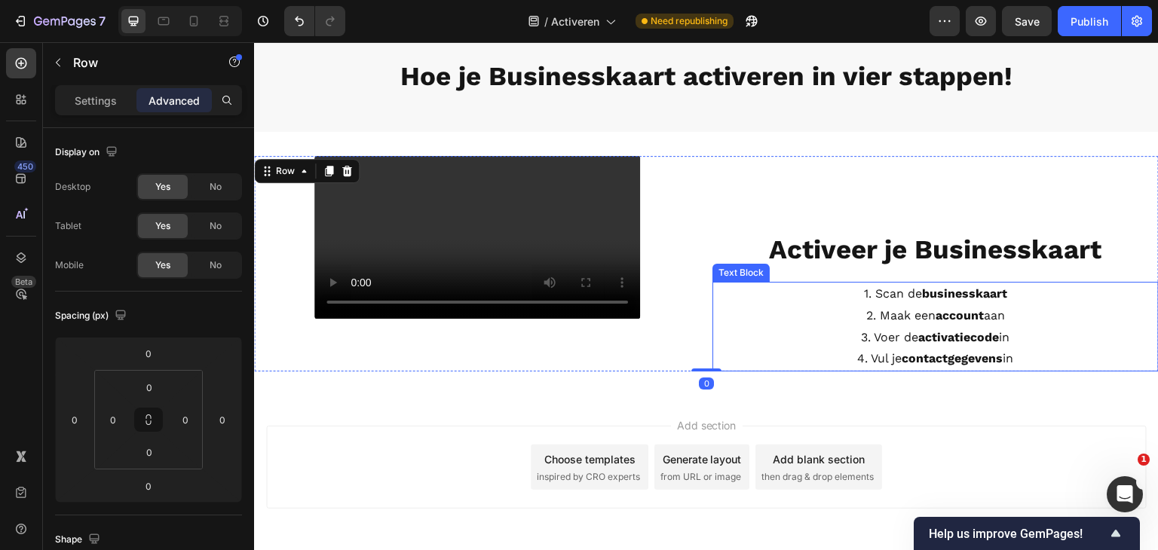
scroll to position [36, 0]
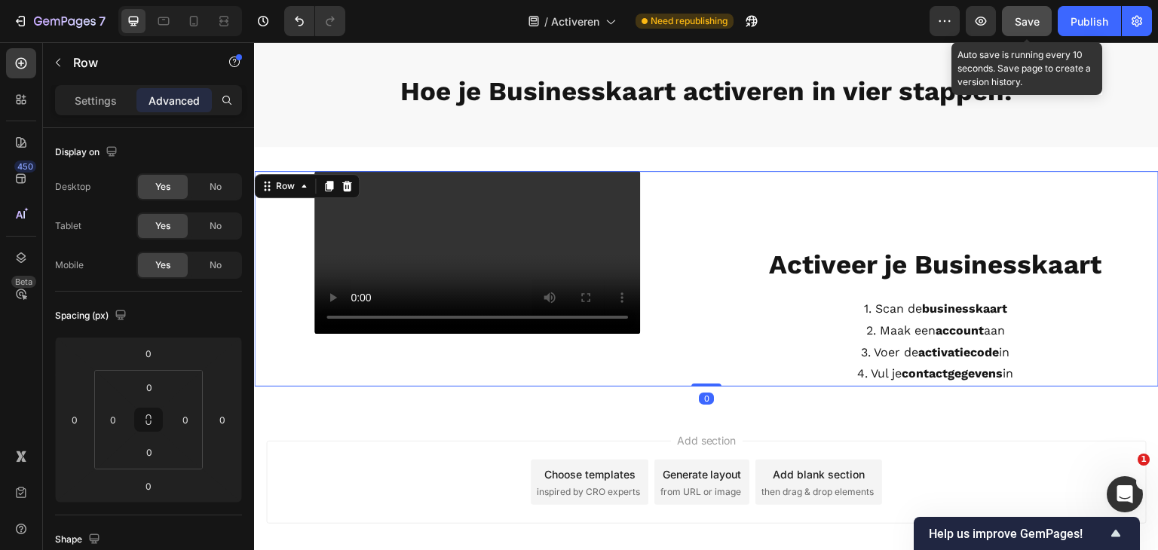
click at [1035, 29] on button "Save" at bounding box center [1027, 21] width 50 height 30
click at [1089, 24] on div "Publish" at bounding box center [1090, 22] width 38 height 16
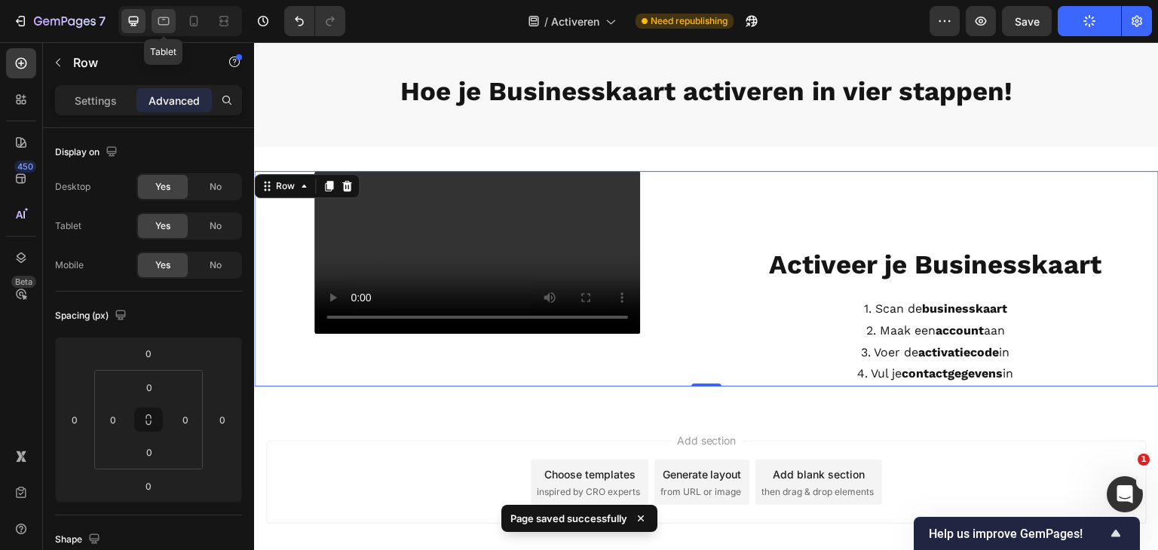
click at [167, 30] on div at bounding box center [164, 21] width 24 height 24
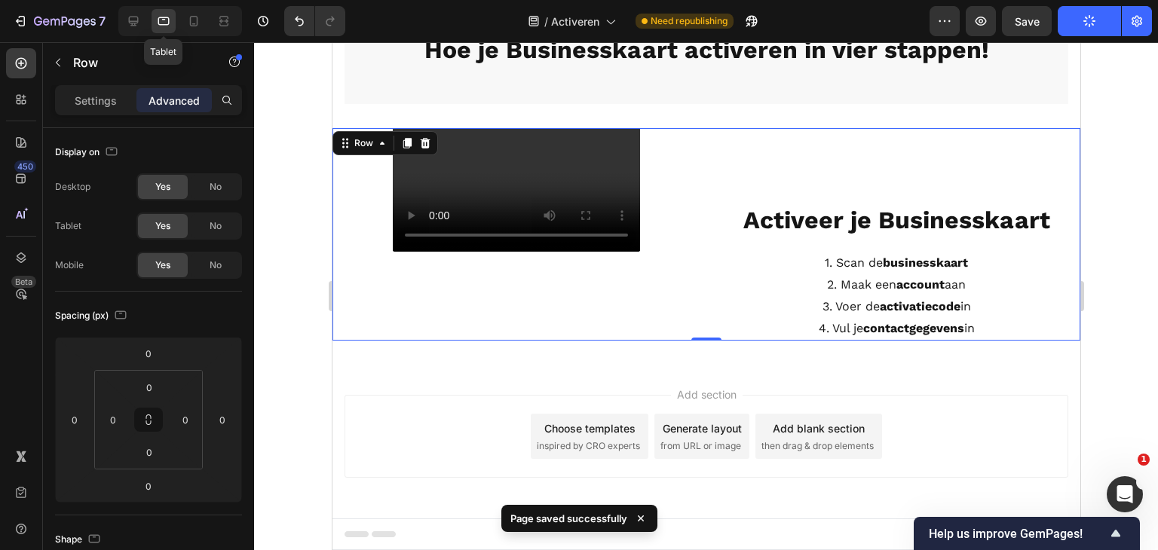
scroll to position [105, 0]
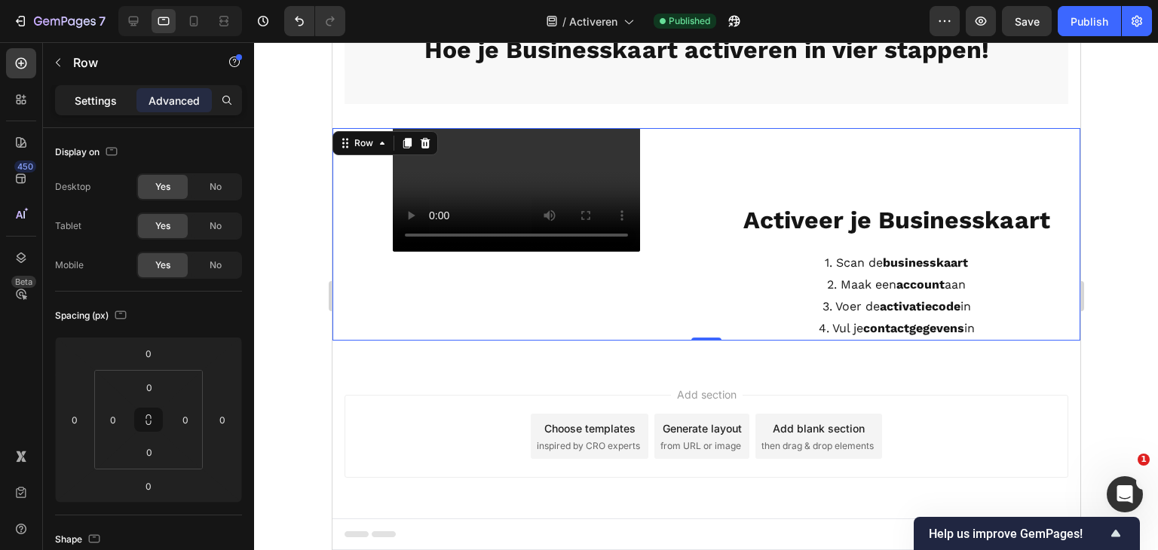
click at [109, 103] on p "Settings" at bounding box center [96, 101] width 42 height 16
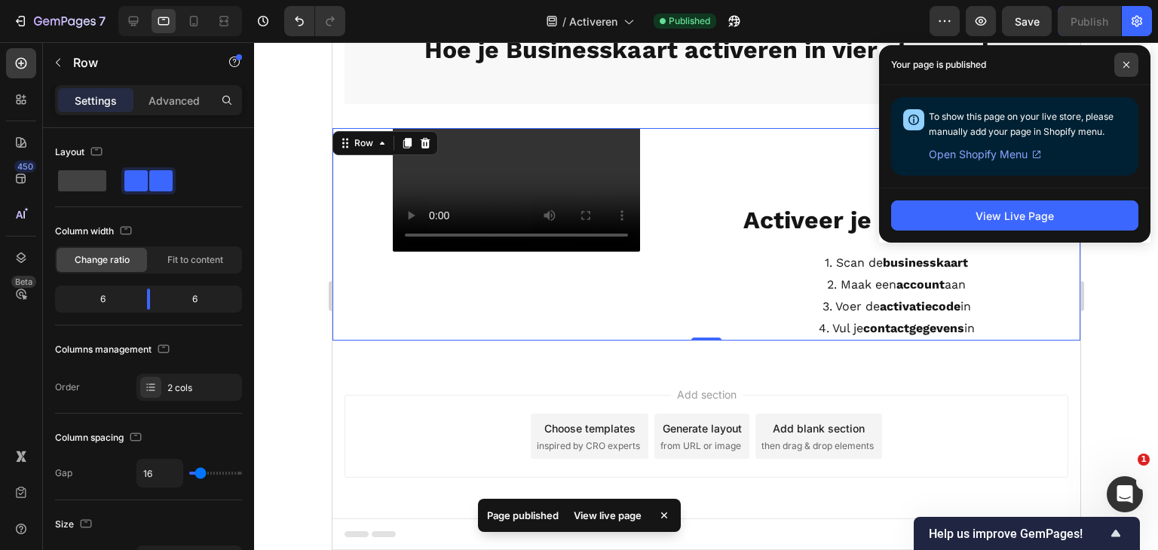
click at [1122, 66] on span at bounding box center [1126, 65] width 24 height 24
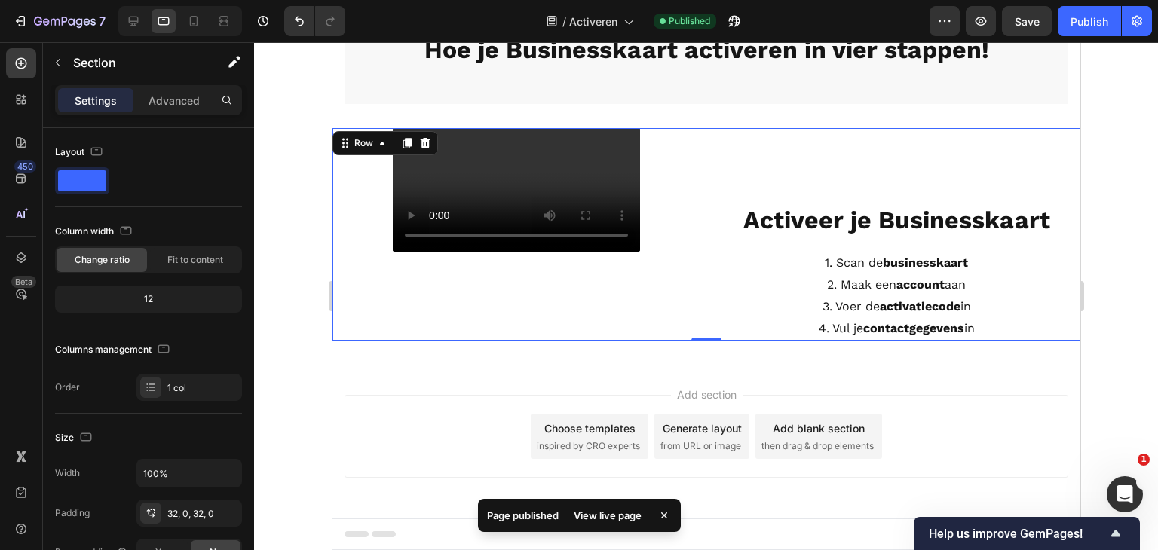
click at [835, 104] on div "Video ⁠⁠⁠⁠⁠⁠⁠ Activeer je Businesskaart Heading 1. Scan de businesskaart 2. Maa…" at bounding box center [706, 235] width 748 height 262
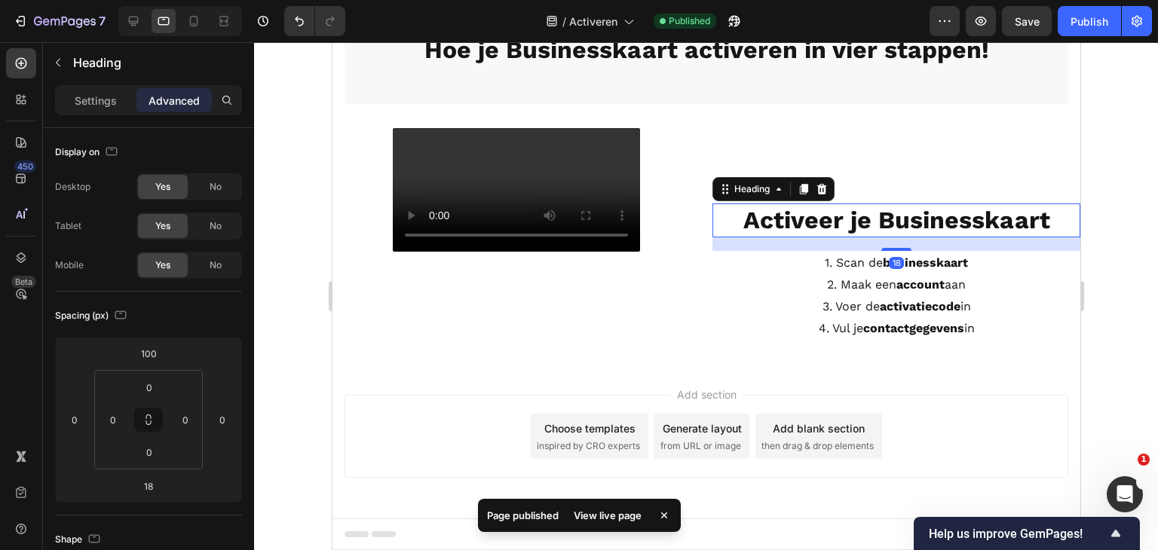
click at [864, 206] on strong "Activeer je Businesskaart" at bounding box center [896, 220] width 307 height 29
click at [890, 247] on div at bounding box center [896, 249] width 30 height 5
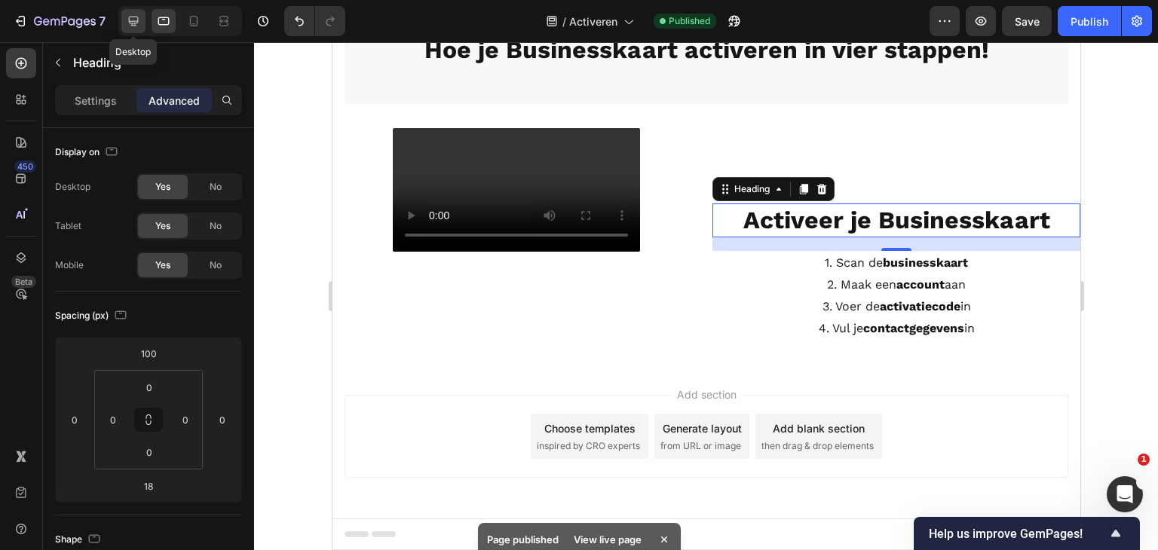
click at [130, 29] on div at bounding box center [133, 21] width 24 height 24
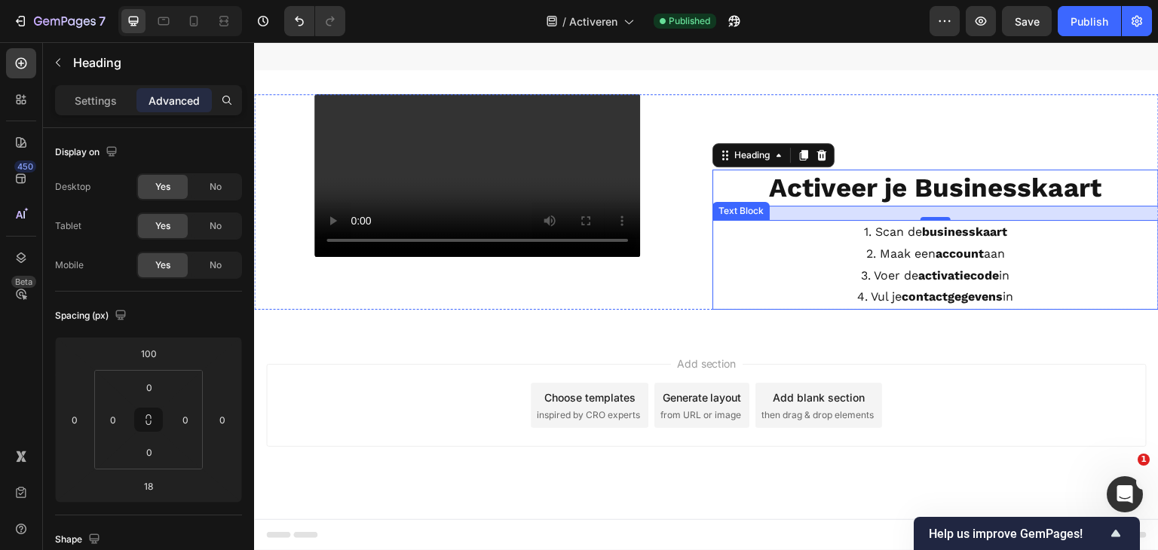
scroll to position [187, 0]
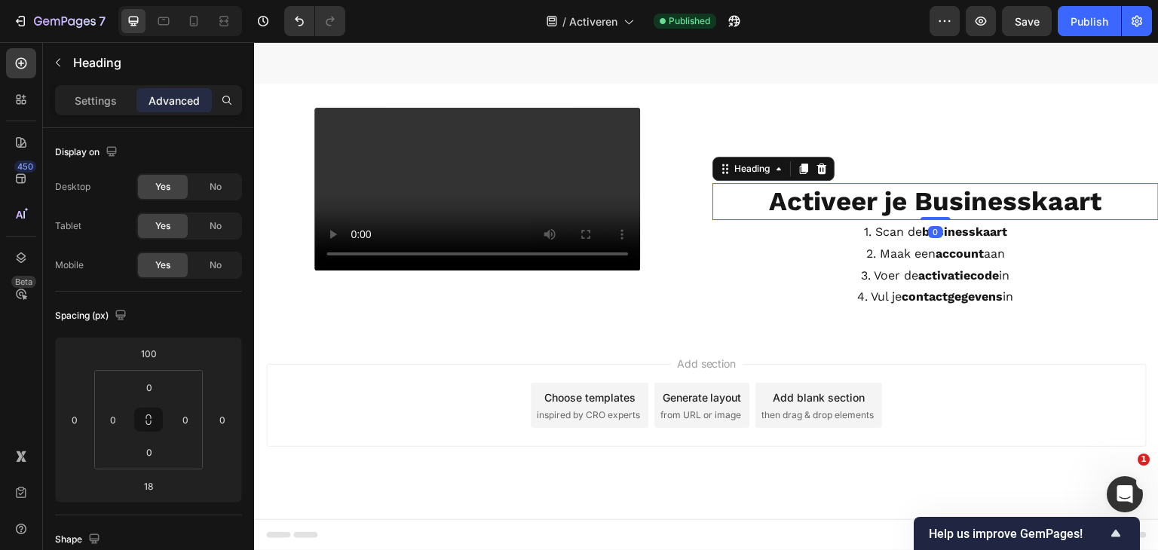
drag, startPoint x: 933, startPoint y: 143, endPoint x: 931, endPoint y: 118, distance: 25.0
click at [931, 183] on div "⁠⁠⁠⁠⁠⁠⁠ Activeer je Businesskaart Heading 0" at bounding box center [936, 202] width 446 height 38
type input "0"
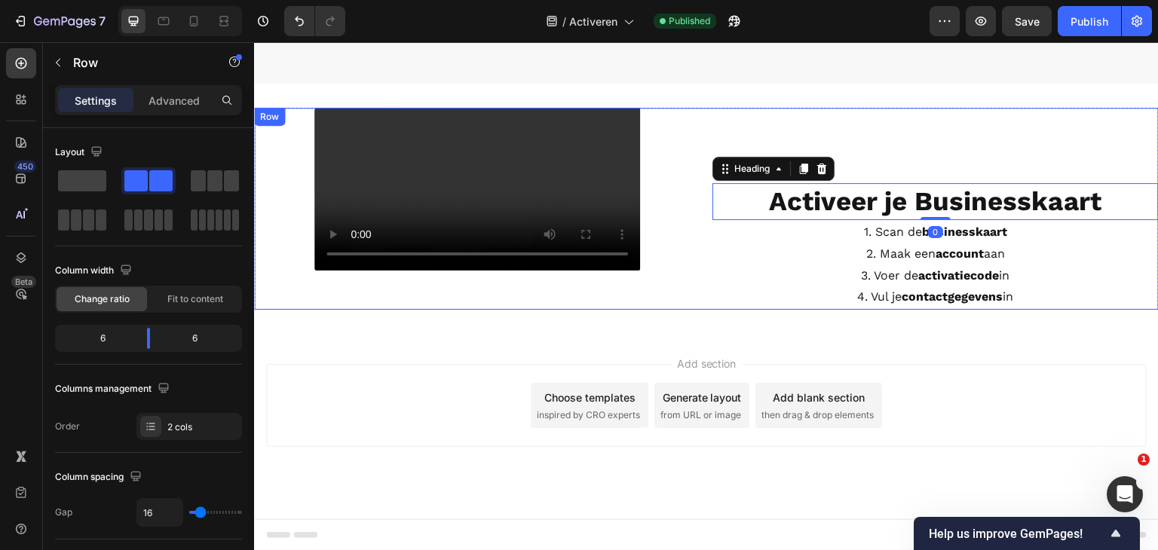
click at [952, 241] on div "⁠⁠⁠⁠⁠⁠⁠ Activeer je Businesskaart Heading 0 1. Scan de businesskaart 2. Maak ee…" at bounding box center [936, 209] width 446 height 203
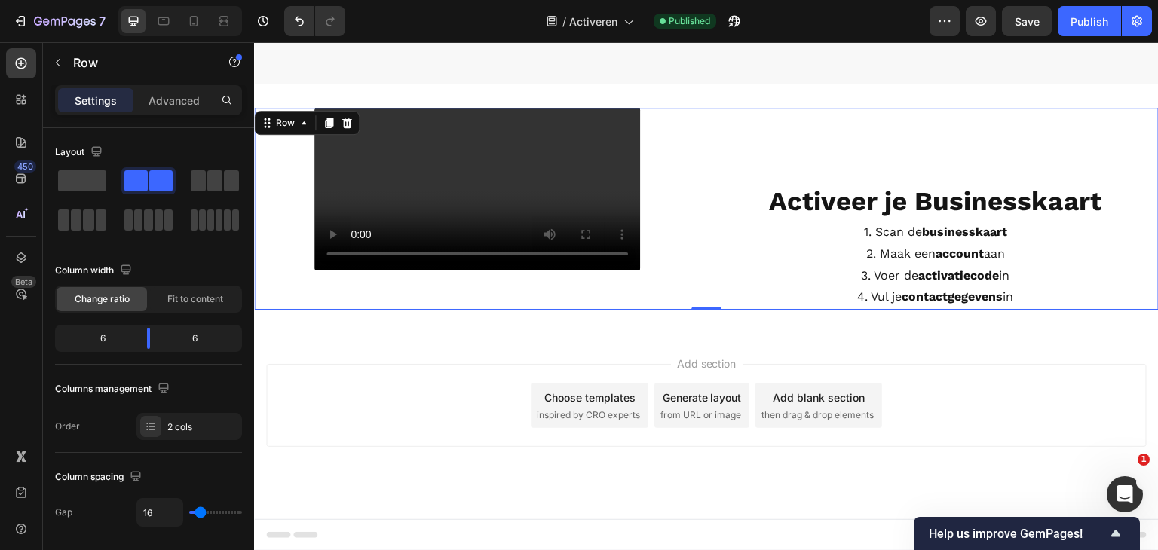
scroll to position [112, 0]
click at [202, 20] on div at bounding box center [194, 21] width 24 height 24
type input "100%"
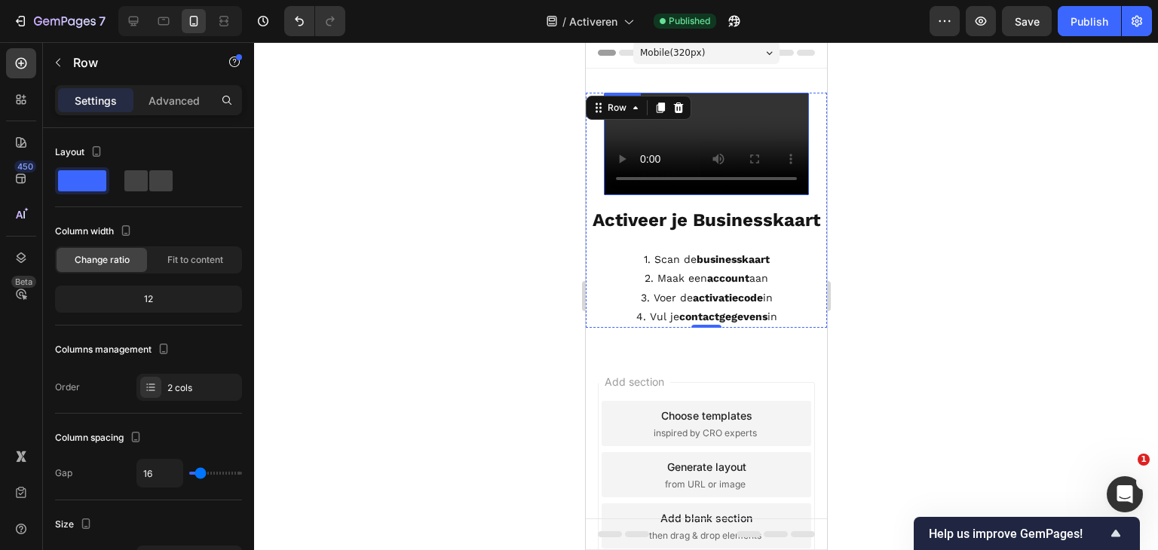
scroll to position [2, 0]
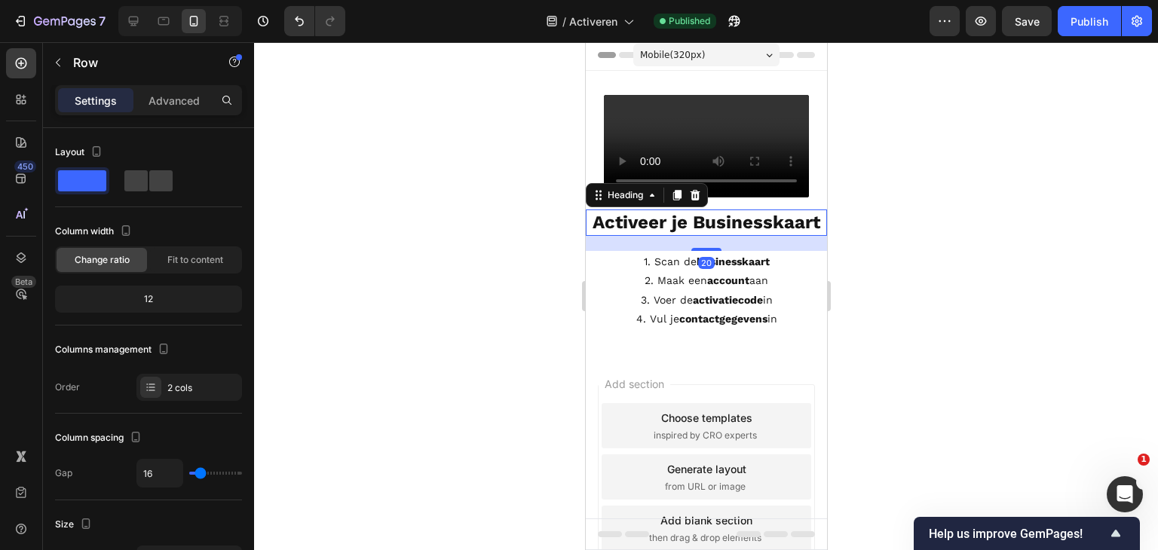
click at [751, 235] on p "⁠⁠⁠⁠⁠⁠⁠ Activeer je Businesskaart" at bounding box center [706, 222] width 238 height 23
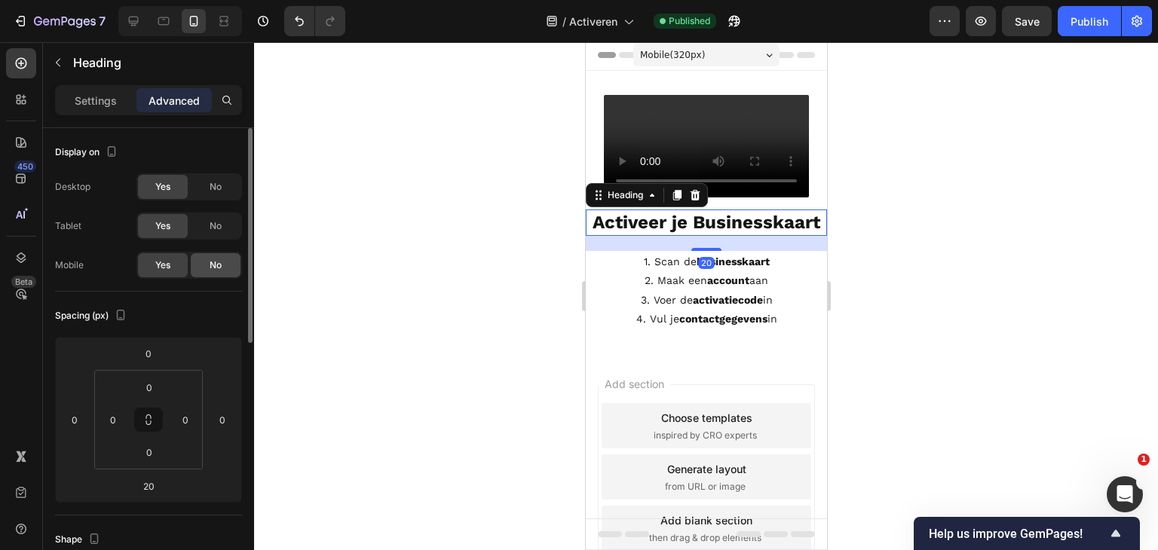
click at [211, 268] on span "No" at bounding box center [216, 266] width 12 height 14
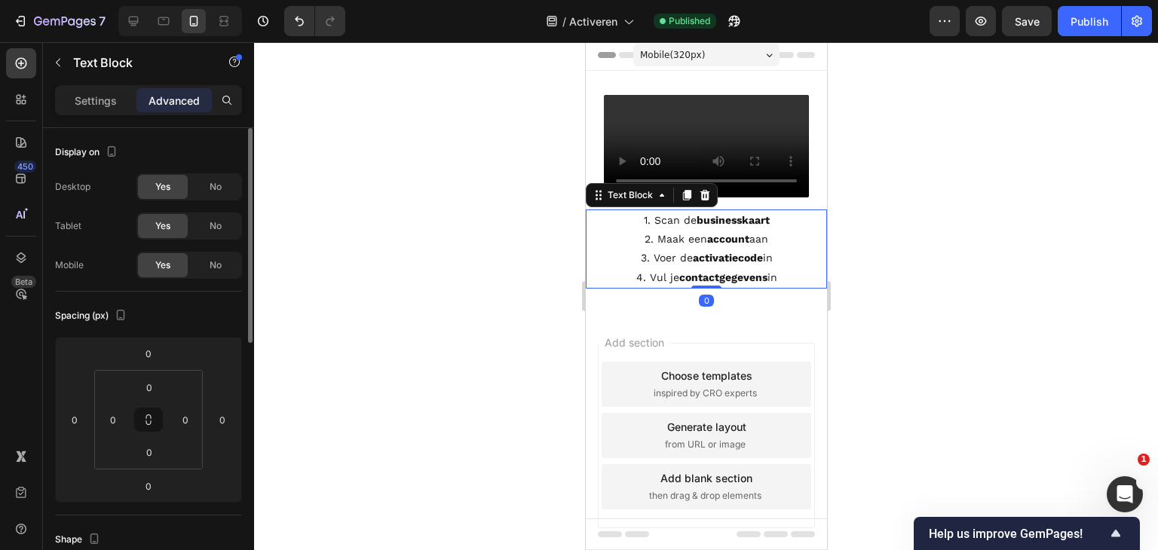
click at [674, 249] on p "2. Maak een account aan" at bounding box center [706, 239] width 238 height 19
click at [208, 267] on div "No" at bounding box center [216, 265] width 50 height 24
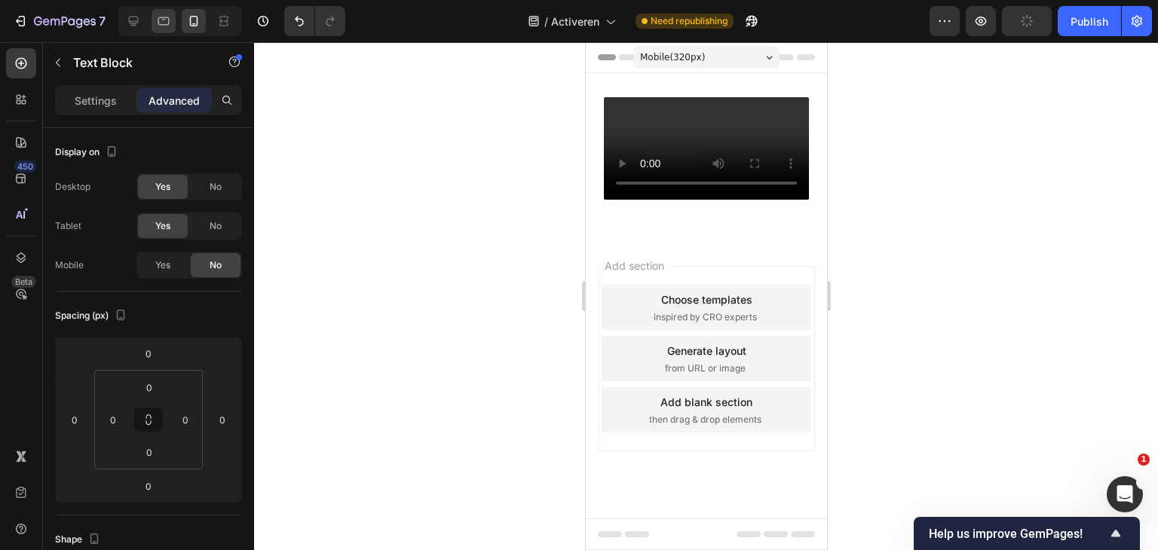
click at [170, 20] on icon at bounding box center [163, 21] width 15 height 15
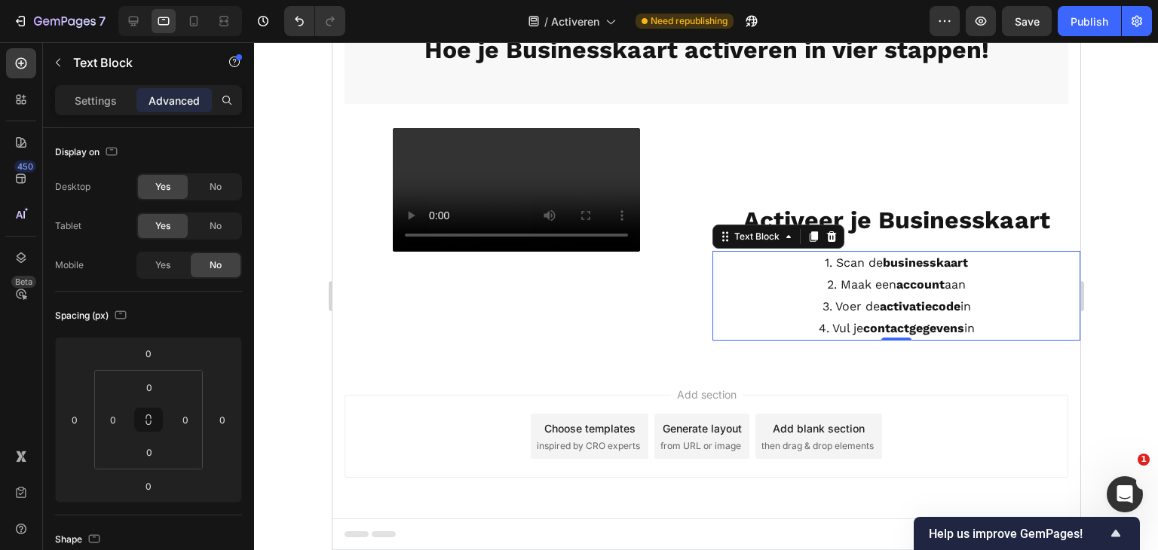
scroll to position [105, 0]
click at [877, 206] on strong "Activeer je Businesskaart" at bounding box center [896, 220] width 307 height 29
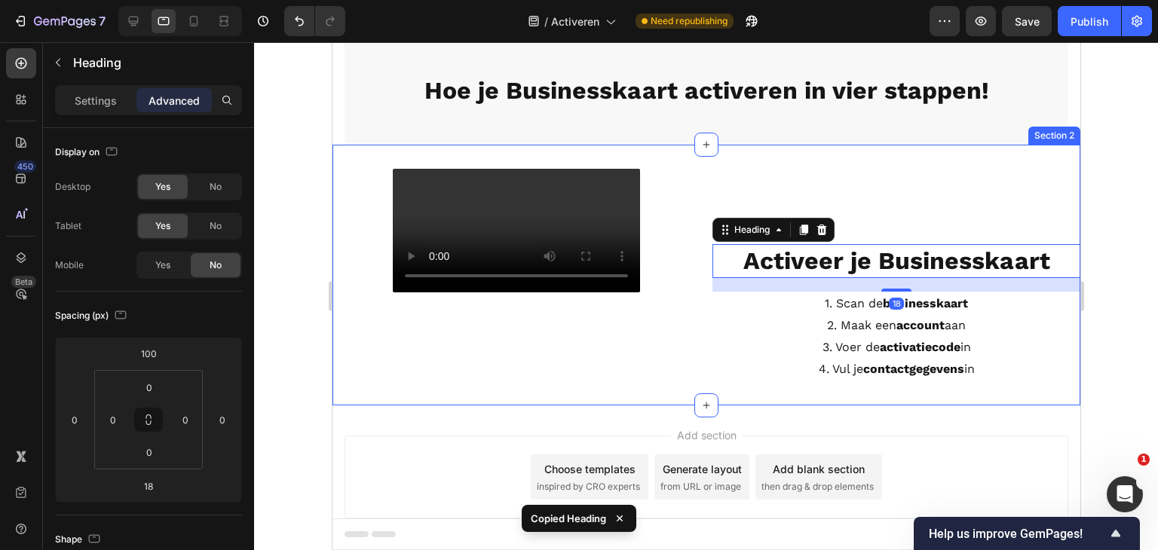
scroll to position [29, 0]
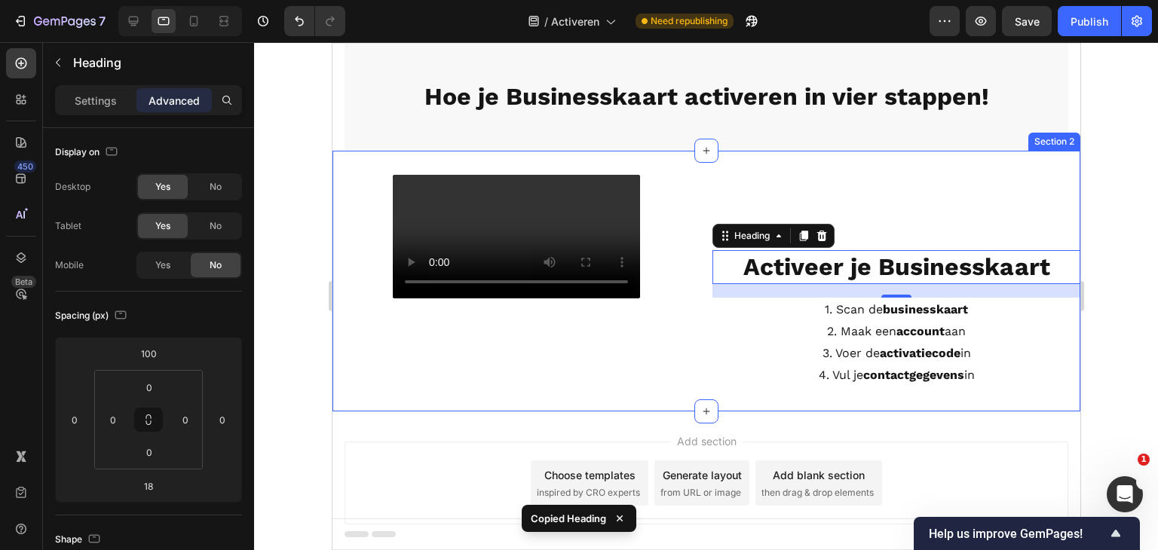
click at [665, 155] on div "Video ⁠⁠⁠⁠⁠⁠⁠ Activeer je Businesskaart Heading 18 1. Scan de businesskaart 2. …" at bounding box center [706, 282] width 748 height 262
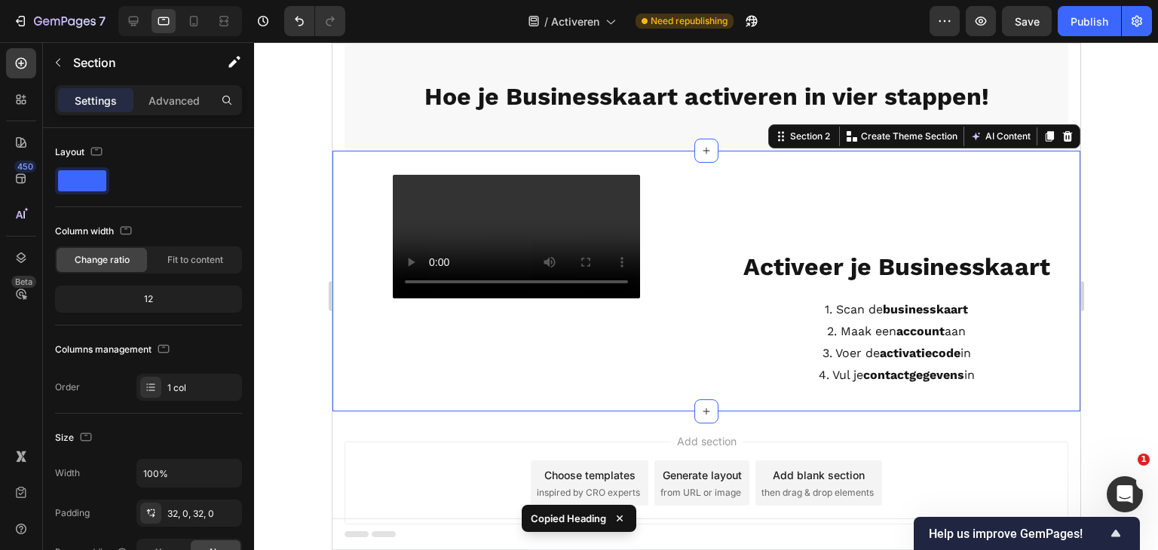
click at [666, 162] on div "Video ⁠⁠⁠⁠⁠⁠⁠ Activeer je Businesskaart Heading 1. Scan de businesskaart 2. Maa…" at bounding box center [706, 282] width 748 height 262
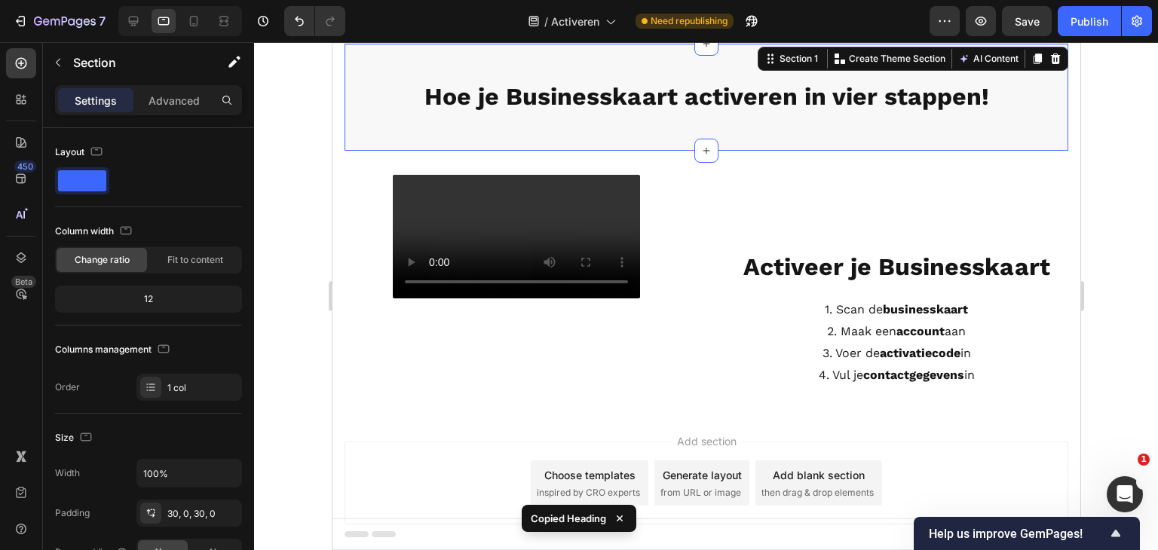
click at [645, 143] on div "Hoe je Businesskaart activeren in vier stappen! Heading Section 1 You can creat…" at bounding box center [706, 97] width 724 height 107
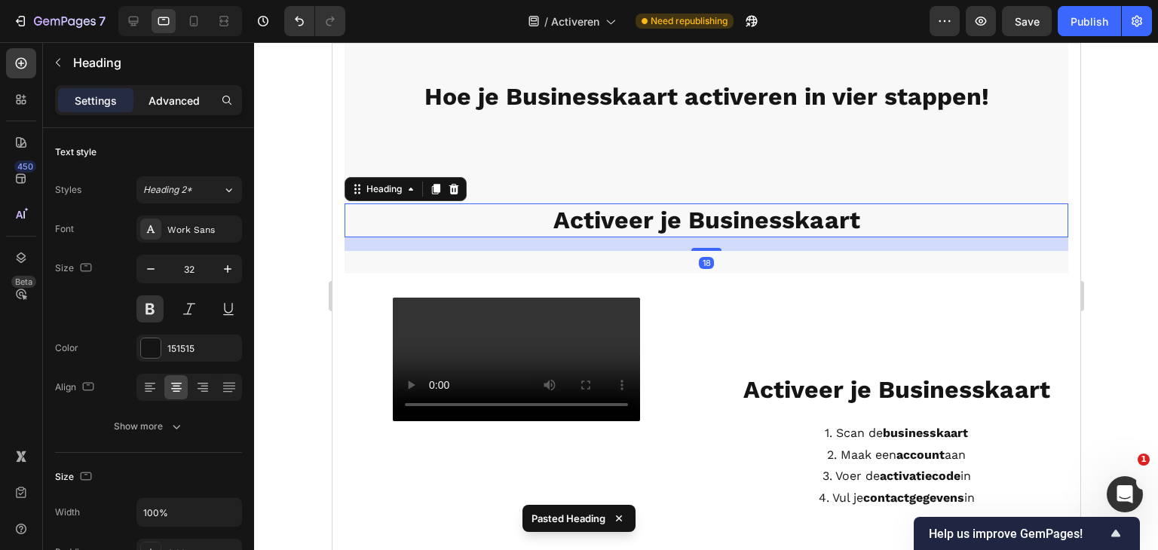
click at [178, 94] on p "Advanced" at bounding box center [174, 101] width 51 height 16
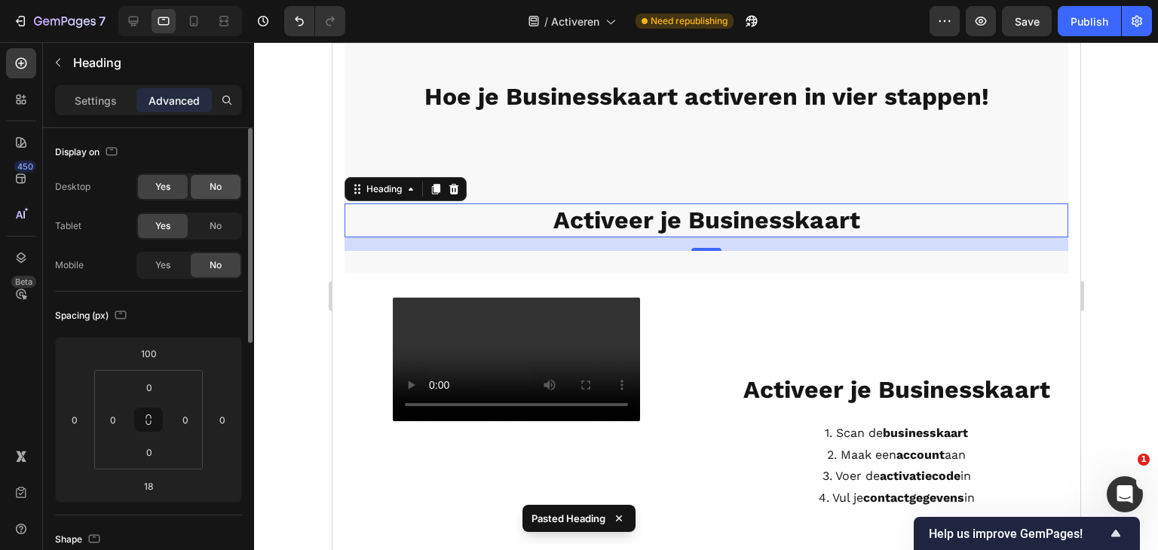
drag, startPoint x: 210, startPoint y: 185, endPoint x: 211, endPoint y: 195, distance: 9.2
click at [210, 189] on div "No" at bounding box center [216, 187] width 50 height 24
click at [213, 224] on span "No" at bounding box center [216, 226] width 12 height 14
click at [170, 262] on span "Yes" at bounding box center [162, 266] width 15 height 14
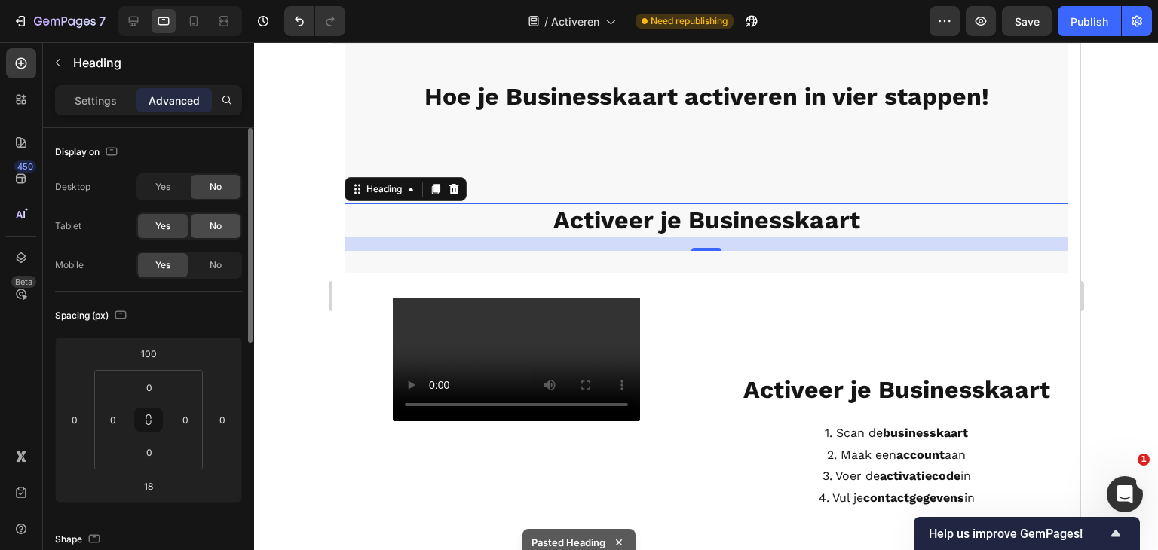
click at [211, 232] on span "No" at bounding box center [216, 226] width 12 height 14
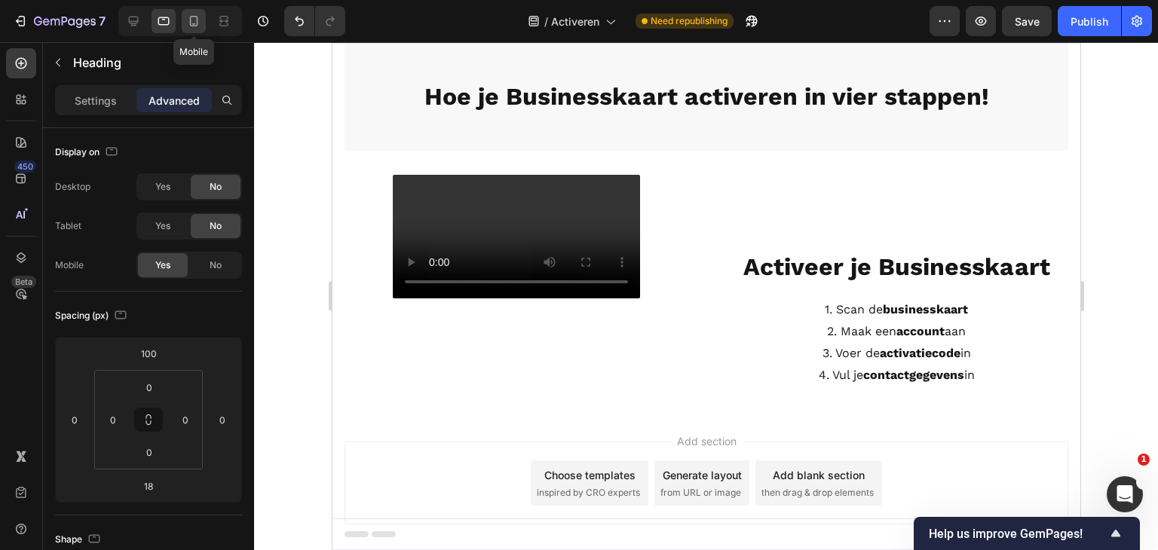
click at [192, 20] on icon at bounding box center [193, 21] width 15 height 15
type input "0"
type input "20"
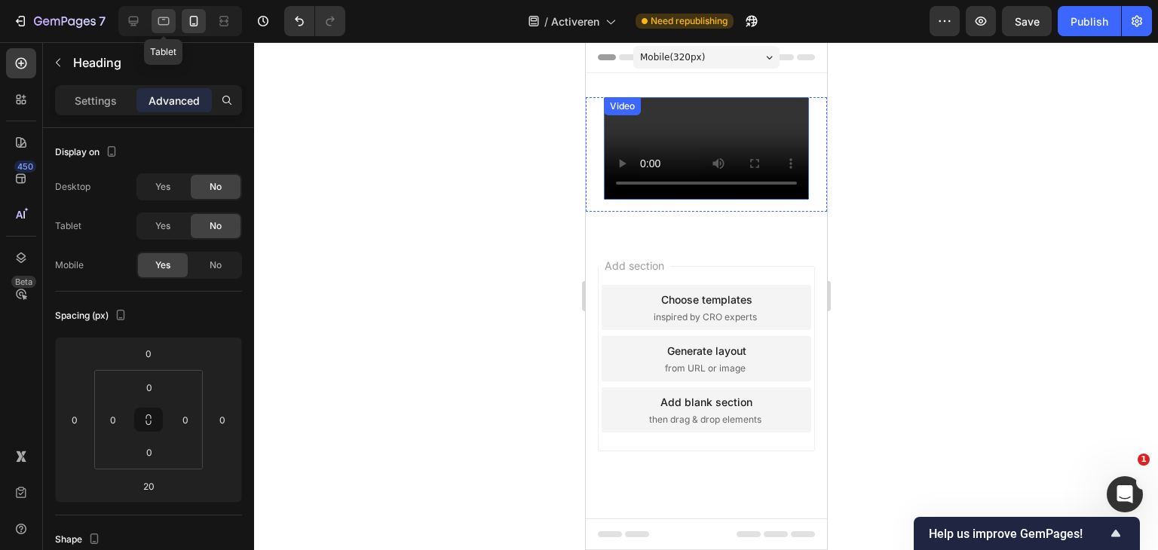
click at [169, 22] on icon at bounding box center [163, 21] width 15 height 15
type input "100"
type input "18"
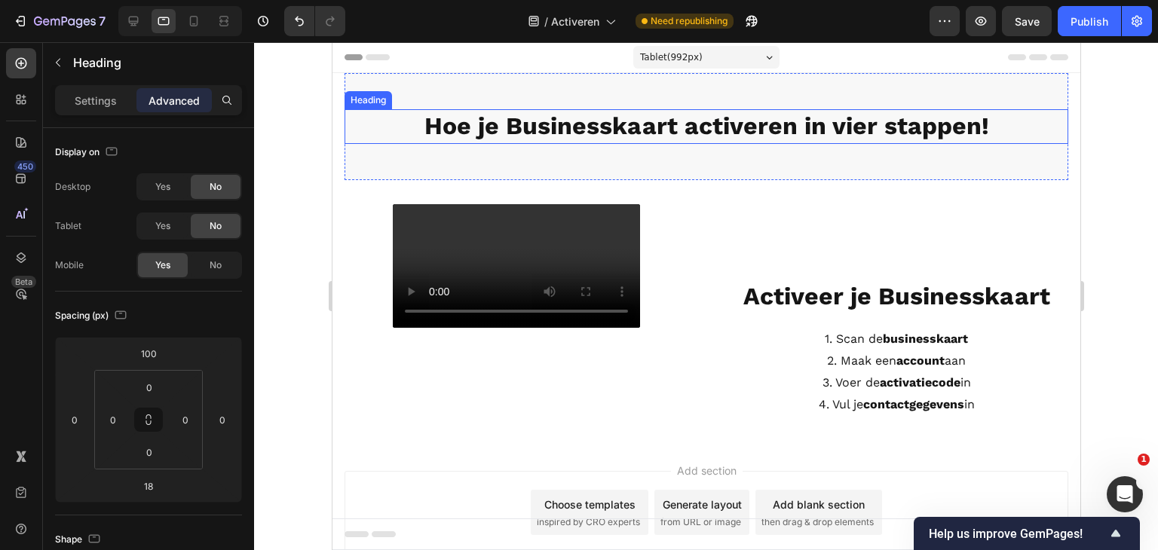
click at [622, 127] on strong "Hoe je Businesskaart activeren in vier stappen!" at bounding box center [706, 126] width 565 height 29
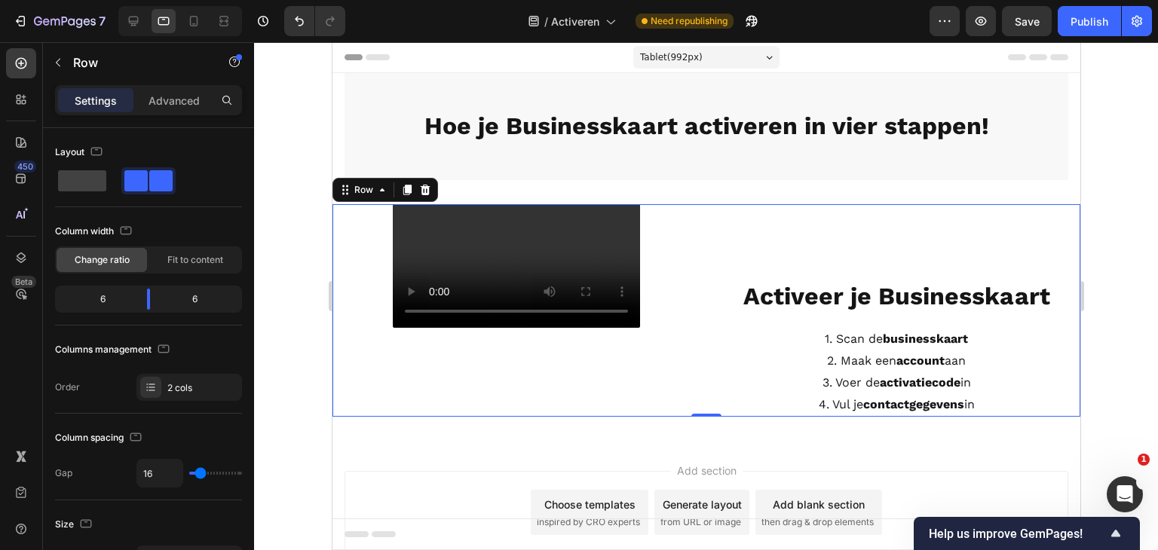
click at [668, 204] on div "Video" at bounding box center [516, 310] width 368 height 213
click at [127, 22] on icon at bounding box center [133, 21] width 15 height 15
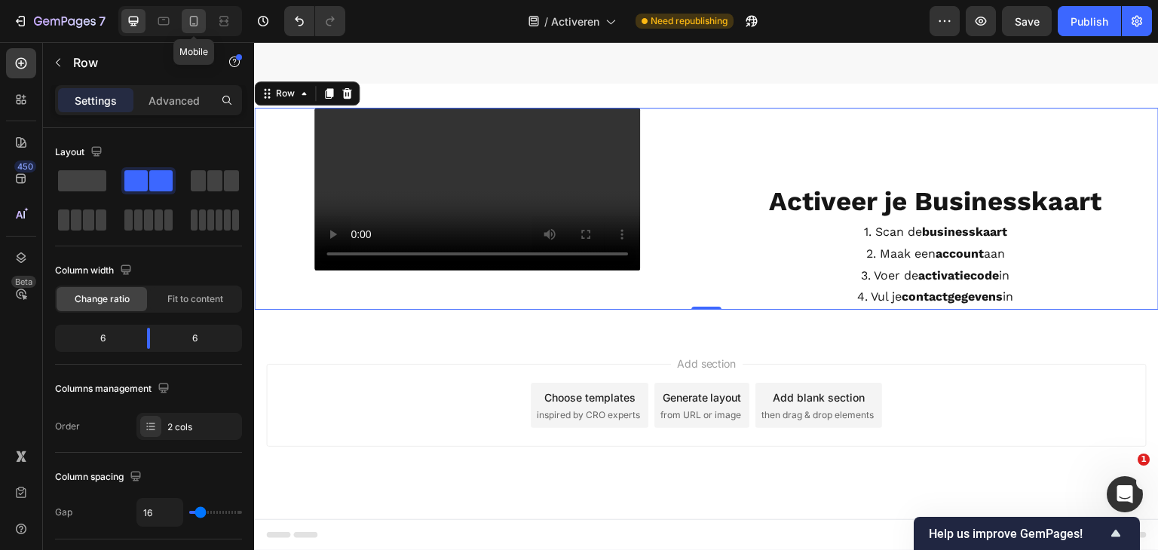
click at [195, 17] on icon at bounding box center [194, 21] width 8 height 11
type input "100%"
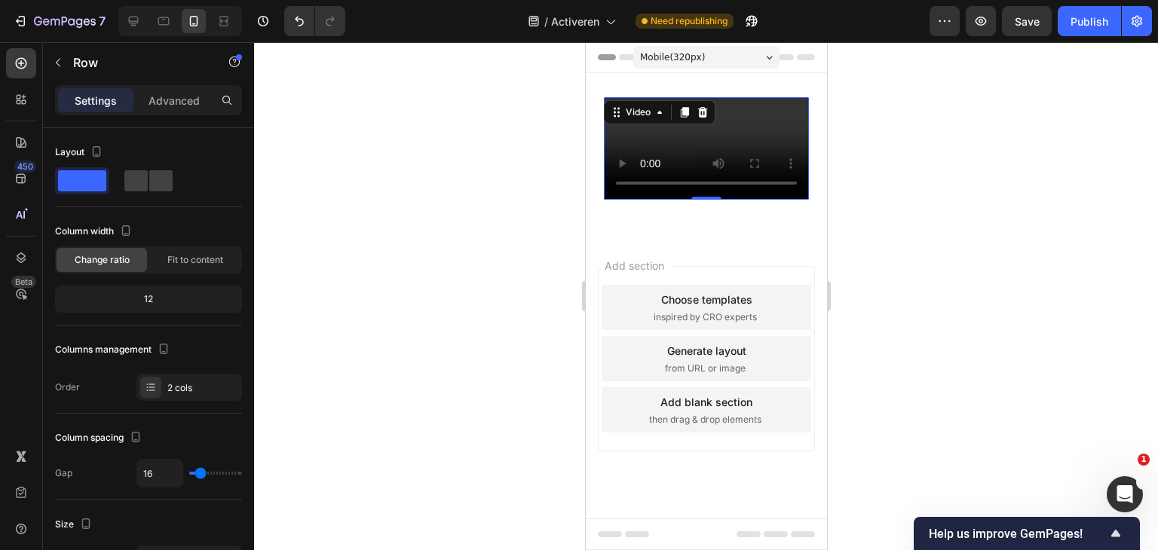
click at [726, 158] on video at bounding box center [705, 148] width 205 height 103
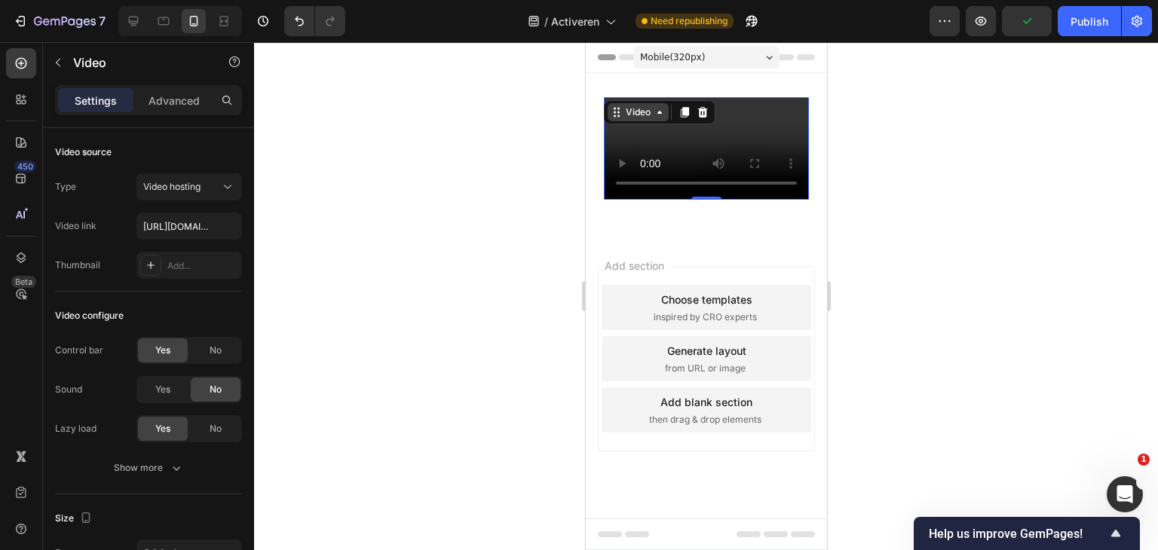
click at [620, 115] on icon at bounding box center [616, 112] width 12 height 12
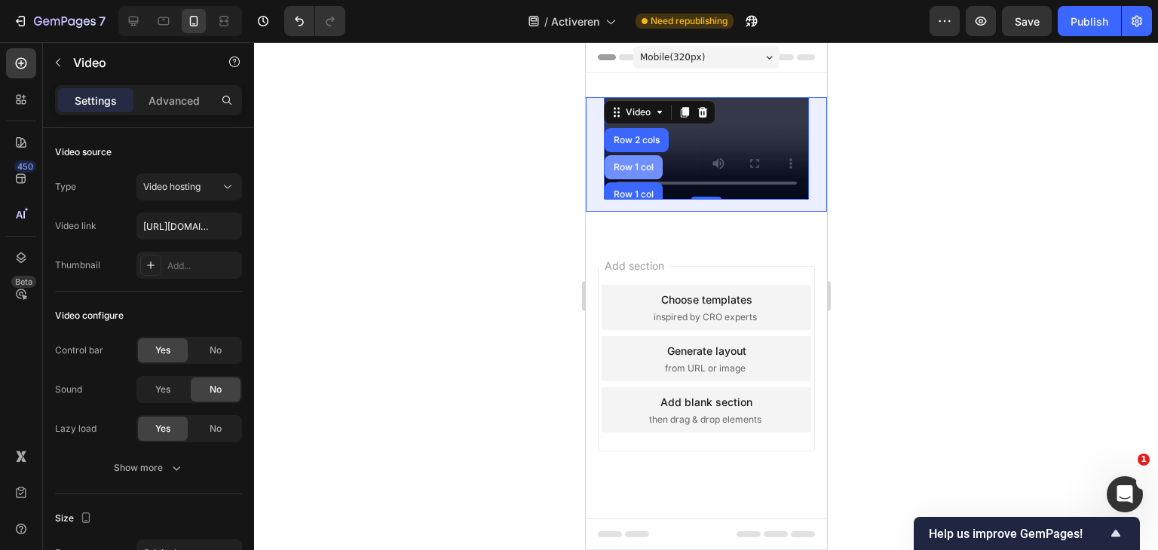
click at [628, 161] on div "Row 1 col" at bounding box center [633, 167] width 58 height 24
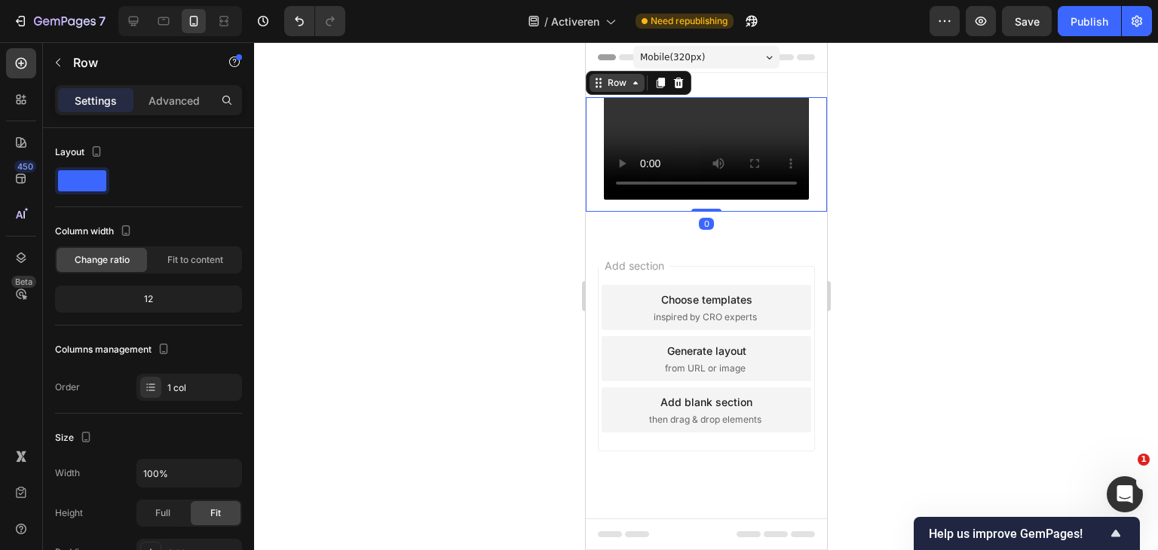
click at [613, 90] on div "Row" at bounding box center [616, 83] width 55 height 18
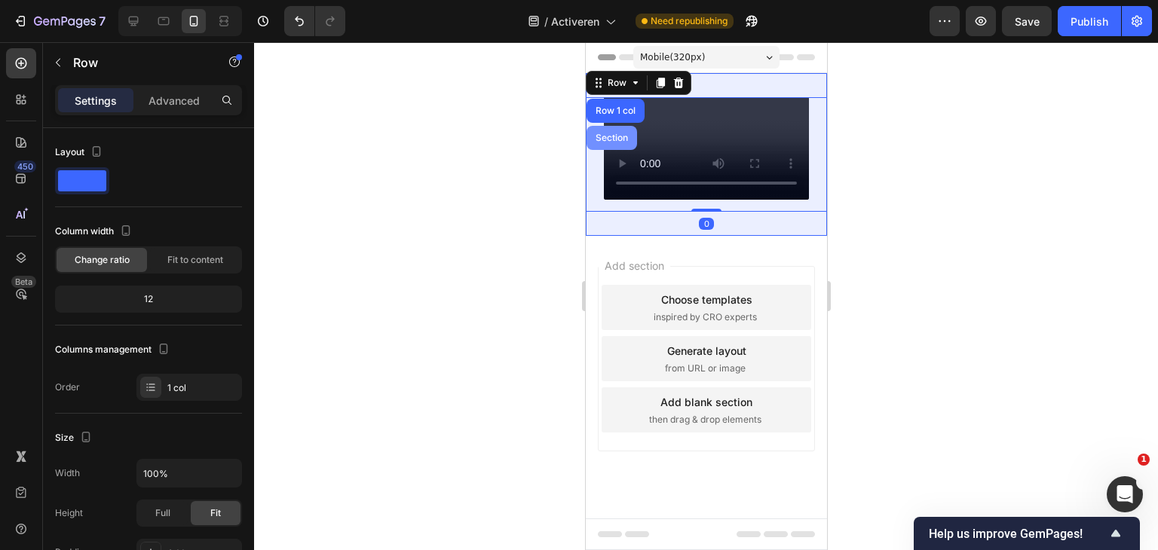
click at [621, 143] on div "Section" at bounding box center [611, 138] width 51 height 24
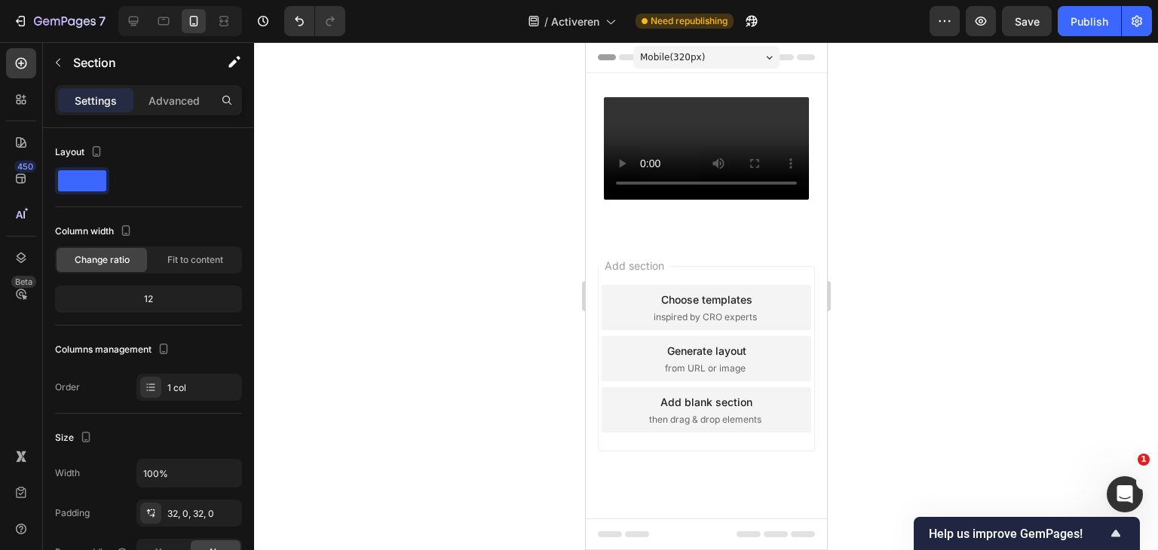
click at [655, 340] on div "Add section Choose templates inspired by CRO experts Generate layout from URL o…" at bounding box center [705, 380] width 241 height 288
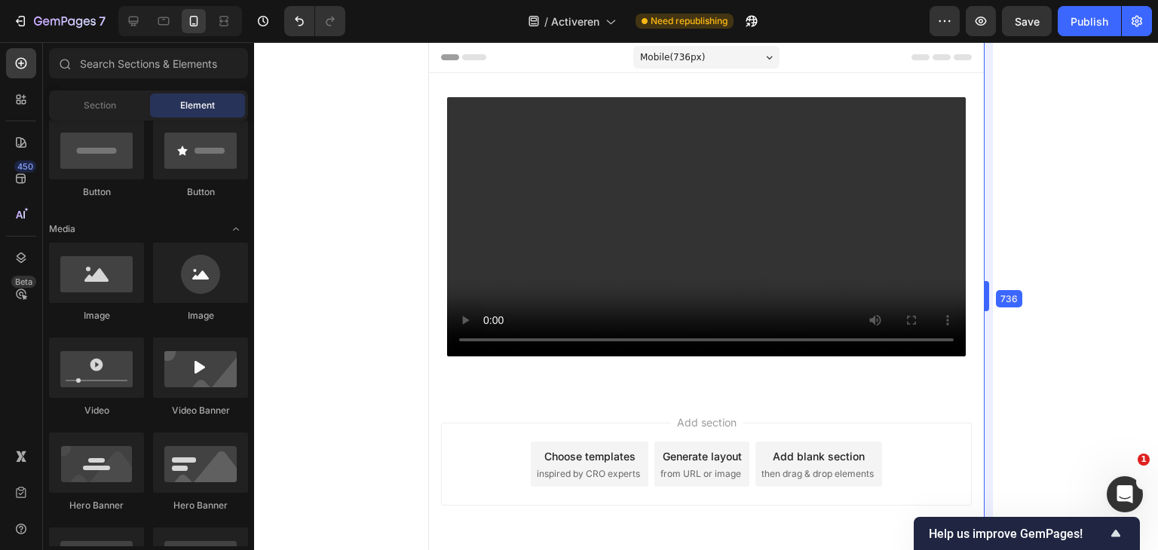
drag, startPoint x: 829, startPoint y: 291, endPoint x: 1142, endPoint y: 257, distance: 314.8
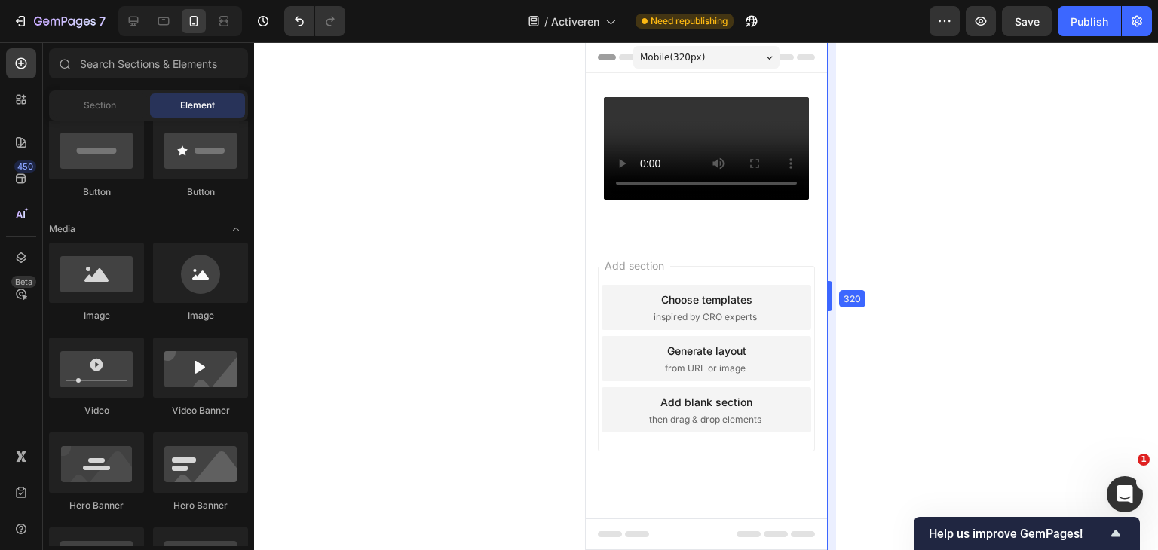
drag, startPoint x: 984, startPoint y: 293, endPoint x: 547, endPoint y: 282, distance: 437.5
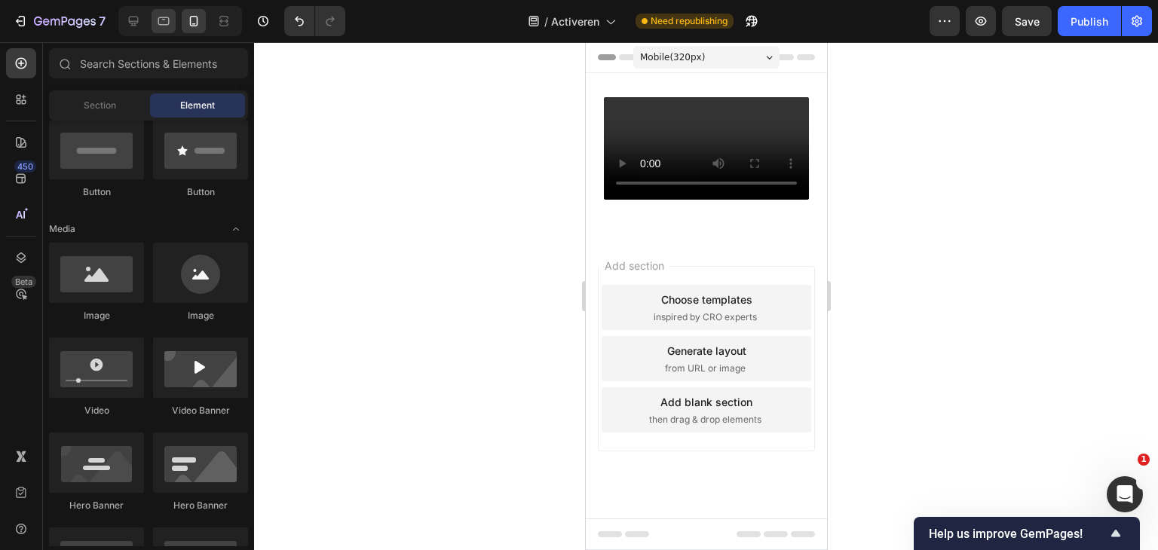
click at [166, 31] on div at bounding box center [164, 21] width 24 height 24
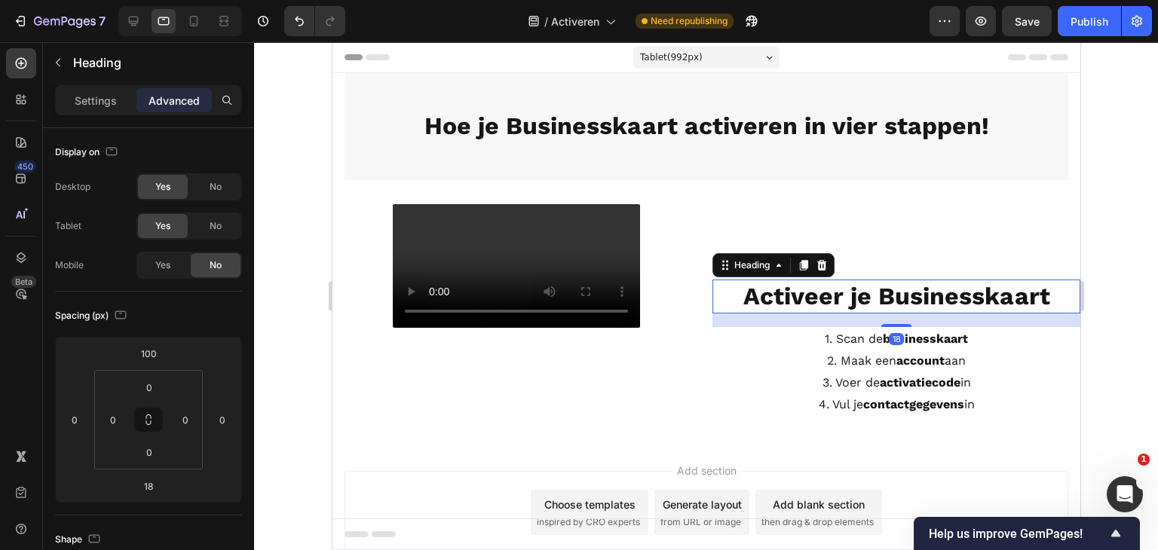
click at [806, 287] on strong "Activeer je Businesskaart" at bounding box center [896, 296] width 307 height 29
click at [800, 263] on icon at bounding box center [803, 265] width 8 height 11
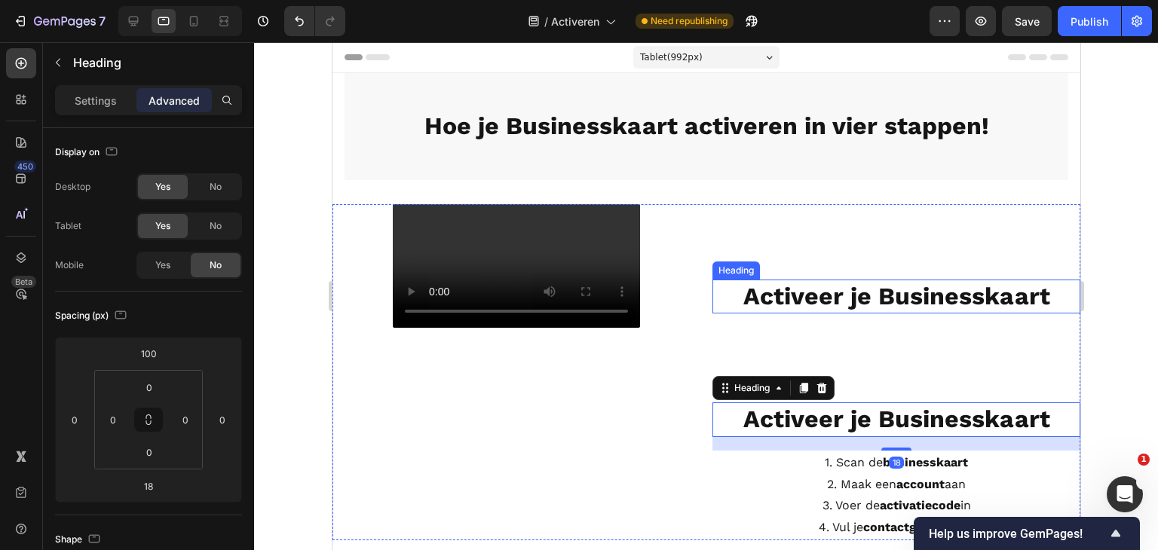
click at [866, 293] on strong "Activeer je Businesskaart" at bounding box center [896, 296] width 307 height 29
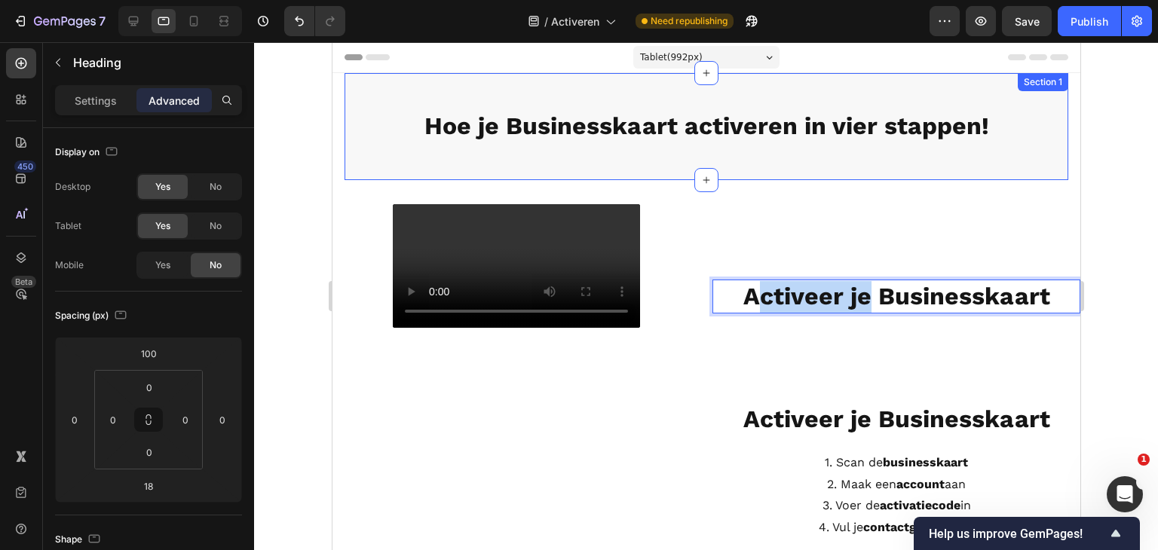
drag, startPoint x: 863, startPoint y: 296, endPoint x: 798, endPoint y: 235, distance: 89.6
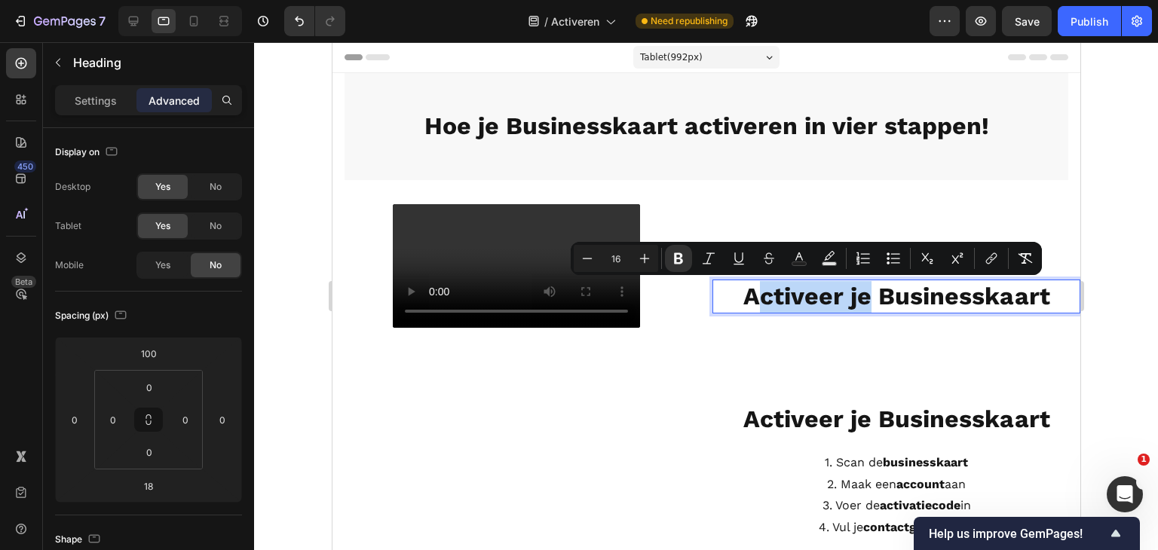
click at [822, 323] on div "Activeer je Businesskaart Heading 18 Activeer je Businesskaart Heading 1. Scan …" at bounding box center [896, 372] width 368 height 336
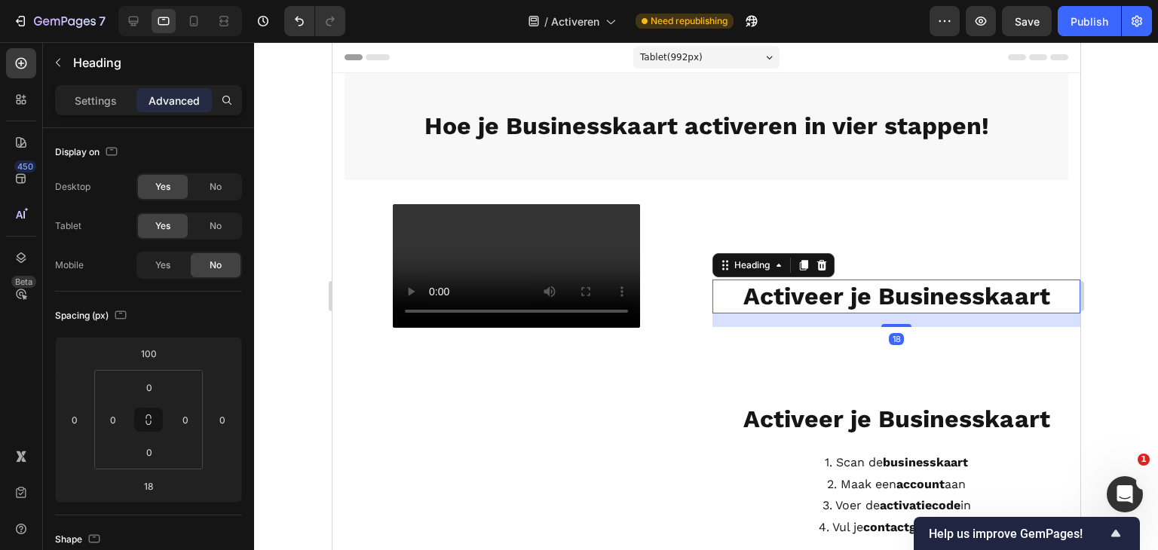
click at [753, 288] on strong "Activeer je Businesskaart" at bounding box center [896, 296] width 307 height 29
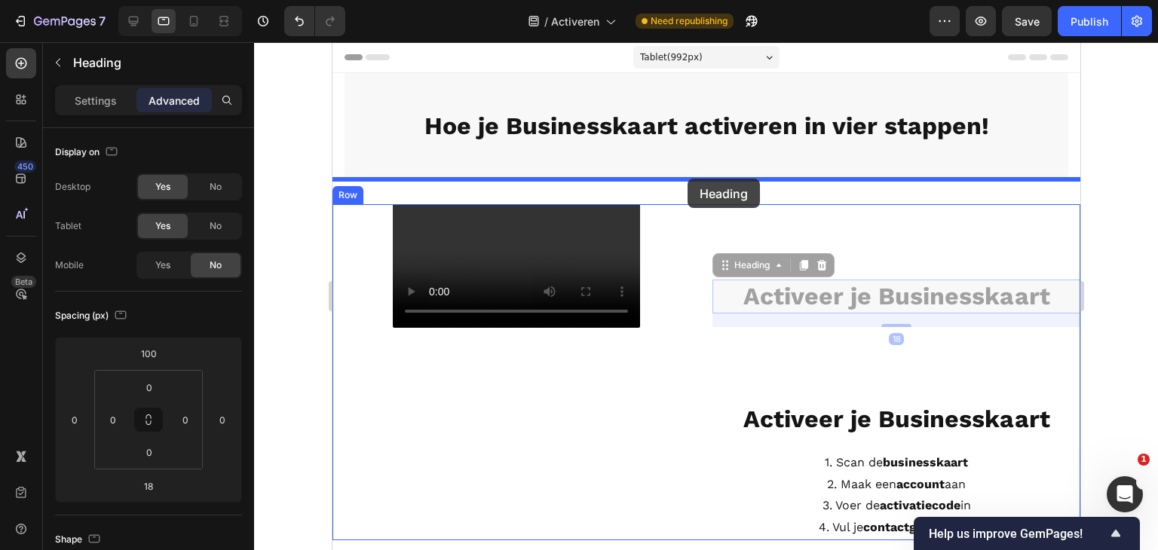
drag, startPoint x: 728, startPoint y: 267, endPoint x: 687, endPoint y: 179, distance: 97.2
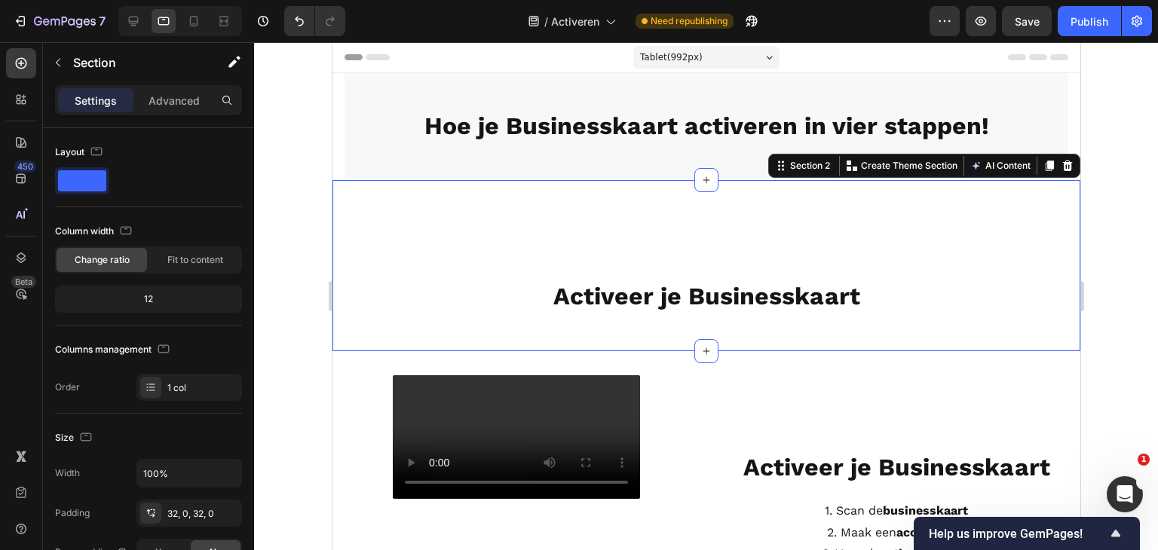
click at [704, 207] on div "Activeer je Businesskaart Heading" at bounding box center [706, 266] width 748 height 124
click at [746, 235] on div "Activeer je Businesskaart Heading" at bounding box center [706, 266] width 748 height 124
click at [187, 103] on p "Advanced" at bounding box center [174, 101] width 51 height 16
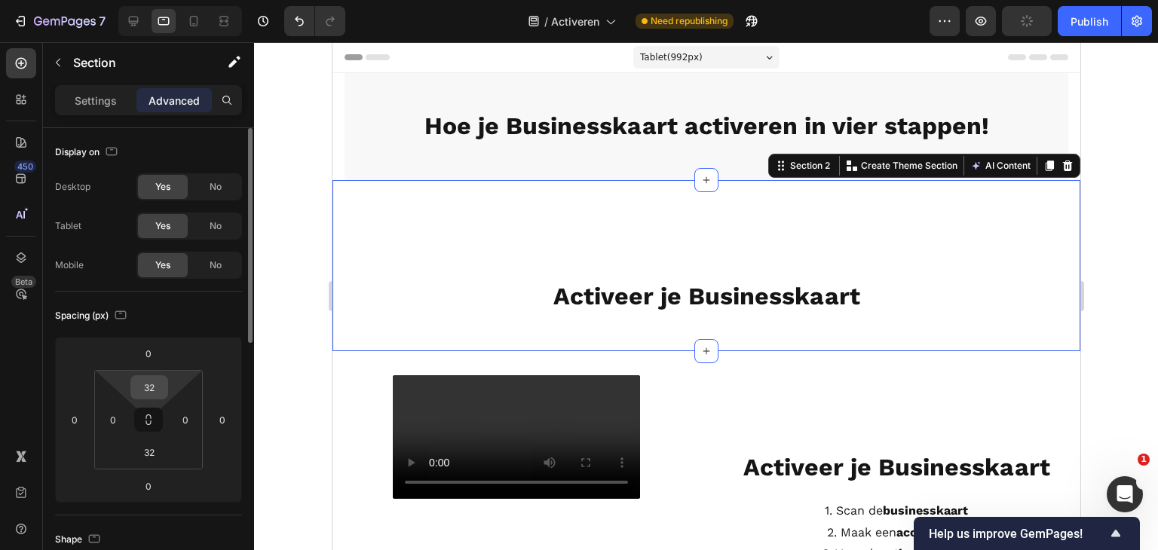
click at [154, 384] on input "32" at bounding box center [149, 387] width 30 height 23
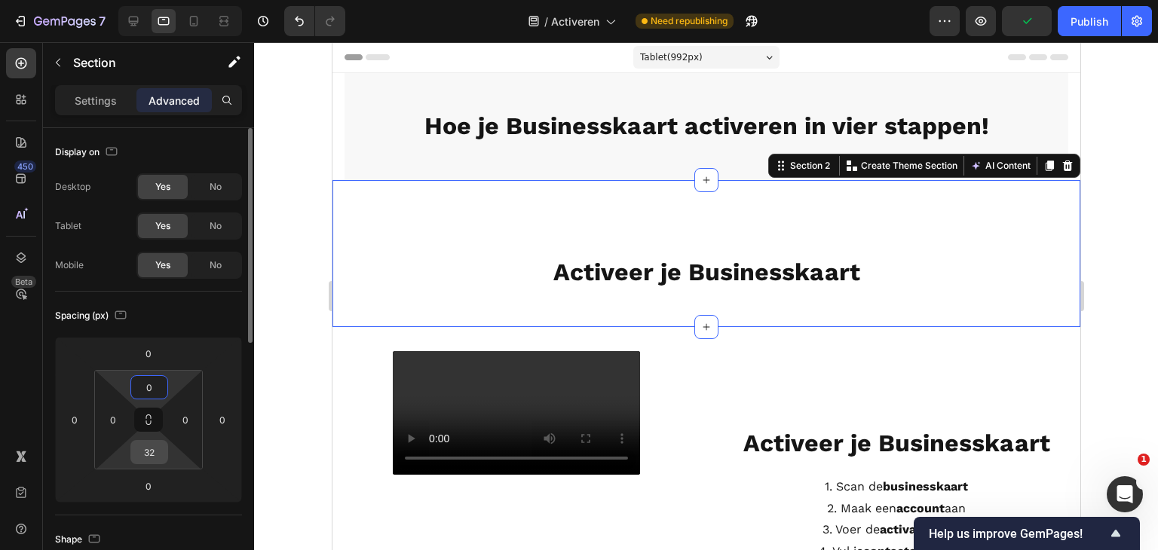
type input "0"
click at [149, 448] on input "32" at bounding box center [149, 452] width 30 height 23
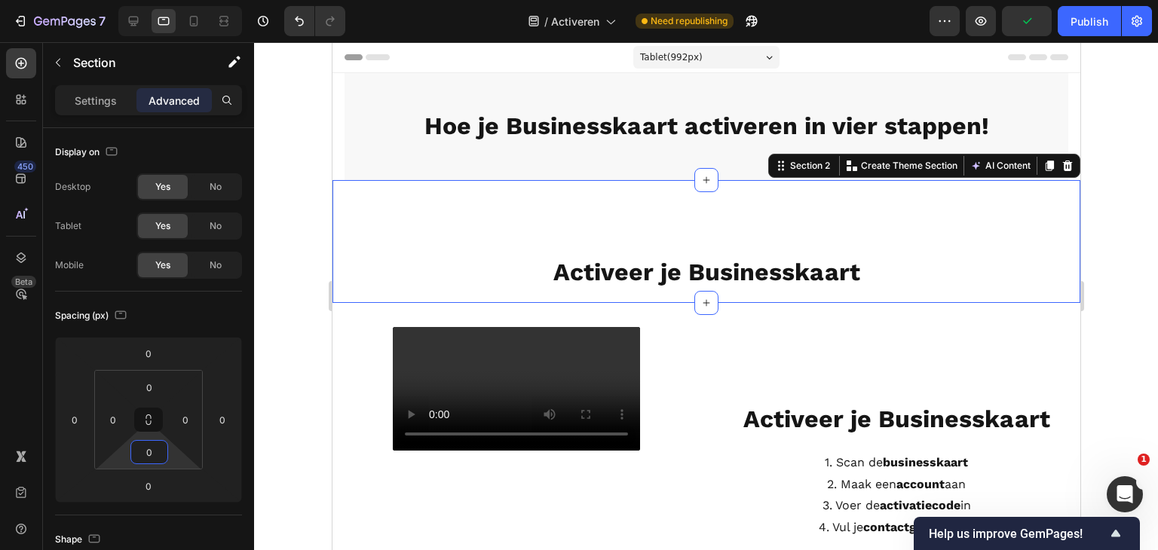
type input "0"
click at [463, 253] on div "Activeer je Businesskaart Heading" at bounding box center [706, 242] width 748 height 124
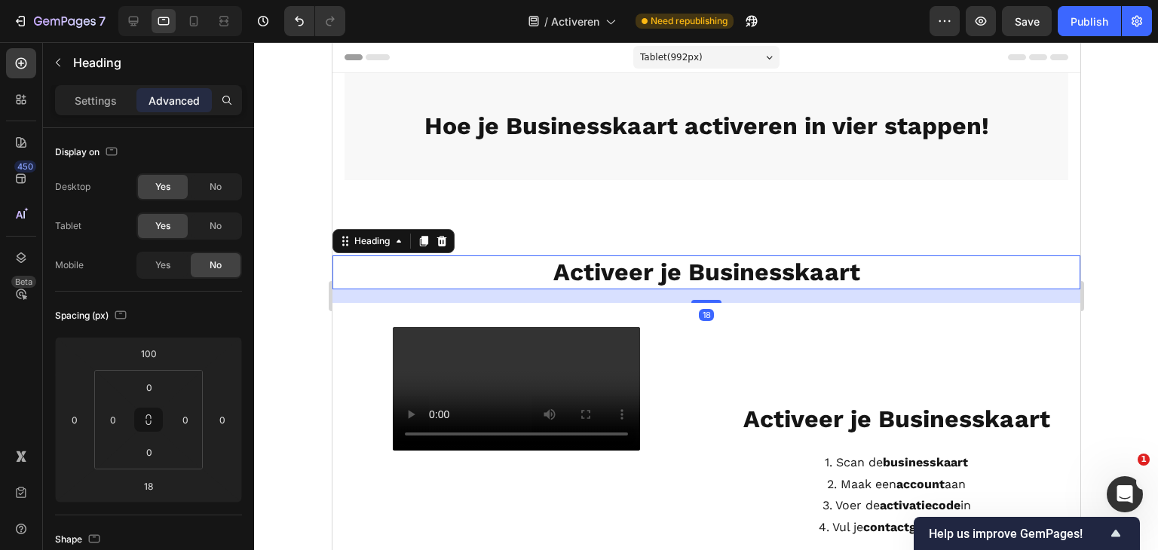
click at [630, 281] on strong "Activeer je Businesskaart" at bounding box center [706, 272] width 307 height 29
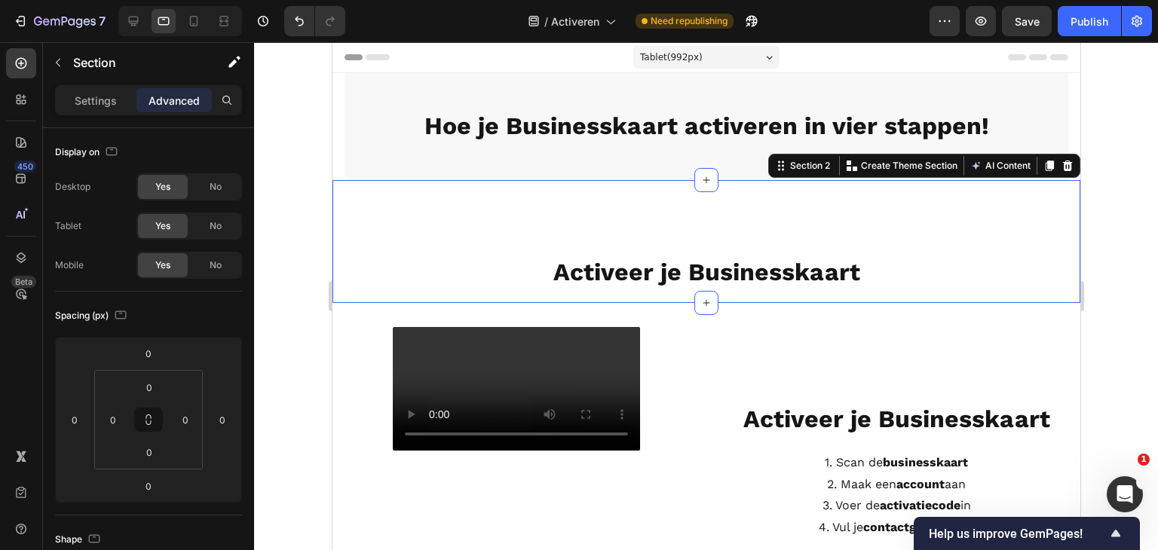
click at [613, 217] on div "Activeer je Businesskaart Heading" at bounding box center [706, 242] width 748 height 124
click at [644, 213] on div "Activeer je Businesskaart Heading" at bounding box center [706, 242] width 748 height 124
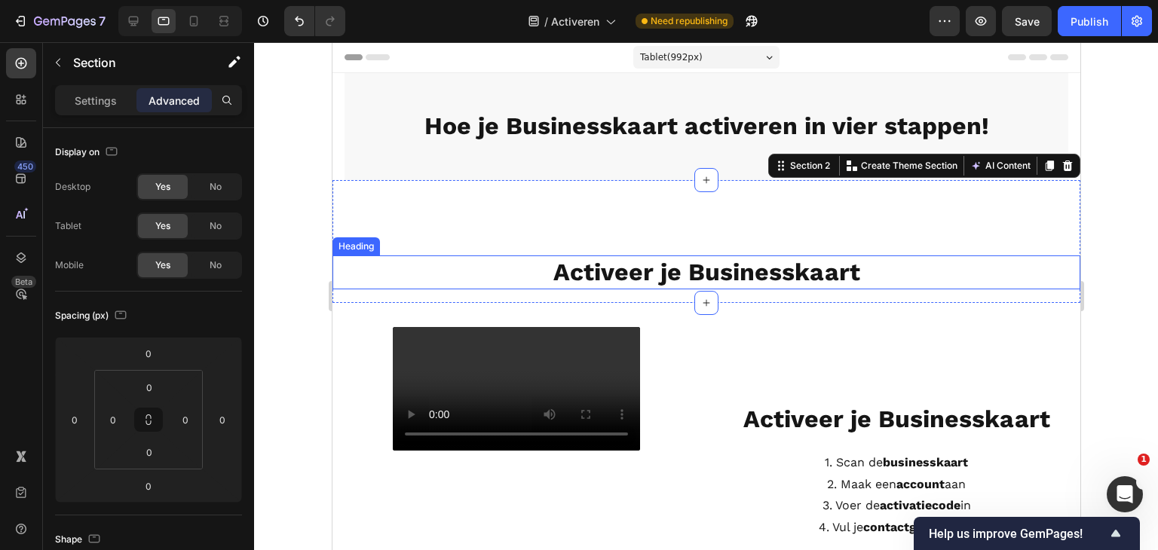
click at [542, 270] on h2 "Activeer je Businesskaart" at bounding box center [706, 273] width 748 height 35
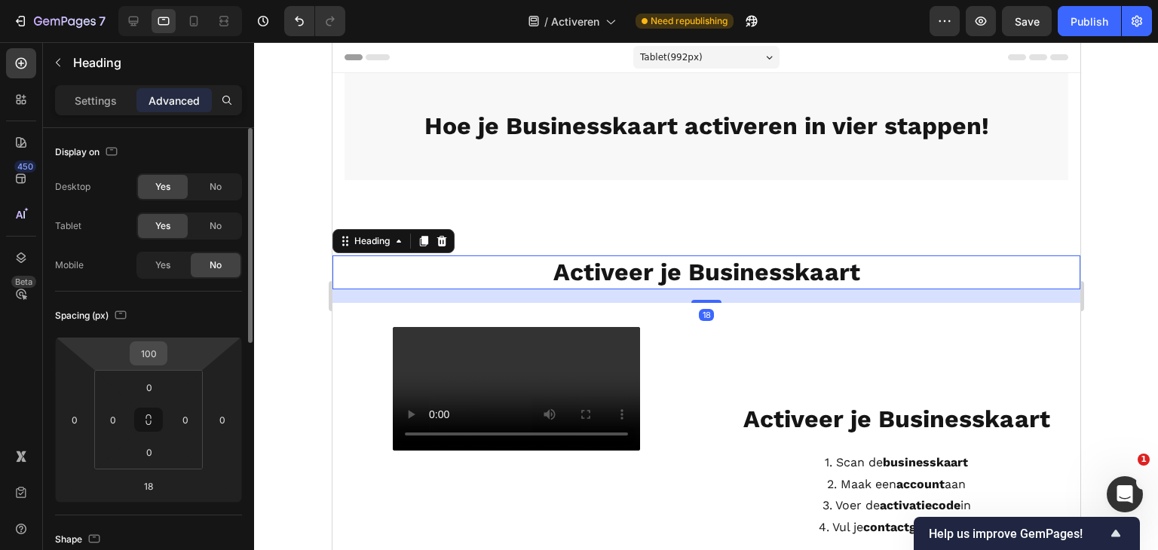
click at [166, 355] on div "100" at bounding box center [149, 354] width 38 height 24
click at [158, 352] on input "100" at bounding box center [148, 353] width 30 height 23
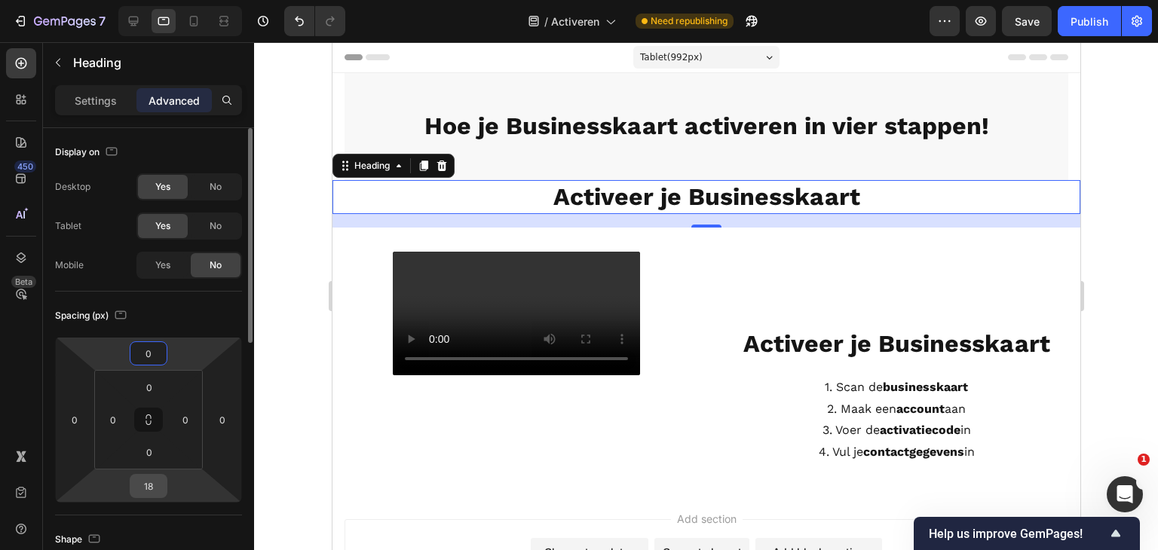
type input "0"
click at [149, 487] on input "18" at bounding box center [148, 486] width 30 height 23
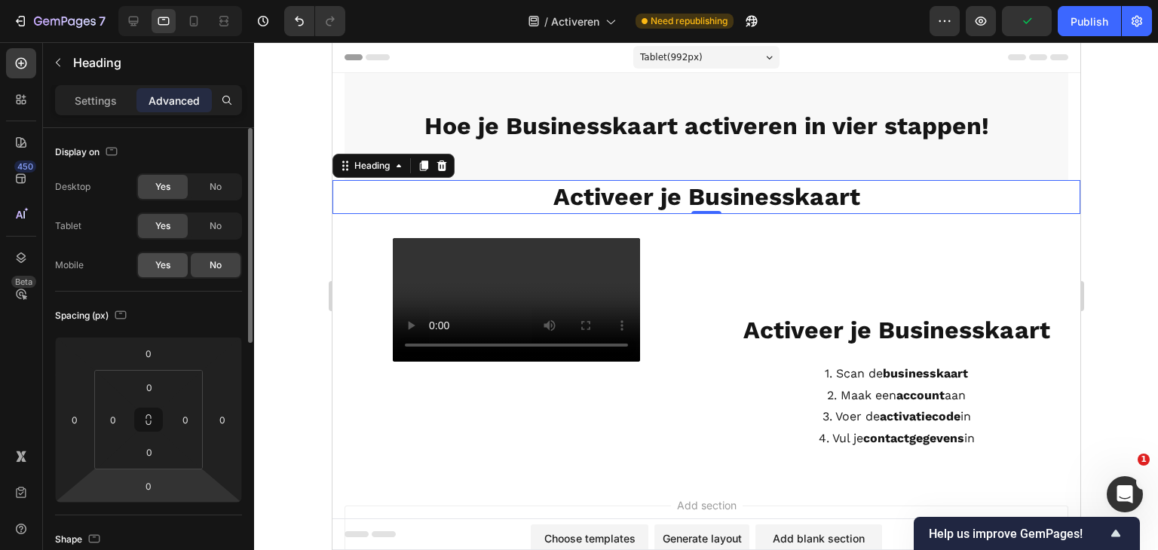
click at [161, 261] on span "Yes" at bounding box center [162, 266] width 15 height 14
click at [210, 231] on span "No" at bounding box center [216, 226] width 12 height 14
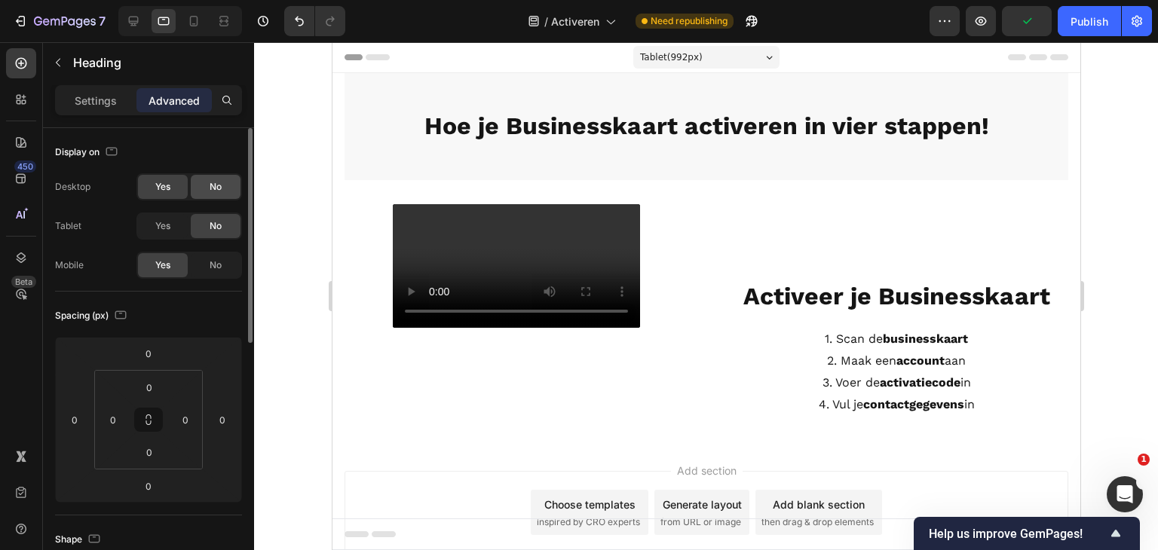
click at [219, 191] on span "No" at bounding box center [216, 187] width 12 height 14
click at [190, 17] on icon at bounding box center [194, 21] width 8 height 11
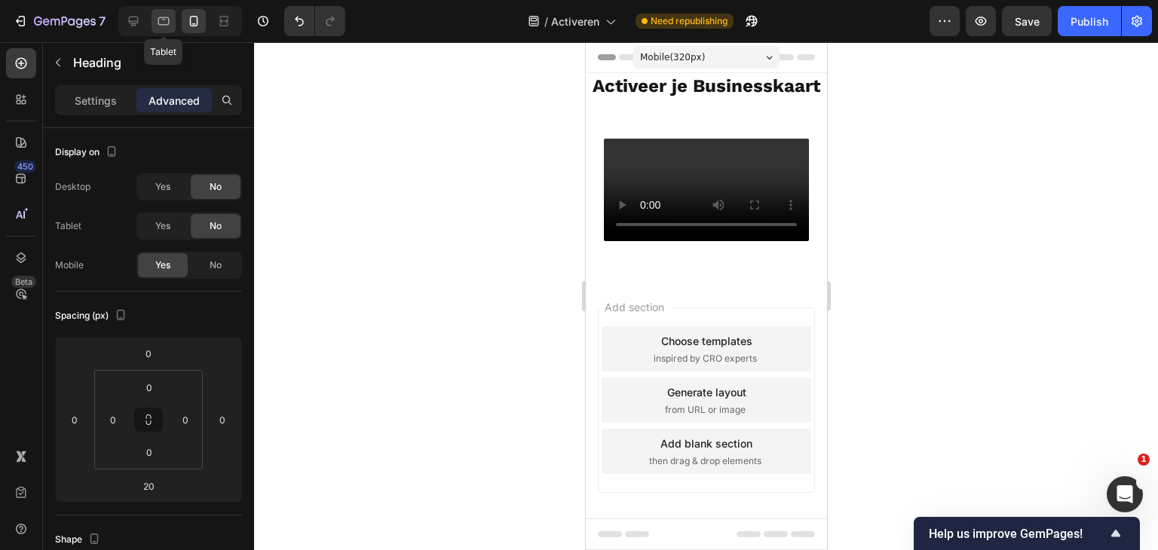
click at [172, 22] on div at bounding box center [164, 21] width 24 height 24
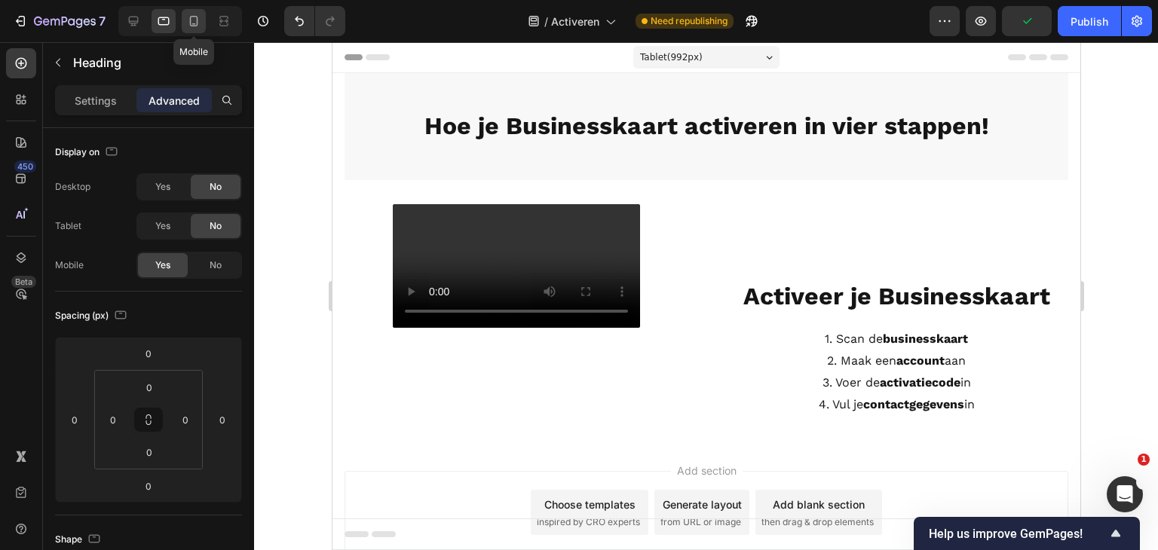
click at [195, 22] on icon at bounding box center [193, 21] width 15 height 15
type input "20"
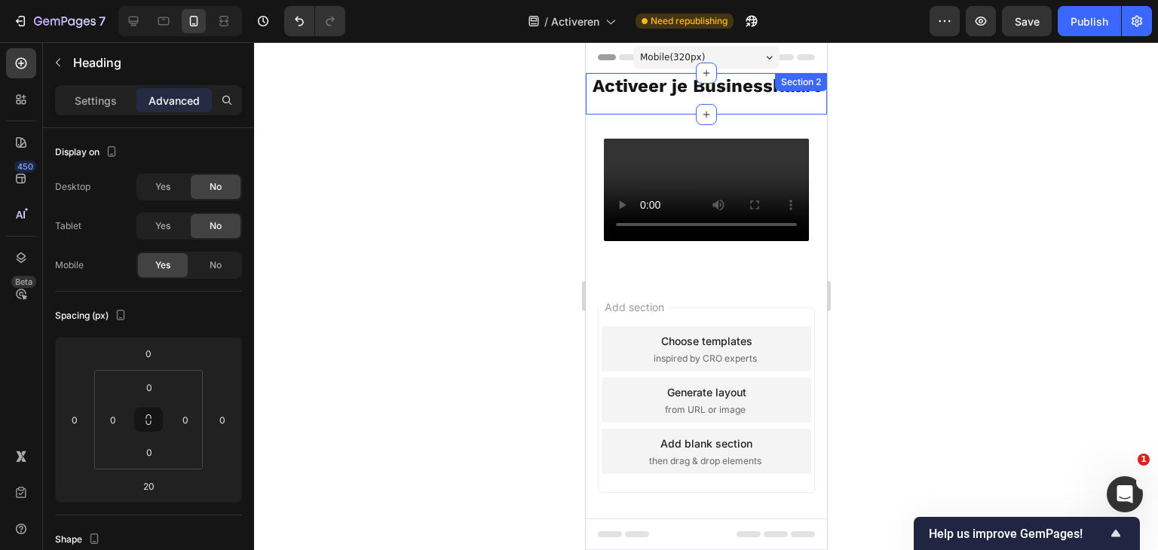
click at [649, 115] on div "Activeer je Businesskaart Heading" at bounding box center [705, 93] width 241 height 41
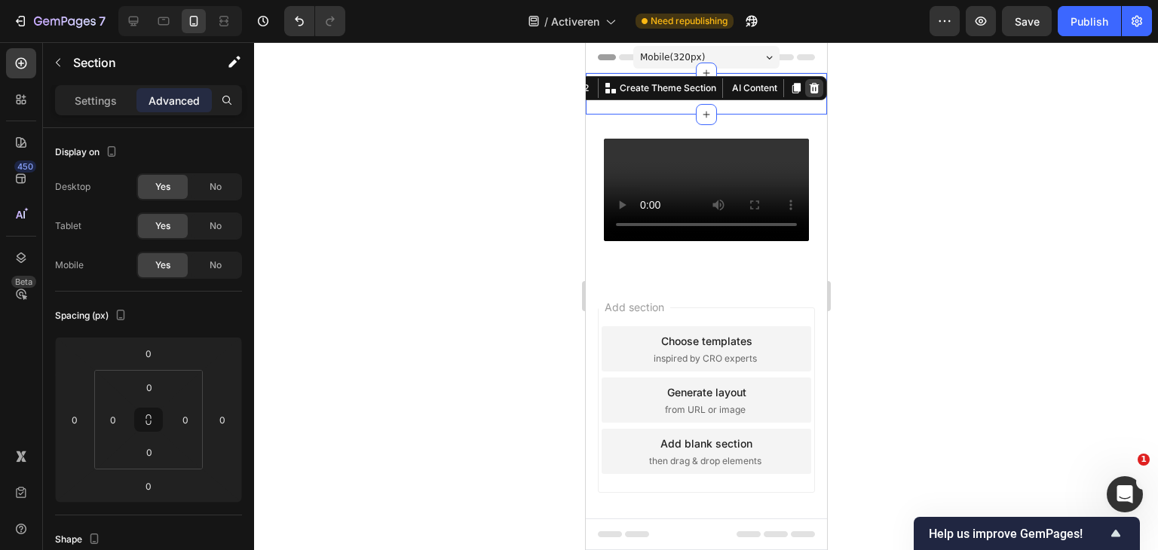
click at [809, 93] on icon at bounding box center [814, 88] width 10 height 11
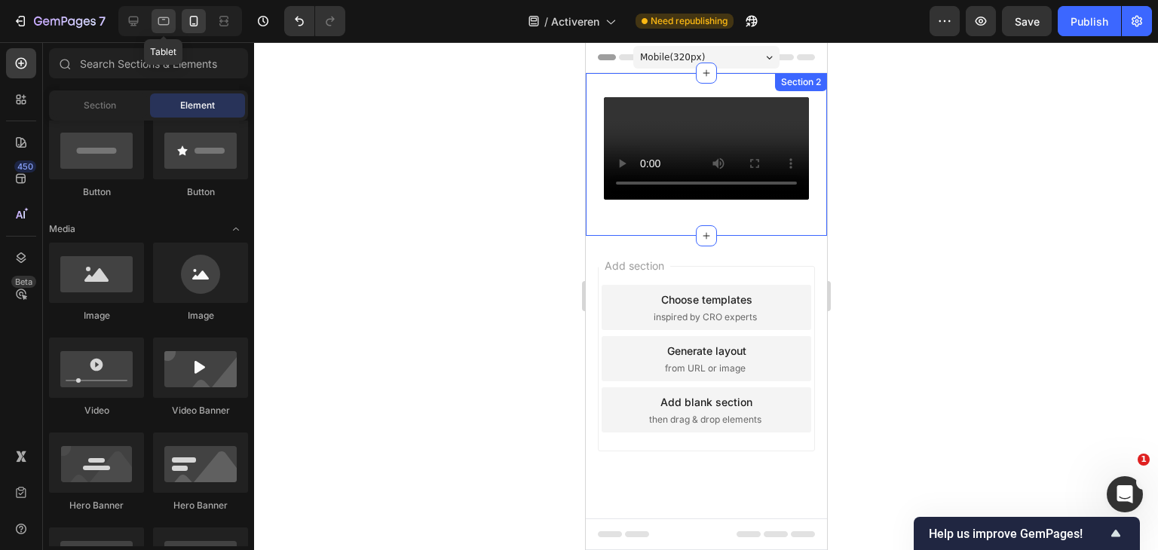
click at [168, 22] on icon at bounding box center [163, 21] width 11 height 8
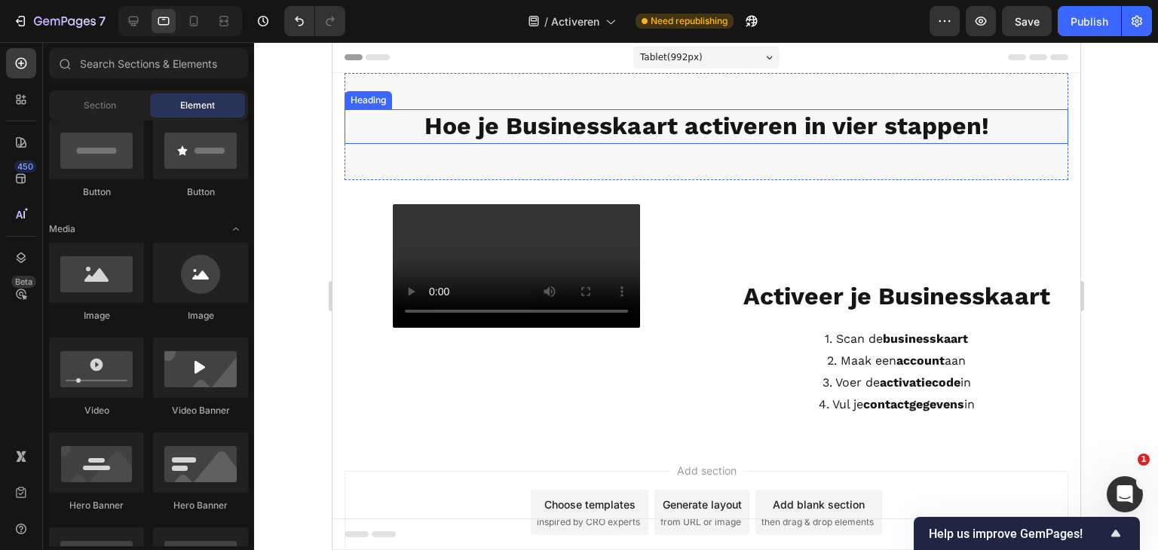
click at [653, 130] on strong "Hoe je Businesskaart activeren in vier stappen!" at bounding box center [706, 126] width 565 height 29
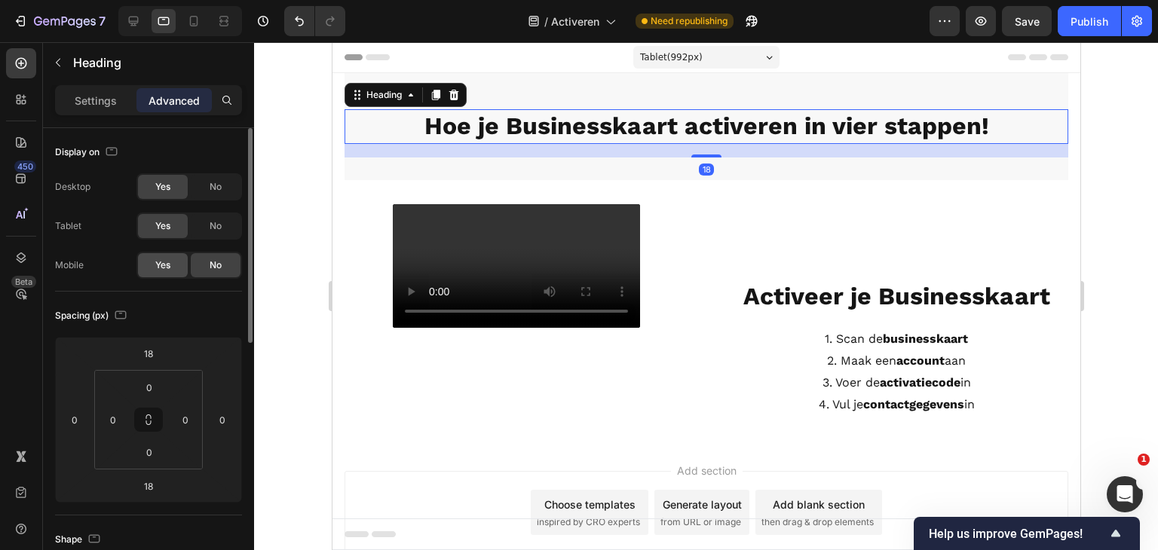
click at [157, 264] on span "Yes" at bounding box center [162, 266] width 15 height 14
click at [133, 28] on icon at bounding box center [133, 21] width 15 height 15
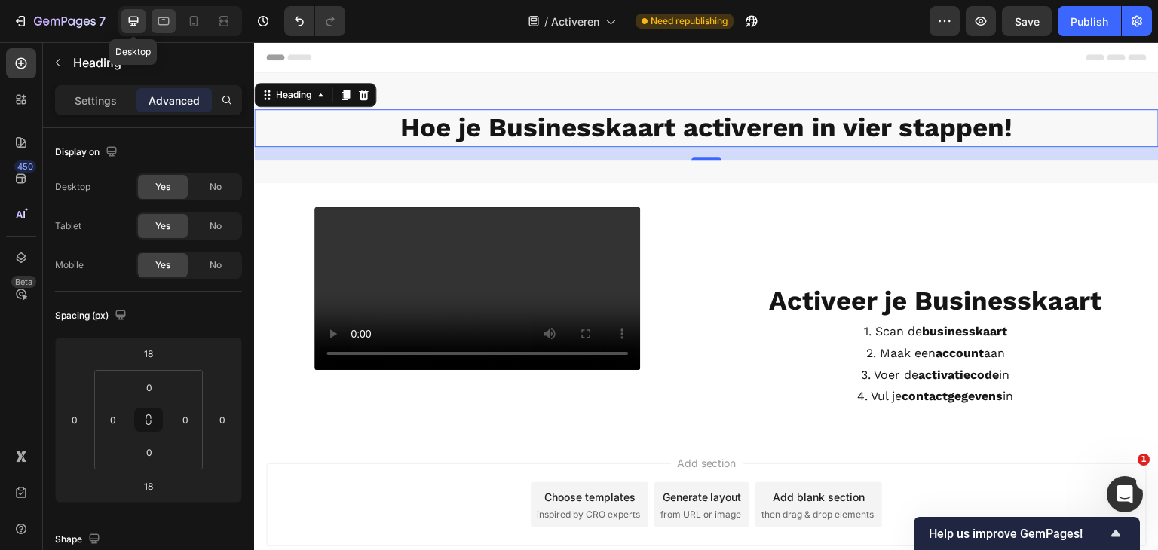
scroll to position [14, 0]
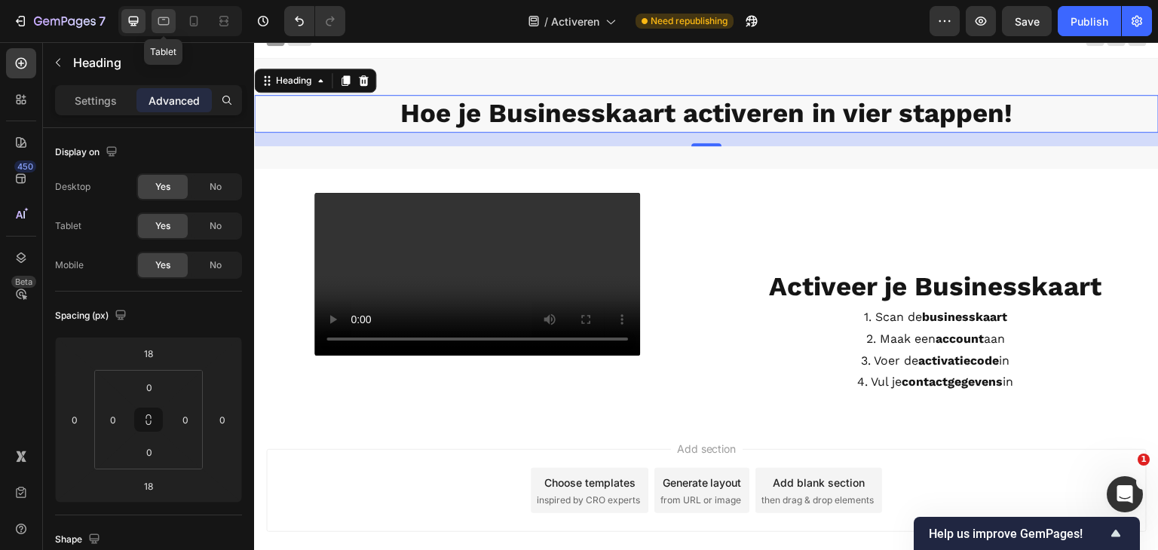
click at [154, 23] on div at bounding box center [164, 21] width 24 height 24
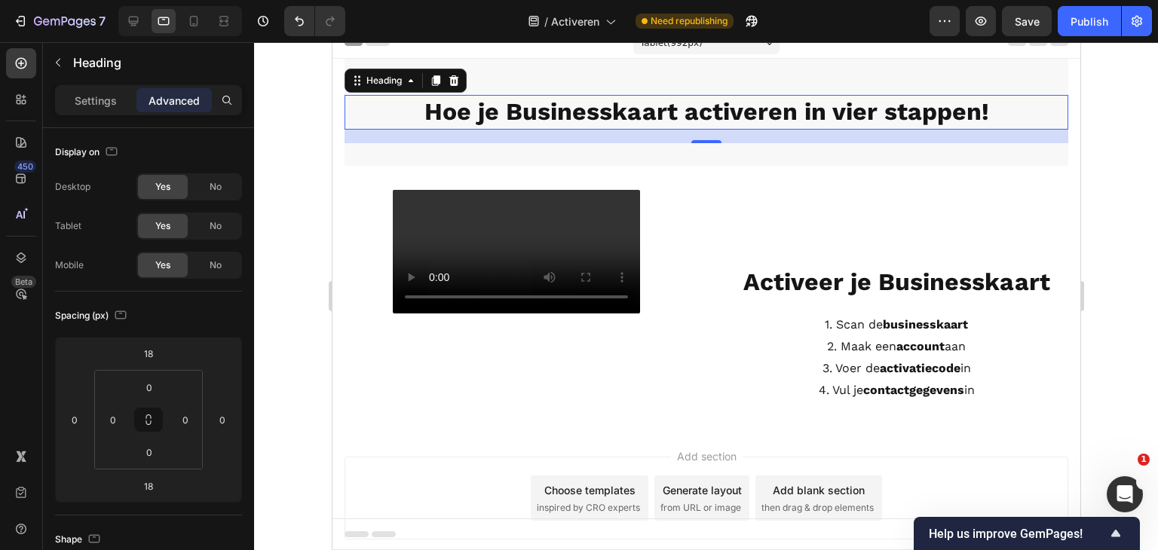
click at [179, 24] on div at bounding box center [180, 21] width 124 height 30
click at [192, 25] on icon at bounding box center [193, 21] width 15 height 15
type input "0"
type input "16"
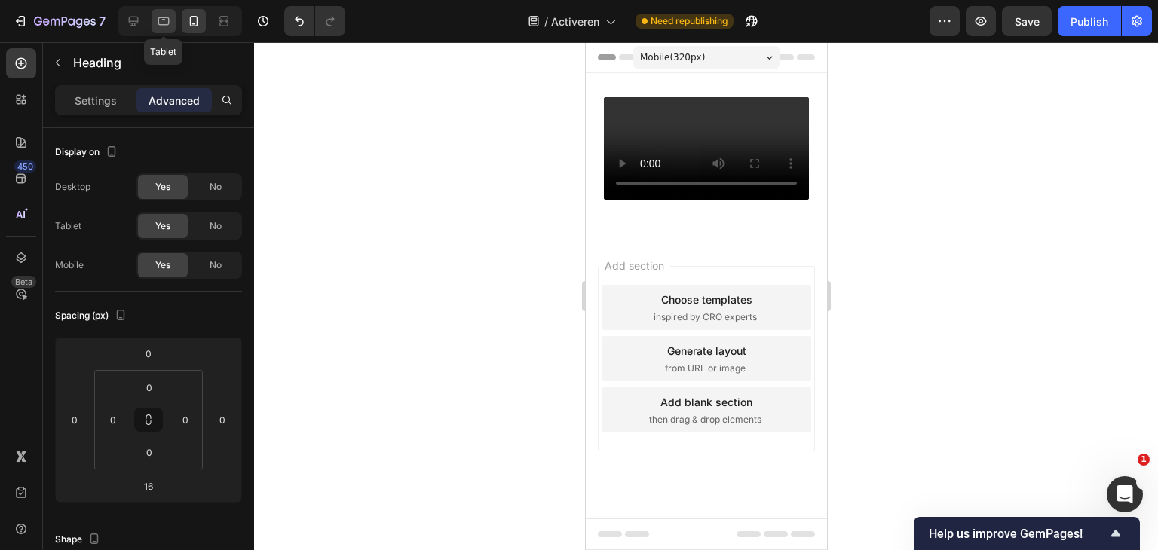
click at [169, 25] on icon at bounding box center [163, 21] width 15 height 15
type input "18"
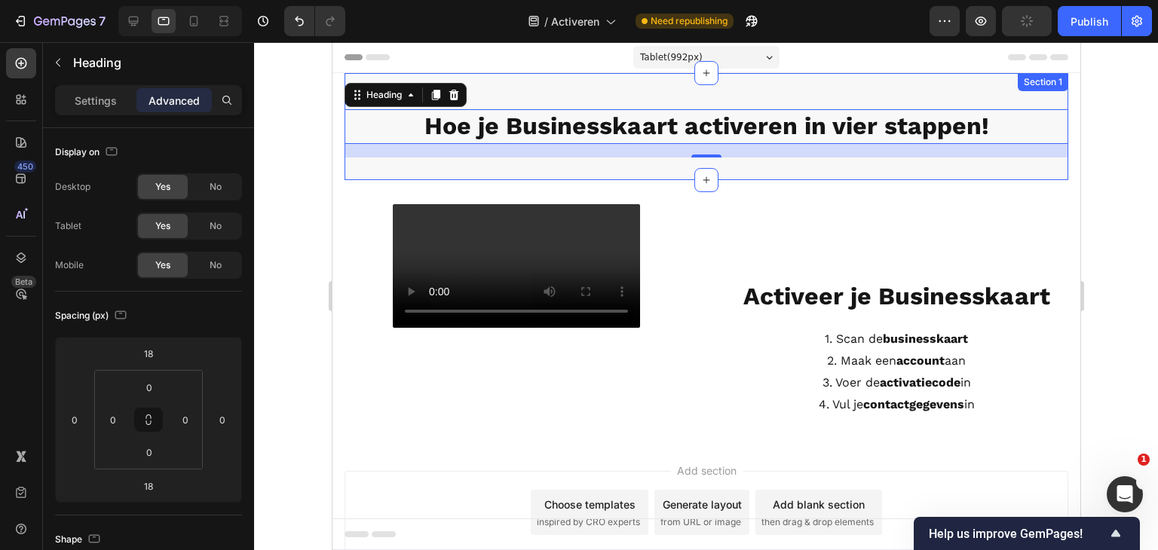
scroll to position [14, 0]
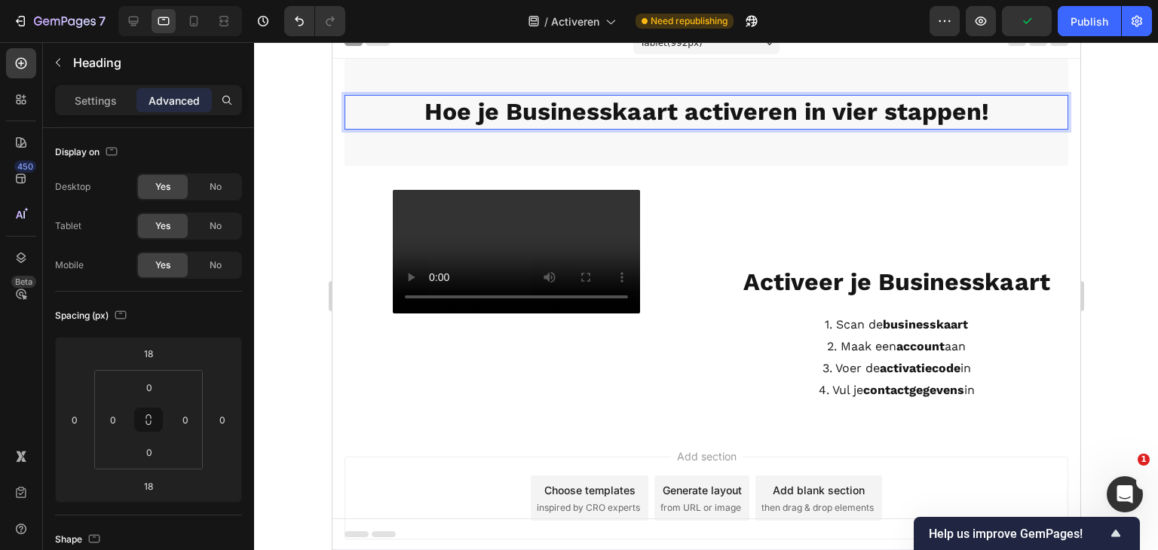
click at [571, 113] on strong "Hoe je Businesskaart activeren in vier stappen!" at bounding box center [706, 111] width 565 height 29
click at [523, 143] on div "Hoe je Businesskaart activeren in vier stappen! Heading 18 Activeer je Business…" at bounding box center [706, 112] width 724 height 107
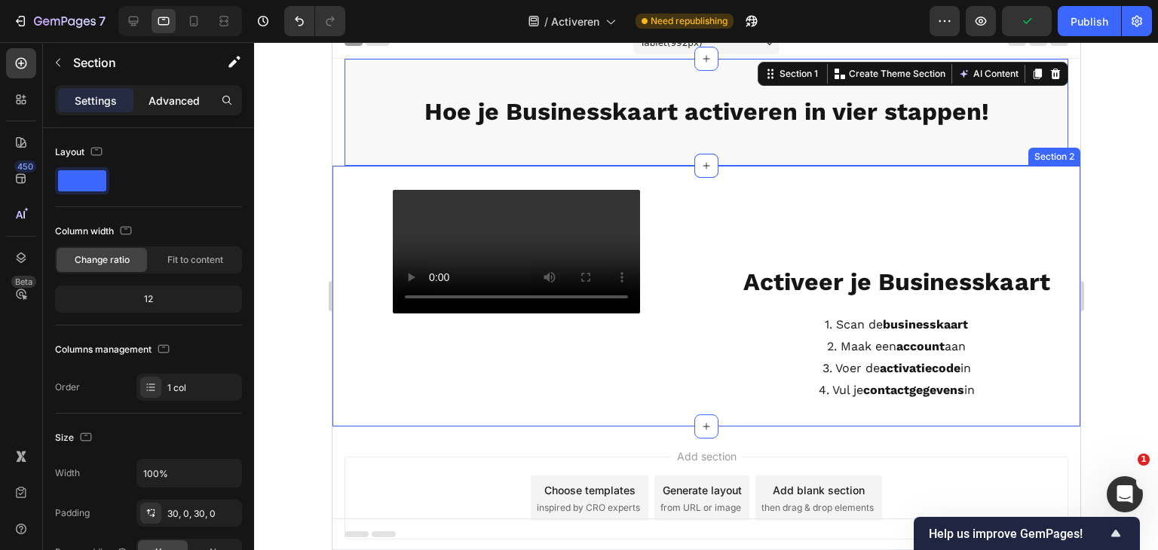
click at [157, 90] on div "Advanced" at bounding box center [173, 100] width 75 height 24
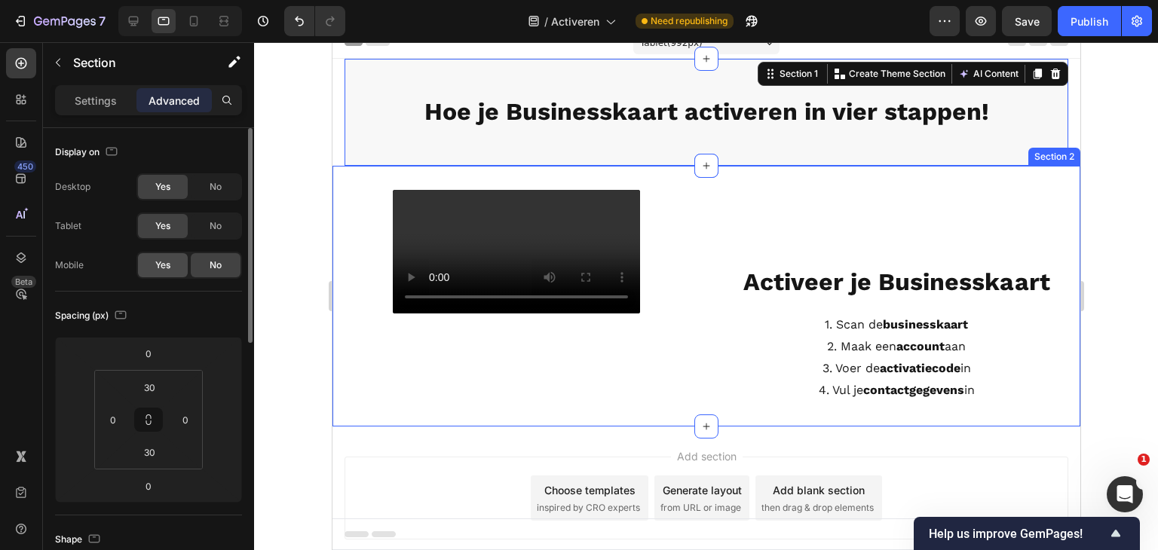
click at [164, 268] on span "Yes" at bounding box center [162, 266] width 15 height 14
click at [208, 18] on div at bounding box center [180, 21] width 124 height 30
click at [203, 19] on div at bounding box center [194, 21] width 24 height 24
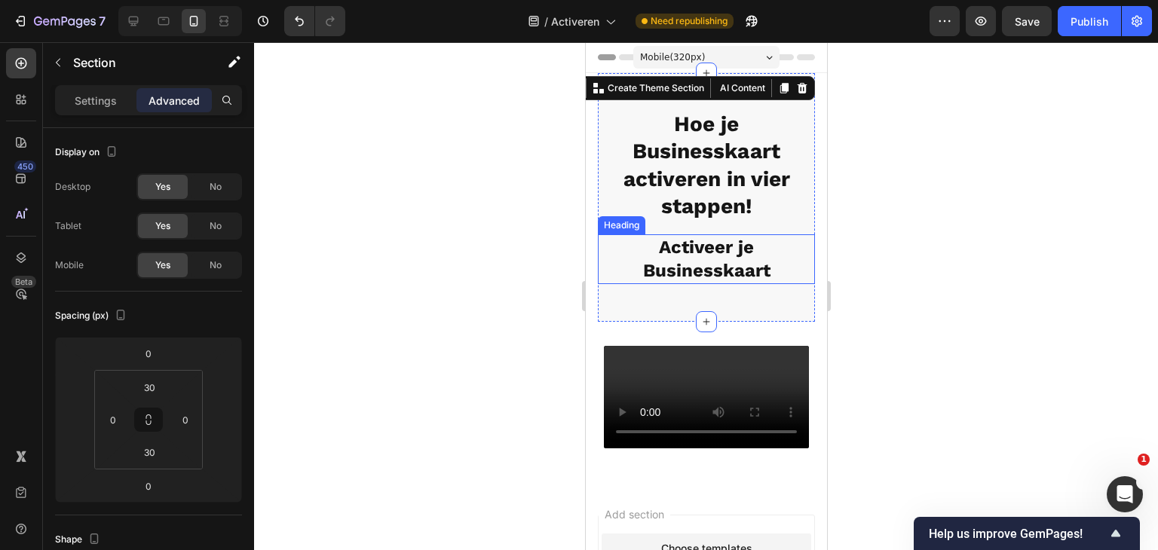
click at [707, 272] on strong "Activeer je Businesskaart" at bounding box center [705, 259] width 127 height 44
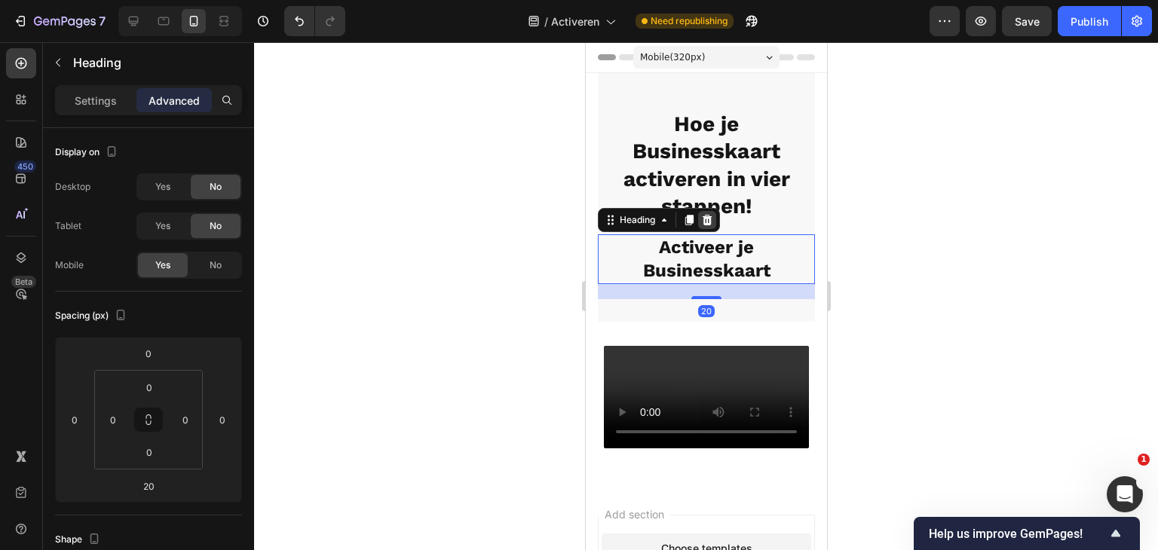
click at [713, 219] on icon at bounding box center [706, 220] width 12 height 12
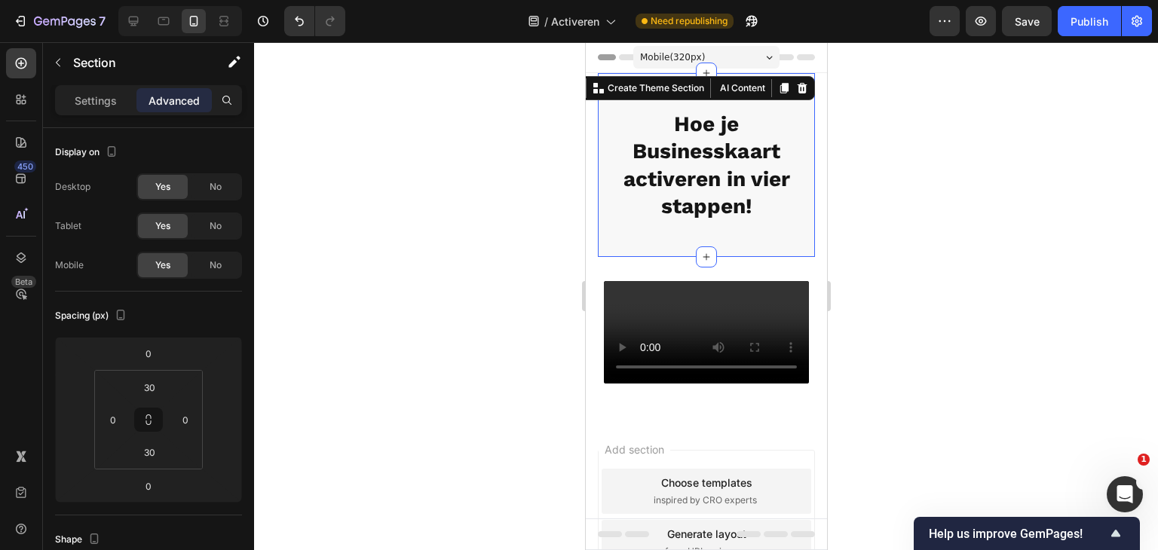
click at [728, 245] on div "⁠⁠⁠⁠⁠⁠⁠ Hoe je Businesskaart activeren in vier stappen! Heading Section 1 You c…" at bounding box center [705, 165] width 217 height 184
click at [725, 192] on p "⁠⁠⁠⁠⁠⁠⁠ Hoe je Businesskaart activeren in vier stappen!" at bounding box center [706, 166] width 214 height 110
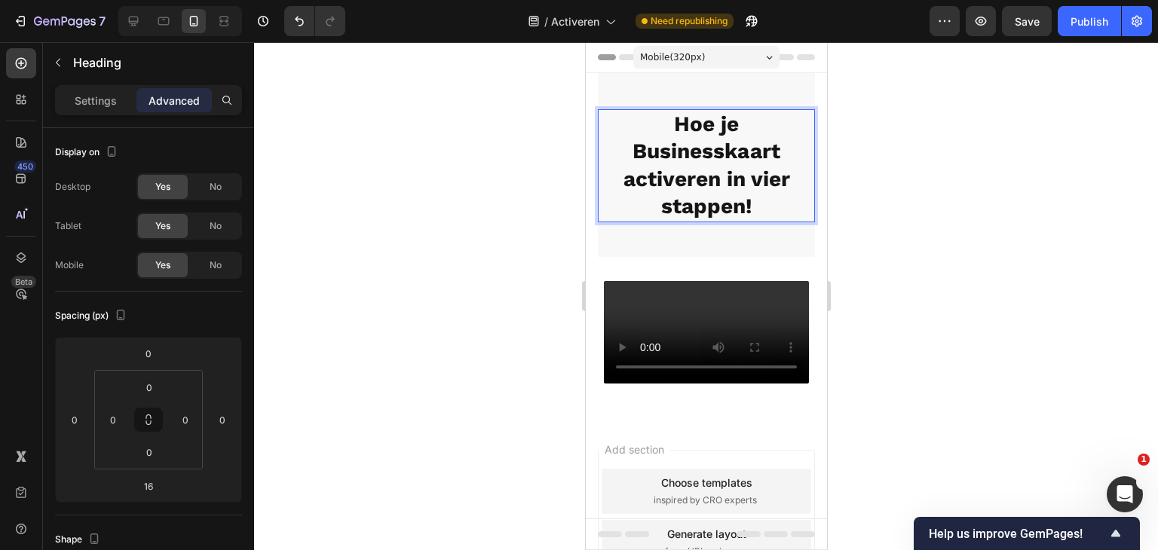
click at [726, 181] on strong "Hoe je Businesskaart activeren in vier stappen!" at bounding box center [706, 165] width 167 height 107
click at [698, 173] on strong "Hoe je Businesskaart activeren in vier stappen!" at bounding box center [706, 165] width 167 height 107
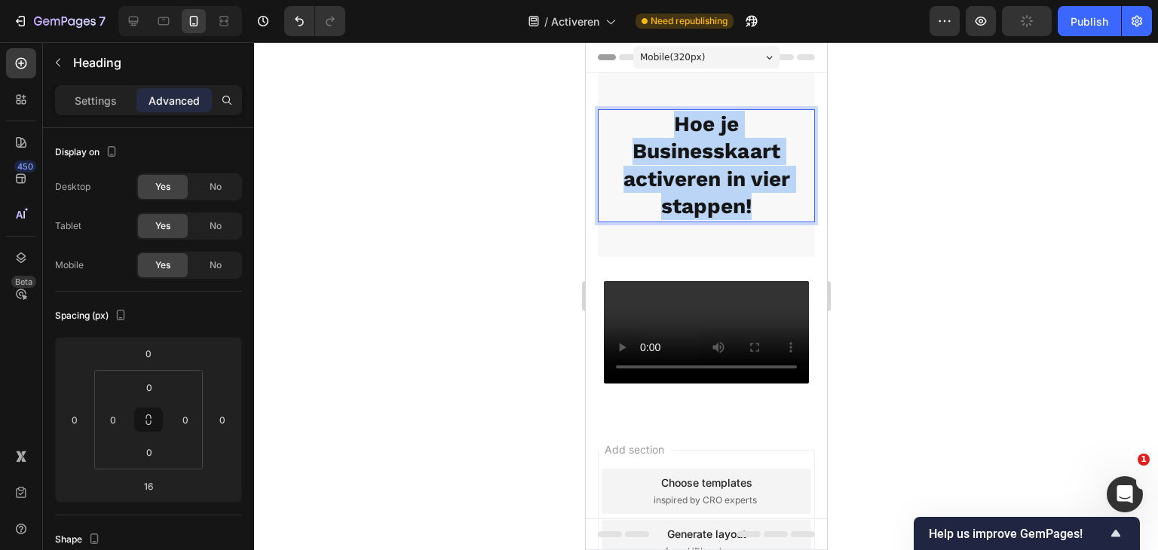
click at [698, 173] on strong "Hoe je Businesskaart activeren in vier stappen!" at bounding box center [706, 165] width 167 height 107
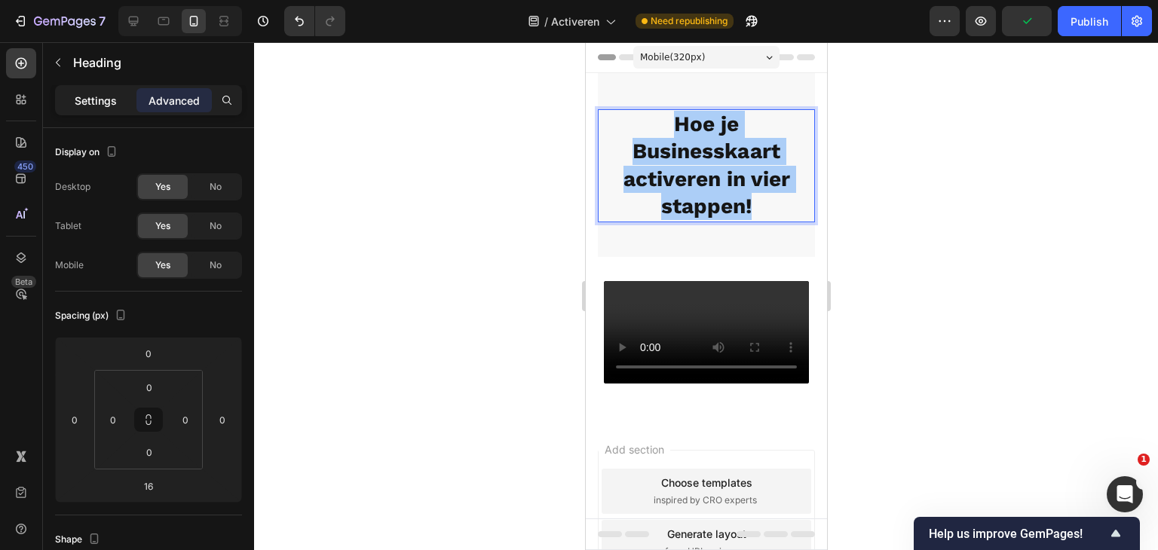
click at [96, 97] on p "Settings" at bounding box center [96, 101] width 42 height 16
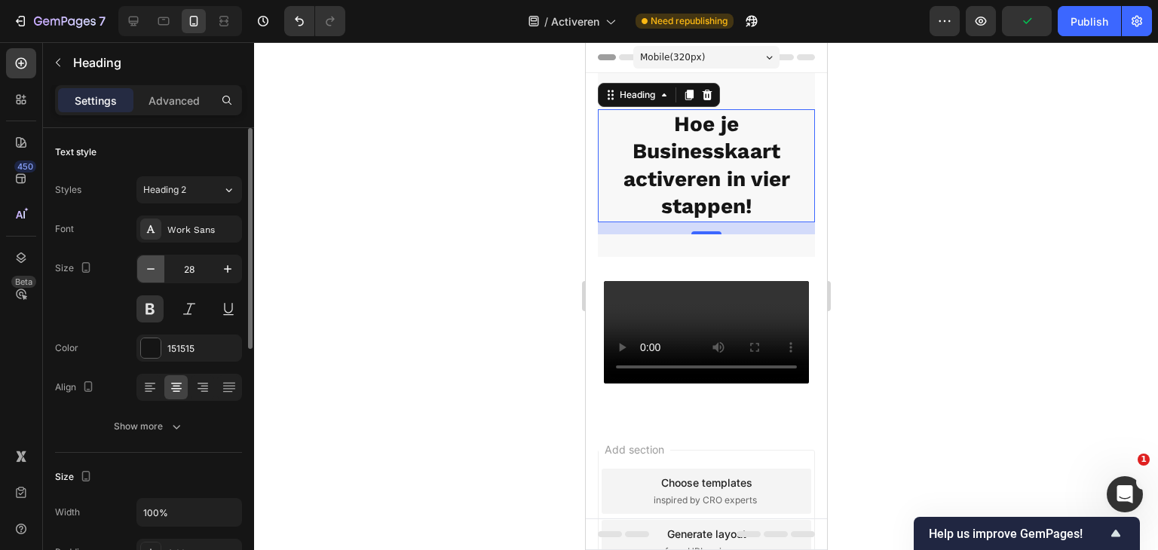
click at [150, 269] on icon "button" at bounding box center [151, 269] width 8 height 2
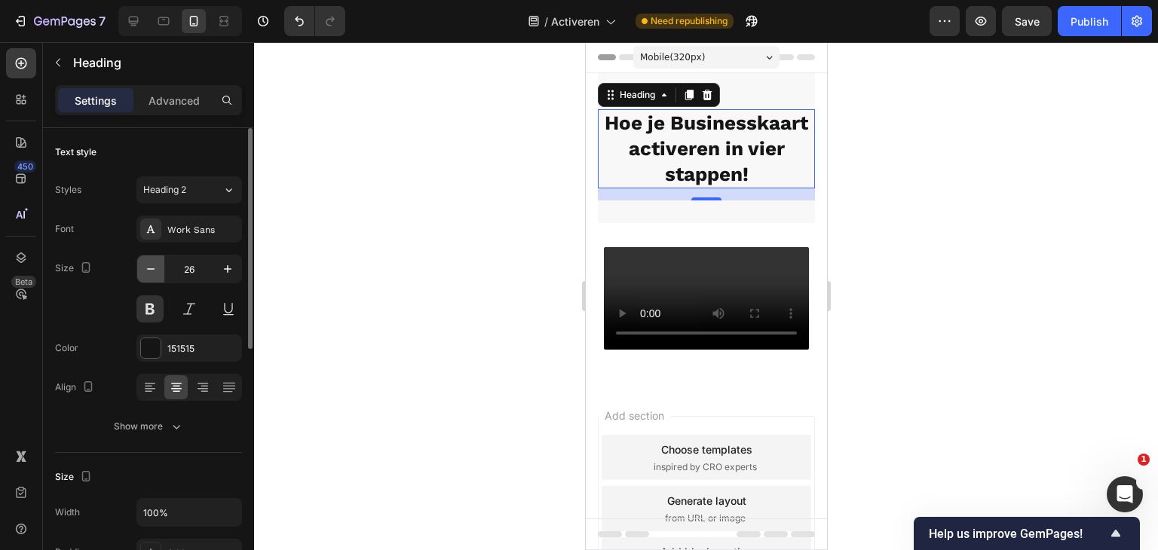
click at [150, 269] on icon "button" at bounding box center [151, 269] width 8 height 2
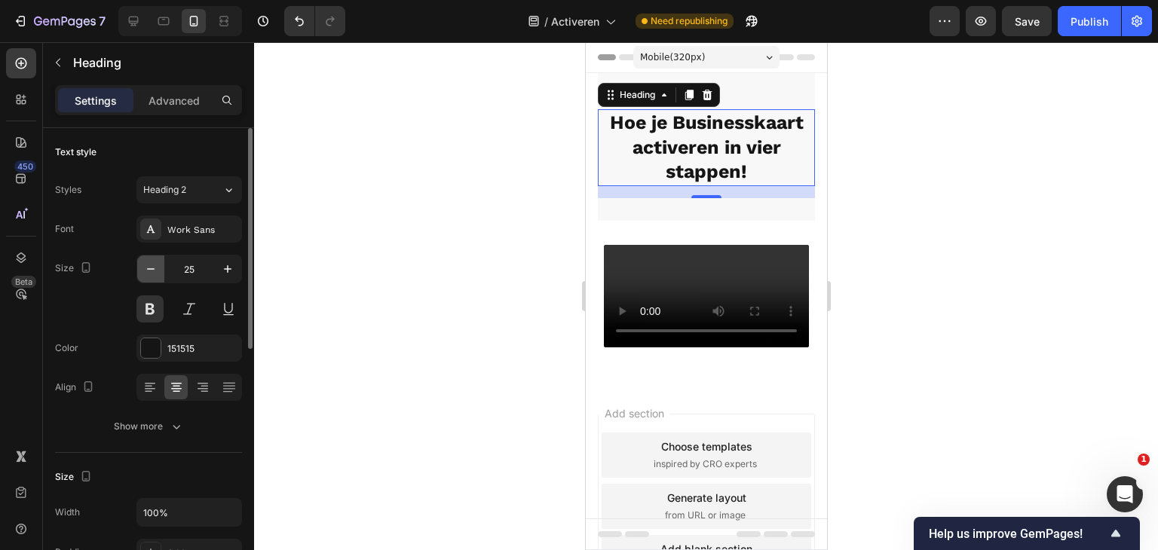
click at [150, 269] on icon "button" at bounding box center [151, 269] width 8 height 2
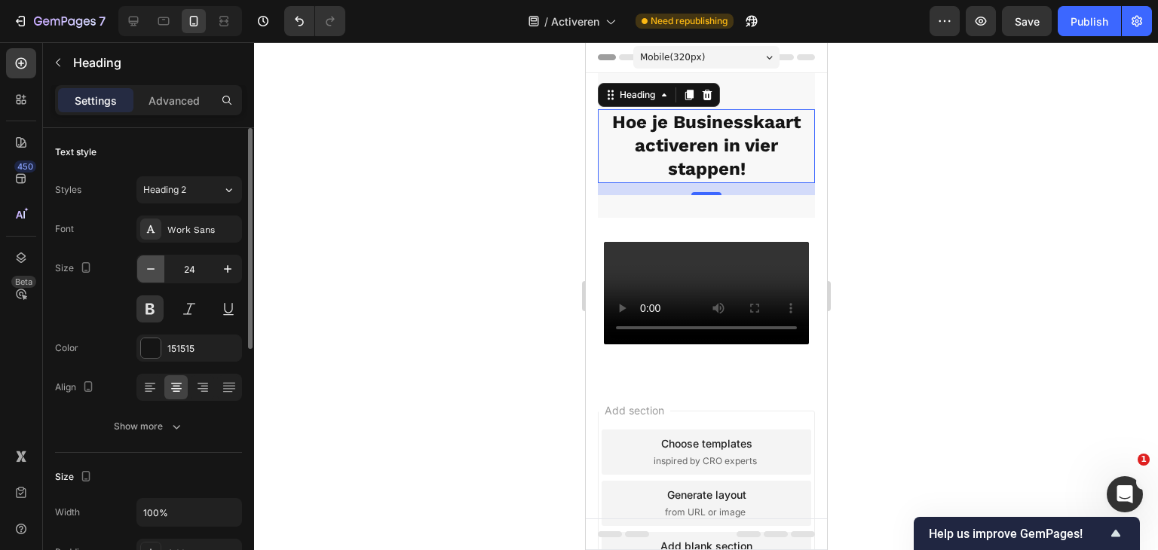
click at [150, 269] on icon "button" at bounding box center [151, 269] width 8 height 2
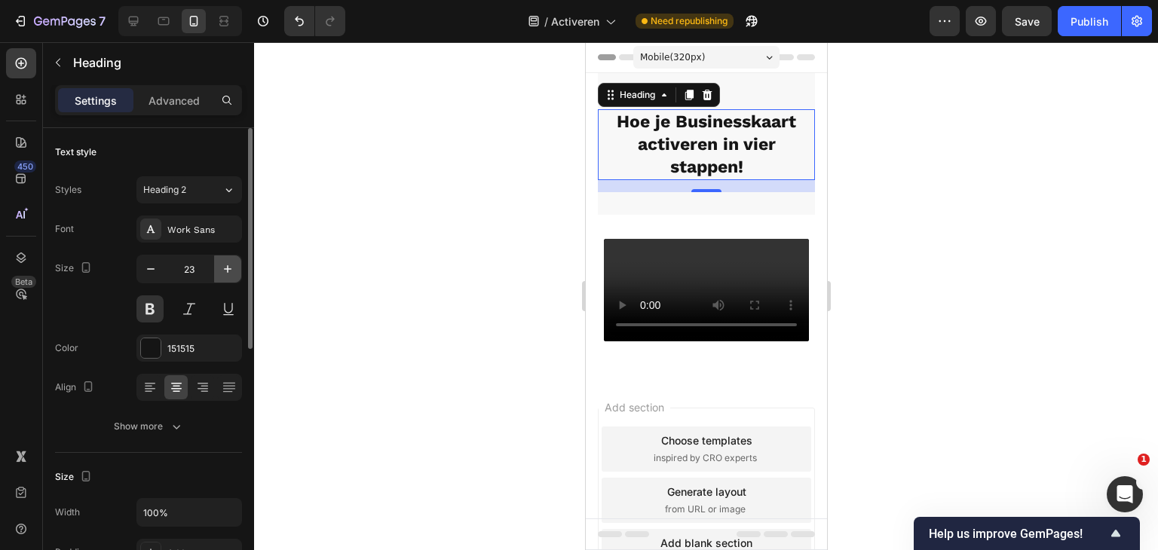
click at [229, 267] on icon "button" at bounding box center [227, 269] width 15 height 15
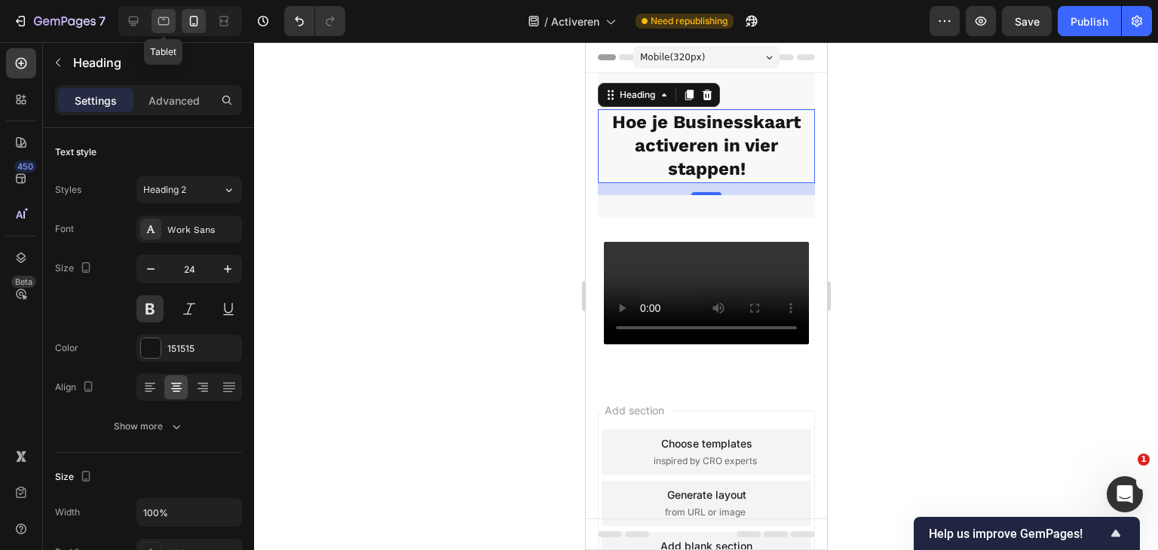
click at [163, 17] on icon at bounding box center [163, 21] width 11 height 8
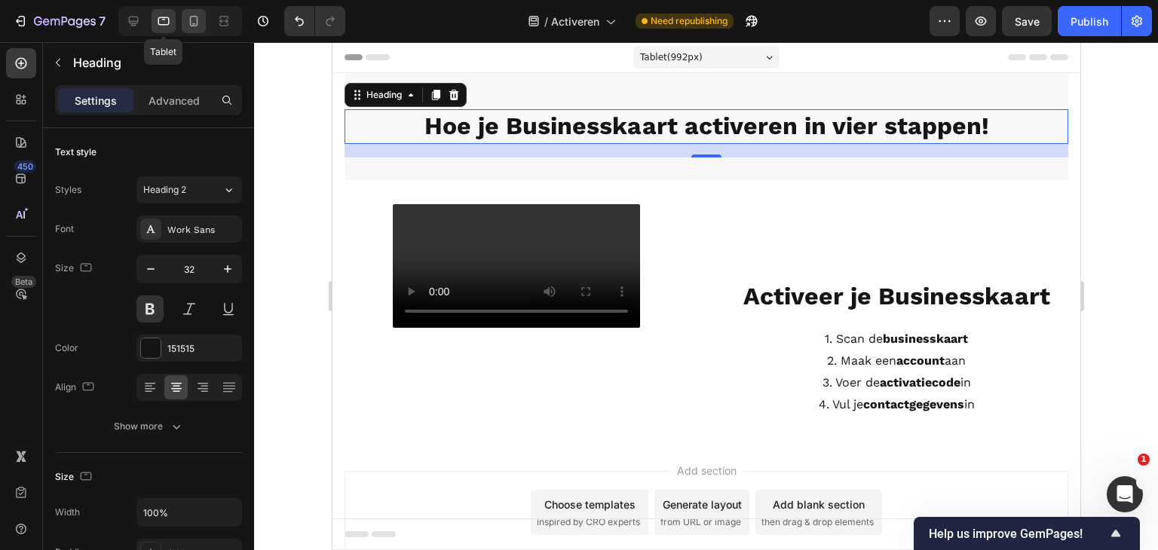
scroll to position [14, 0]
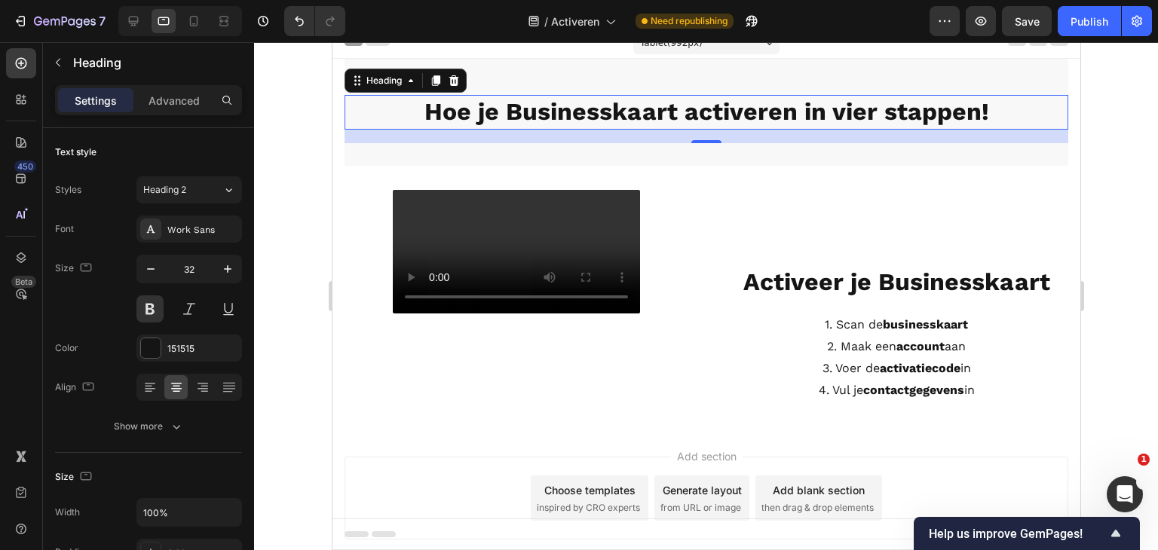
click at [208, 21] on div at bounding box center [180, 21] width 124 height 30
click at [195, 23] on icon at bounding box center [193, 21] width 15 height 15
type input "24"
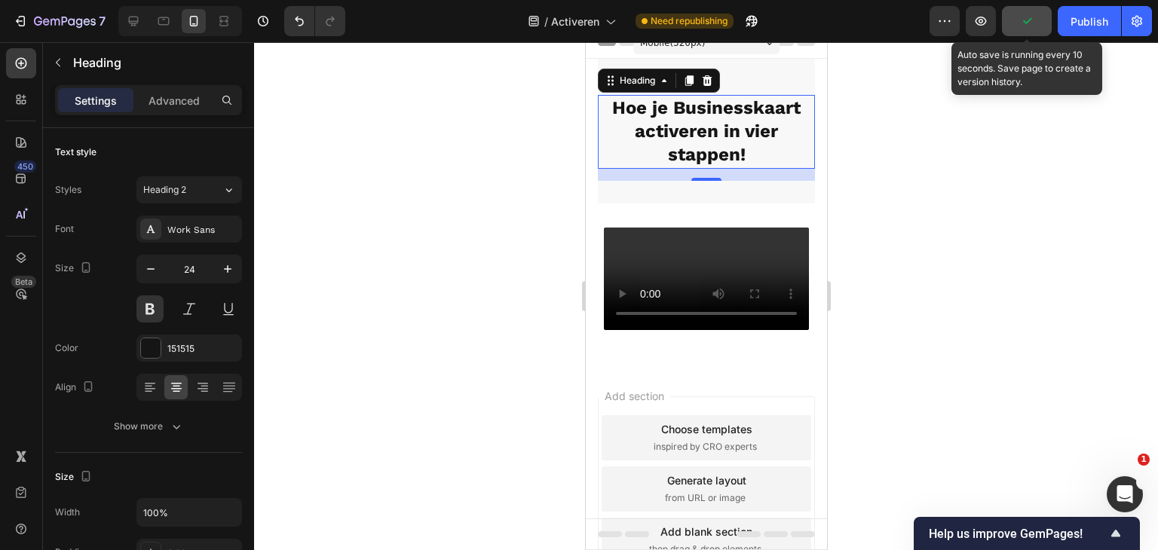
click at [1035, 26] on button "button" at bounding box center [1027, 21] width 50 height 30
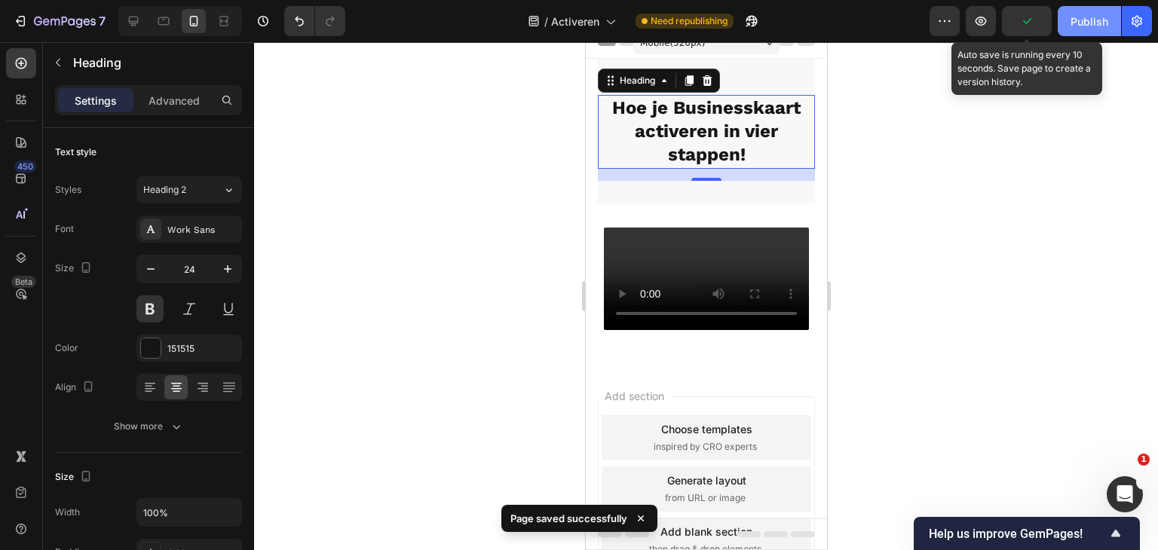
click at [1078, 26] on div "Publish" at bounding box center [1090, 22] width 38 height 16
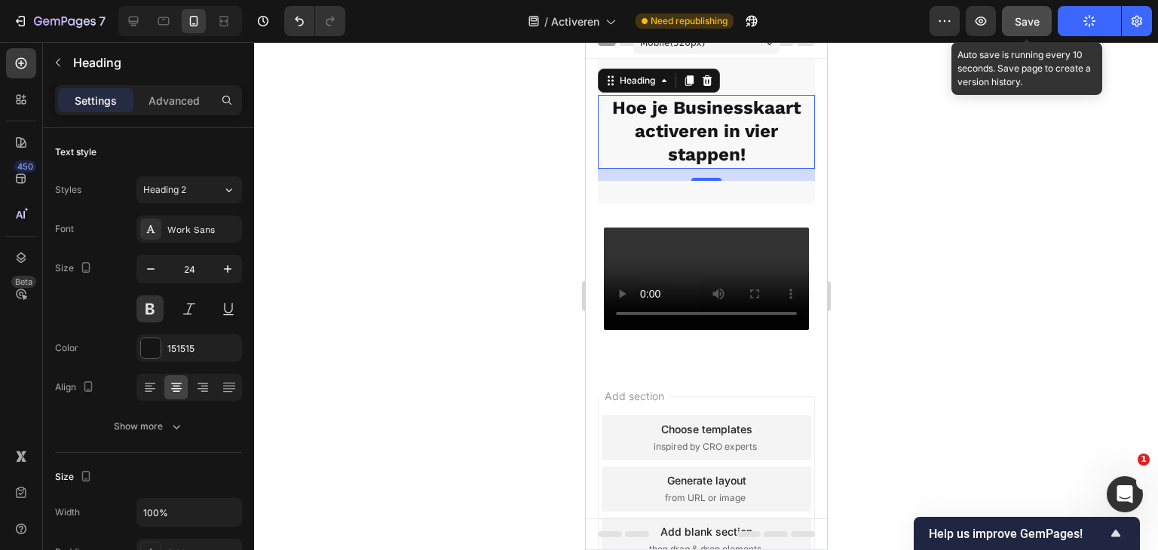
click at [1029, 30] on button "Save" at bounding box center [1027, 21] width 50 height 30
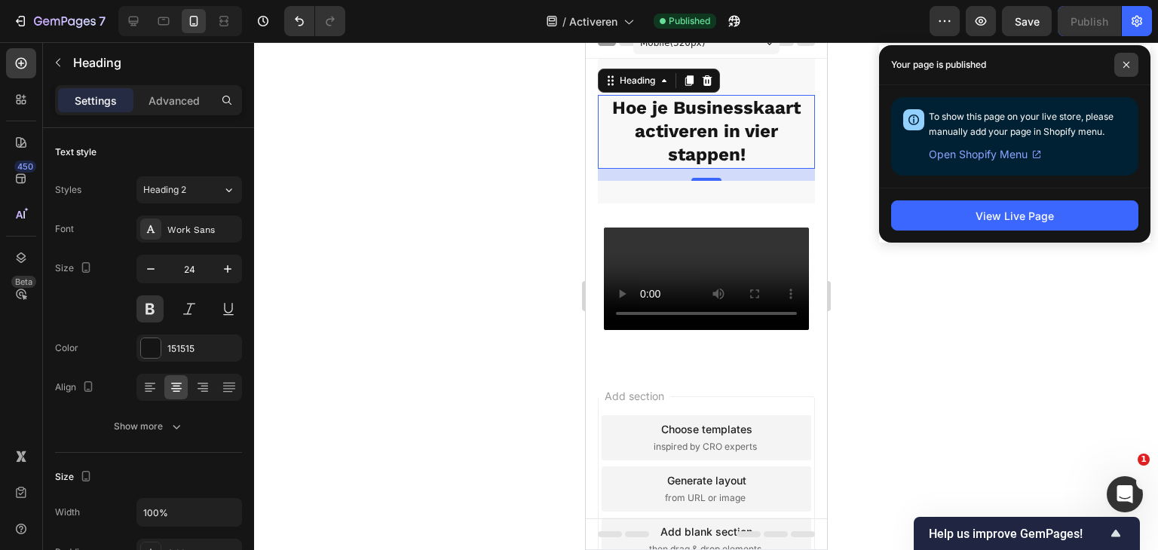
click at [1122, 66] on span at bounding box center [1126, 65] width 24 height 24
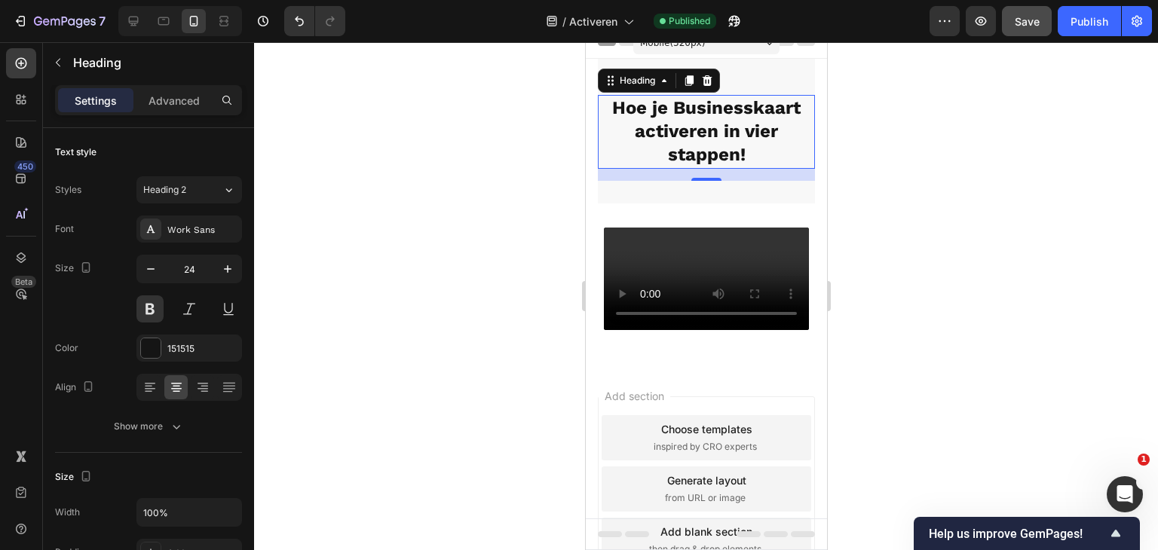
click at [1031, 26] on span "Save" at bounding box center [1027, 21] width 25 height 13
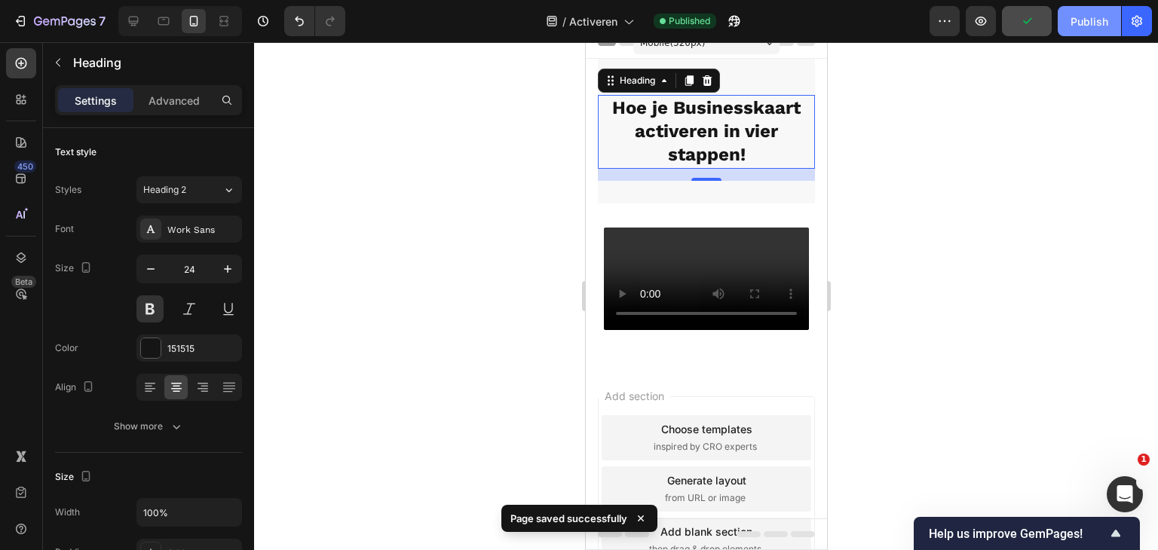
click at [1088, 25] on div "Publish" at bounding box center [1090, 22] width 38 height 16
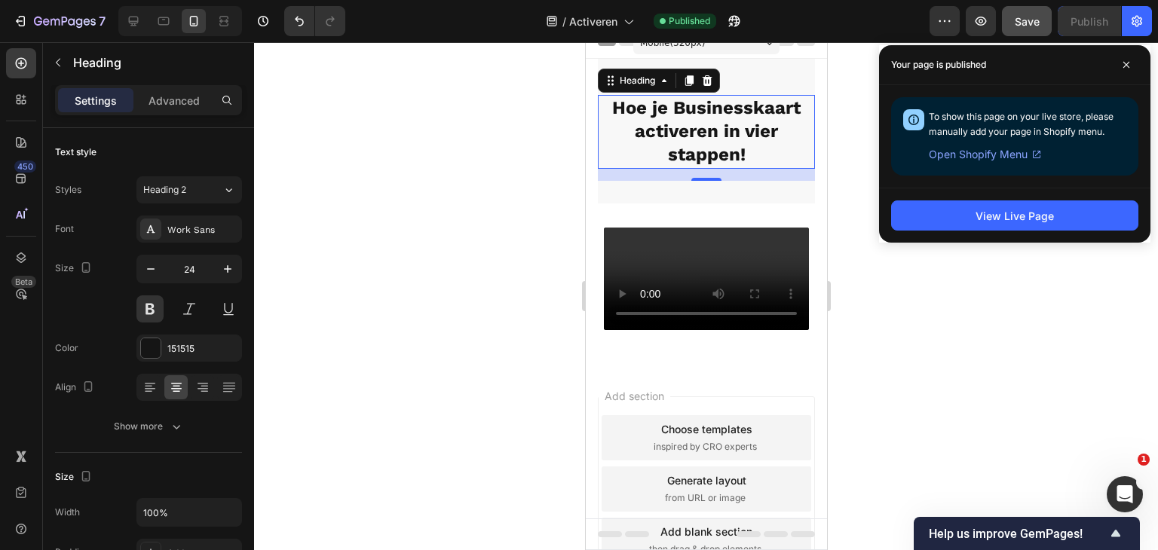
click at [386, 265] on div at bounding box center [706, 296] width 904 height 508
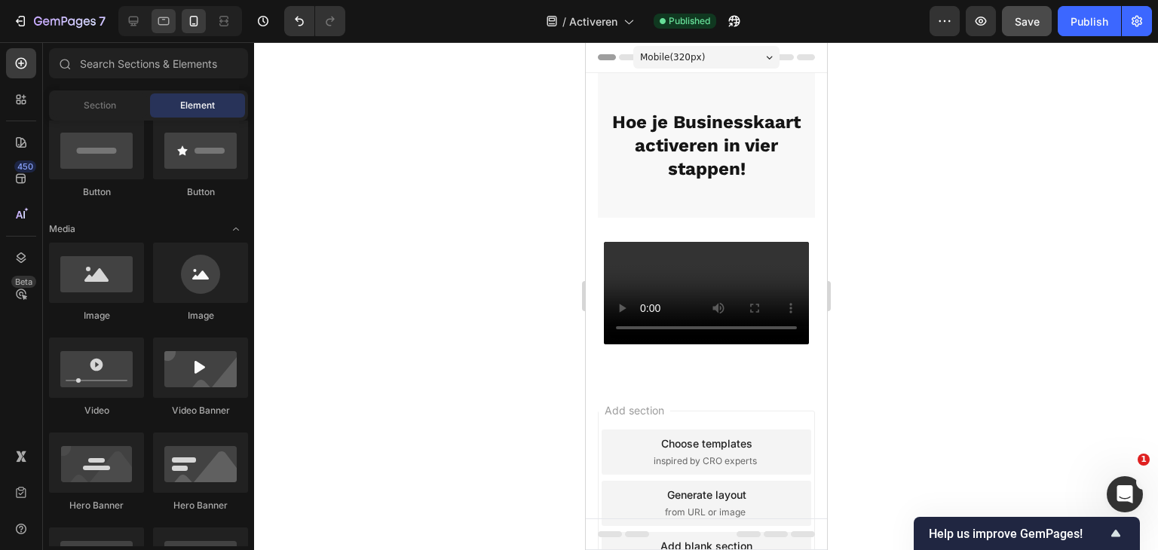
click at [156, 19] on icon at bounding box center [163, 21] width 15 height 15
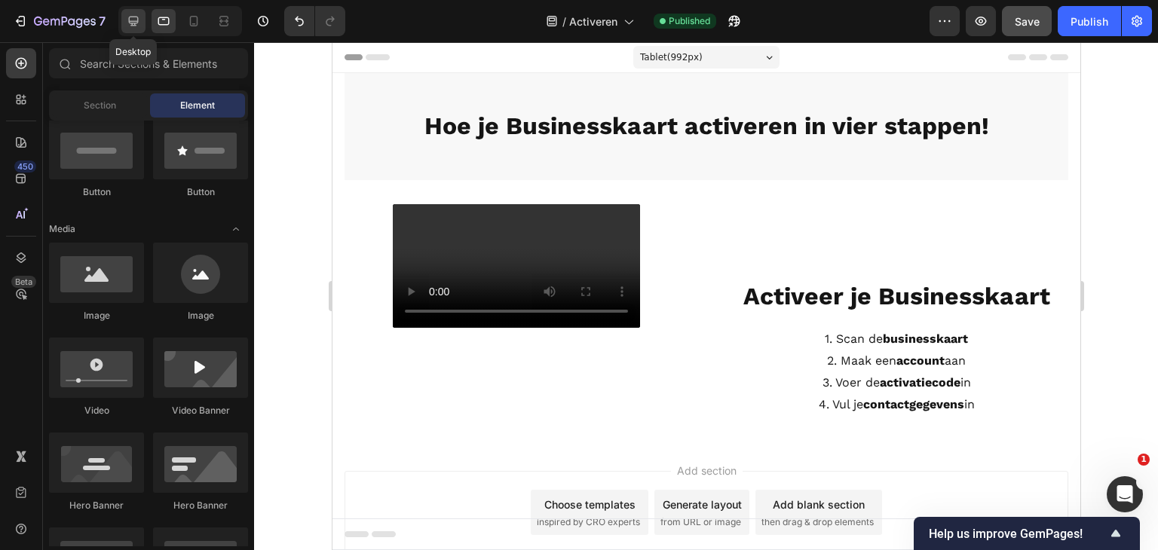
click at [138, 23] on icon at bounding box center [133, 21] width 15 height 15
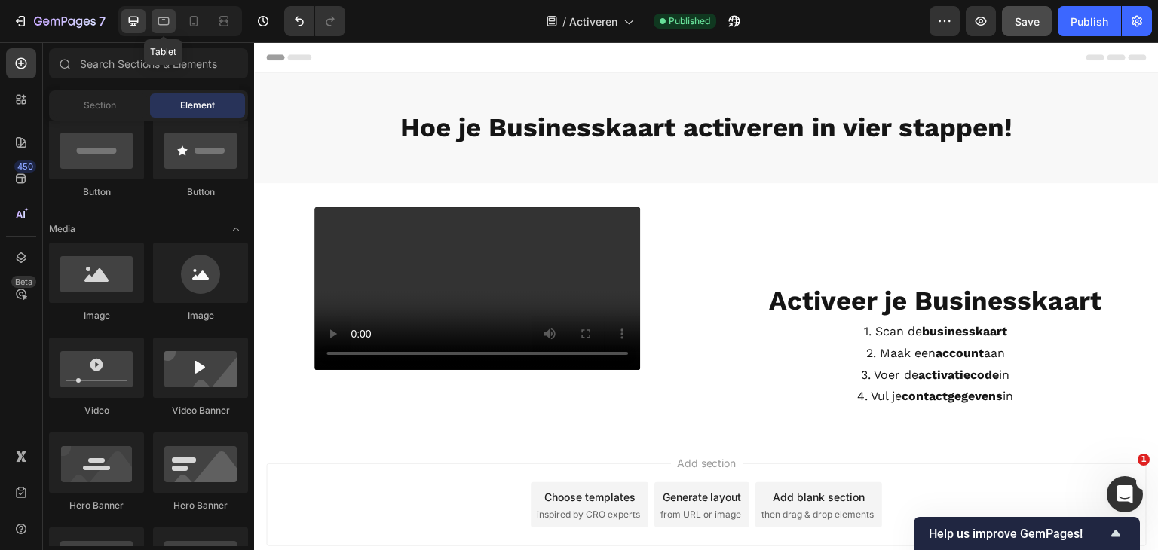
click at [163, 25] on icon at bounding box center [163, 21] width 15 height 15
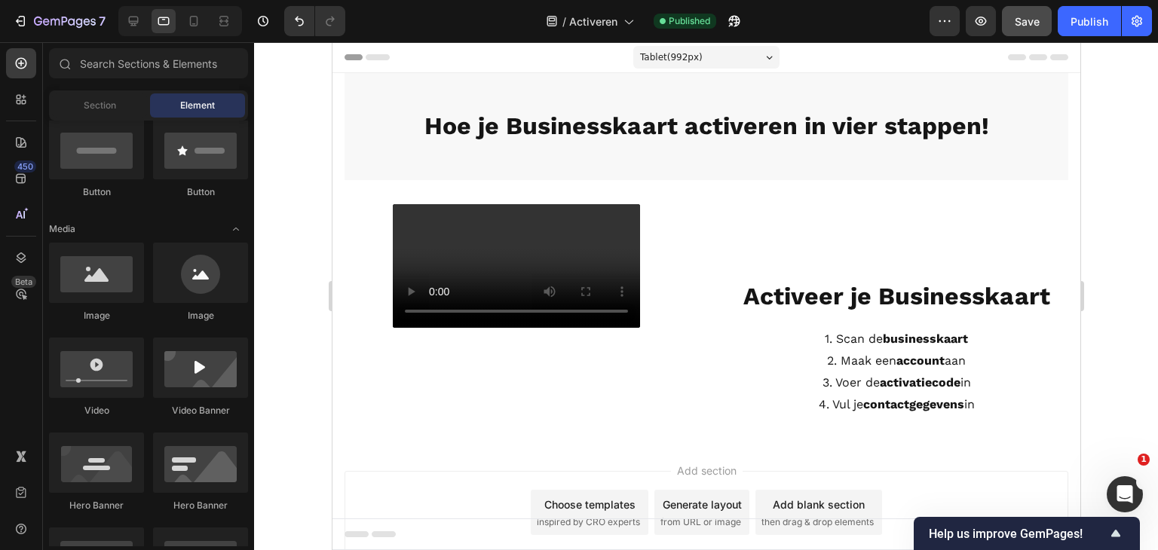
click at [179, 23] on div at bounding box center [180, 21] width 124 height 30
click at [193, 22] on icon at bounding box center [193, 21] width 15 height 15
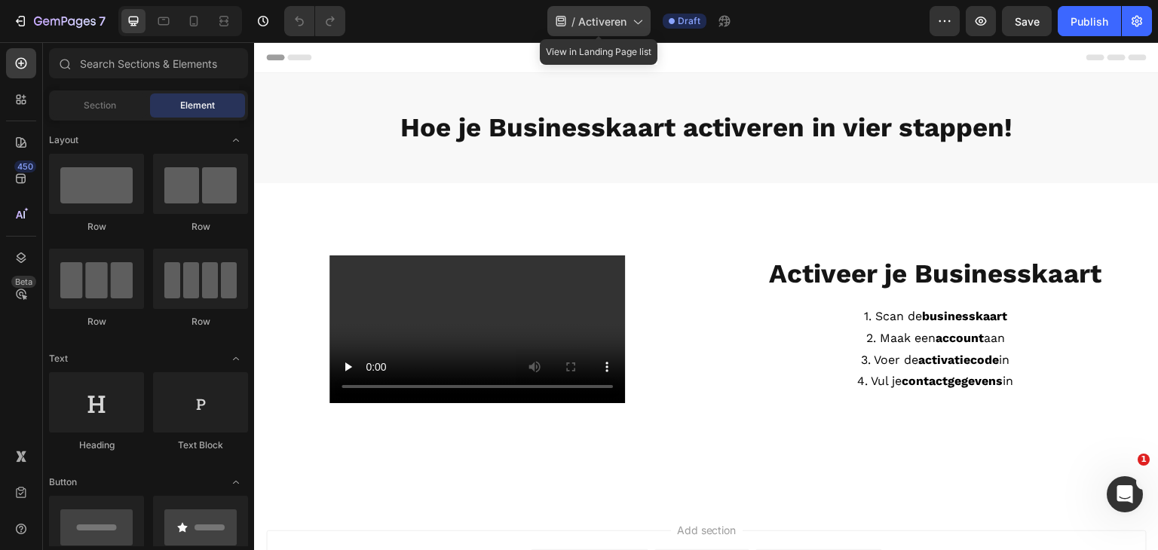
click at [614, 28] on span "Activeren" at bounding box center [602, 22] width 48 height 16
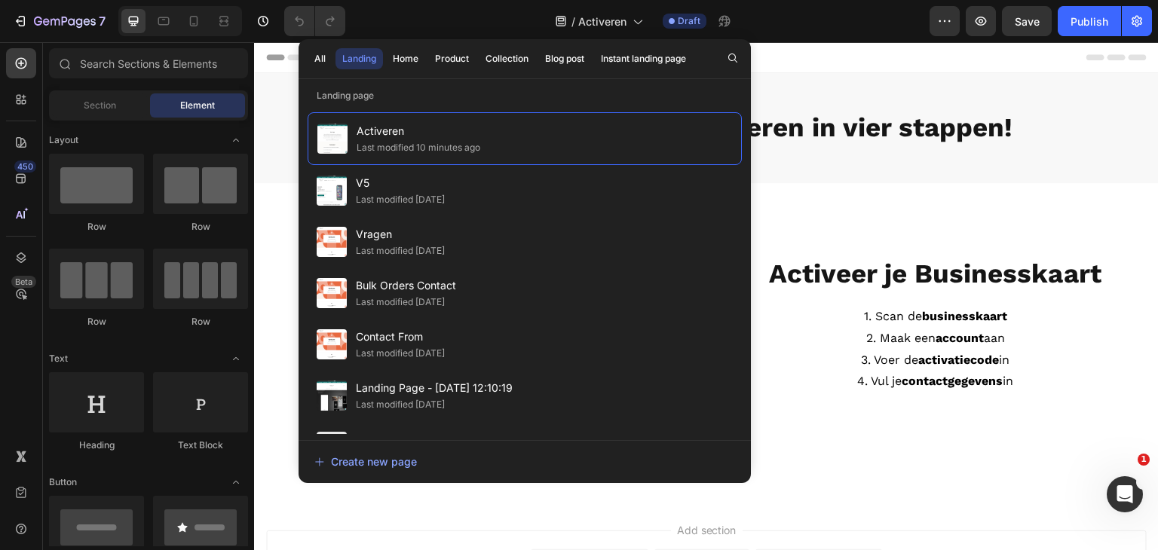
click at [401, 71] on div "All Landing Home Product Collection Blog post Instant landing page" at bounding box center [500, 58] width 403 height 39
click at [404, 63] on div "Home" at bounding box center [406, 59] width 26 height 14
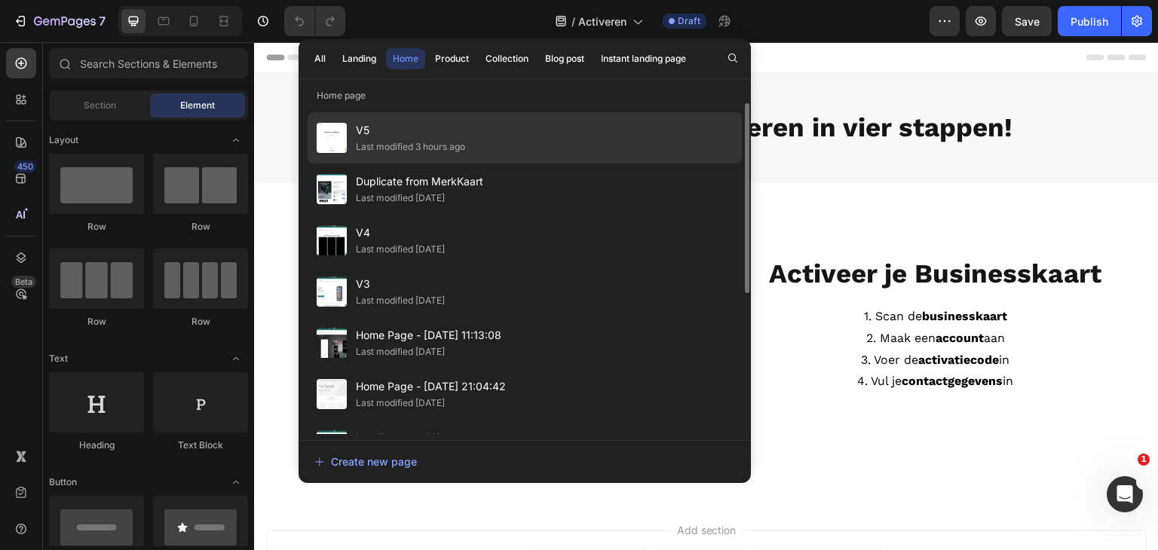
click at [419, 136] on span "V5" at bounding box center [410, 130] width 109 height 18
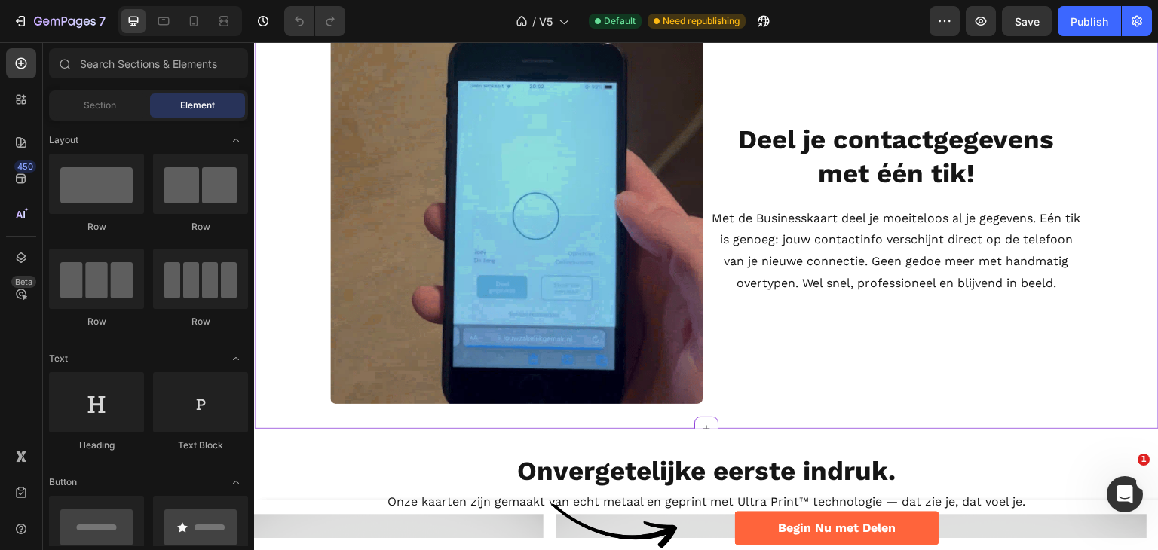
click at [829, 158] on strong "Deel je contactgegevens met één tik!" at bounding box center [897, 157] width 316 height 66
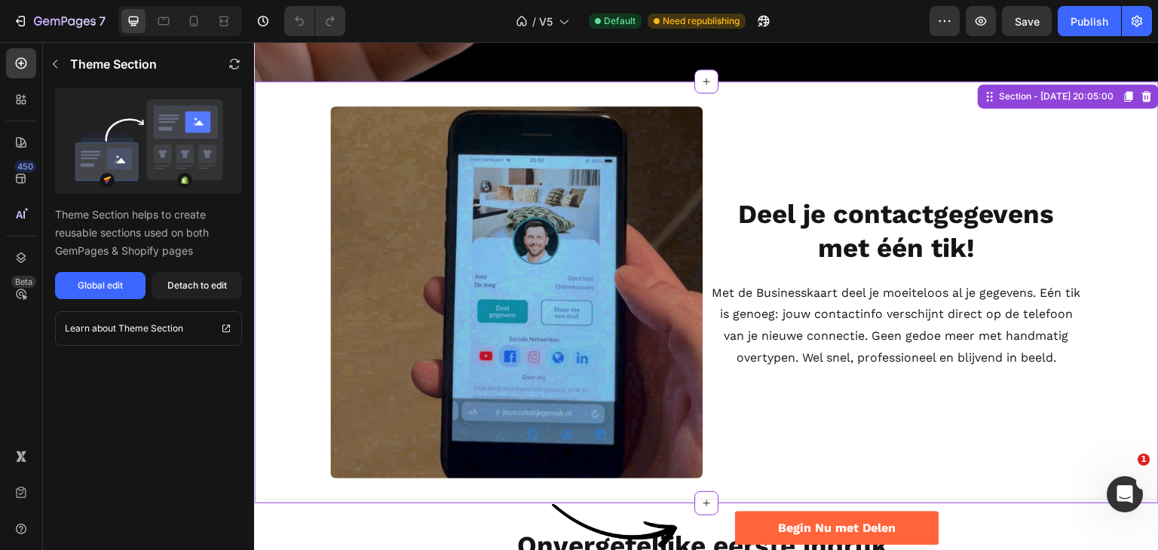
scroll to position [905, 0]
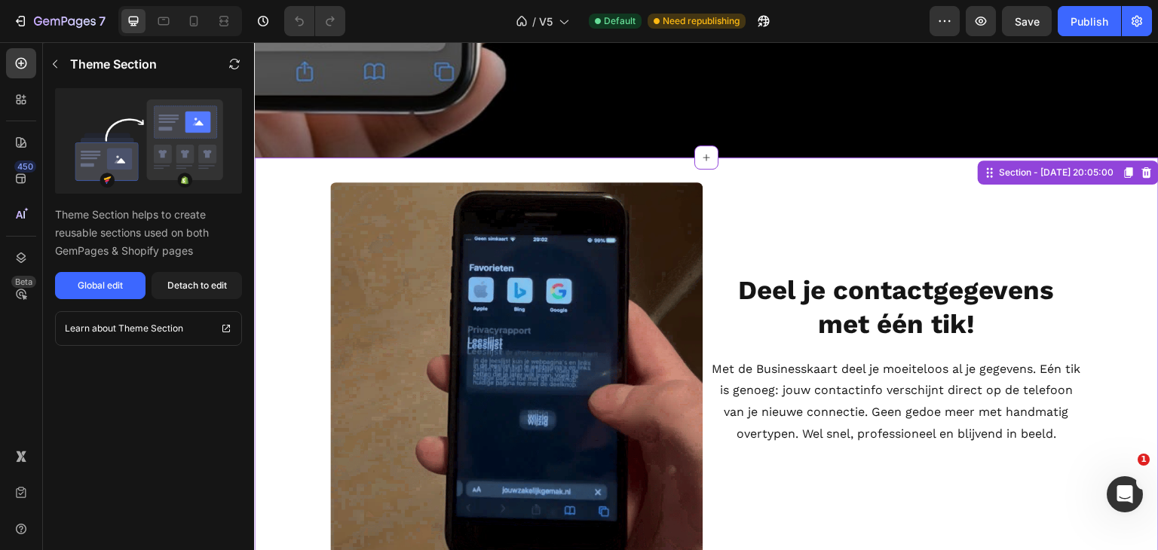
click at [823, 282] on strong "Deel je contactgegevens met één tik!" at bounding box center [897, 307] width 316 height 66
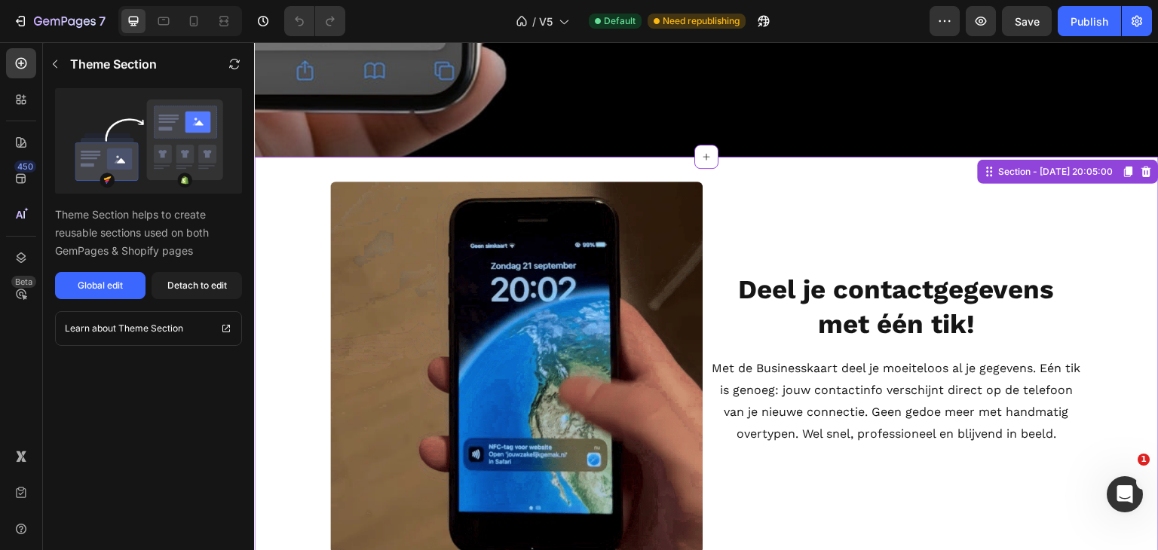
drag, startPoint x: 192, startPoint y: 287, endPoint x: 149, endPoint y: 185, distance: 109.8
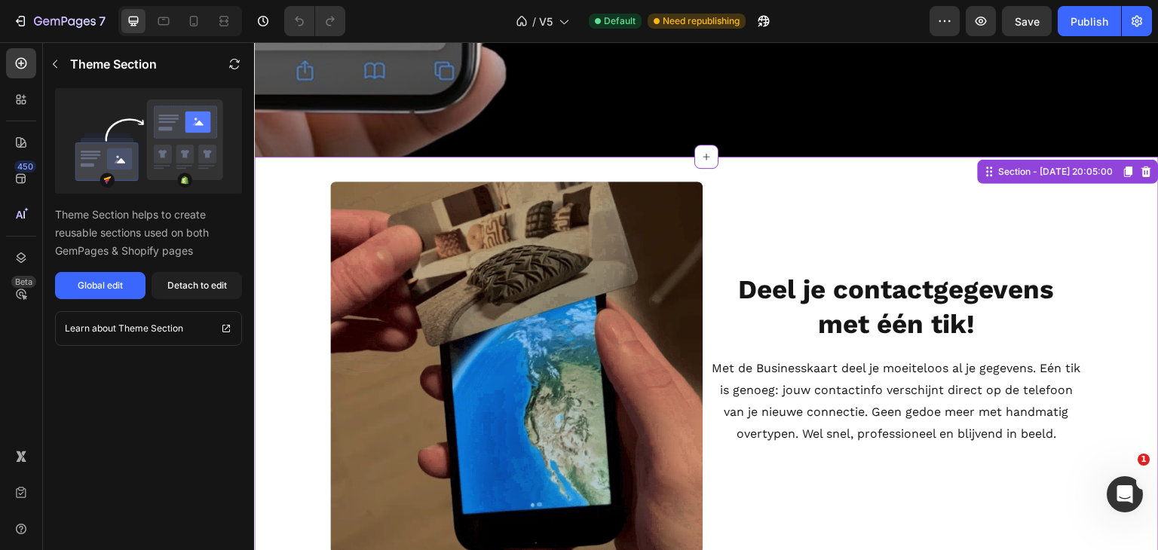
click at [178, 161] on div "Theme Section helps to create reusable sections used on both GemPages & Shopify…" at bounding box center [148, 193] width 211 height 211
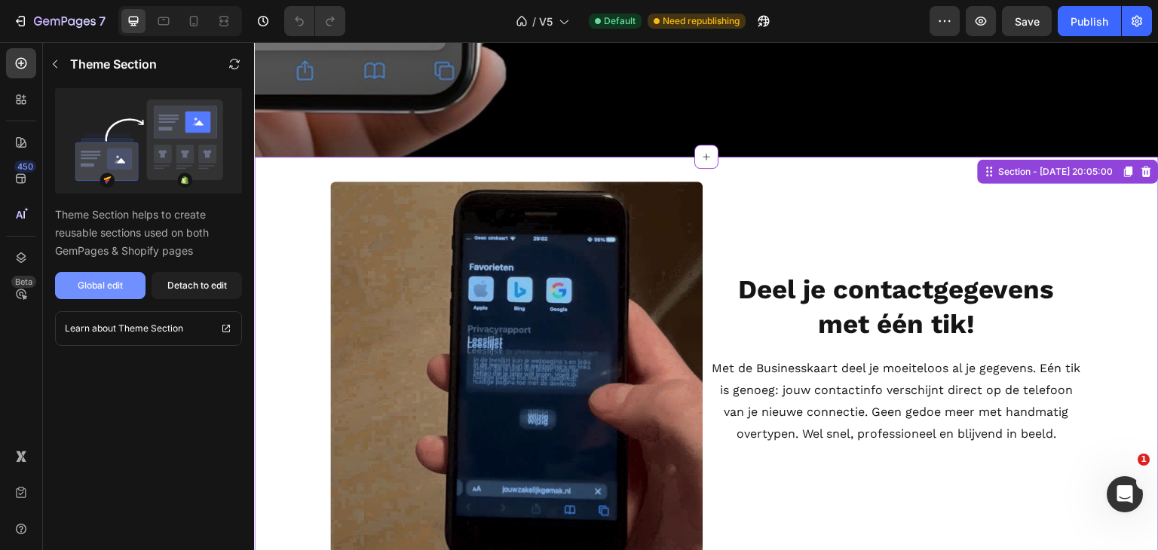
click at [105, 289] on div "Global edit" at bounding box center [100, 286] width 45 height 14
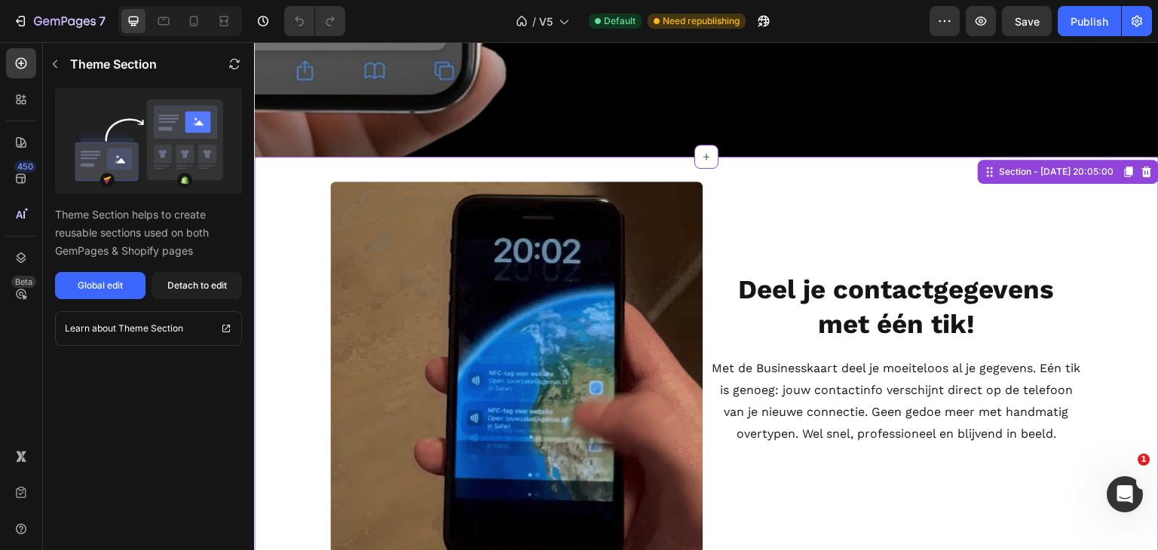
click at [577, 295] on img at bounding box center [517, 368] width 374 height 374
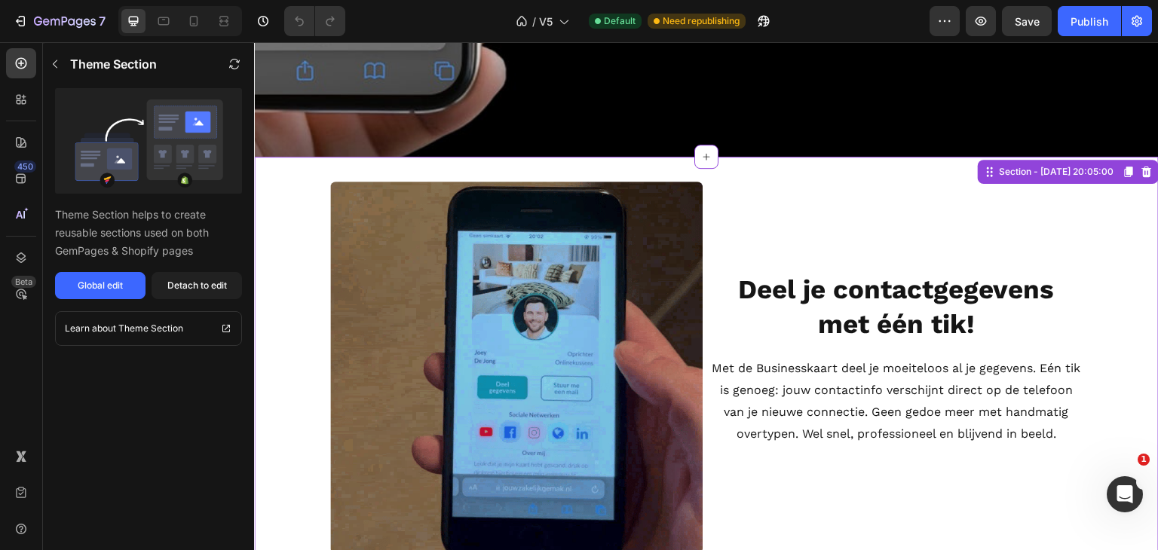
click at [571, 301] on img at bounding box center [517, 368] width 374 height 374
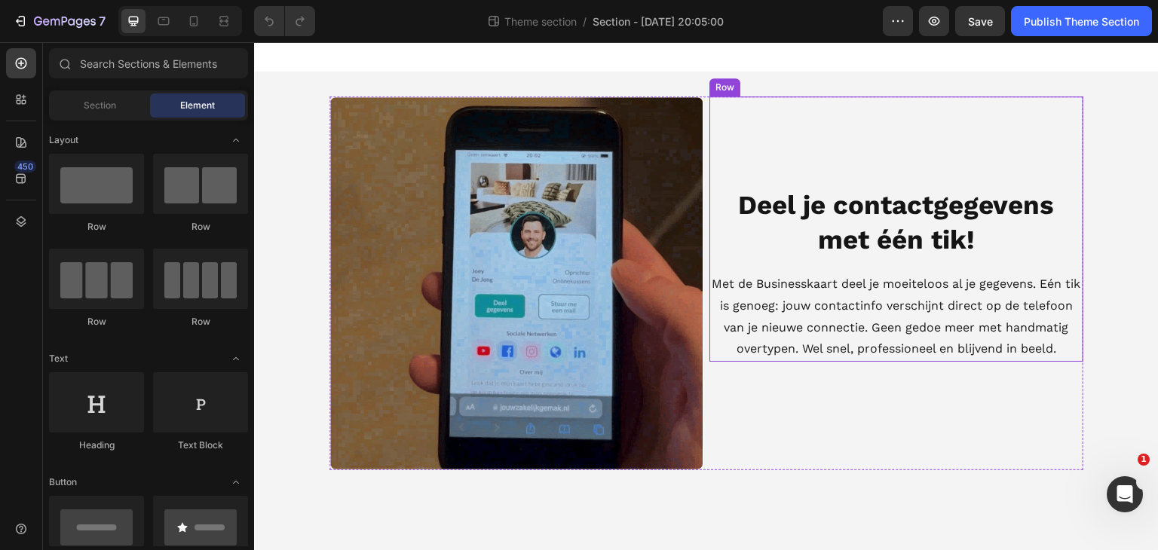
click at [780, 113] on div "Deel je contactgegevens met één tik! Heading Met de Businesskaart deel je moeit…" at bounding box center [897, 229] width 374 height 265
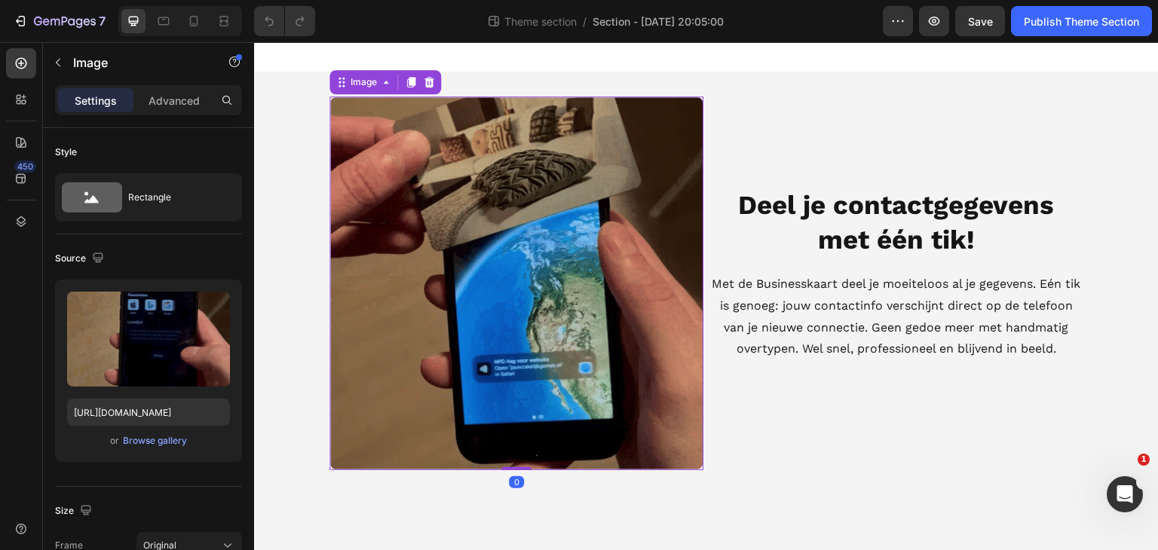
click at [604, 279] on img at bounding box center [517, 284] width 374 height 374
